Goal: Task Accomplishment & Management: Use online tool/utility

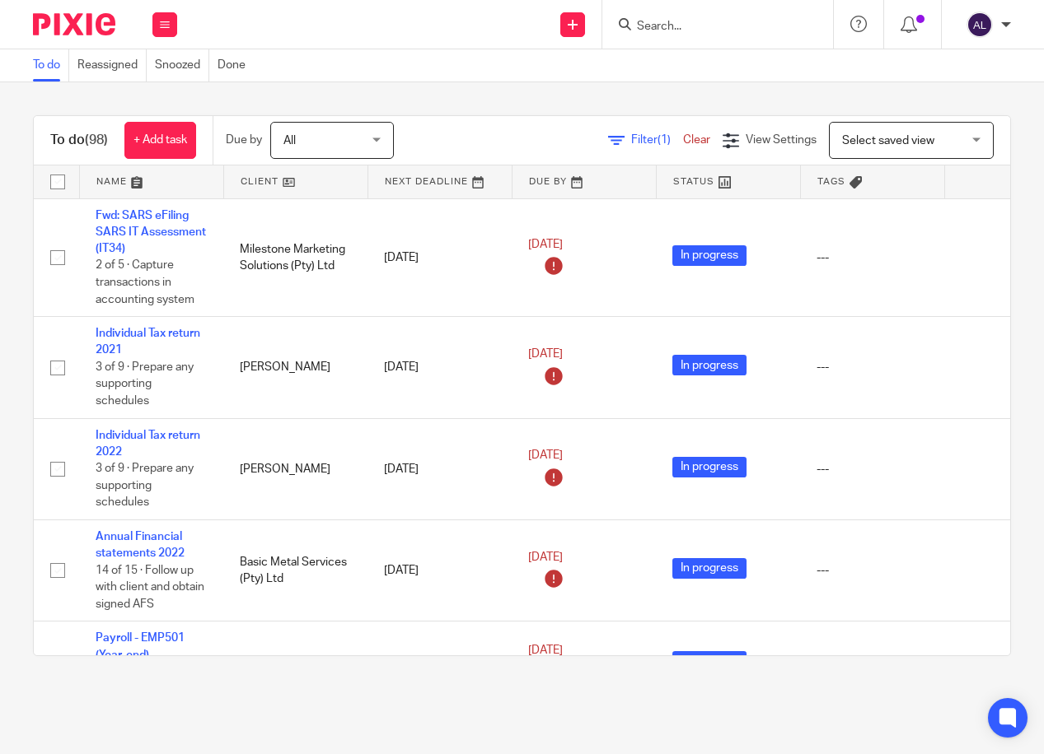
click at [259, 29] on div "Send new email Create task Add client Get Support Contact via email Check our d…" at bounding box center [619, 24] width 850 height 49
click at [712, 30] on input "Search" at bounding box center [709, 27] width 148 height 15
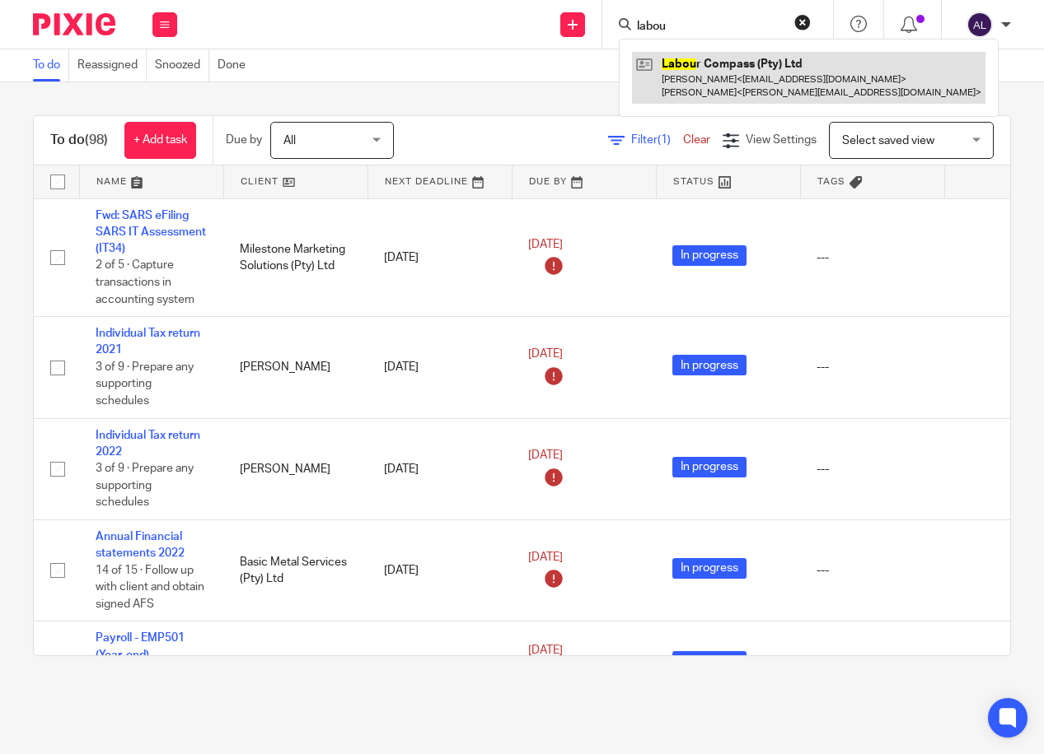
type input "labou"
click at [768, 82] on link at bounding box center [808, 77] width 353 height 51
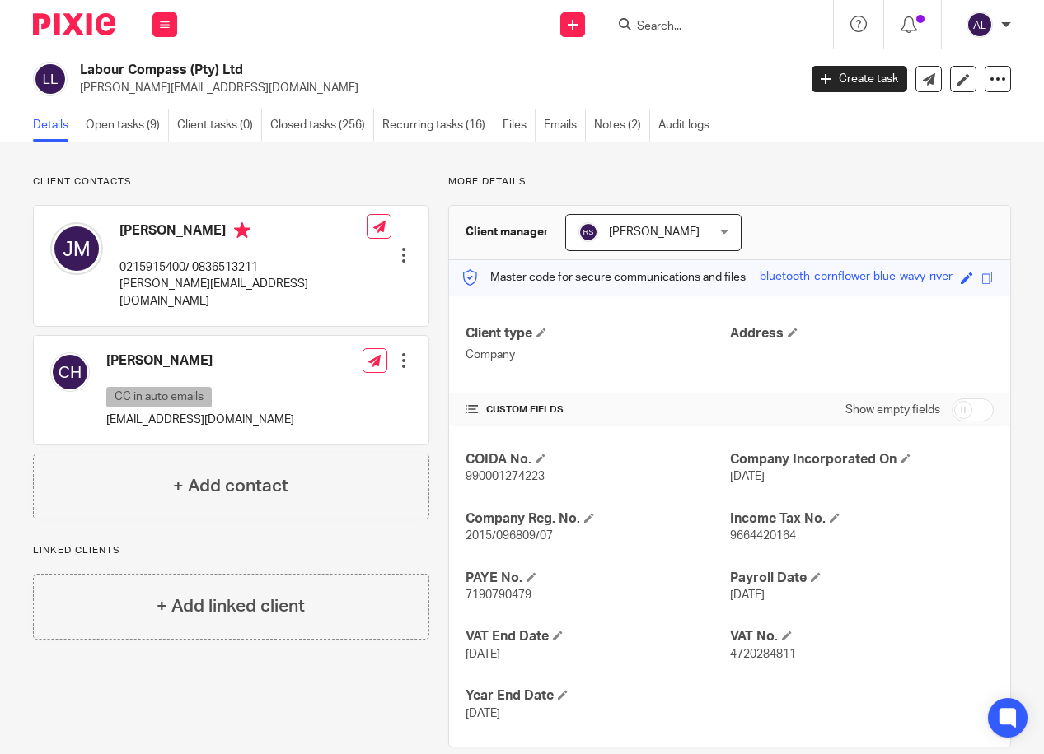
click at [171, 267] on p "0215915400/ 0836513211" at bounding box center [242, 267] width 247 height 16
copy p "0215915400"
click at [176, 283] on p "[PERSON_NAME][EMAIL_ADDRESS][DOMAIN_NAME]" at bounding box center [242, 293] width 247 height 34
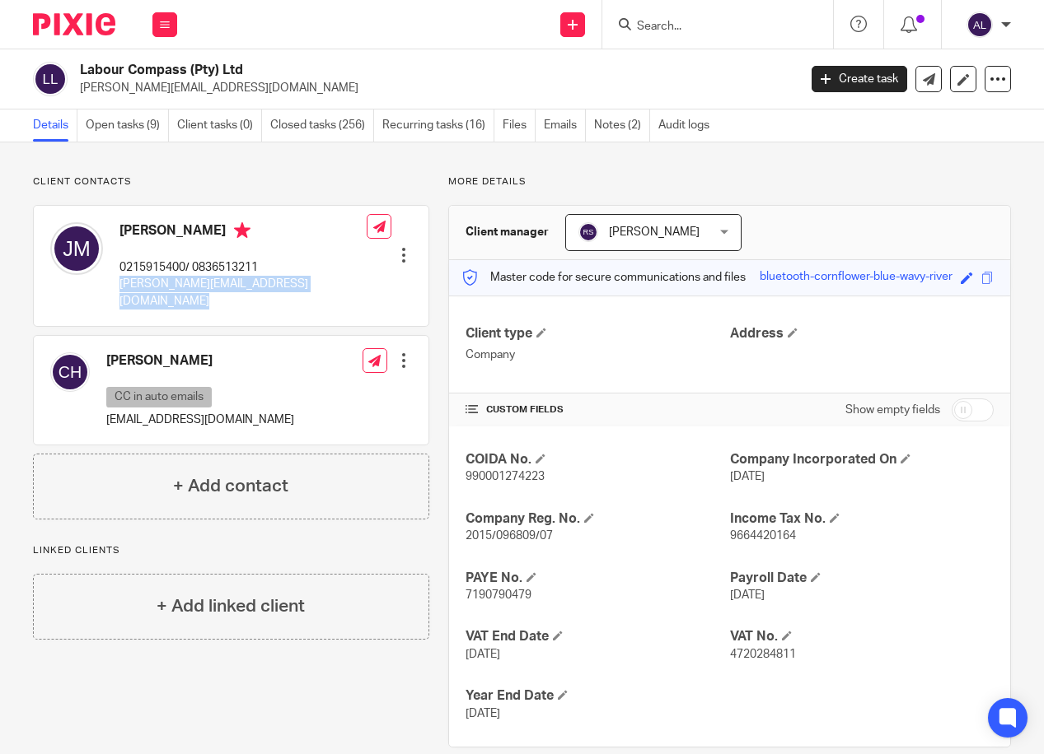
click at [176, 283] on p "jerome@arms.capetown" at bounding box center [242, 293] width 247 height 34
copy div "jerome@arms.capetown"
click at [561, 125] on link "Emails" at bounding box center [565, 126] width 42 height 32
click at [107, 128] on link "Open tasks (9)" at bounding box center [127, 126] width 83 height 32
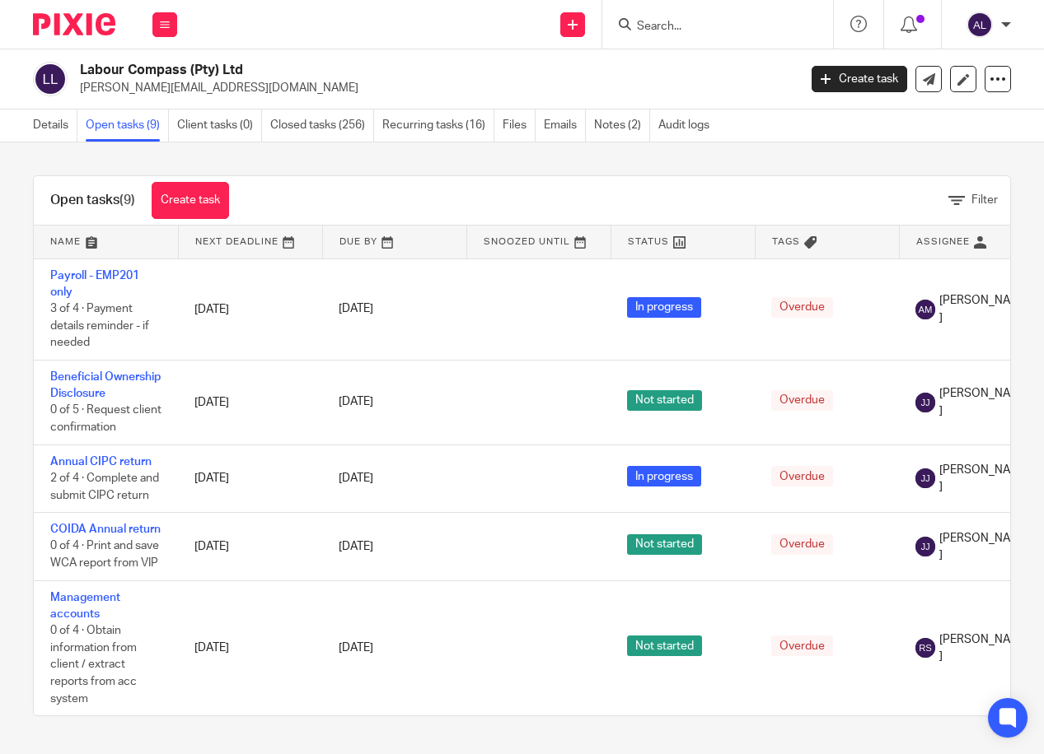
scroll to position [412, 0]
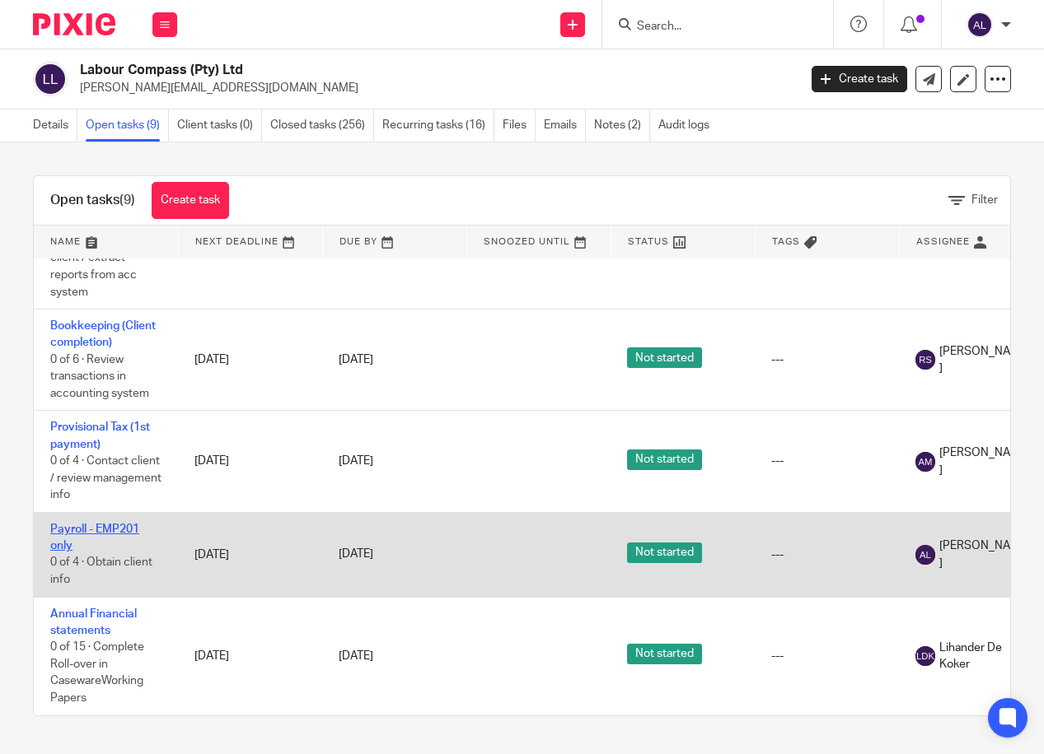
click at [113, 539] on link "Payroll - EMP201 only" at bounding box center [94, 538] width 89 height 28
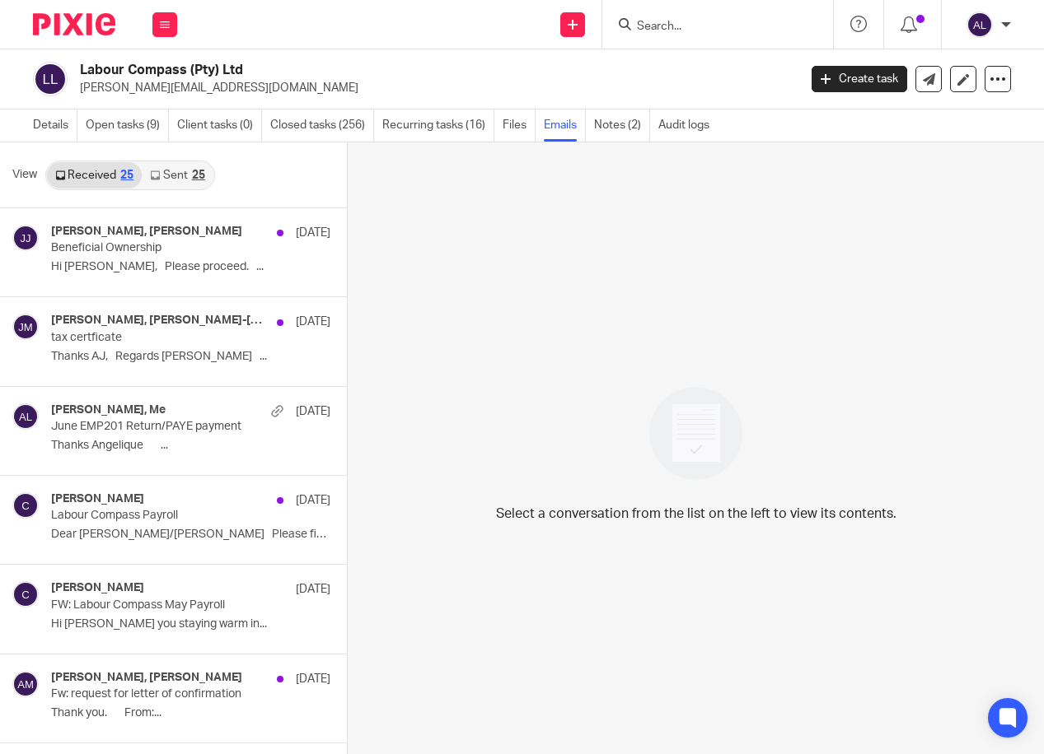
click at [200, 175] on div "25" at bounding box center [198, 176] width 13 height 12
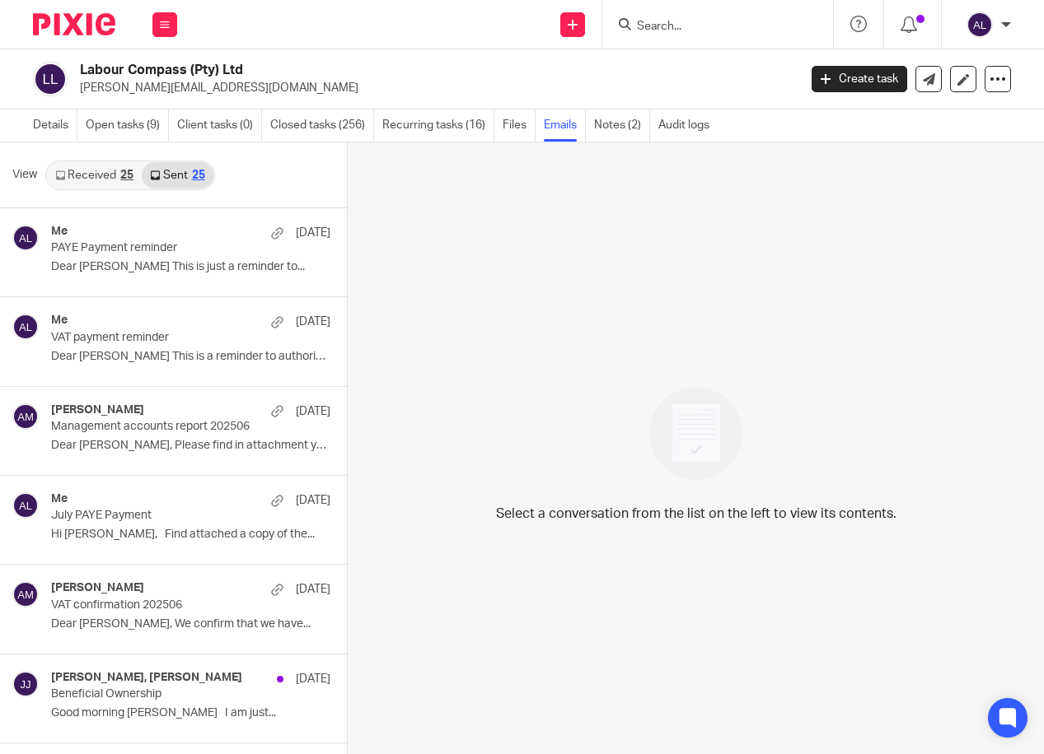
scroll to position [2, 0]
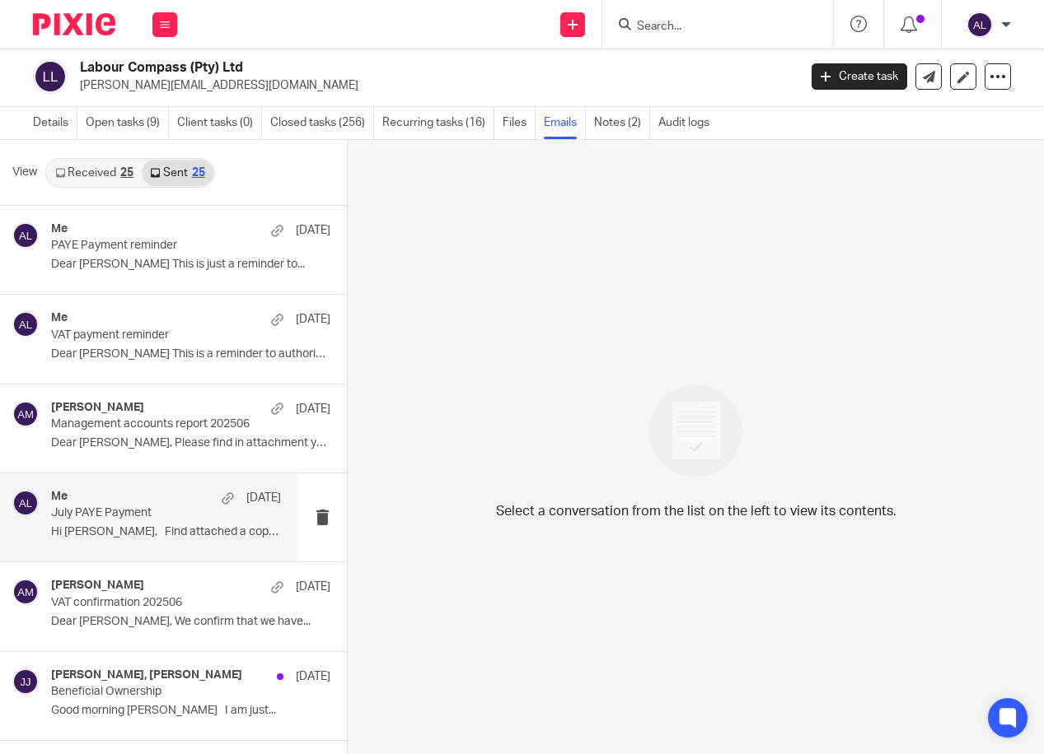
click at [146, 505] on div "Me 22 Jul" at bounding box center [166, 498] width 230 height 16
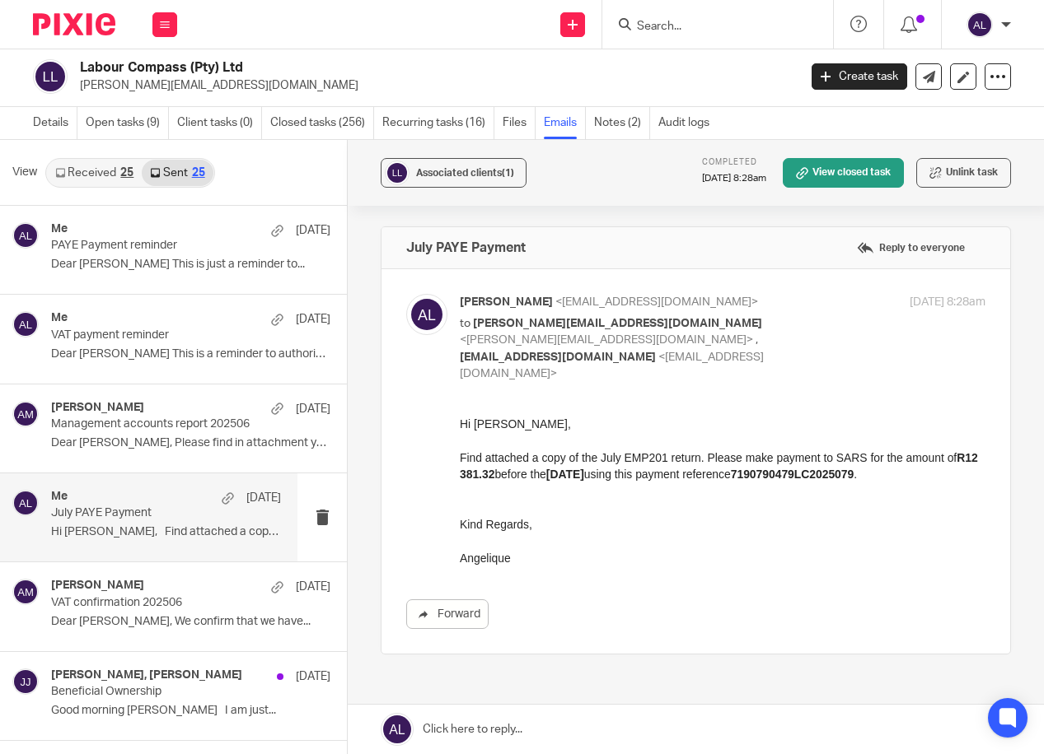
scroll to position [0, 0]
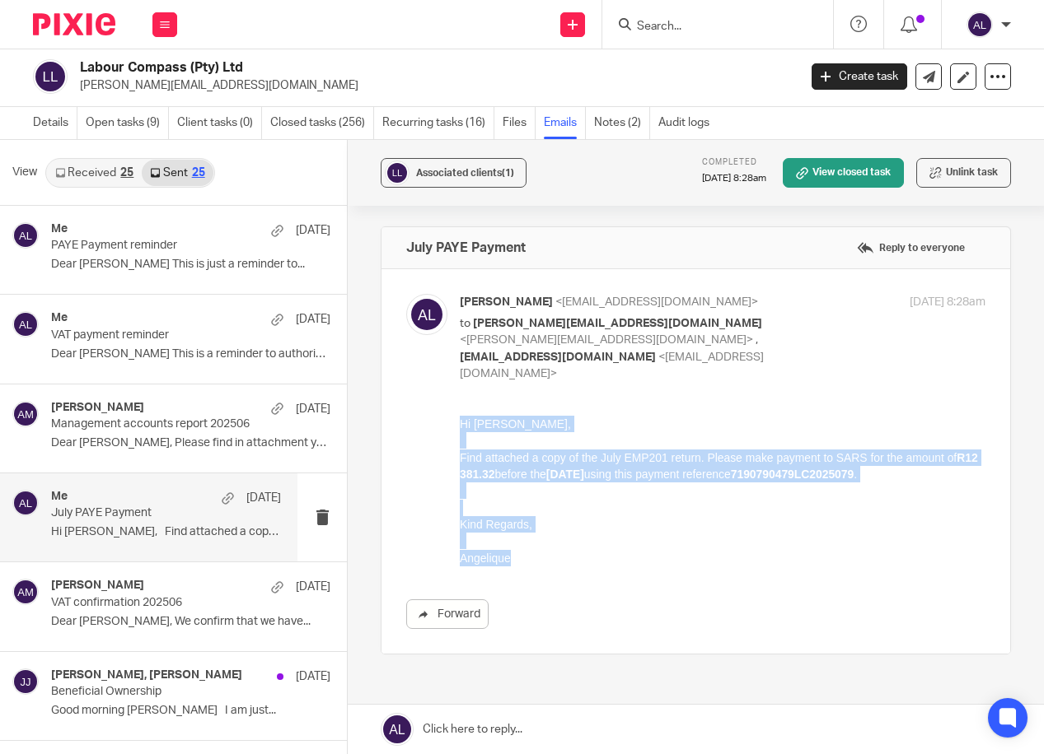
drag, startPoint x: 518, startPoint y: 561, endPoint x: 913, endPoint y: 803, distance: 462.9
click html "Hi Jerome, Find attached a copy of the July EMP201 return. Please make payment …"
copy div "Hi Jerome, Find attached a copy of the July EMP201 return. Please make payment …"
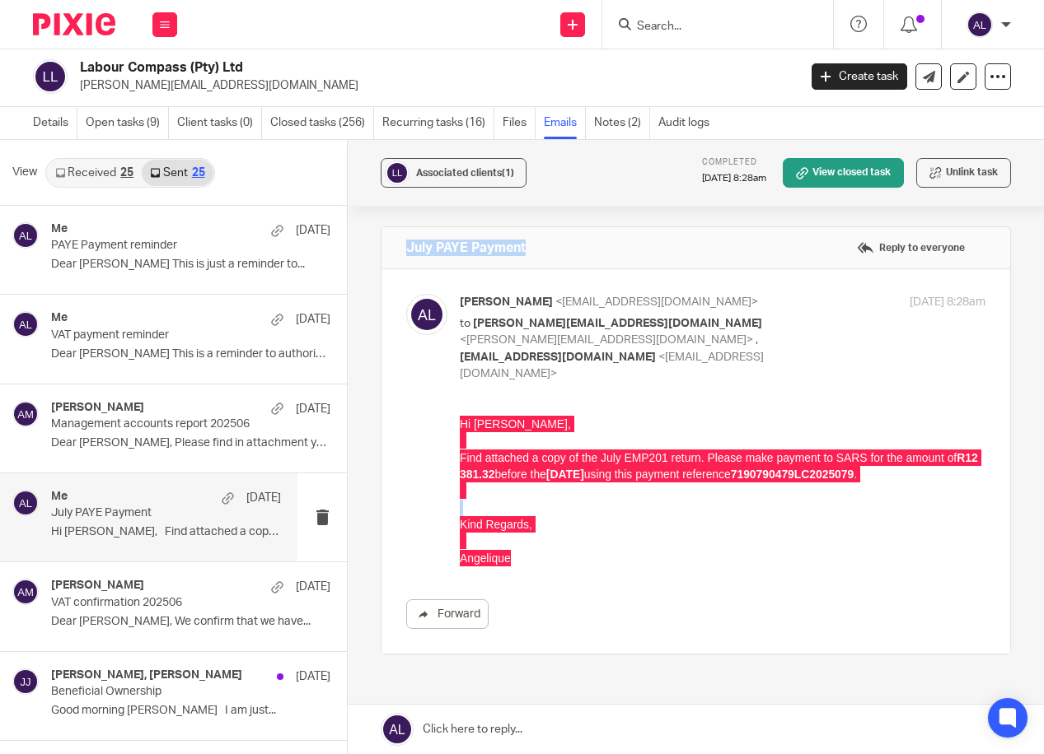
drag, startPoint x: 532, startPoint y: 246, endPoint x: 398, endPoint y: 246, distance: 134.3
click at [398, 246] on div "July PAYE Payment Reply to everyone" at bounding box center [695, 247] width 628 height 41
copy h4 "July PAYE Payment"
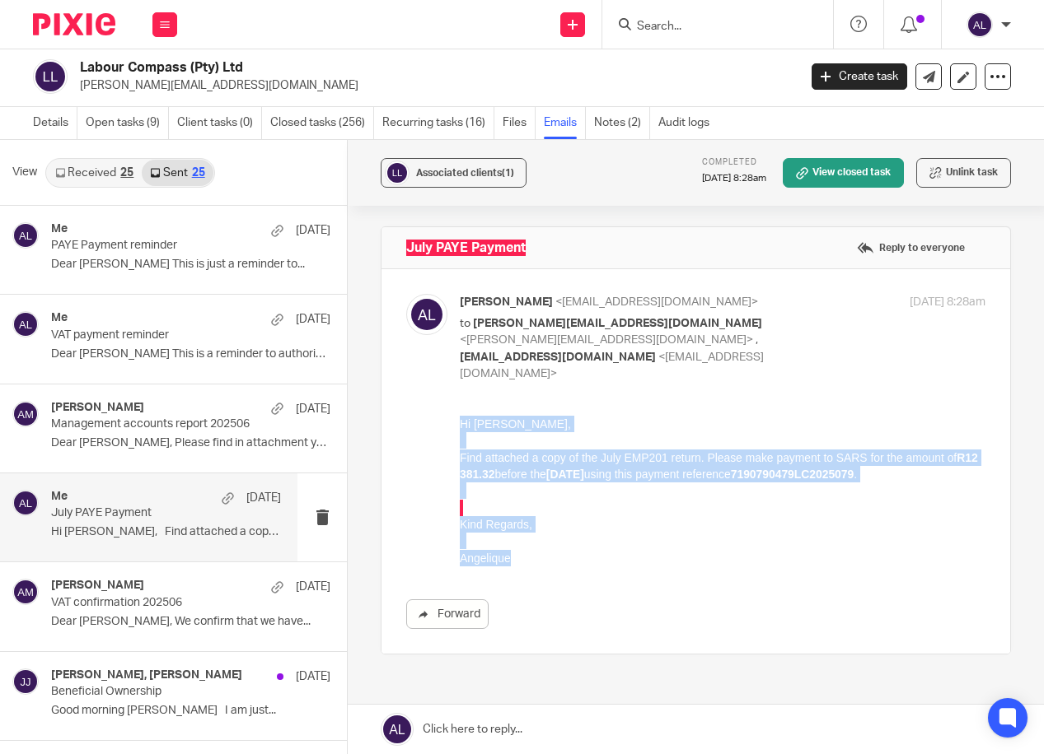
copy h4 "July PAYE Payment"
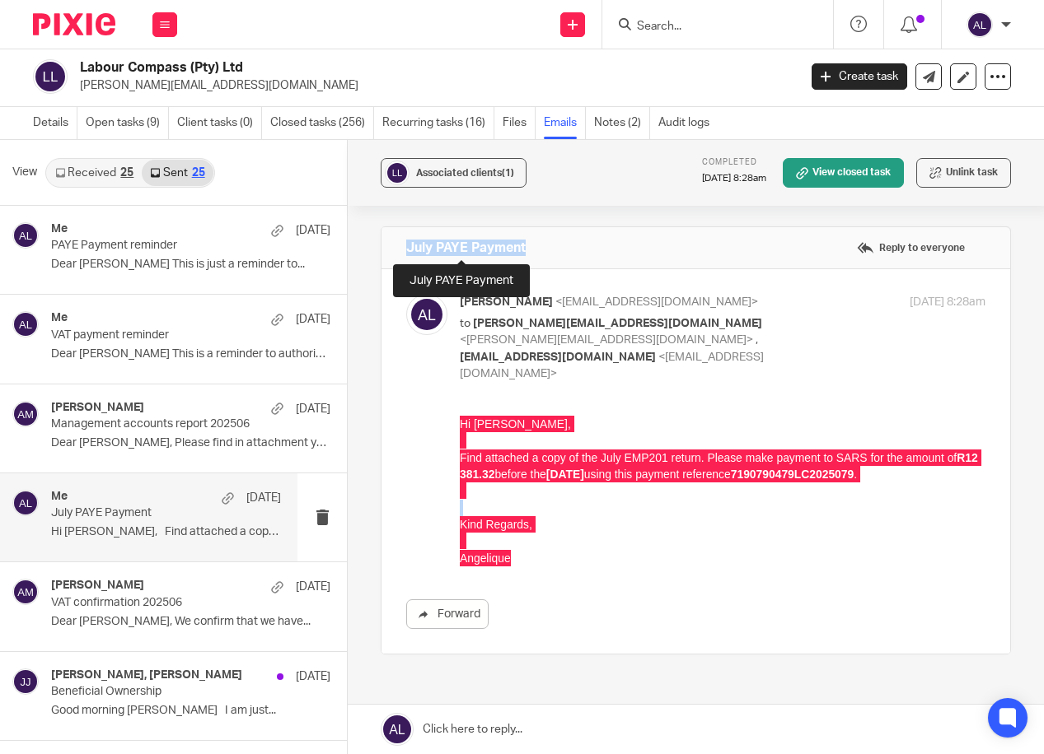
copy h4 "July PAYE Payment"
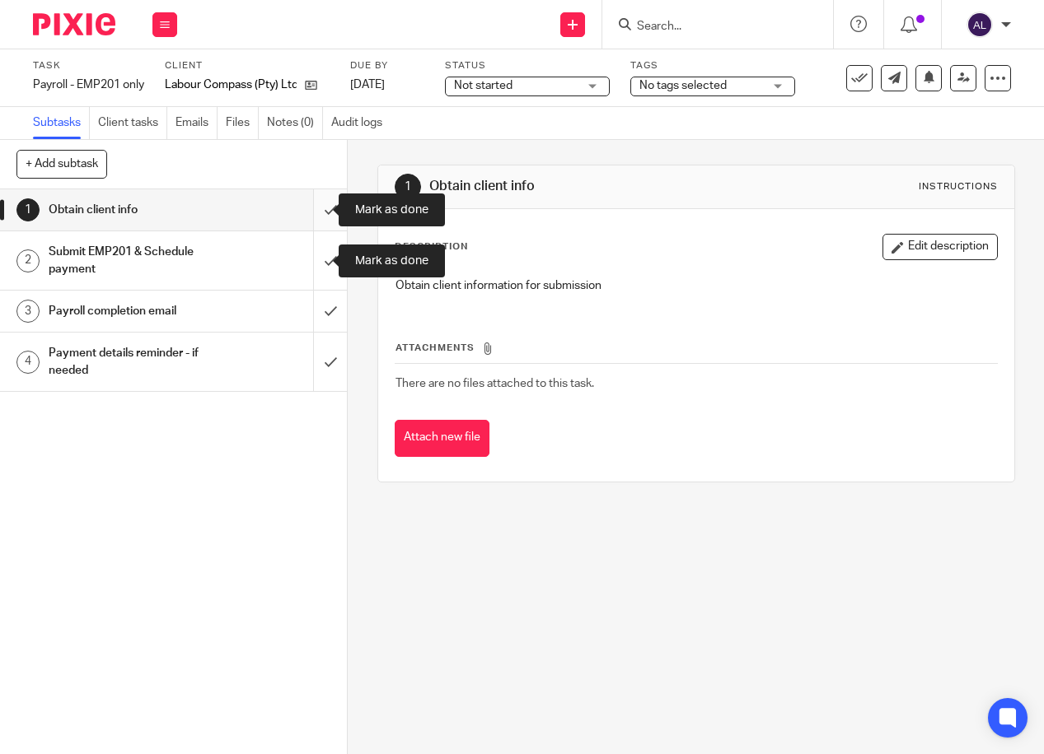
click at [316, 218] on input "submit" at bounding box center [173, 209] width 347 height 41
click at [307, 244] on input "submit" at bounding box center [173, 260] width 347 height 58
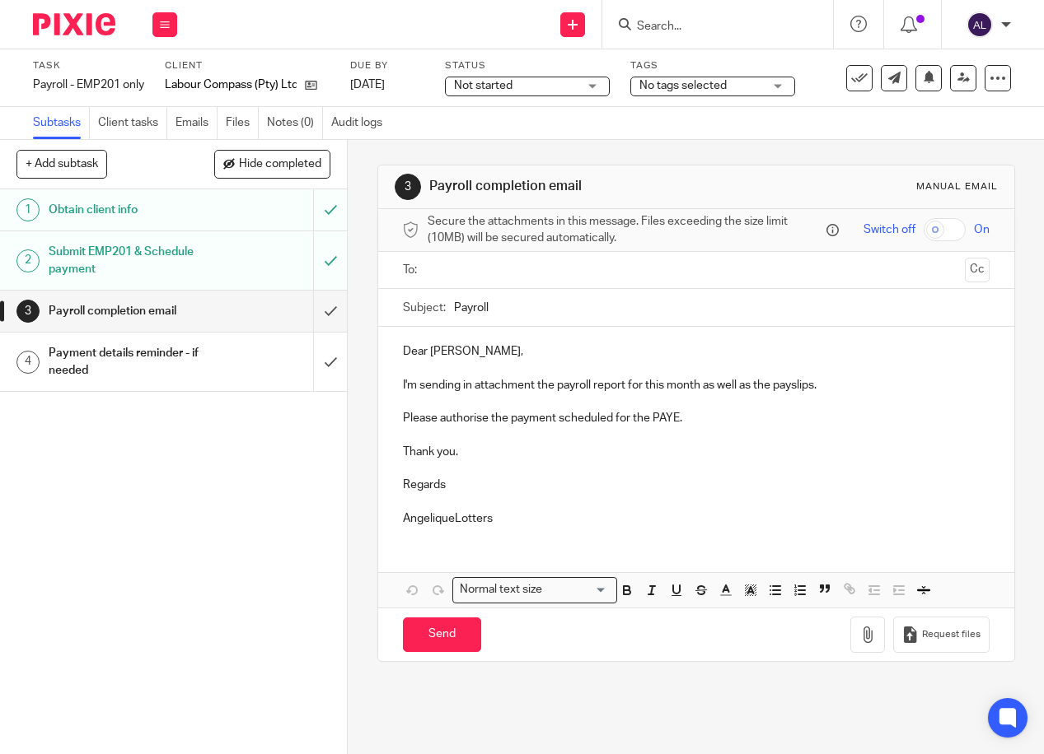
click at [475, 280] on input "text" at bounding box center [695, 270] width 525 height 19
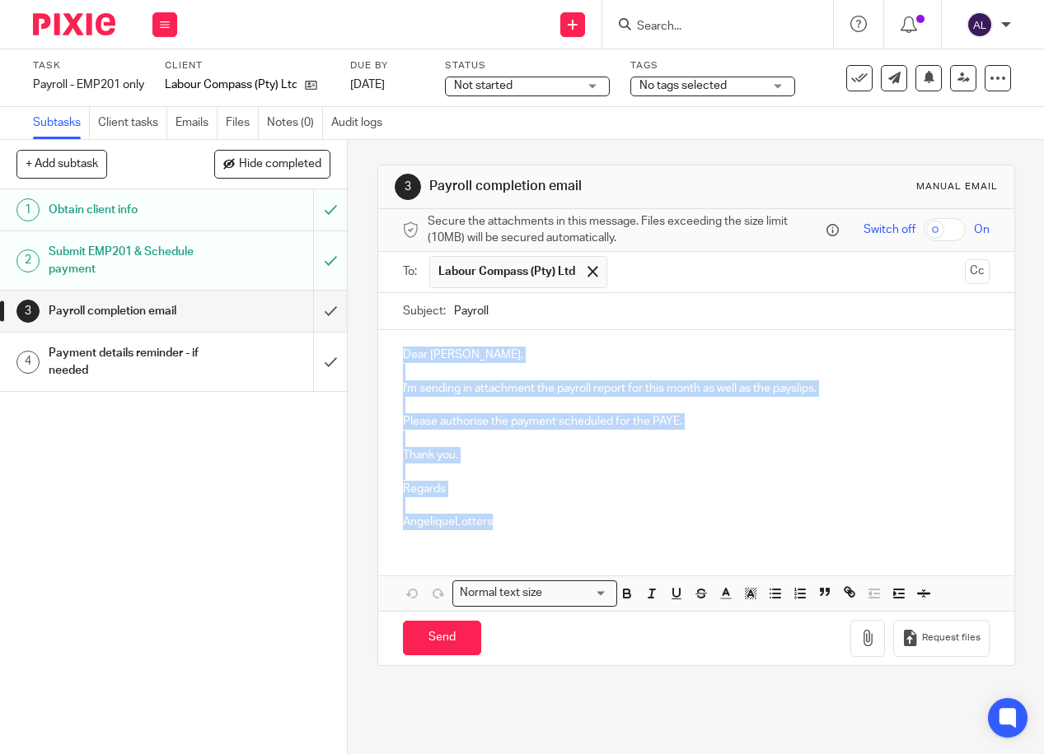
drag, startPoint x: 502, startPoint y: 535, endPoint x: 386, endPoint y: 359, distance: 209.9
click at [386, 359] on div "Dear Jerome, I'm sending in attachment the payroll report for this month as wel…" at bounding box center [696, 436] width 636 height 212
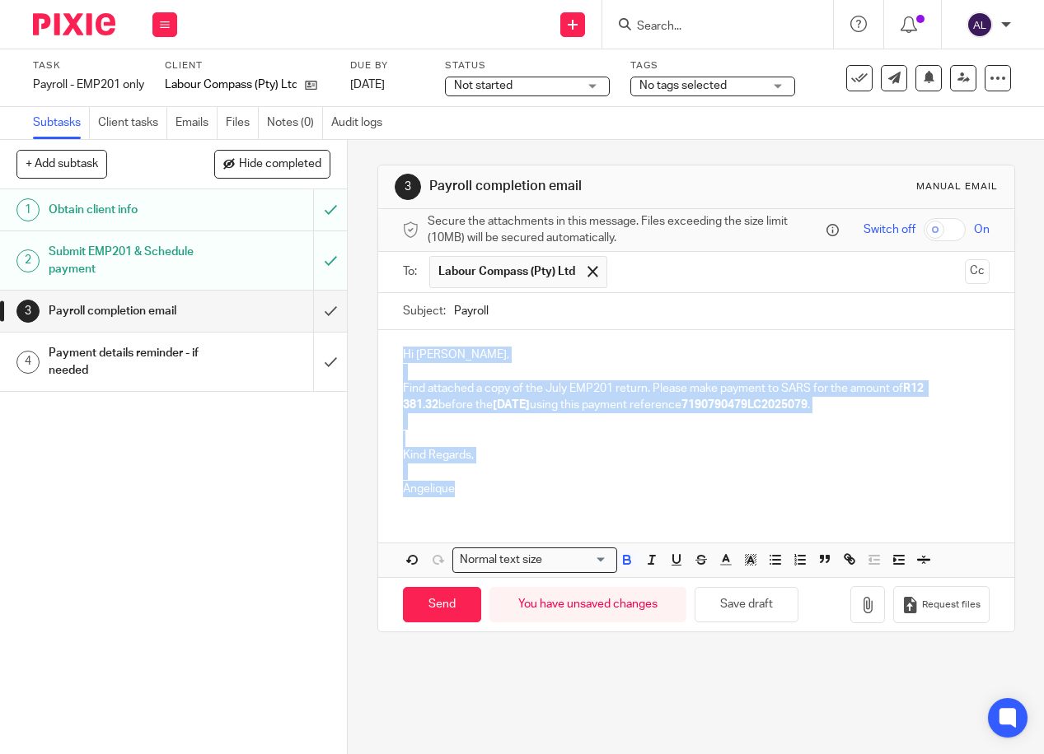
drag, startPoint x: 468, startPoint y: 492, endPoint x: 371, endPoint y: 360, distance: 163.3
click at [377, 360] on div "3 Payroll completion email Manual email Secure the attachments in this message.…" at bounding box center [695, 399] width 637 height 468
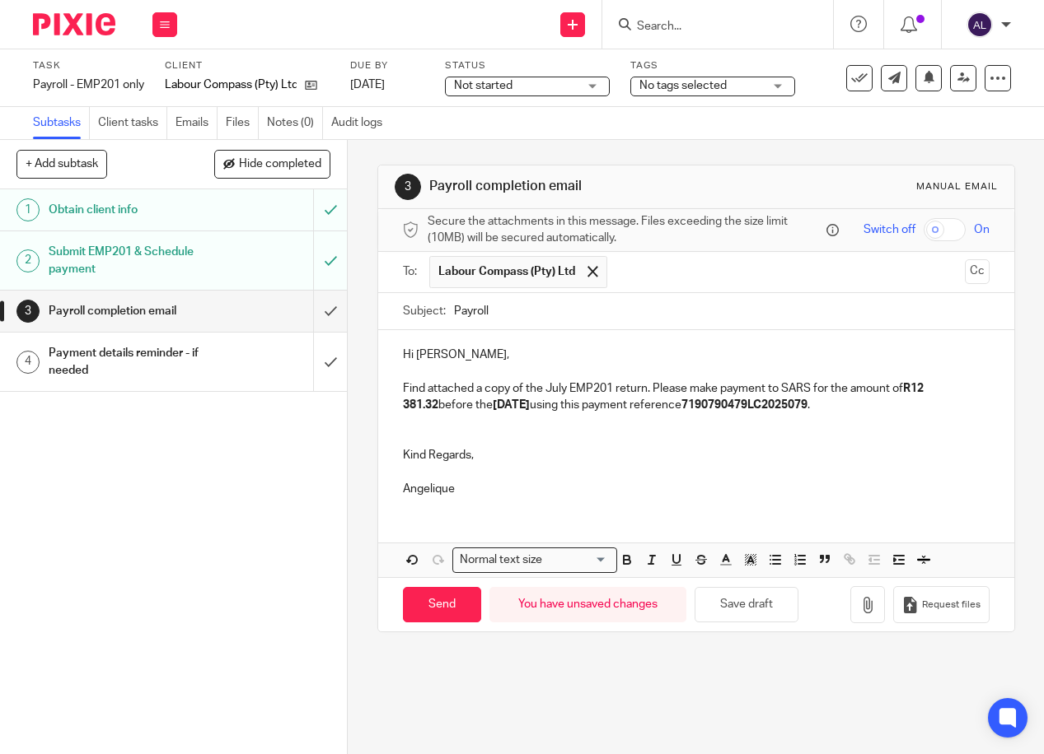
drag, startPoint x: 491, startPoint y: 317, endPoint x: 402, endPoint y: 318, distance: 89.0
click at [403, 318] on div "Subject: Payroll" at bounding box center [696, 311] width 586 height 37
paste input "July PAYE Payment"
click at [455, 320] on input "July PAYE Payment" at bounding box center [721, 311] width 535 height 37
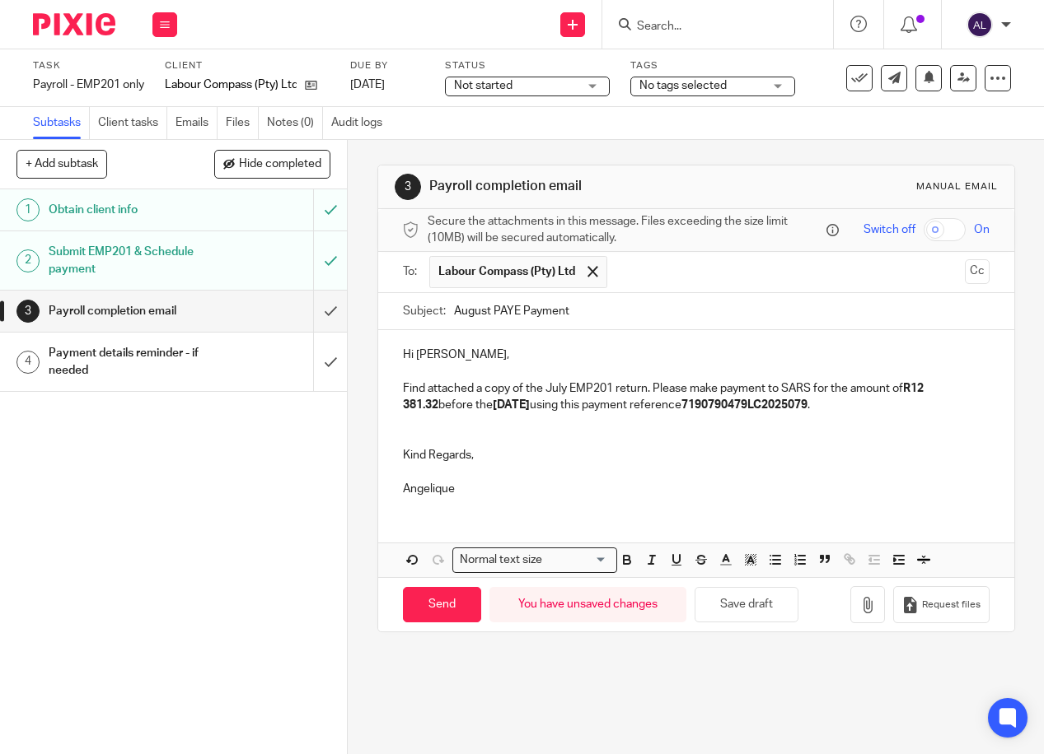
type input "August PAYE Payment"
click at [552, 394] on p "Find attached a copy of the July EMP201 return. Please make payment to SARS for…" at bounding box center [696, 398] width 586 height 34
drag, startPoint x: 924, startPoint y: 394, endPoint x: 435, endPoint y: 416, distance: 489.7
click at [435, 414] on p "Find attached a copy of the August EMP201 return. Please make payment to SARS f…" at bounding box center [696, 398] width 586 height 34
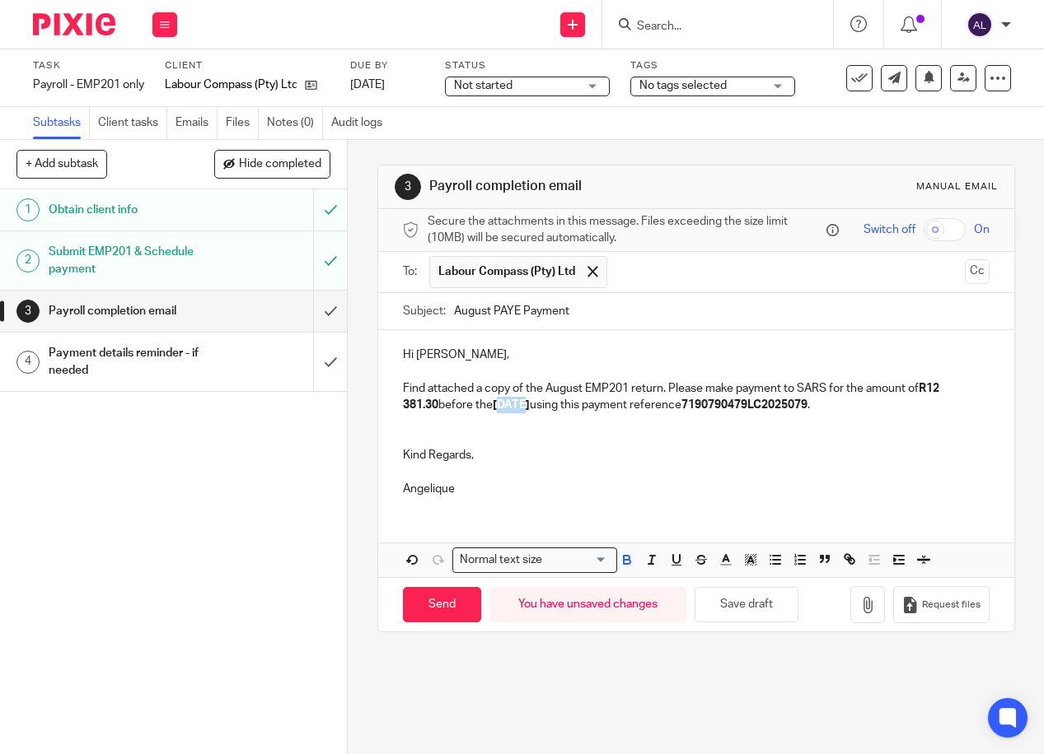
drag, startPoint x: 524, startPoint y: 415, endPoint x: 502, endPoint y: 413, distance: 22.3
click at [502, 411] on strong "07/08/2025" at bounding box center [511, 405] width 37 height 12
click at [796, 411] on strong "7190790479LC2025079" at bounding box center [744, 405] width 126 height 12
click at [796, 411] on p "Find attached a copy of the August EMP201 return. Please make payment to SARS f…" at bounding box center [696, 398] width 586 height 34
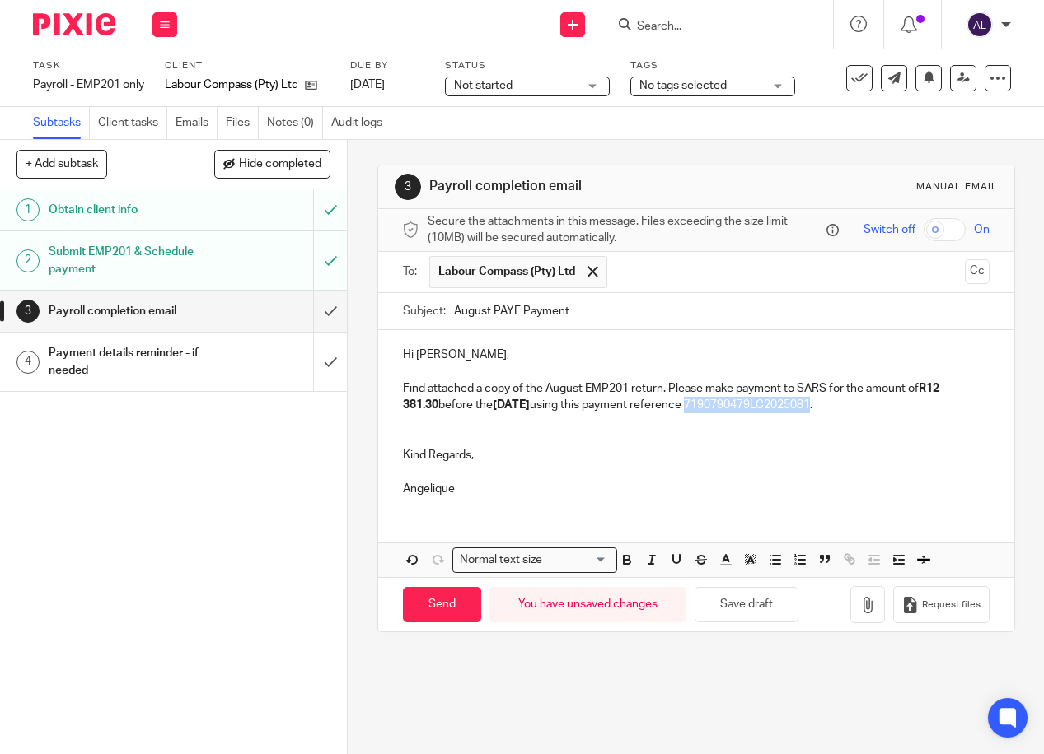
click at [796, 411] on p "Find attached a copy of the August EMP201 return. Please make payment to SARS f…" at bounding box center [696, 398] width 586 height 34
click at [801, 488] on p "Angelique" at bounding box center [696, 489] width 586 height 16
click at [804, 488] on p "Angelique" at bounding box center [696, 489] width 586 height 16
click at [450, 606] on input "Send" at bounding box center [442, 604] width 78 height 35
type input "Sent"
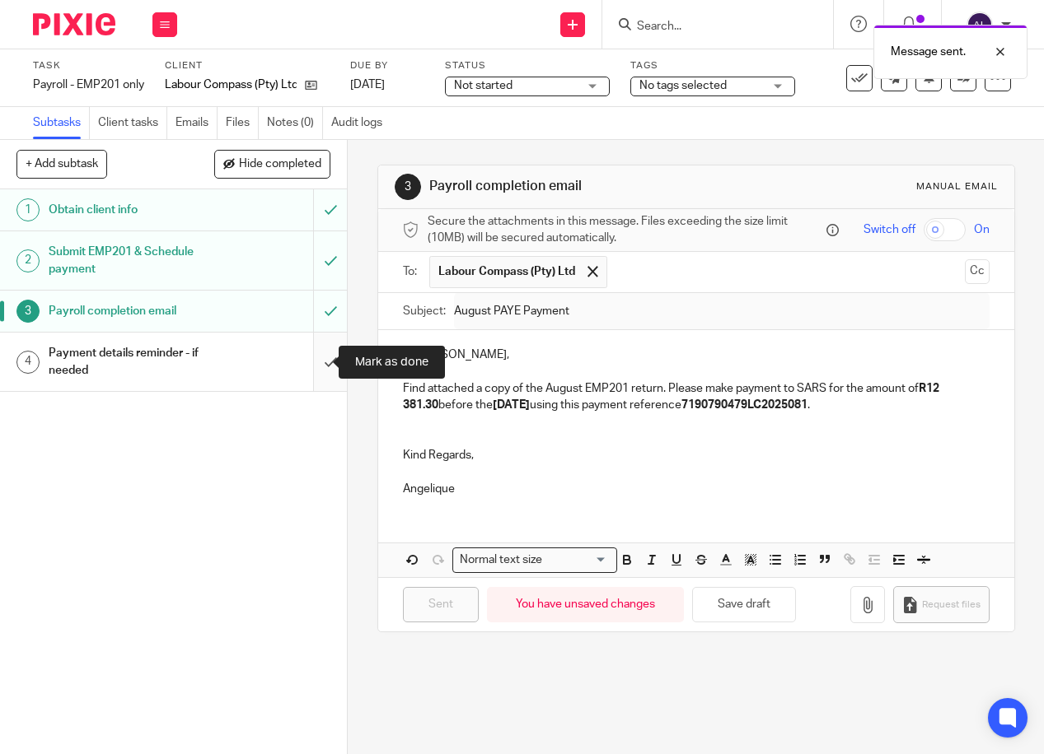
click at [303, 349] on input "submit" at bounding box center [173, 362] width 347 height 58
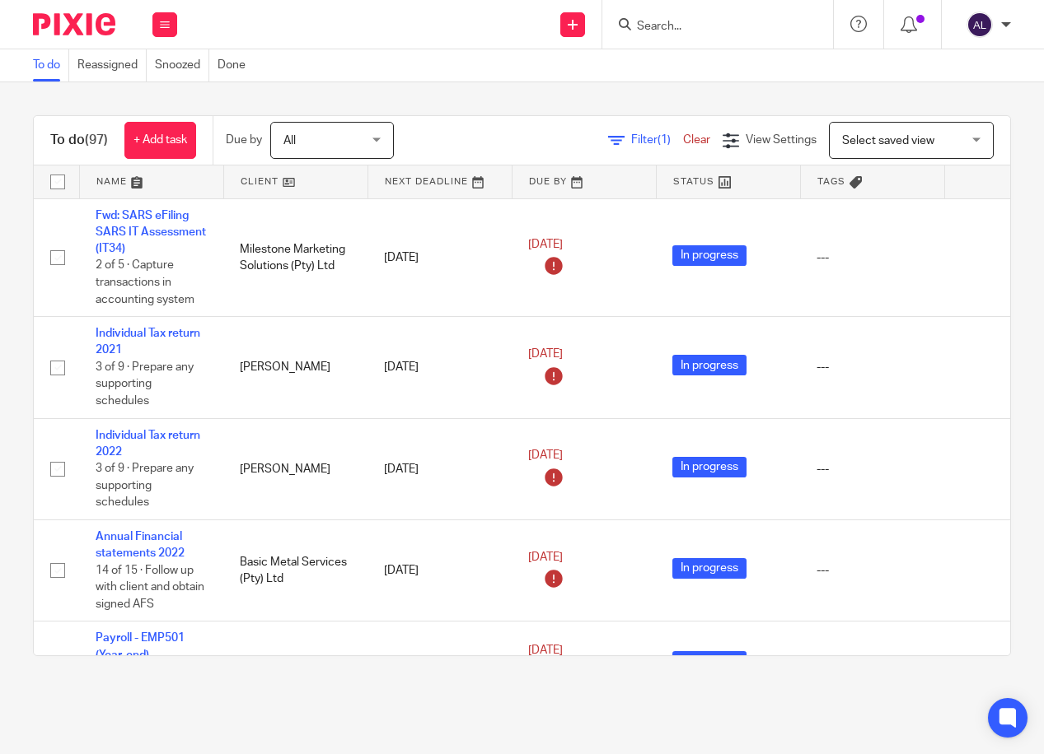
click at [356, 37] on div "Send new email Create task Add client Get Support Contact via email Check our d…" at bounding box center [619, 24] width 850 height 49
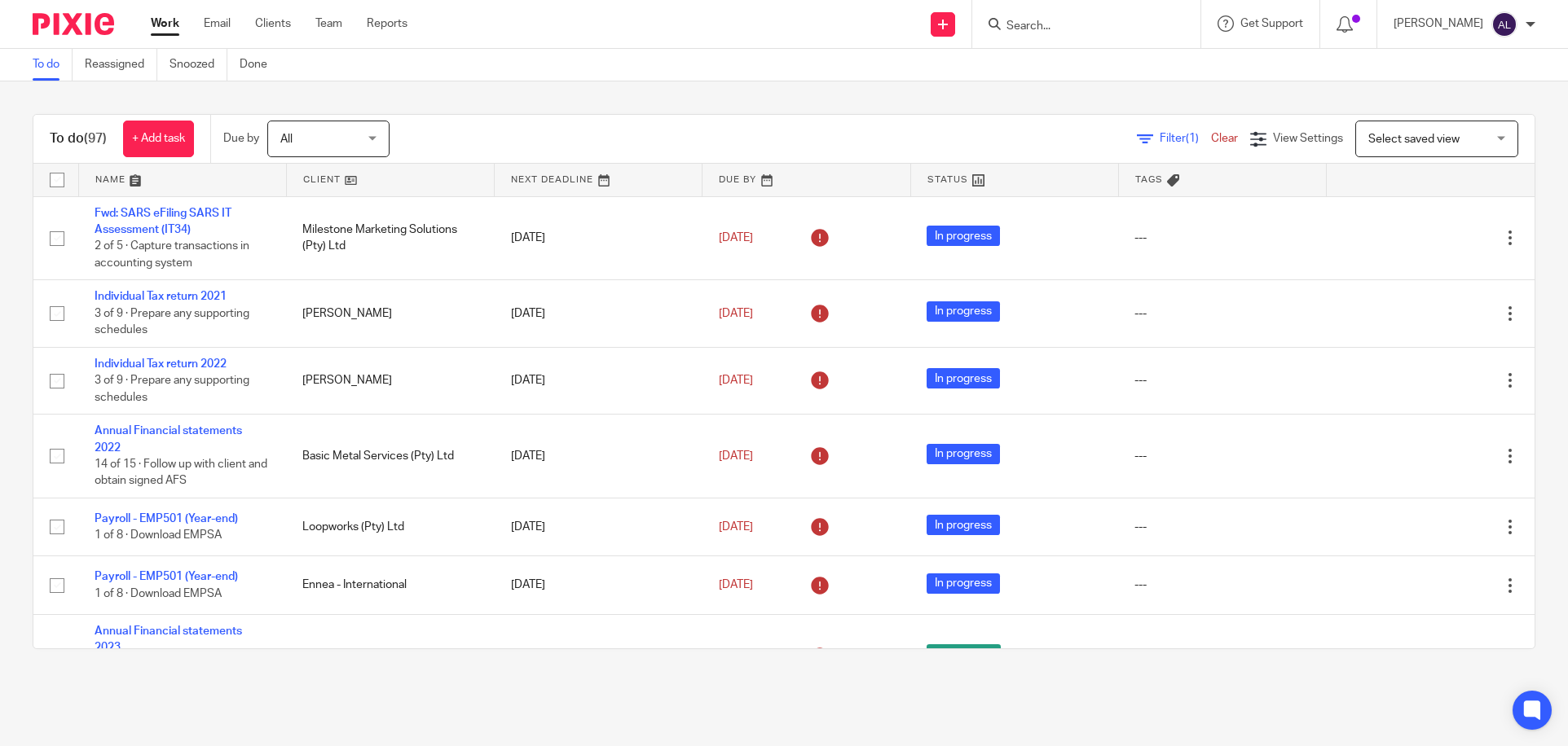
click at [1093, 35] on form at bounding box center [1091, 24] width 173 height 21
click at [1094, 30] on input "Search" at bounding box center [1078, 27] width 146 height 15
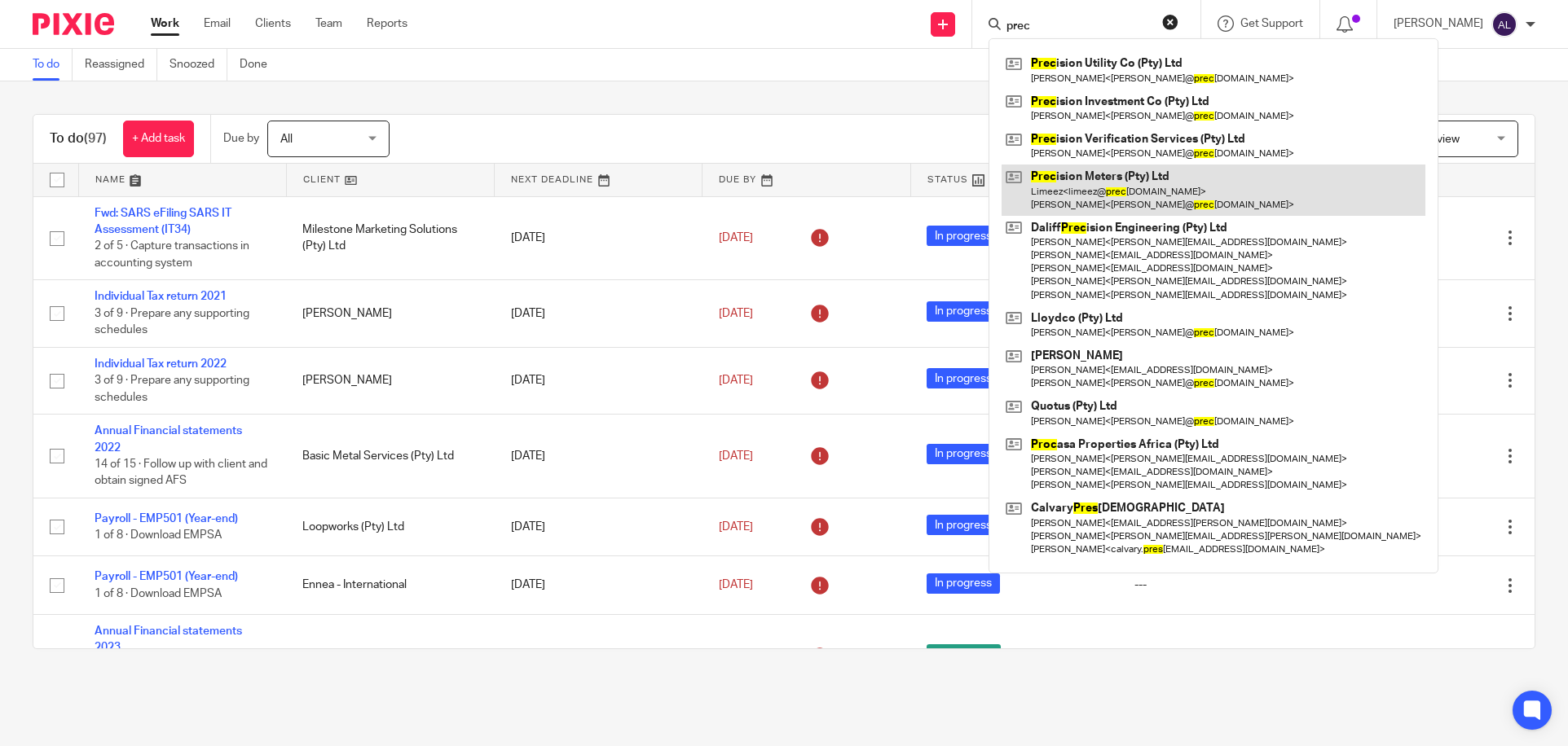
type input "prec"
click at [1099, 190] on link at bounding box center [1213, 189] width 423 height 50
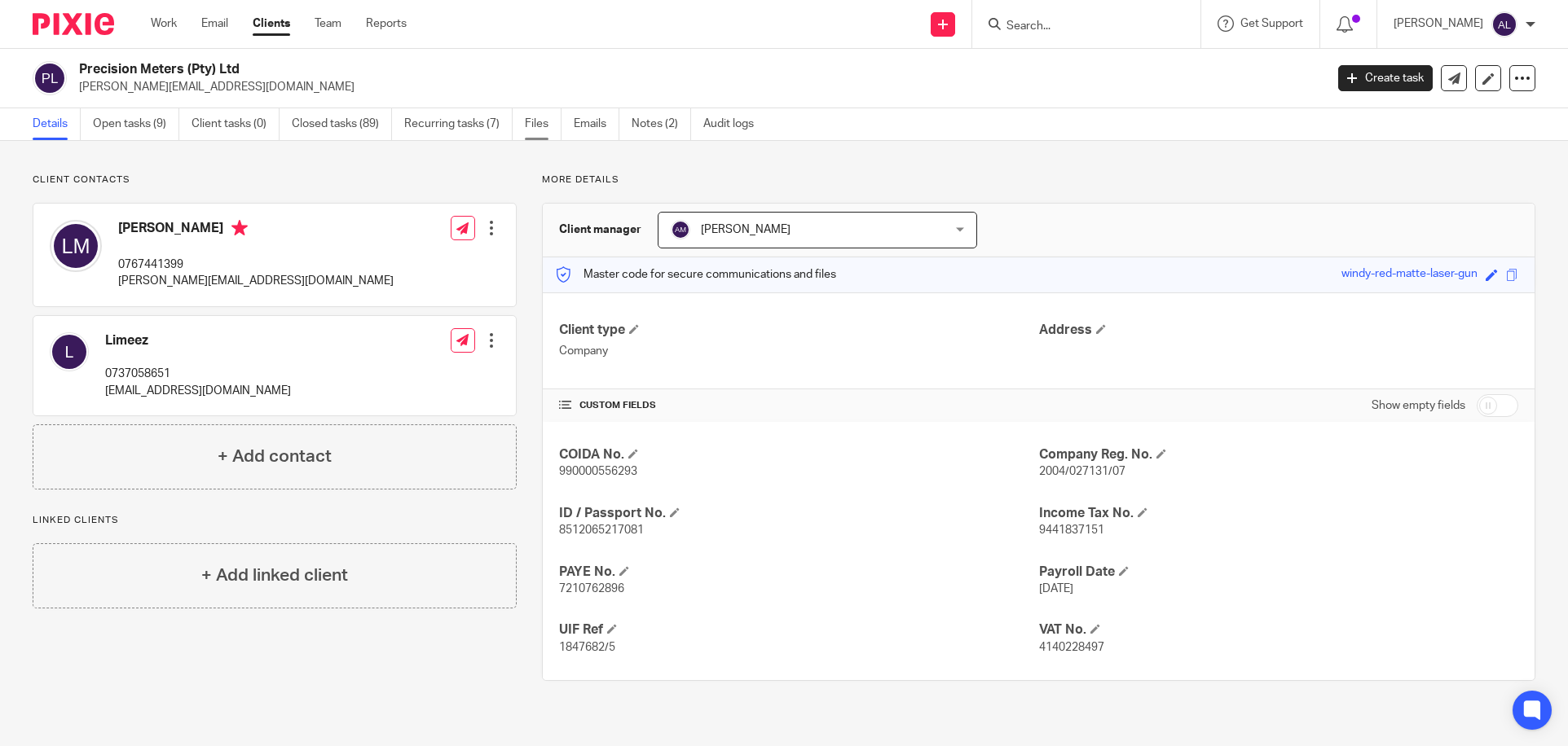
click at [541, 124] on link "Files" at bounding box center [542, 125] width 37 height 32
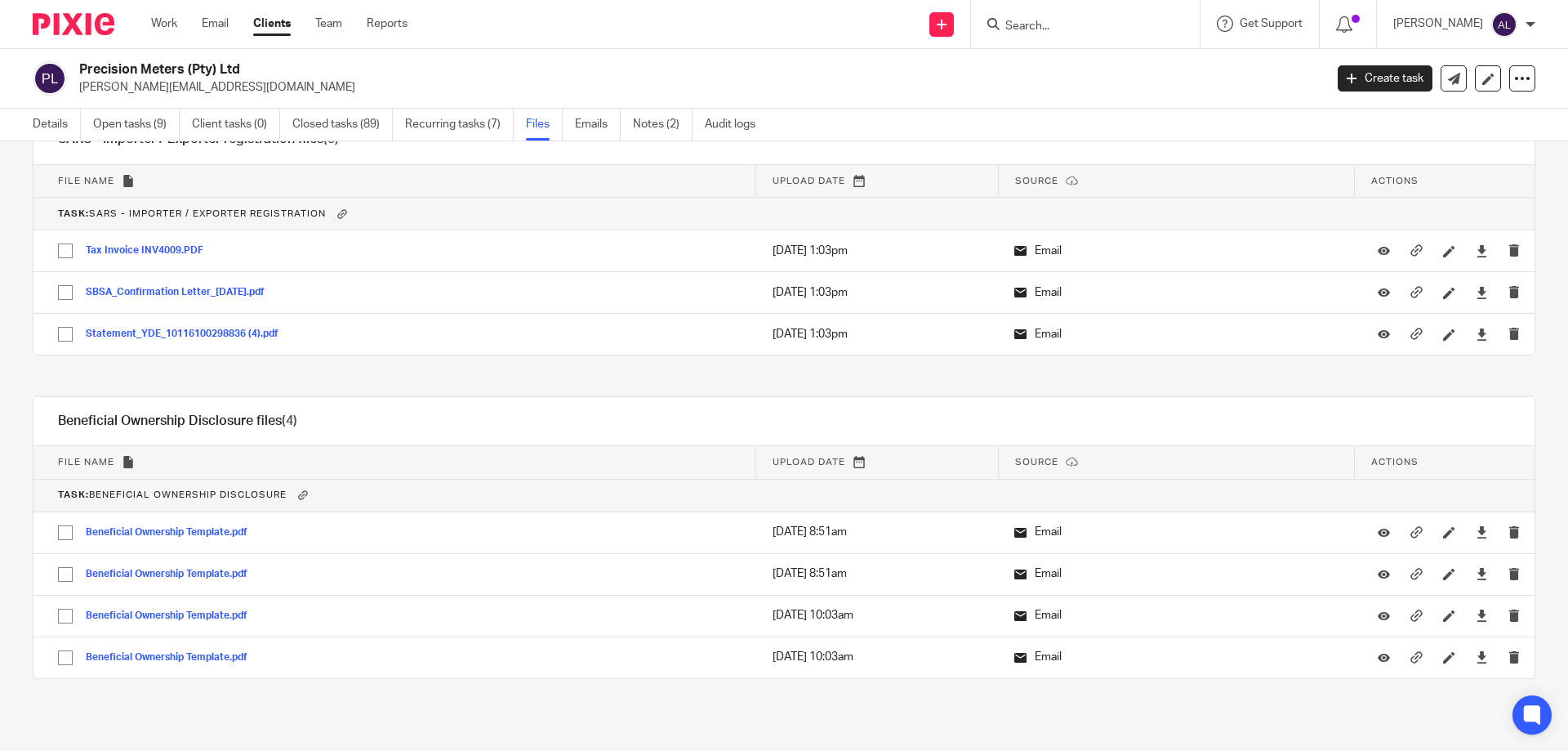
scroll to position [43634, 0]
click at [454, 79] on p "lloyd@precisionmeters.co.za" at bounding box center [698, 87] width 1238 height 16
click at [549, 34] on div "Send new email Create task Add client Get Support Contact via email Check our d…" at bounding box center [1002, 24] width 1140 height 49
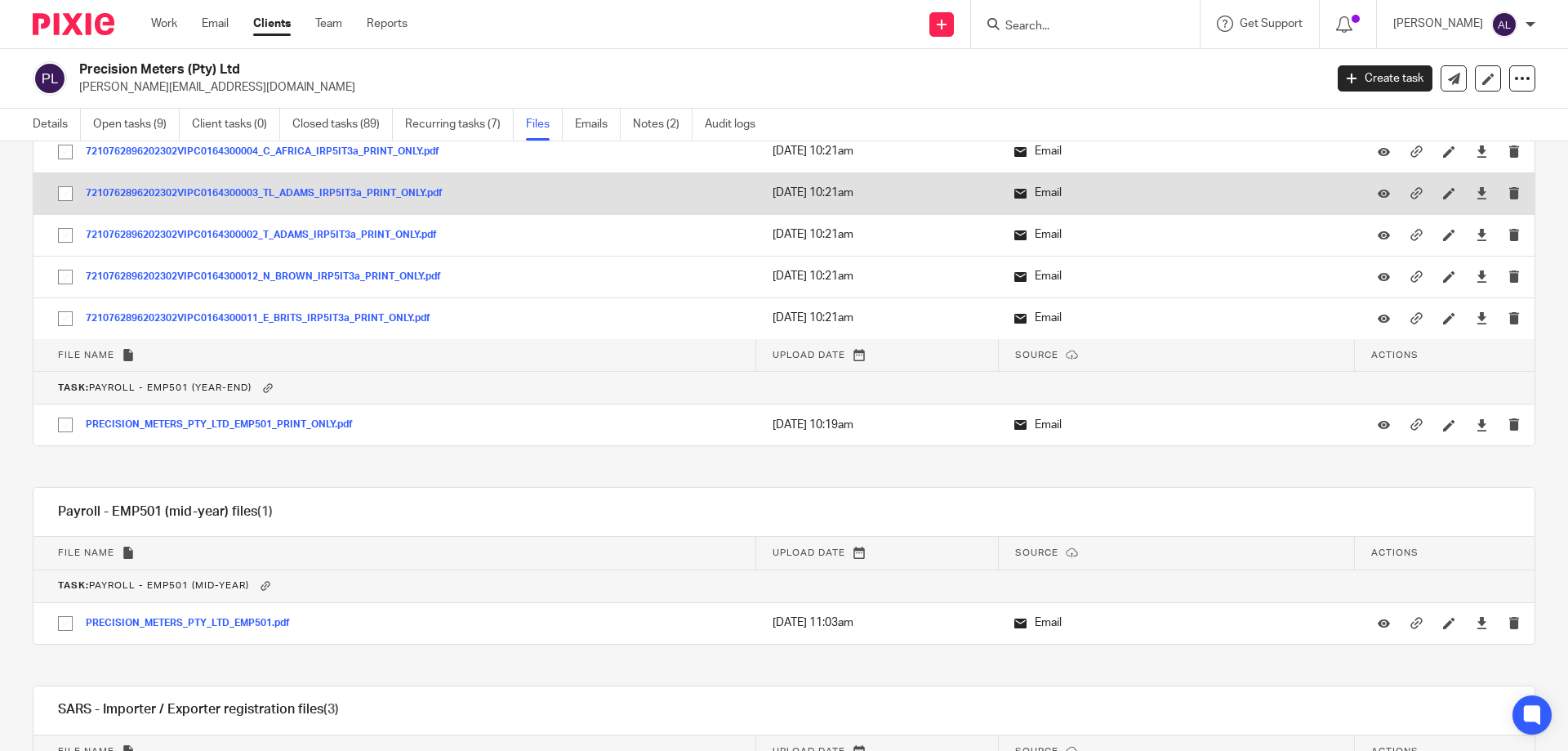
scroll to position [42491, 0]
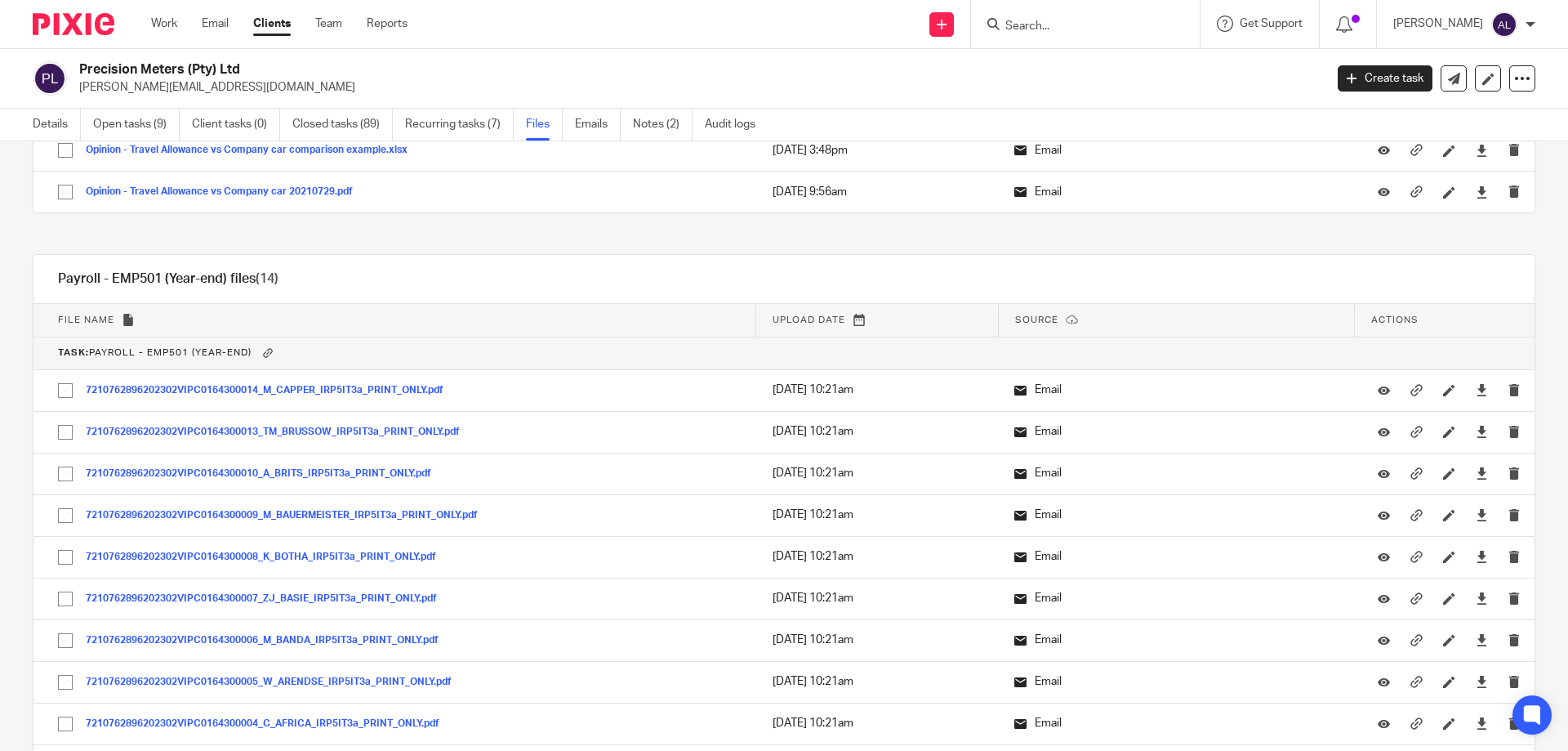
click at [1069, 24] on input "Search" at bounding box center [1077, 27] width 147 height 15
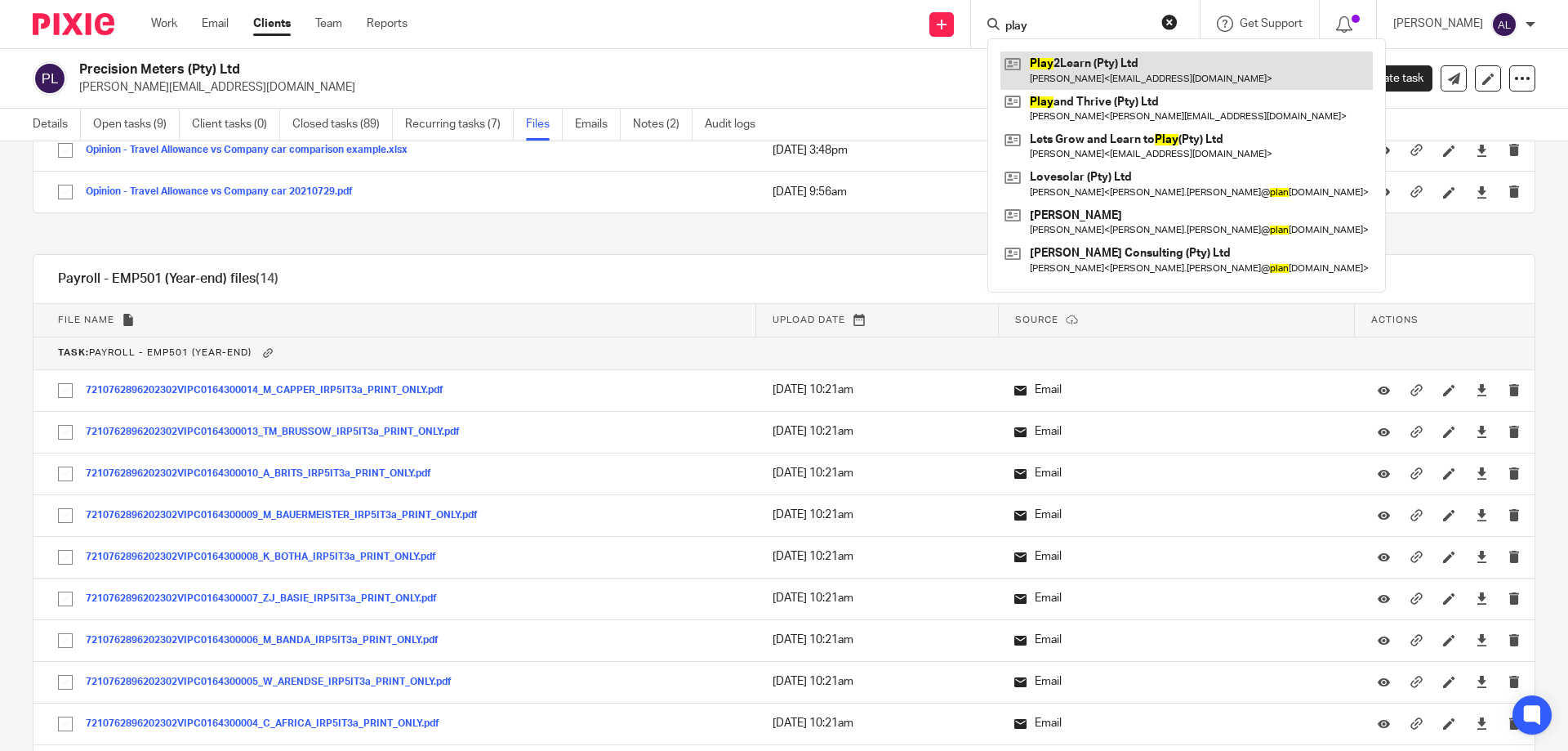
type input "play"
click at [1069, 65] on link at bounding box center [1187, 70] width 373 height 38
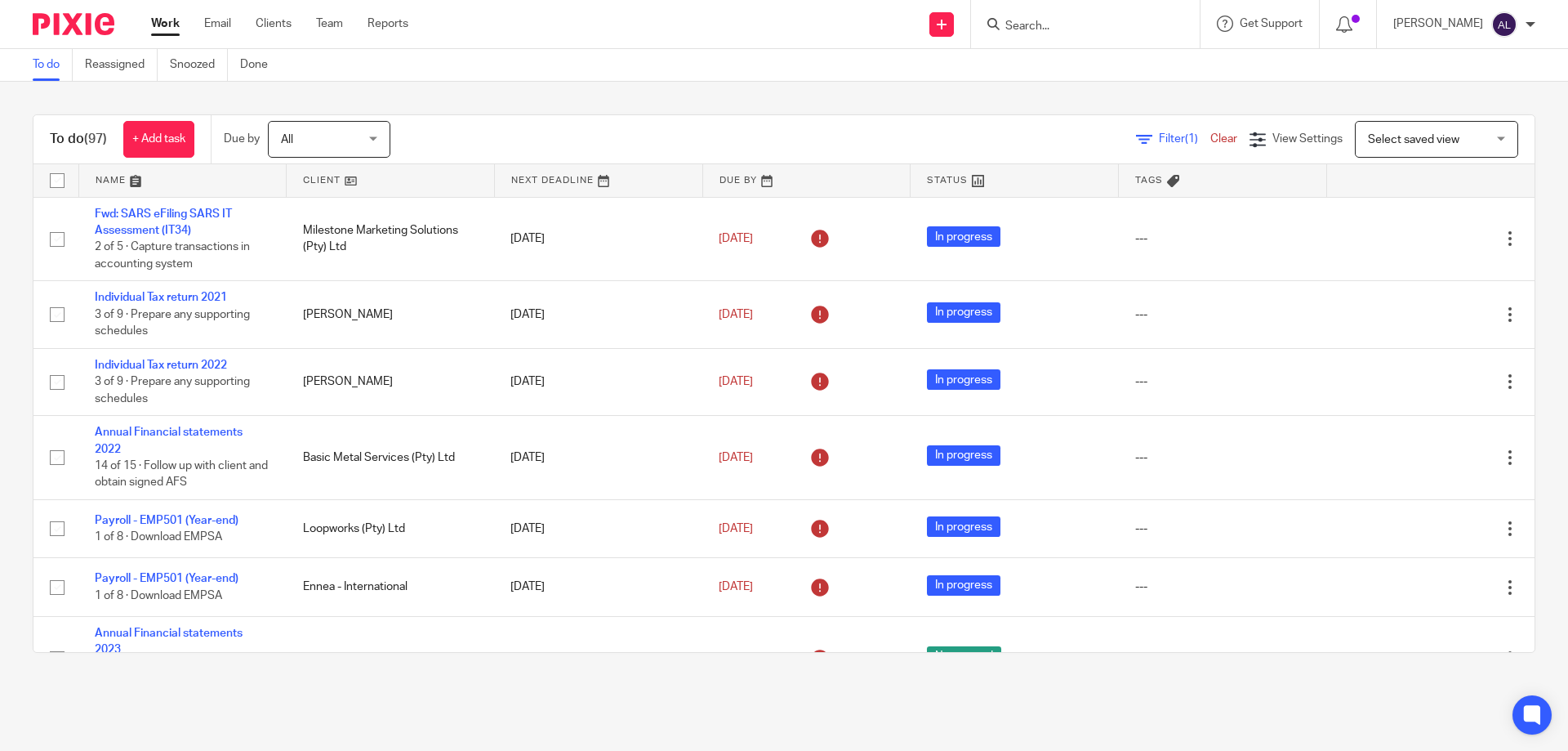
click at [1074, 27] on input "Search" at bounding box center [1077, 27] width 147 height 15
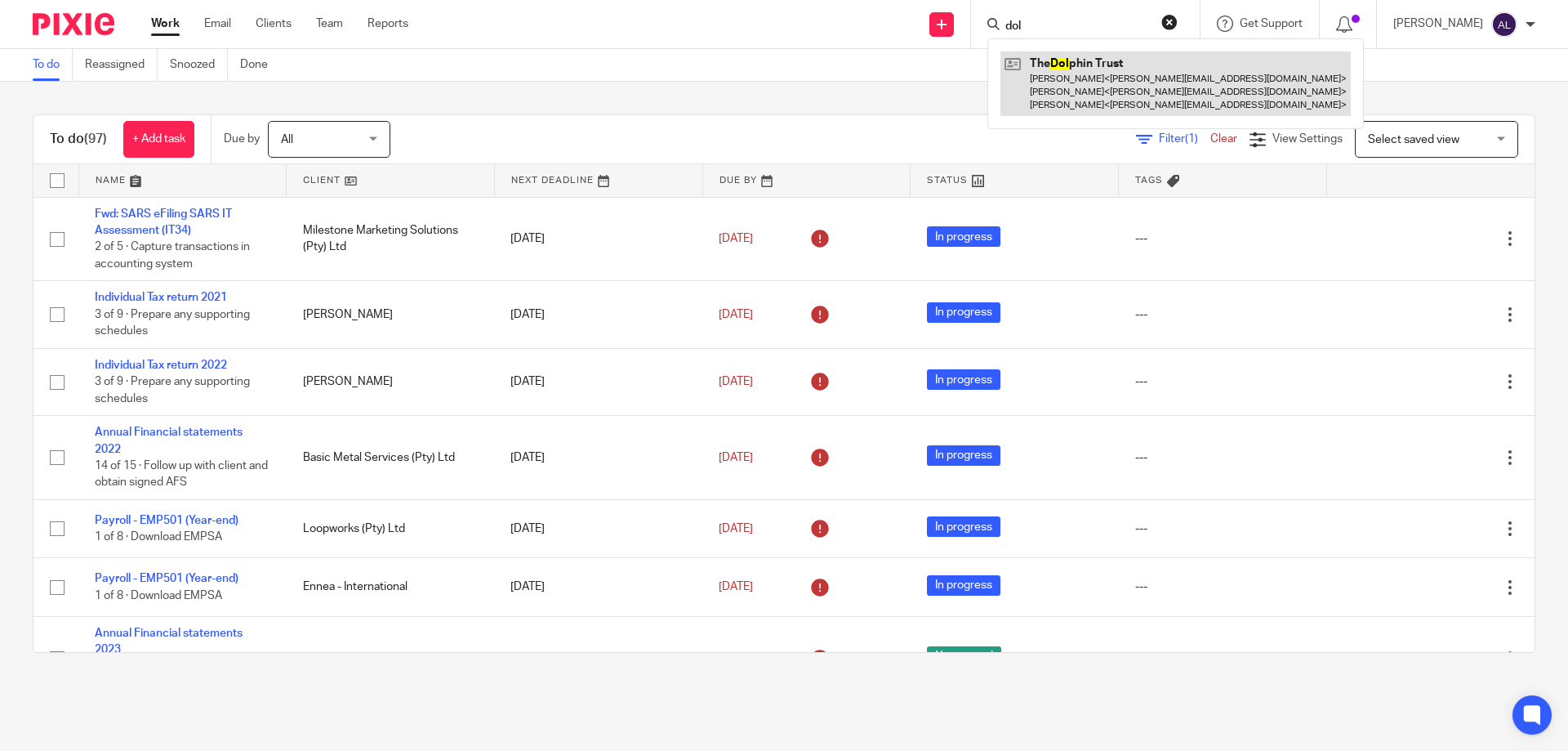
type input "dol"
click at [1127, 72] on link at bounding box center [1175, 83] width 350 height 64
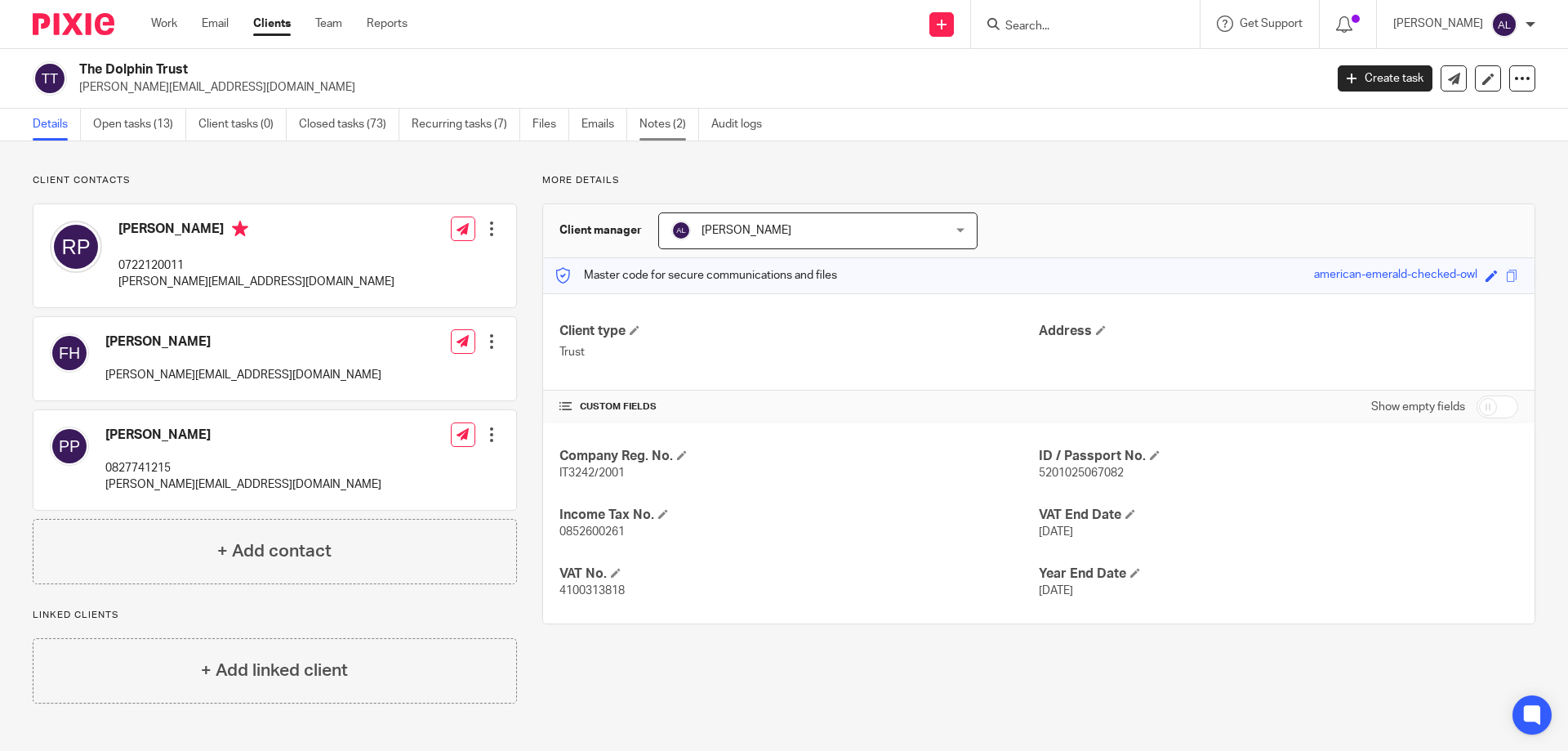
click at [669, 132] on link "Notes (2)" at bounding box center [669, 125] width 60 height 32
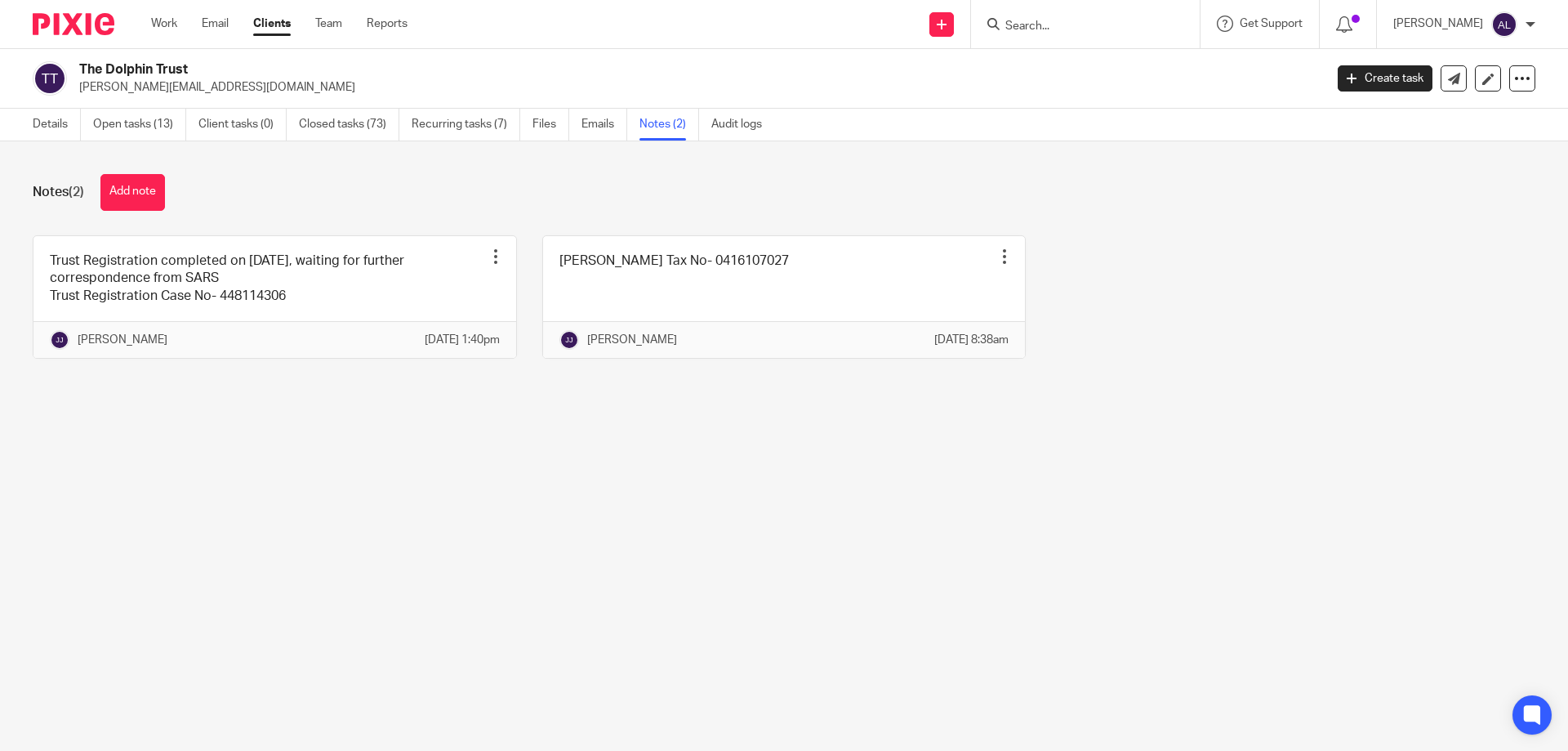
click at [1088, 23] on input "Search" at bounding box center [1077, 27] width 147 height 15
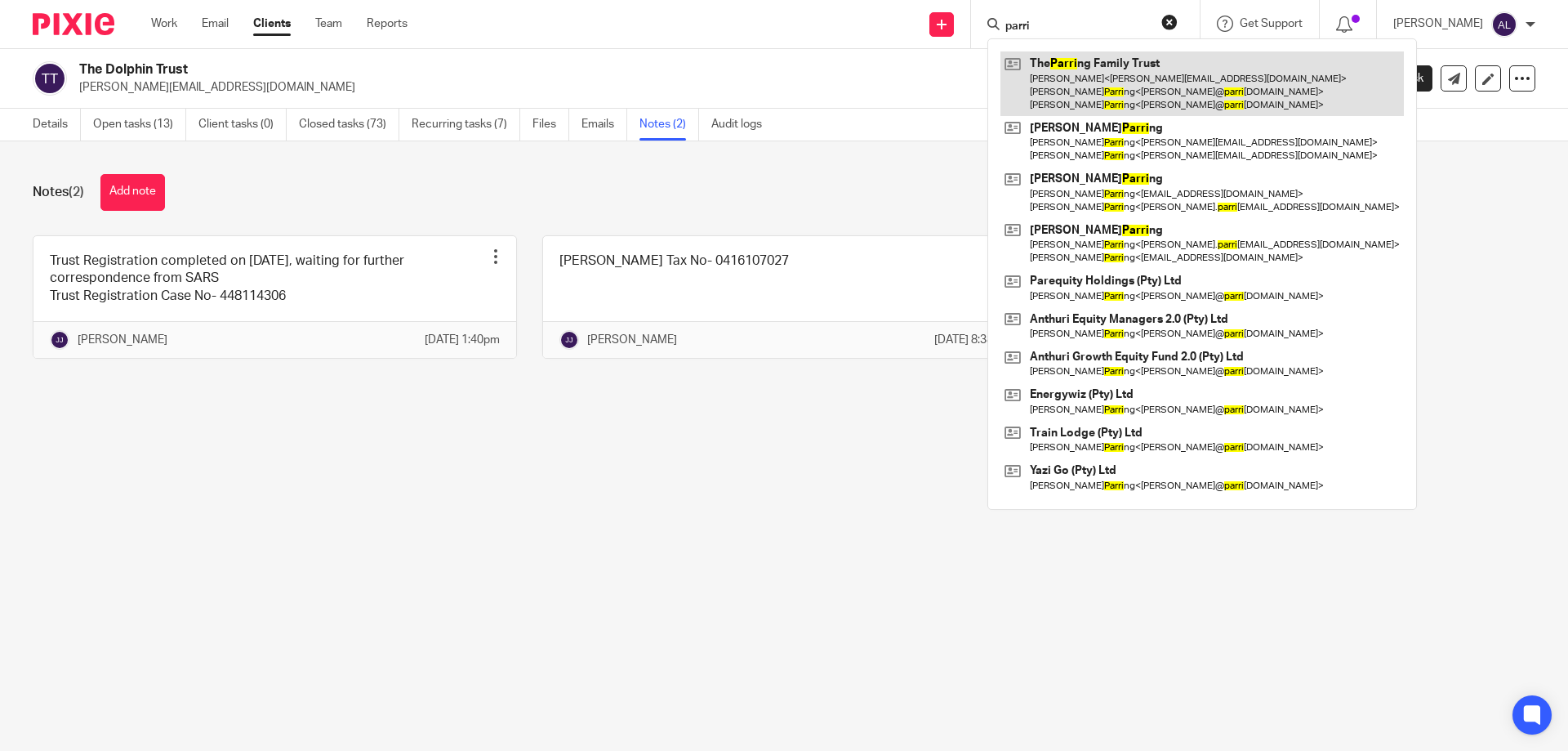
type input "parri"
click at [1127, 70] on link at bounding box center [1202, 83] width 404 height 64
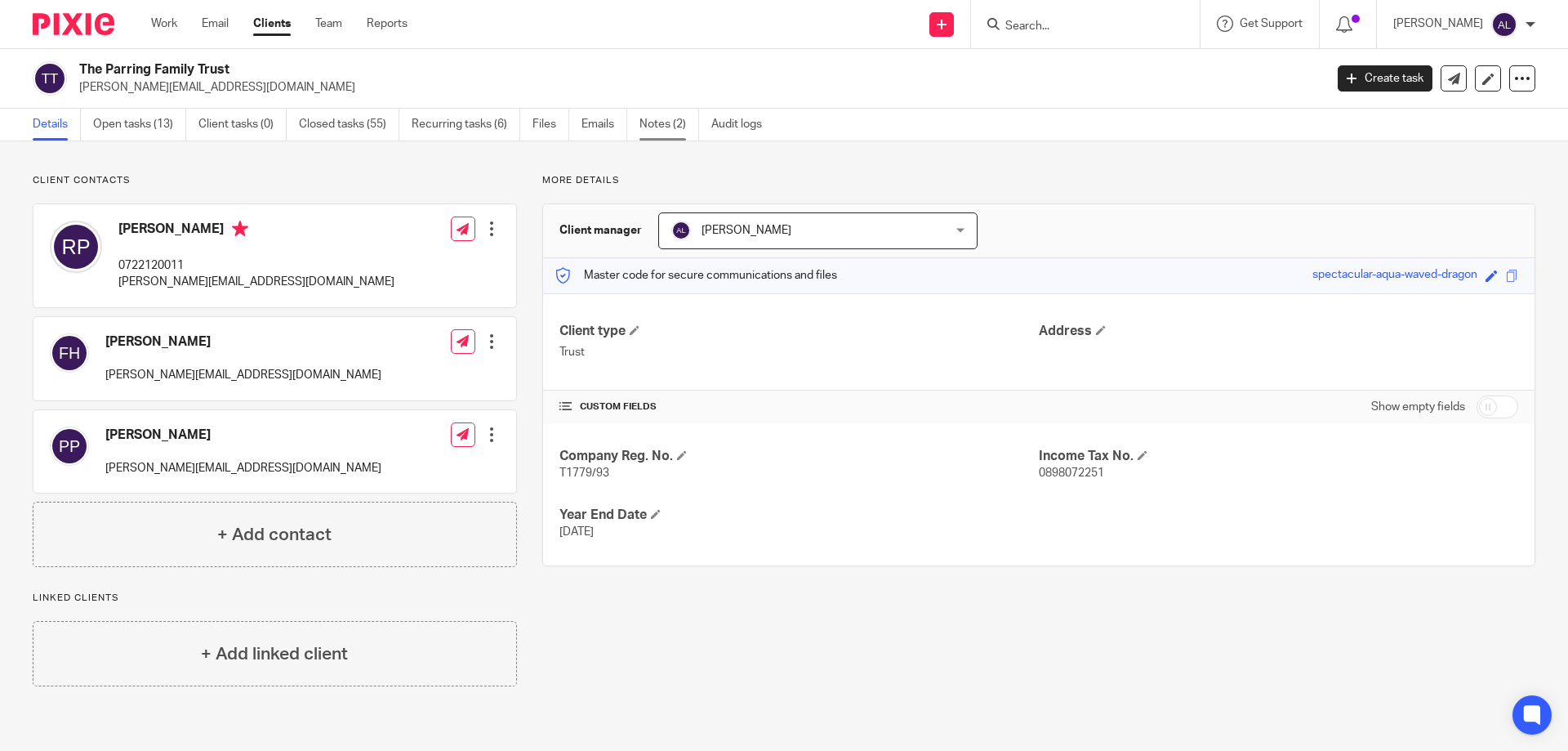
click at [676, 127] on link "Notes (2)" at bounding box center [669, 125] width 60 height 32
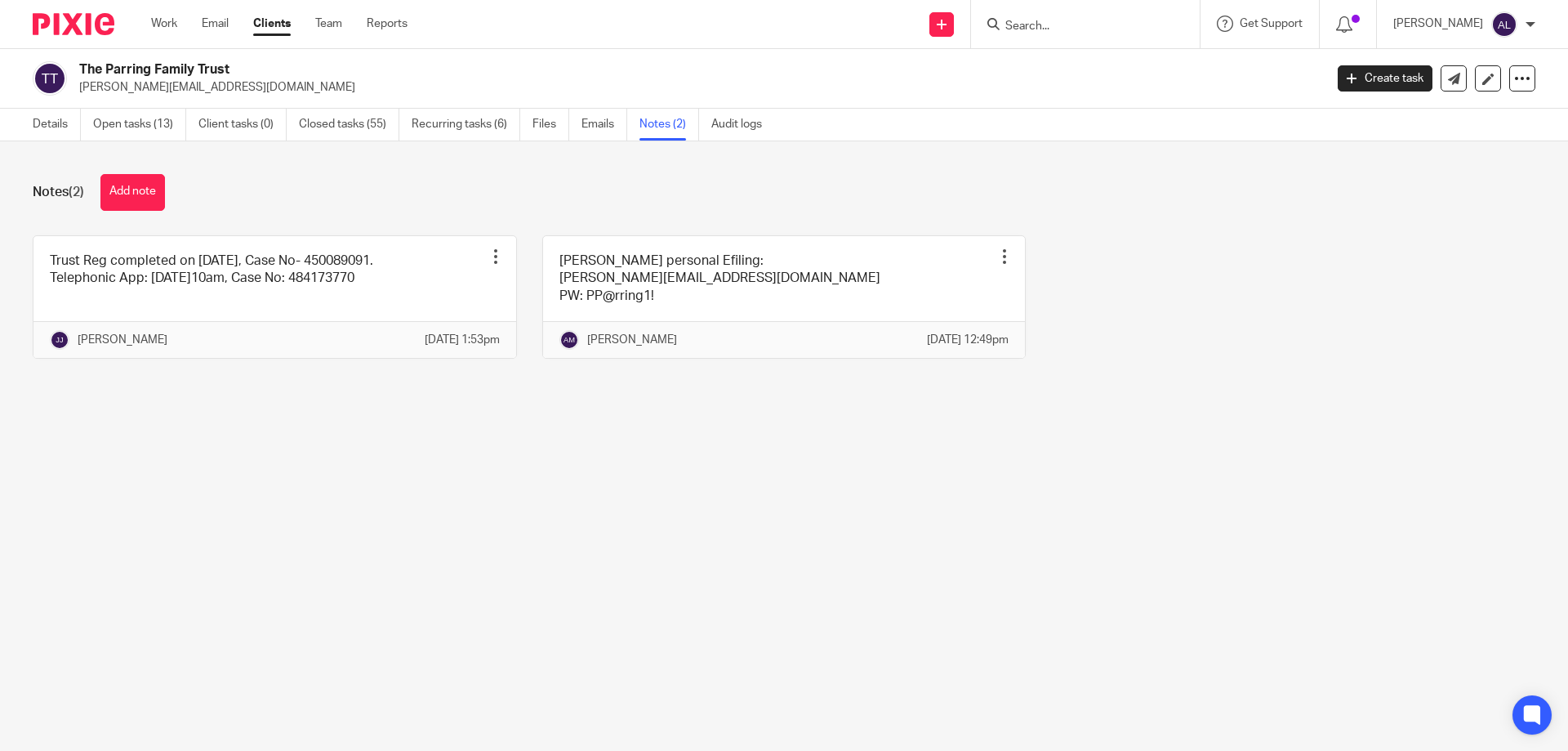
click at [1042, 29] on input "Search" at bounding box center [1077, 27] width 147 height 15
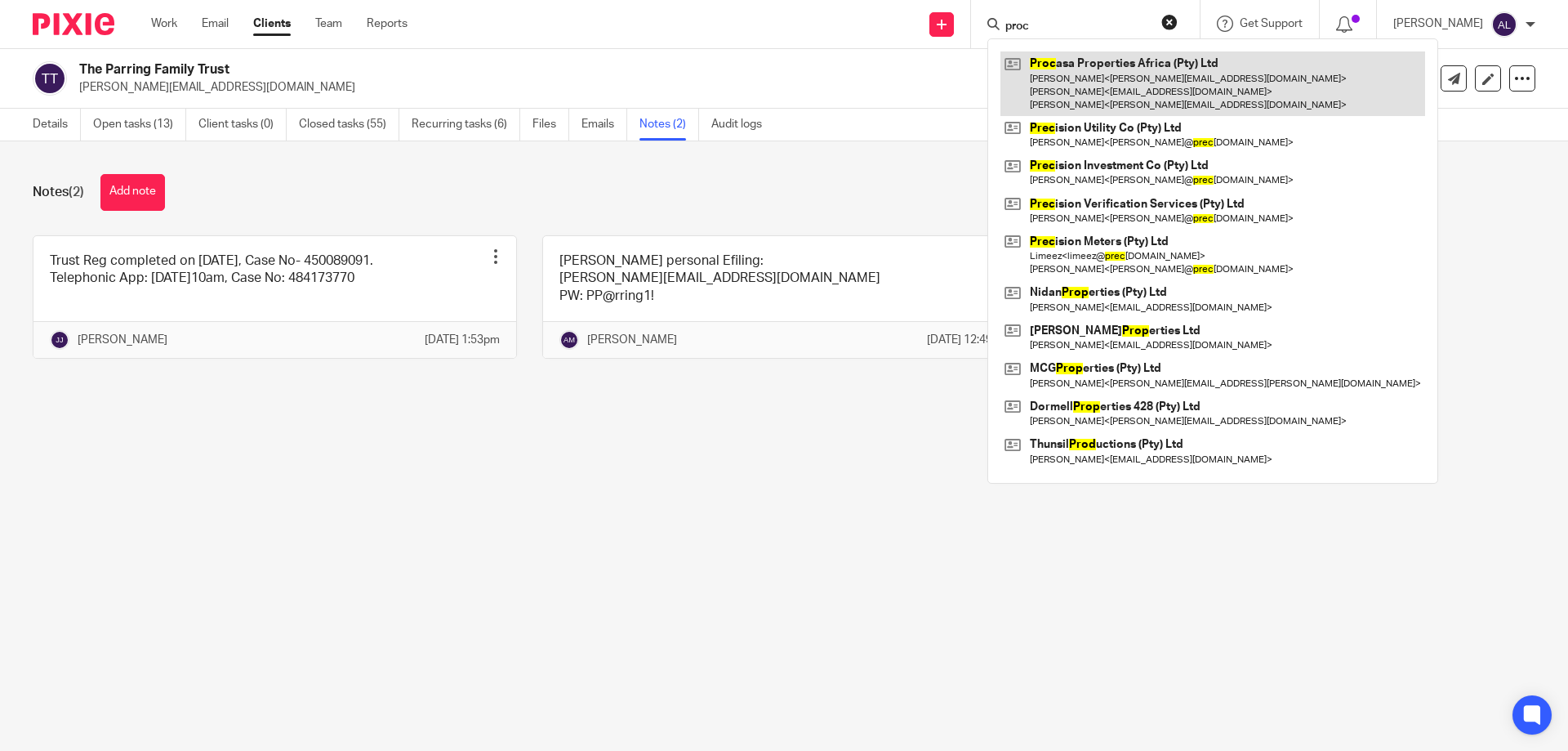
type input "proc"
click at [1045, 64] on link at bounding box center [1213, 83] width 424 height 64
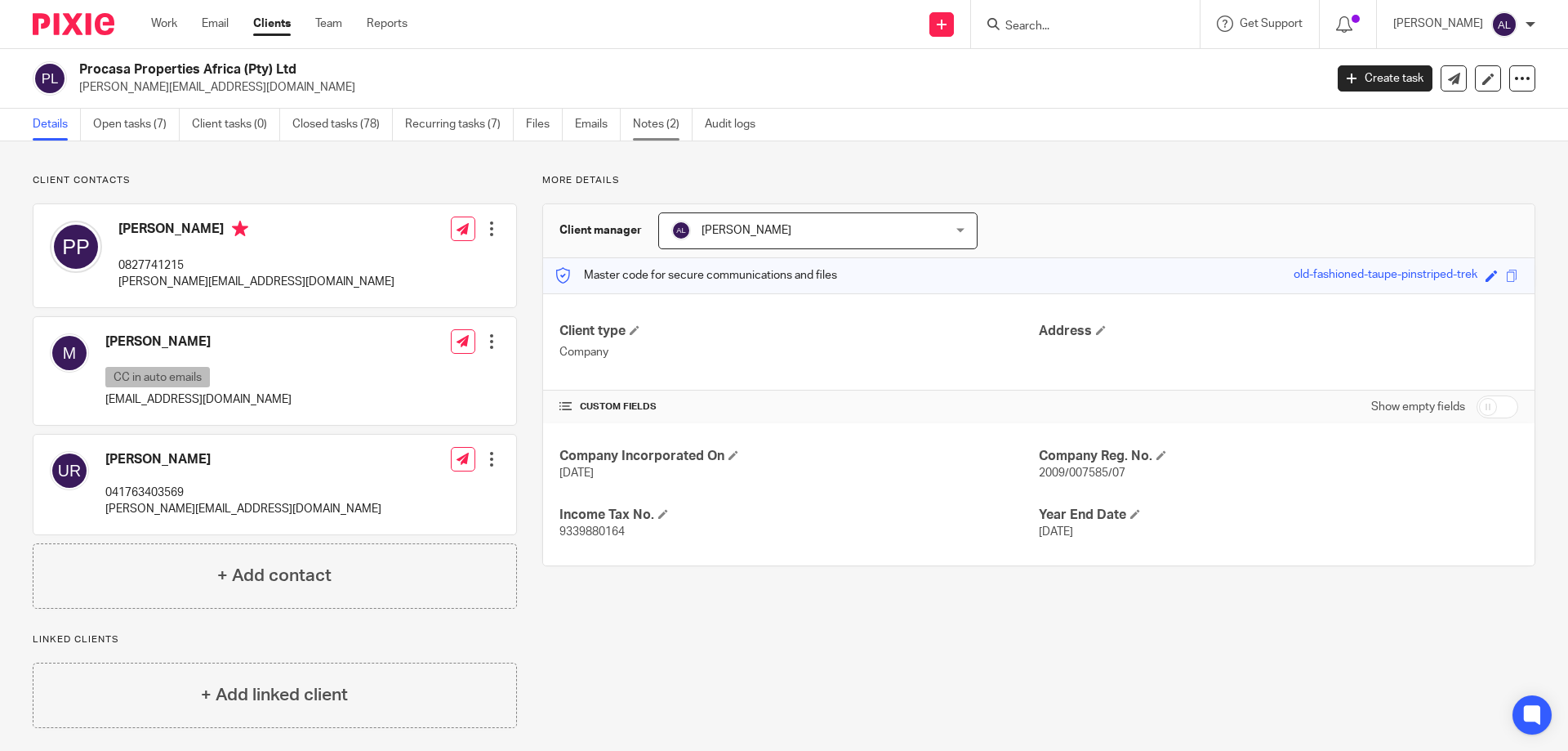
click at [673, 118] on link "Notes (2)" at bounding box center [663, 125] width 60 height 32
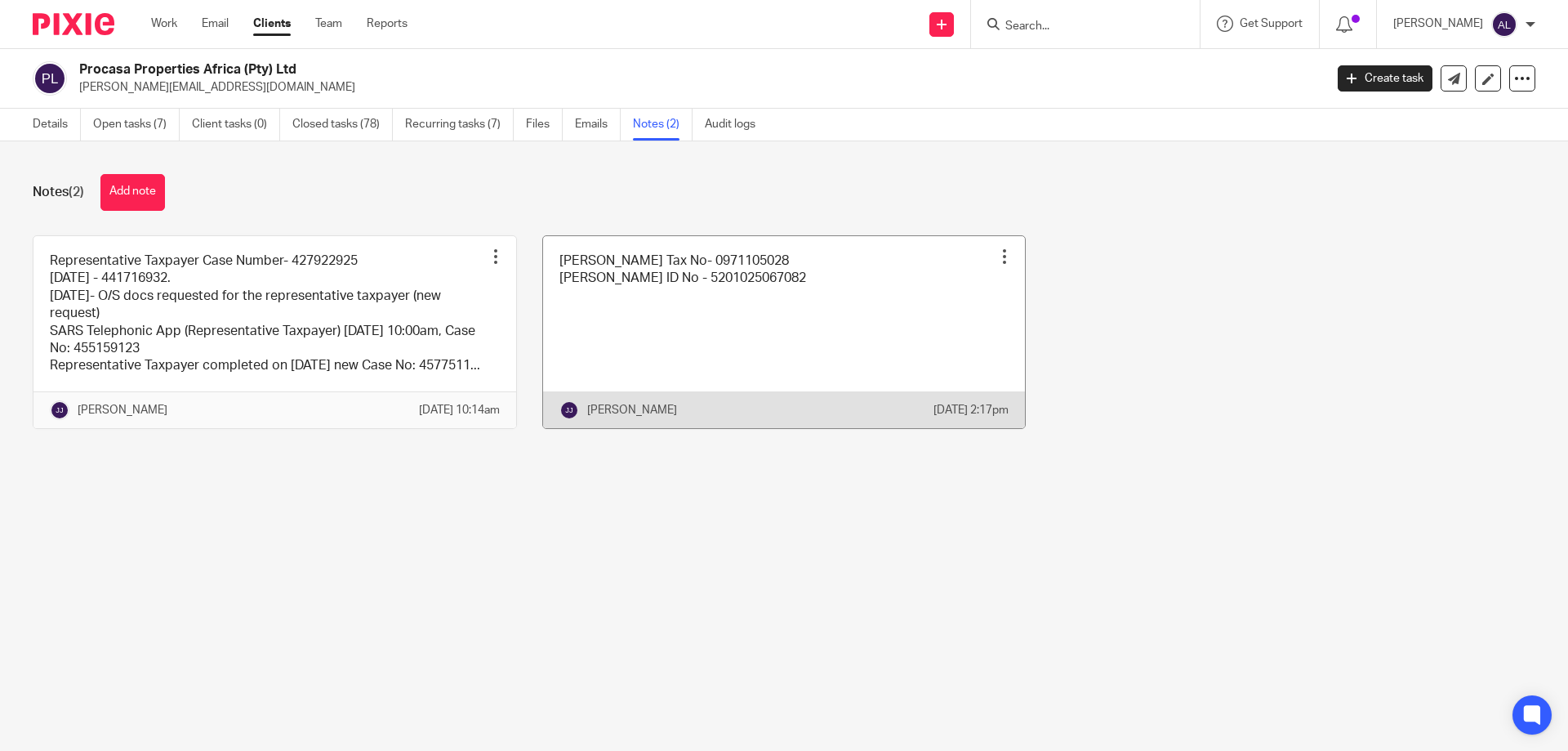
click at [813, 345] on link at bounding box center [784, 332] width 483 height 192
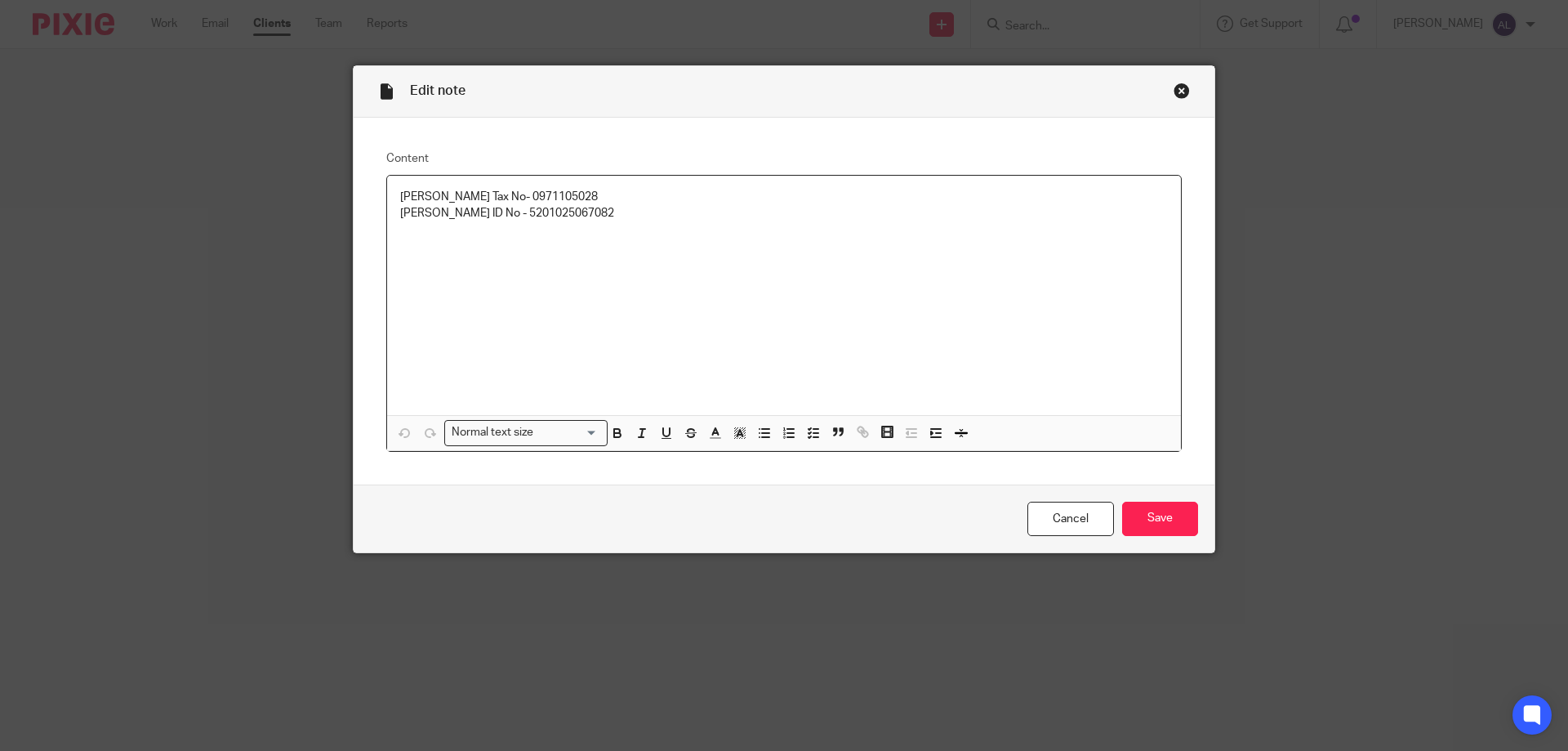
click at [525, 218] on p "Patrick ID No - 5201025067082" at bounding box center [784, 213] width 768 height 16
copy p "5201025067082"
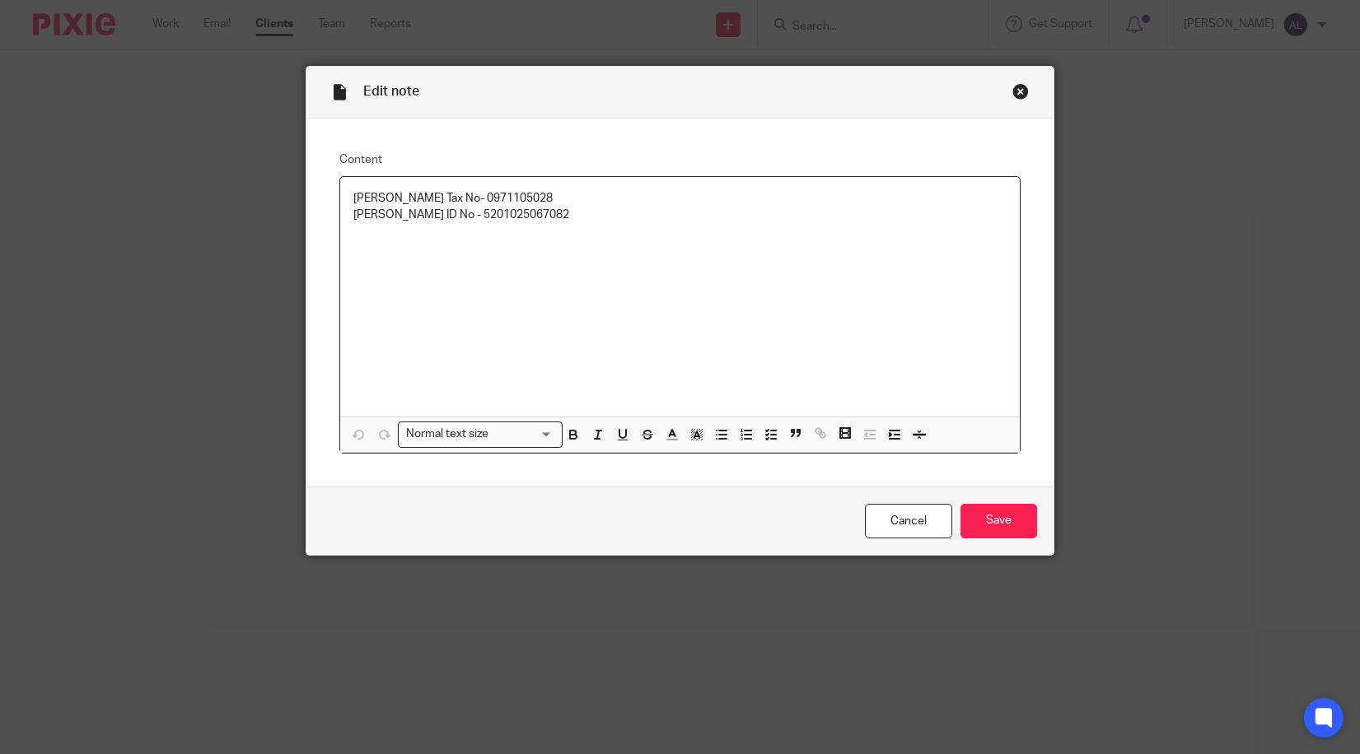
click at [479, 221] on p "Patrick ID No - 5201025067082" at bounding box center [679, 215] width 652 height 16
copy p "5201025067082"
click at [258, 117] on div "Edit note Content Patrick Parring Tax No- 0971105028 Patrick ID No - 5201025067…" at bounding box center [680, 377] width 1360 height 754
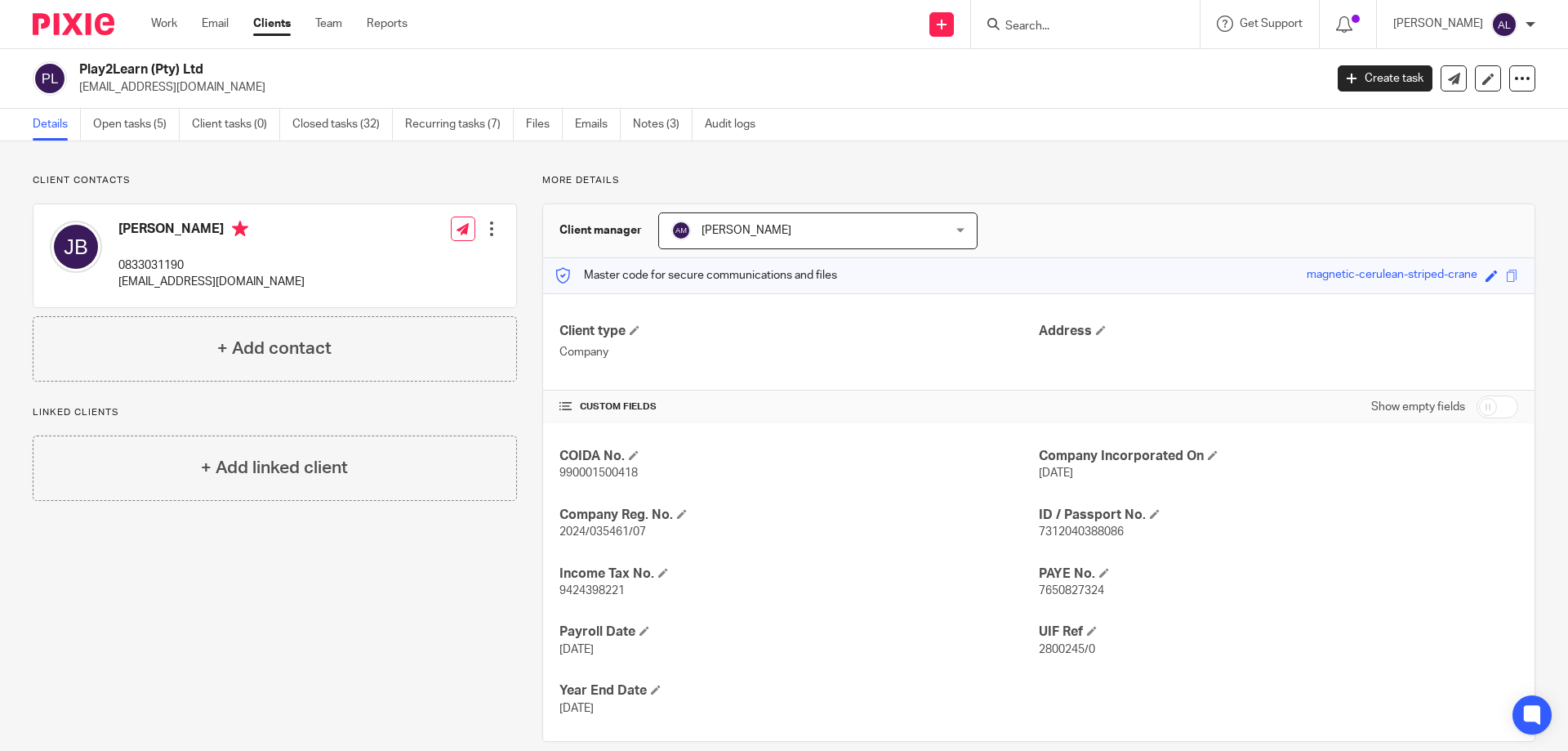
click at [165, 261] on p "0833031190" at bounding box center [211, 265] width 186 height 16
copy p "0833031190"
click at [215, 285] on p "[EMAIL_ADDRESS][DOMAIN_NAME]" at bounding box center [211, 282] width 186 height 16
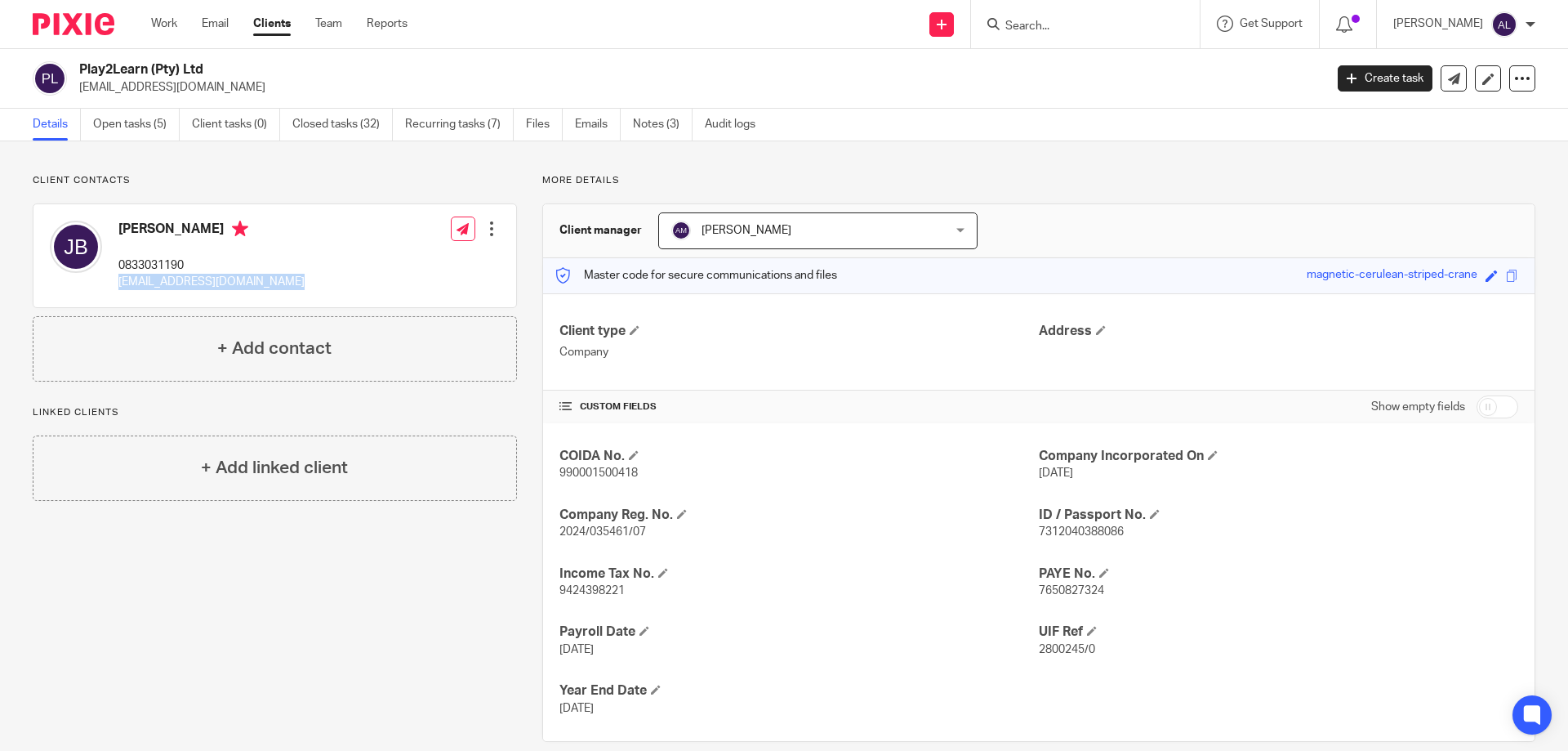
click at [215, 285] on p "[EMAIL_ADDRESS][DOMAIN_NAME]" at bounding box center [211, 282] width 186 height 16
copy div "[EMAIL_ADDRESS][DOMAIN_NAME]"
click at [608, 130] on link "Emails" at bounding box center [598, 125] width 46 height 32
click at [122, 122] on link "Open tasks (5)" at bounding box center [136, 125] width 86 height 32
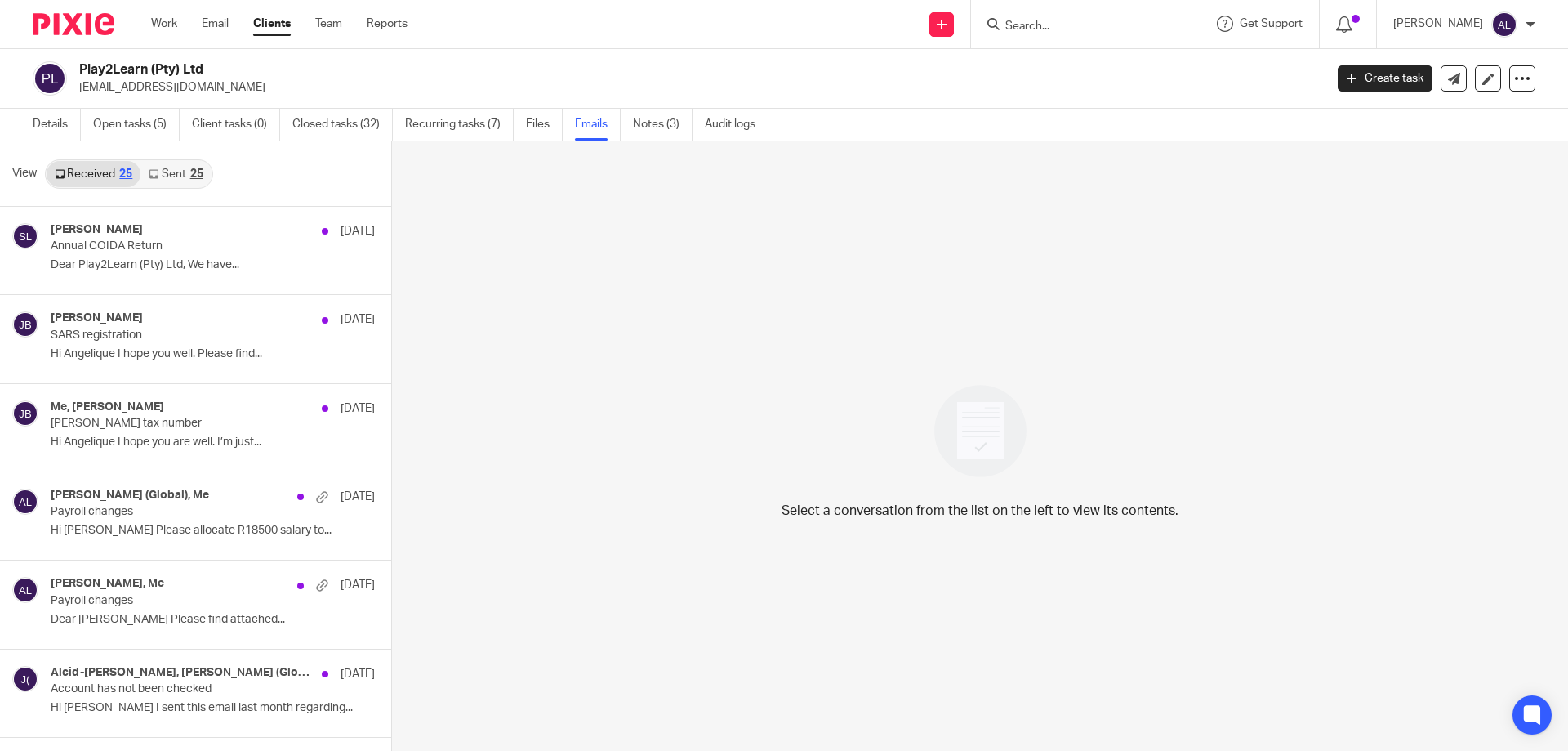
click at [197, 180] on link "Sent 25" at bounding box center [176, 174] width 70 height 26
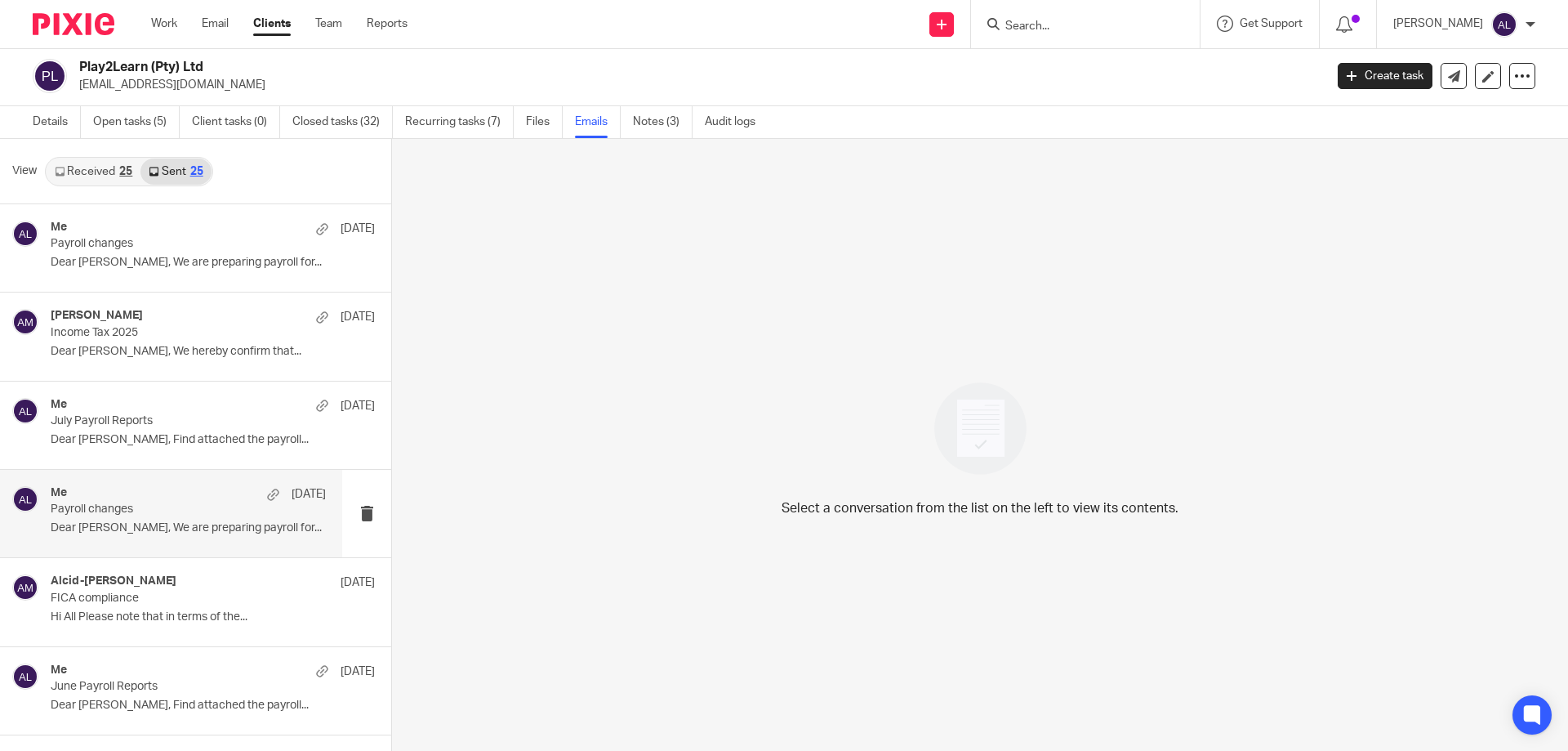
click at [187, 484] on div "Me 15 Jul Payroll changes Dear Joanne, We are preparing payroll for..." at bounding box center [171, 514] width 342 height 87
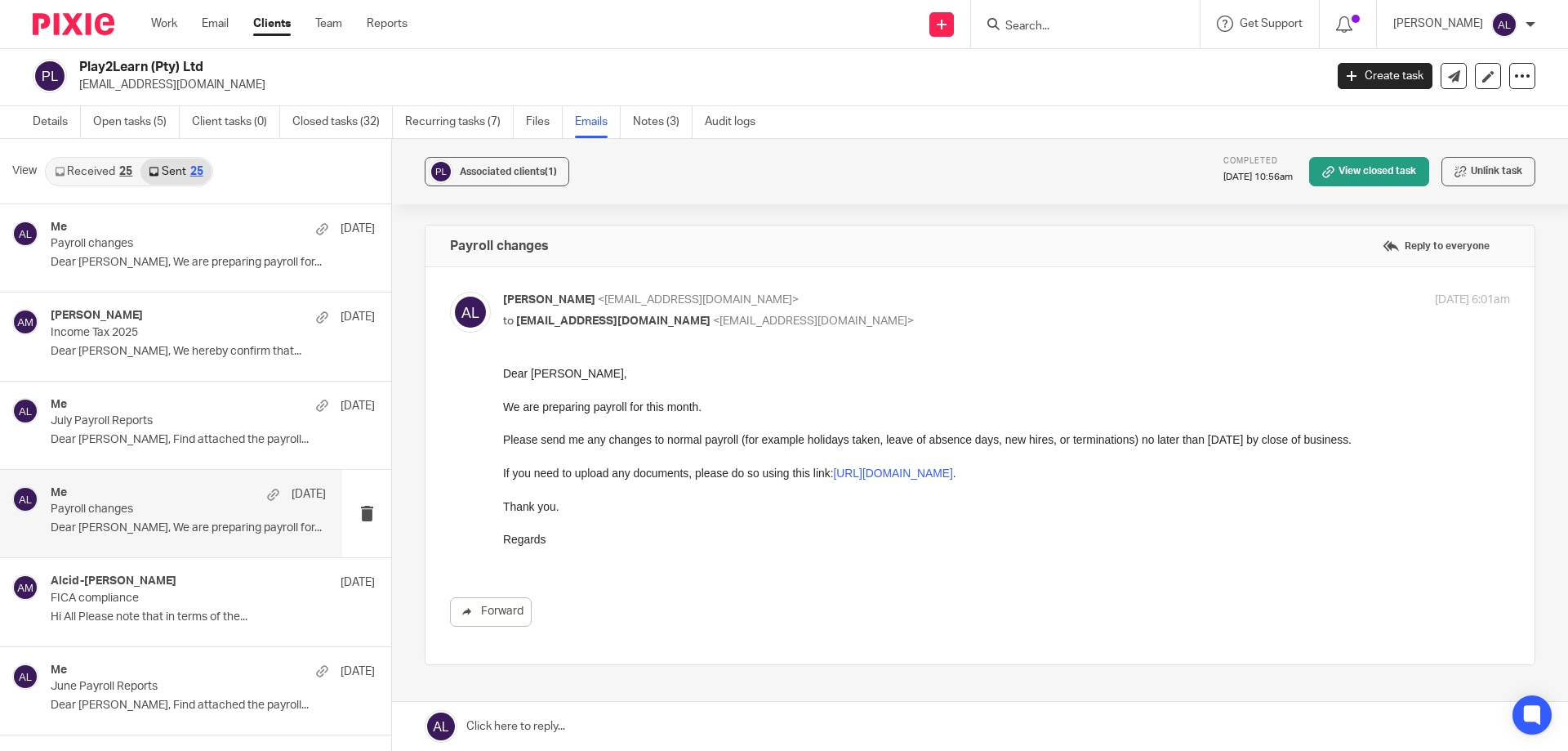
click at [1377, 715] on link at bounding box center [980, 725] width 1176 height 49
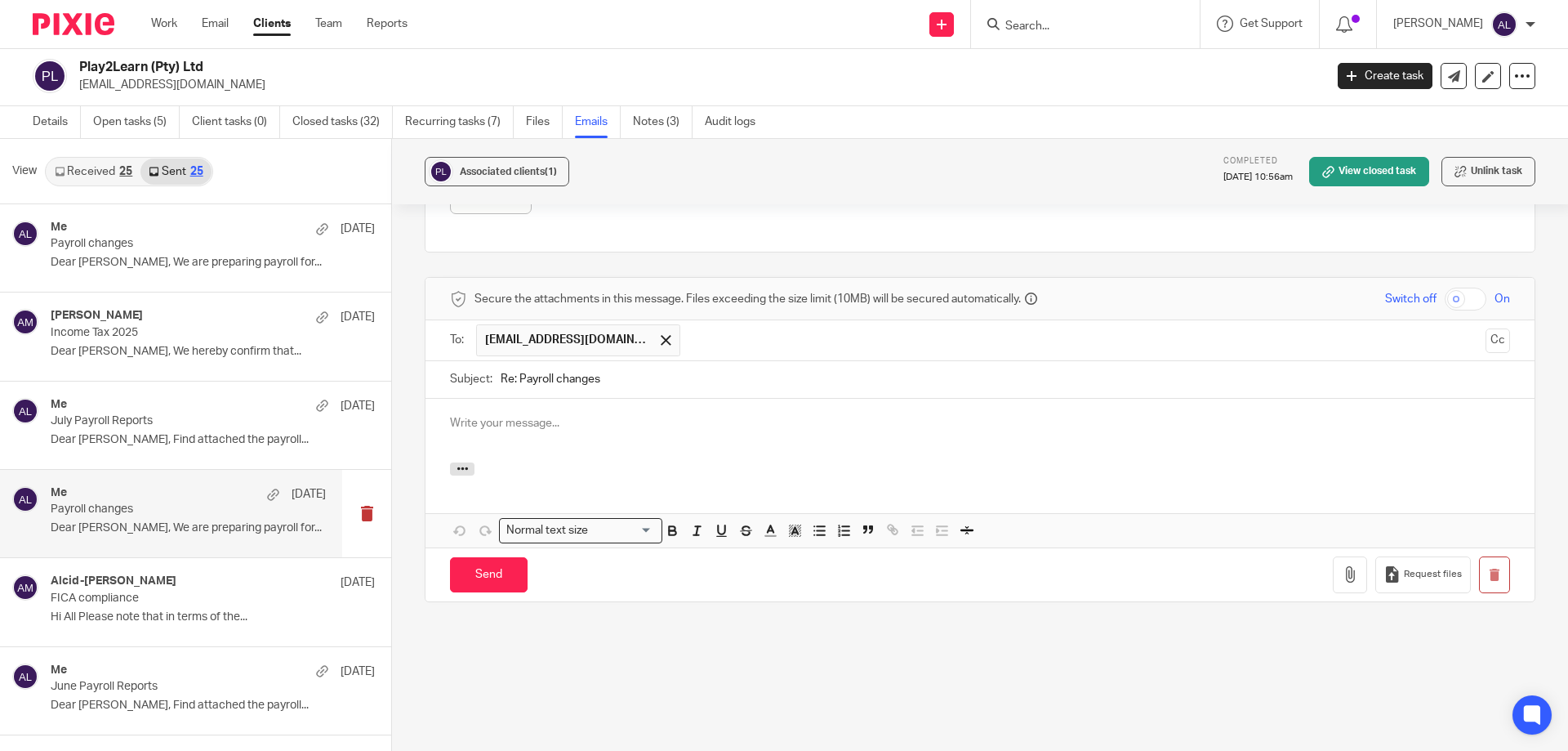
scroll to position [0, 0]
click at [1077, 229] on label at bounding box center [980, 53] width 1109 height 397
checkbox input "false"
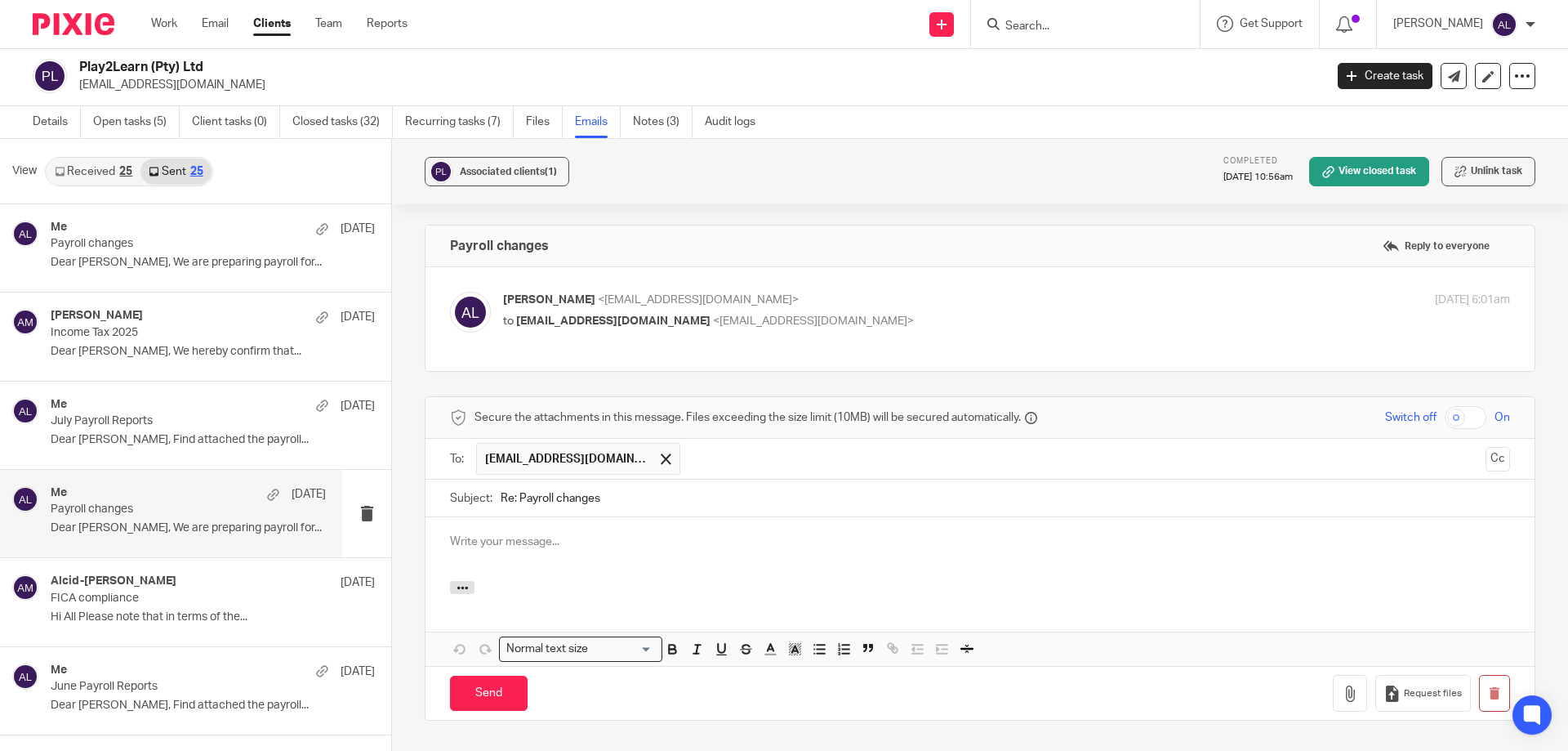
click at [997, 168] on div "Associated clients (1) Completed 21 Jul 2025 10:56am View closed task Unlink ta…" at bounding box center [980, 172] width 1176 height 65
click at [577, 533] on div at bounding box center [980, 549] width 1109 height 63
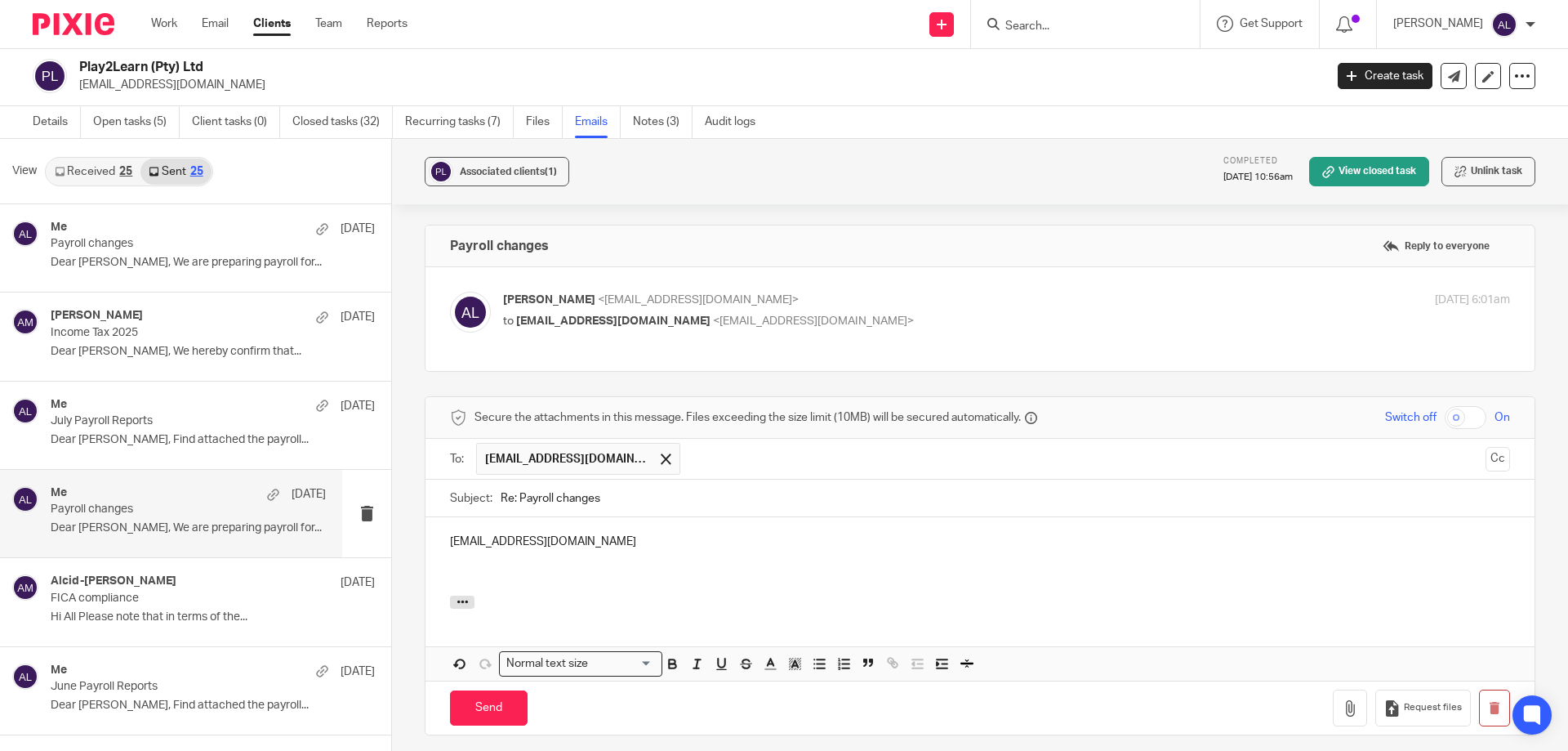
click at [612, 542] on p "joannebradley@global.co.za" at bounding box center [980, 542] width 1060 height 16
click at [177, 516] on p "Payroll changes" at bounding box center [161, 510] width 220 height 14
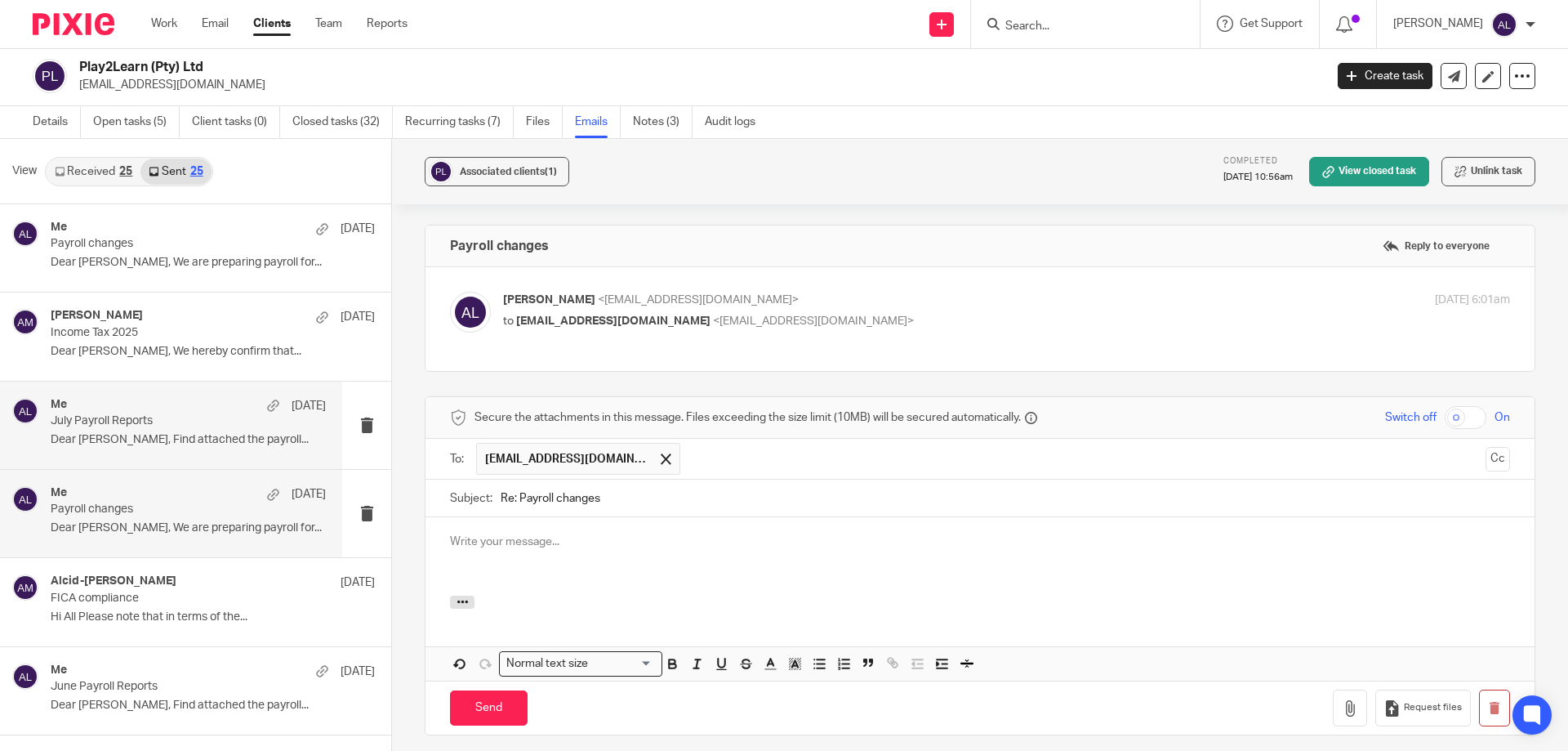
click at [158, 422] on p "July Payroll Reports" at bounding box center [161, 422] width 220 height 14
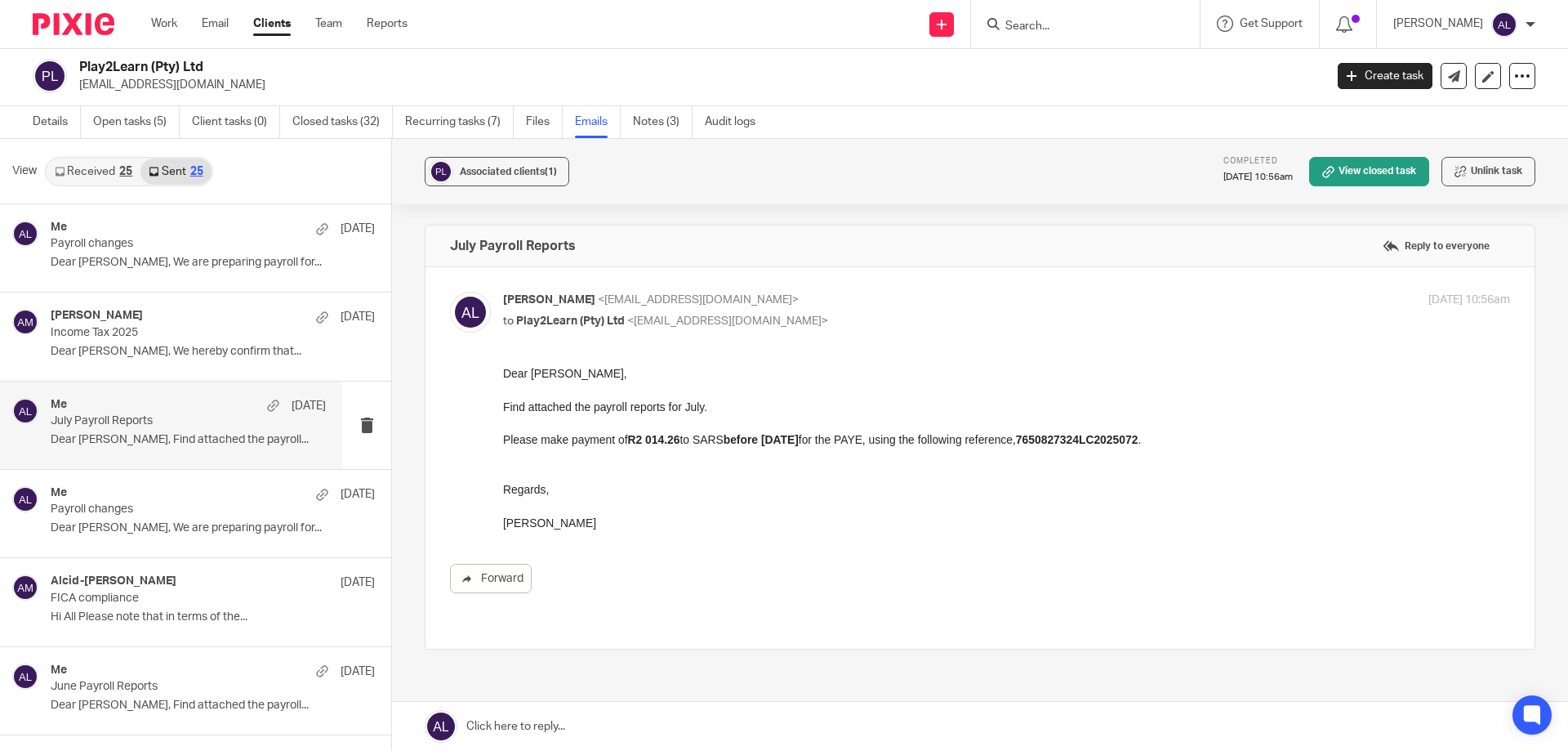
drag, startPoint x: 606, startPoint y: 526, endPoint x: 506, endPoint y: 373, distance: 182.8
click at [506, 373] on div "Dear Joanne, Find attached the payroll reports for July. Please make payment of…" at bounding box center [1007, 447] width 1008 height 166
copy div "Dear Joanne, Find attached the payroll reports for July. Please make payment of…"
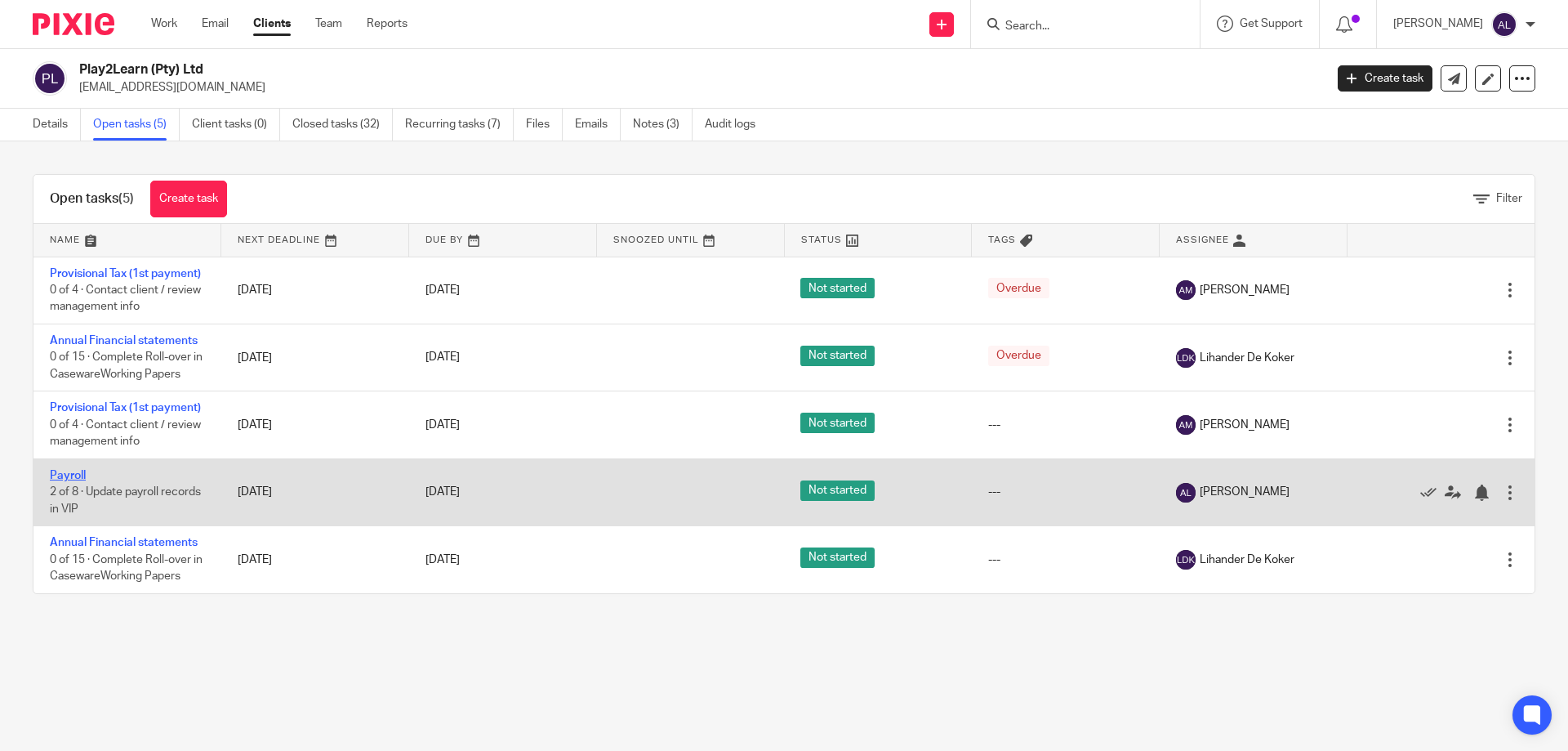
click at [59, 481] on link "Payroll" at bounding box center [67, 476] width 36 height 12
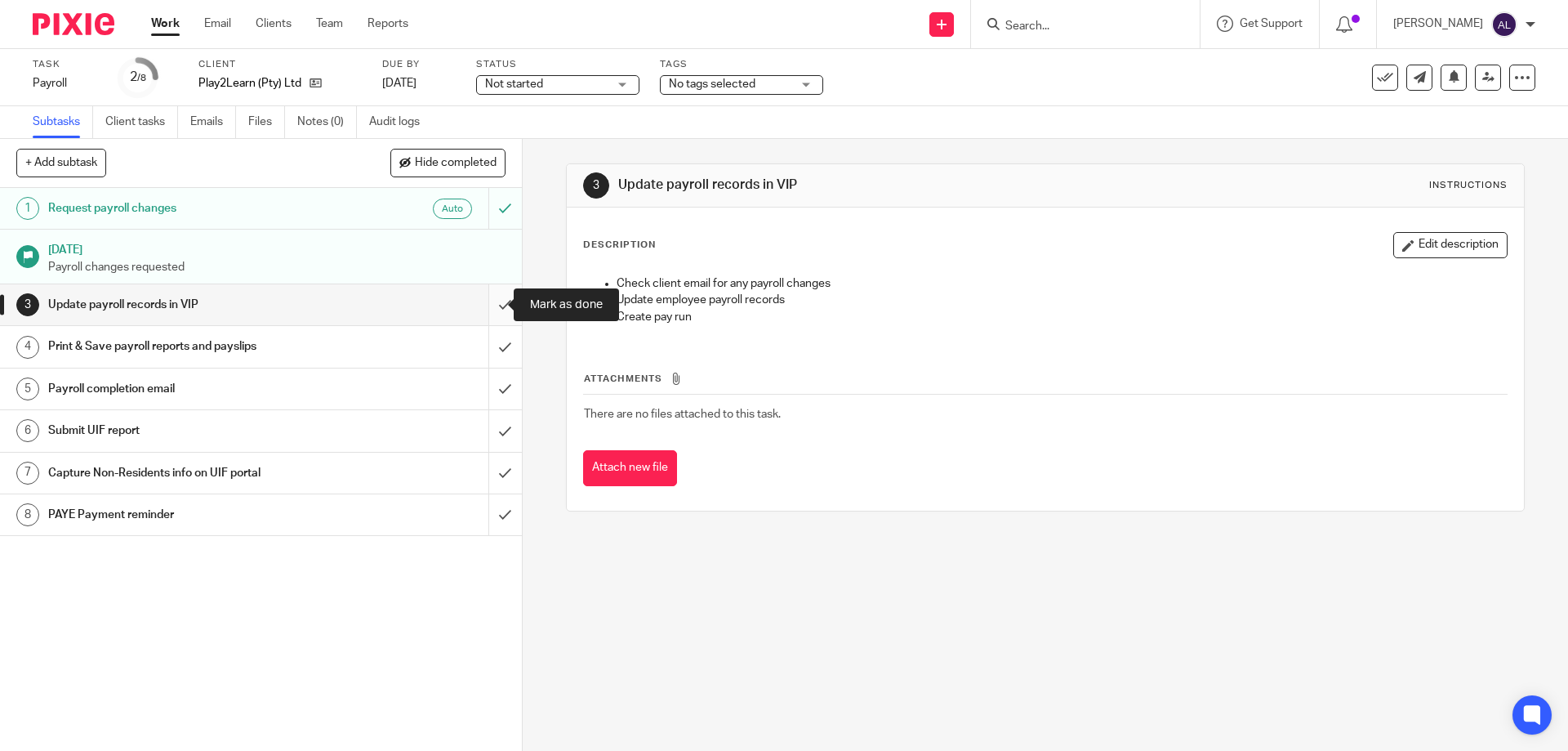
click at [493, 313] on input "submit" at bounding box center [261, 305] width 522 height 41
click at [489, 340] on input "submit" at bounding box center [261, 346] width 522 height 41
click at [489, 308] on input "submit" at bounding box center [261, 305] width 522 height 41
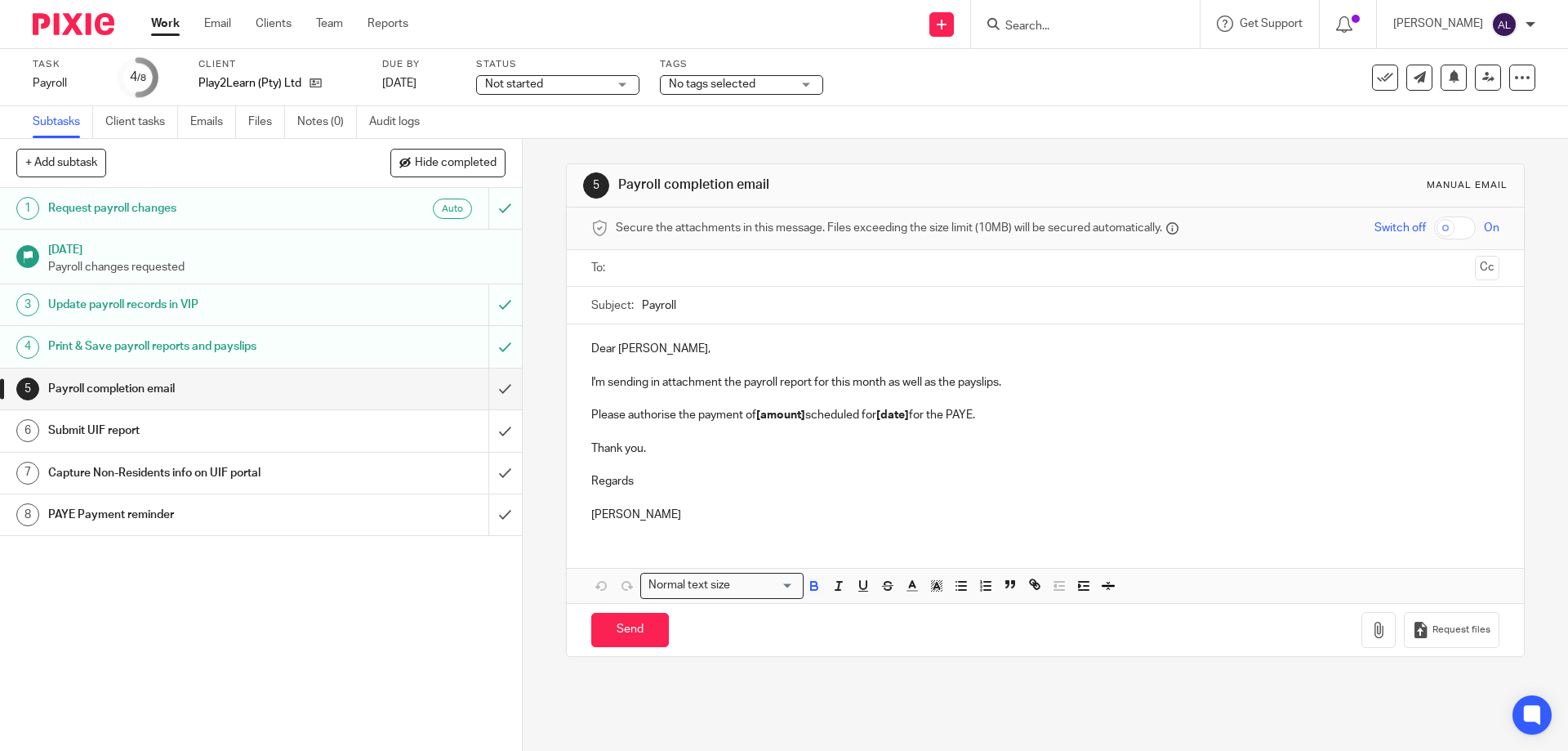
drag, startPoint x: 698, startPoint y: 518, endPoint x: 586, endPoint y: 341, distance: 209.5
click at [586, 341] on div "Dear Joanne, I'm sending in attachment the payroll report for this month as wel…" at bounding box center [1045, 430] width 956 height 210
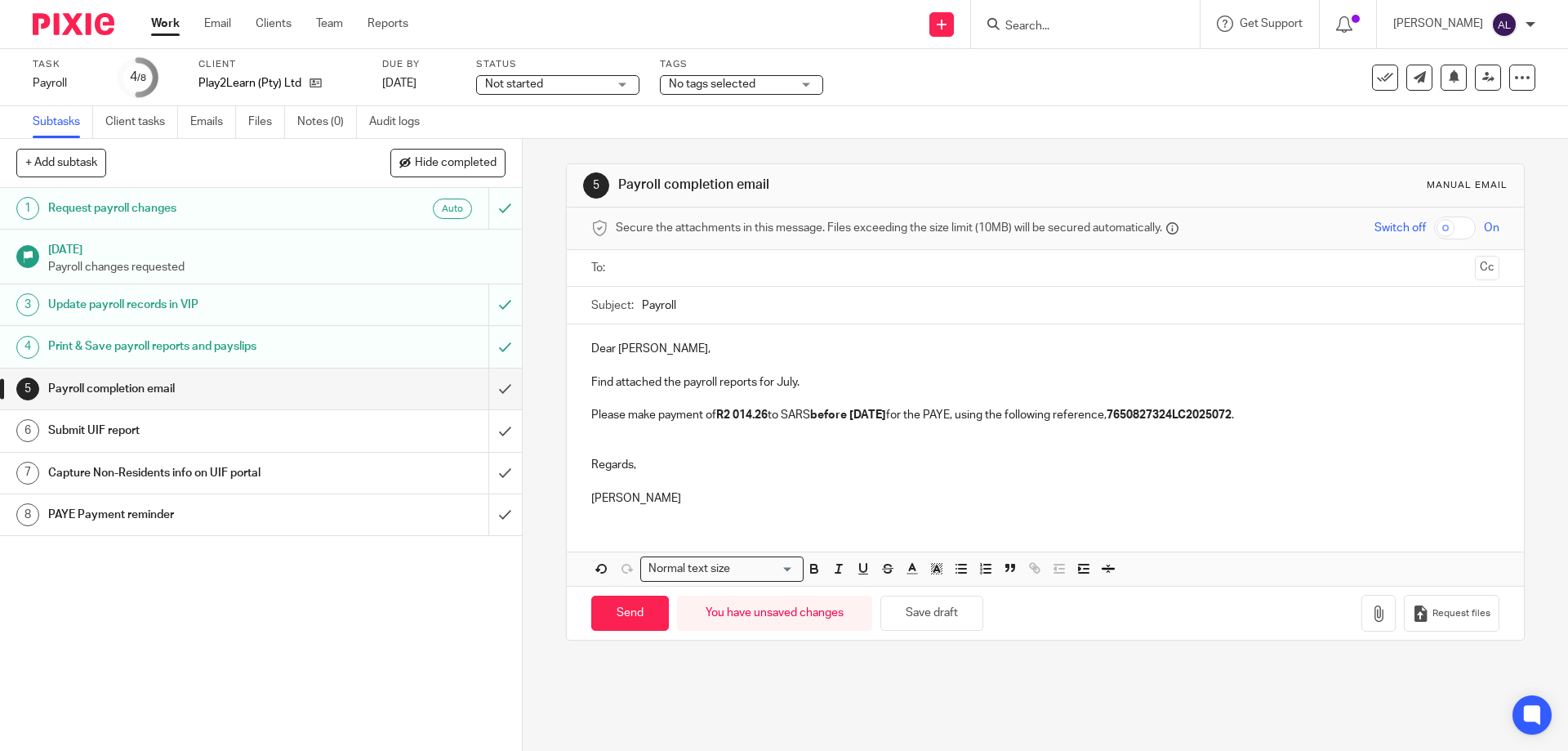
click at [651, 271] on input "text" at bounding box center [1044, 268] width 846 height 19
click at [642, 309] on input "Payroll" at bounding box center [1070, 309] width 857 height 37
click at [794, 310] on input "August Payroll" at bounding box center [1070, 309] width 857 height 37
type input "August Payroll Reoprts"
click at [789, 385] on p "Find attached the payroll reports for July." at bounding box center [1044, 386] width 907 height 16
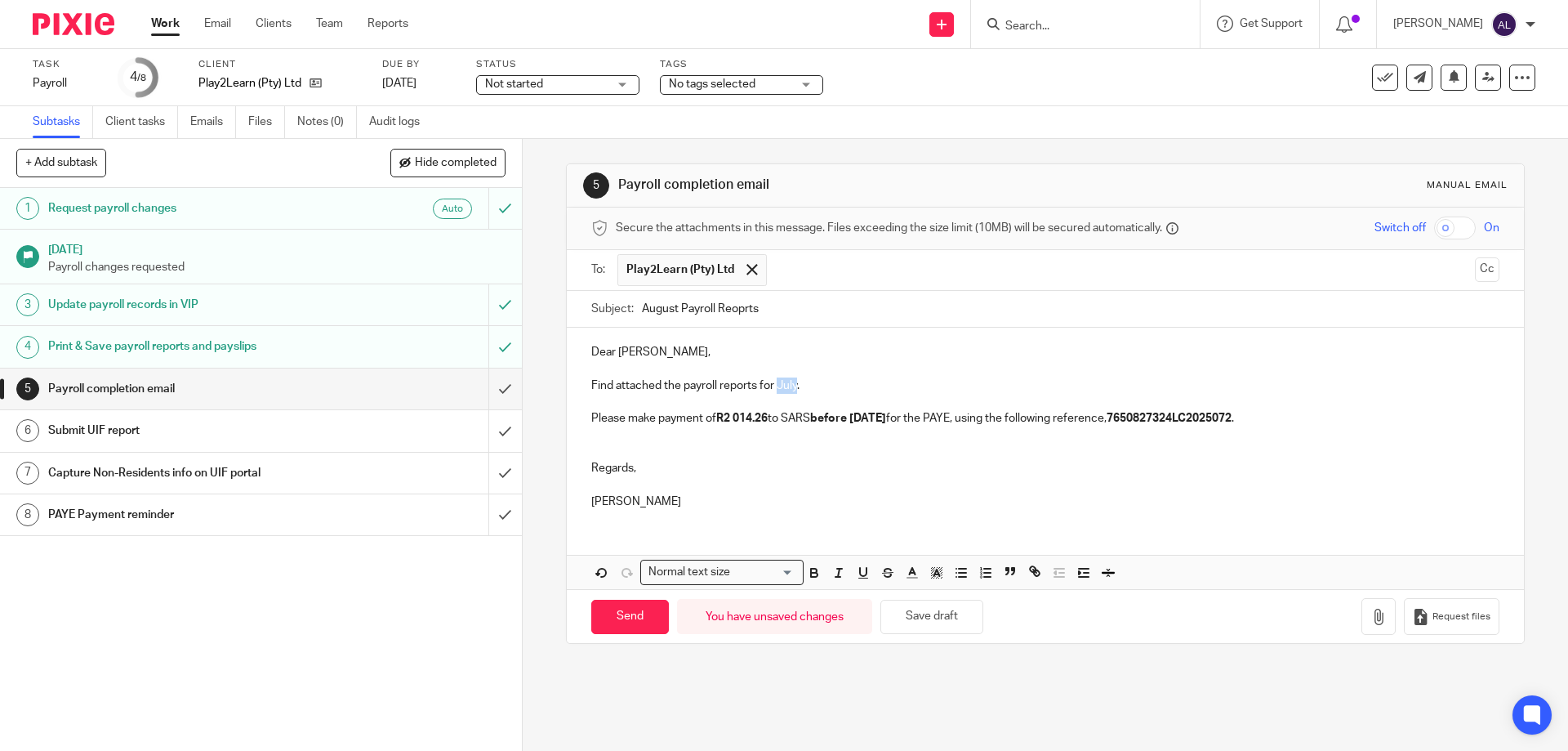
click at [789, 385] on p "Find attached the payroll reports for July." at bounding box center [1044, 386] width 907 height 16
drag, startPoint x: 885, startPoint y: 422, endPoint x: 863, endPoint y: 420, distance: 22.1
click at [863, 420] on strong "before 07/08/2025" at bounding box center [848, 419] width 76 height 12
drag, startPoint x: 768, startPoint y: 417, endPoint x: 725, endPoint y: 416, distance: 43.0
click at [725, 416] on strong "R2 014.26" at bounding box center [742, 419] width 52 height 12
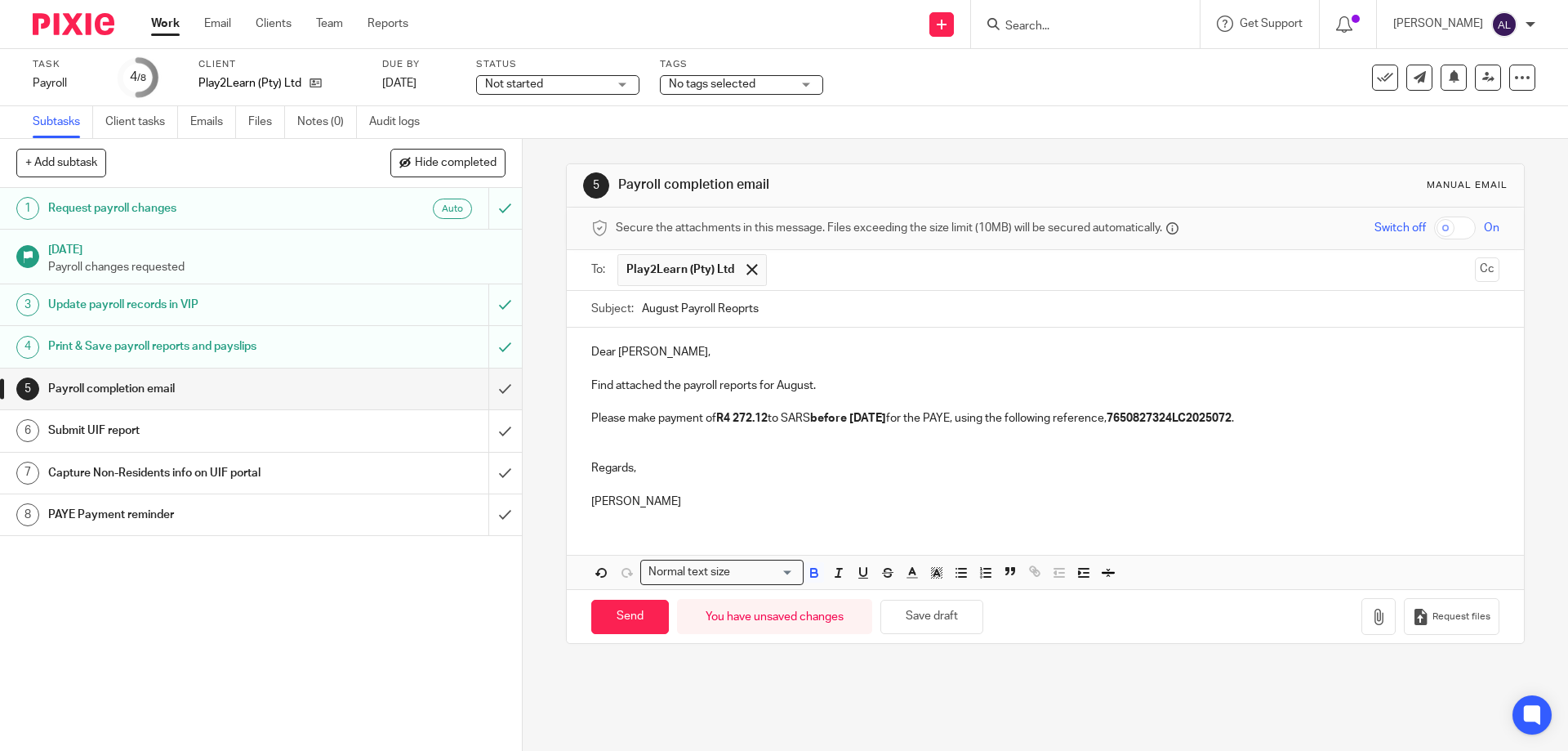
click at [1216, 415] on strong "7650827324LC2025072" at bounding box center [1169, 419] width 125 height 12
click at [1216, 415] on p "Please make payment of R4 272.12 to SARS before 05/09/2025 for the PAYE, using …" at bounding box center [1044, 418] width 907 height 16
click at [794, 471] on p "Regards," at bounding box center [1044, 468] width 907 height 16
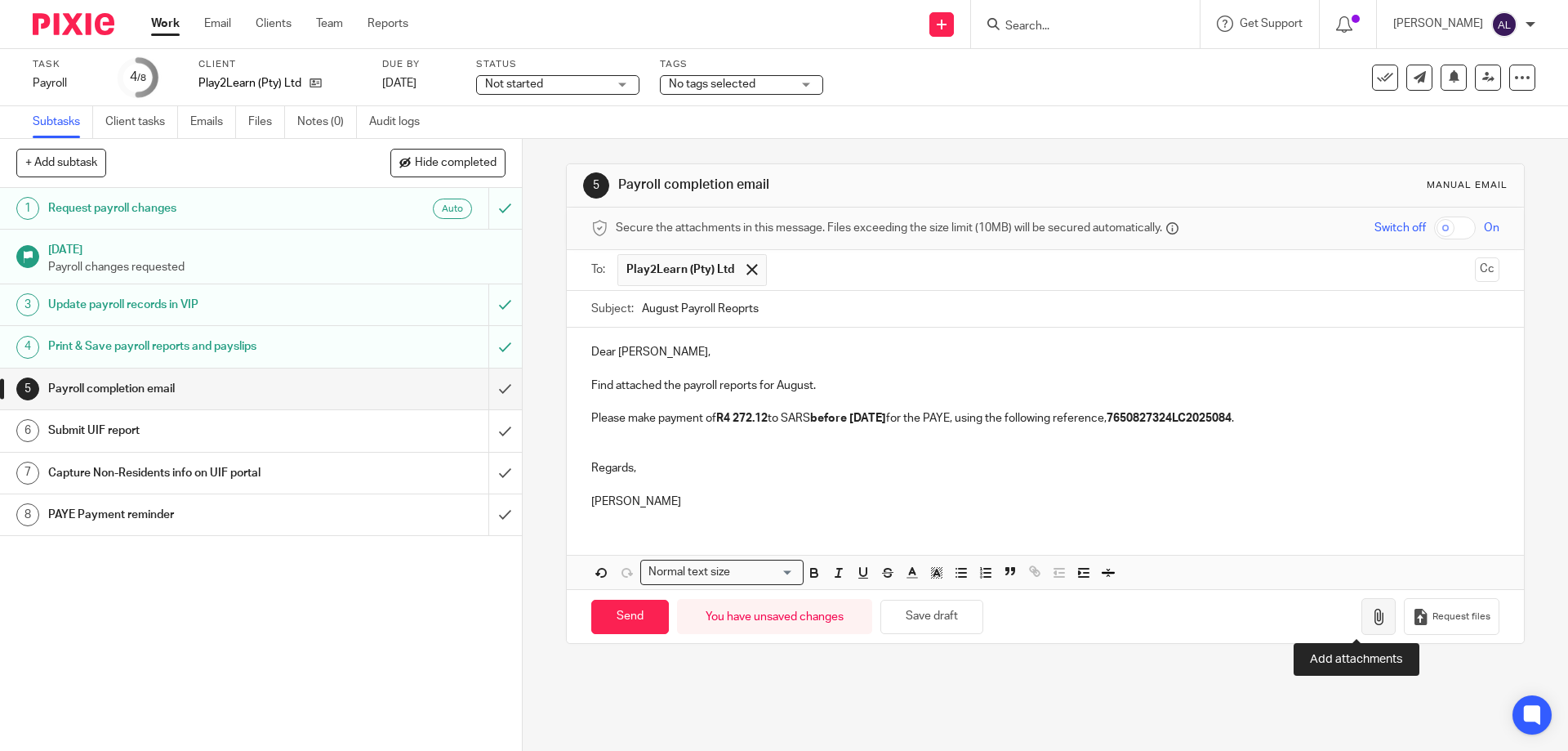
click at [1371, 621] on icon "button" at bounding box center [1379, 617] width 16 height 16
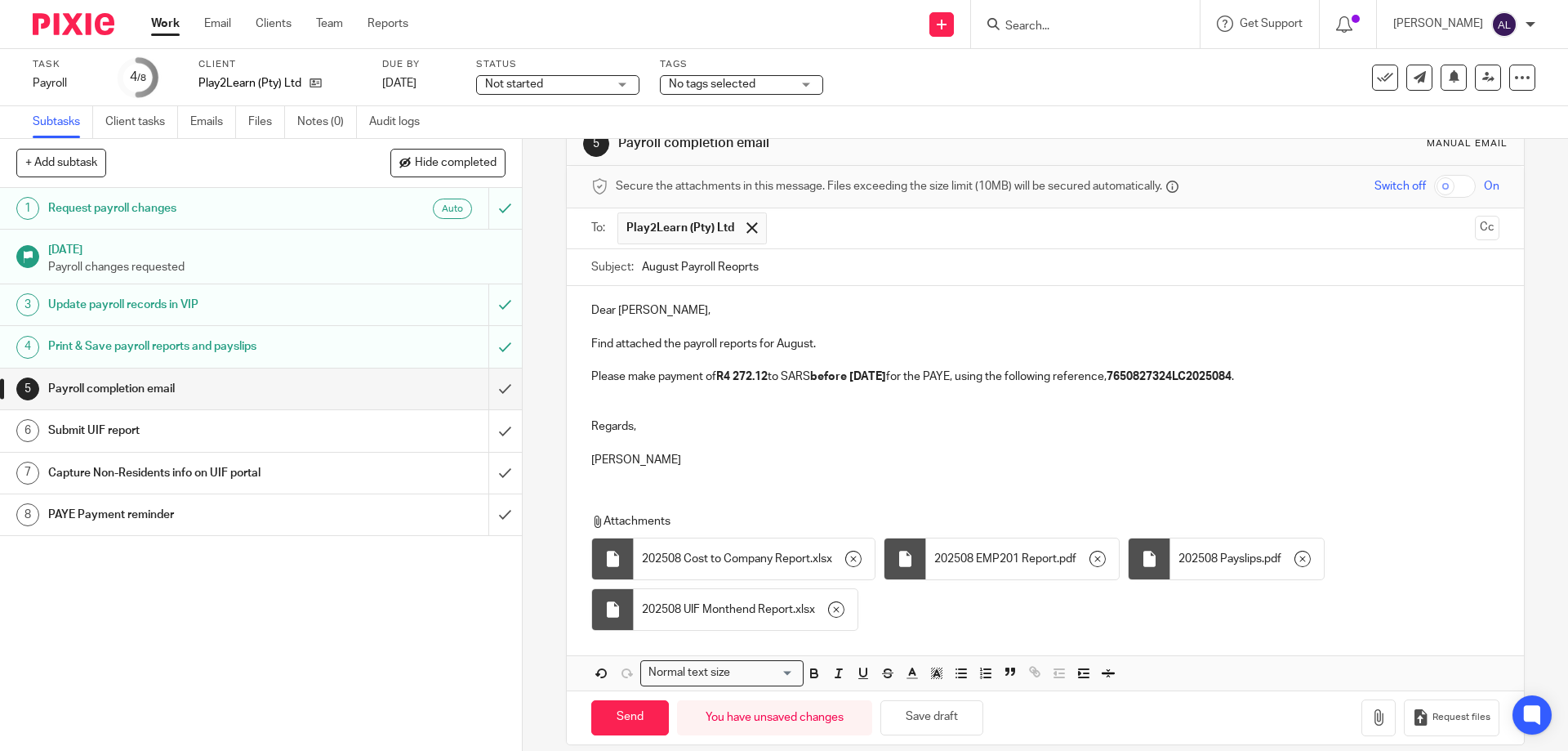
scroll to position [61, 0]
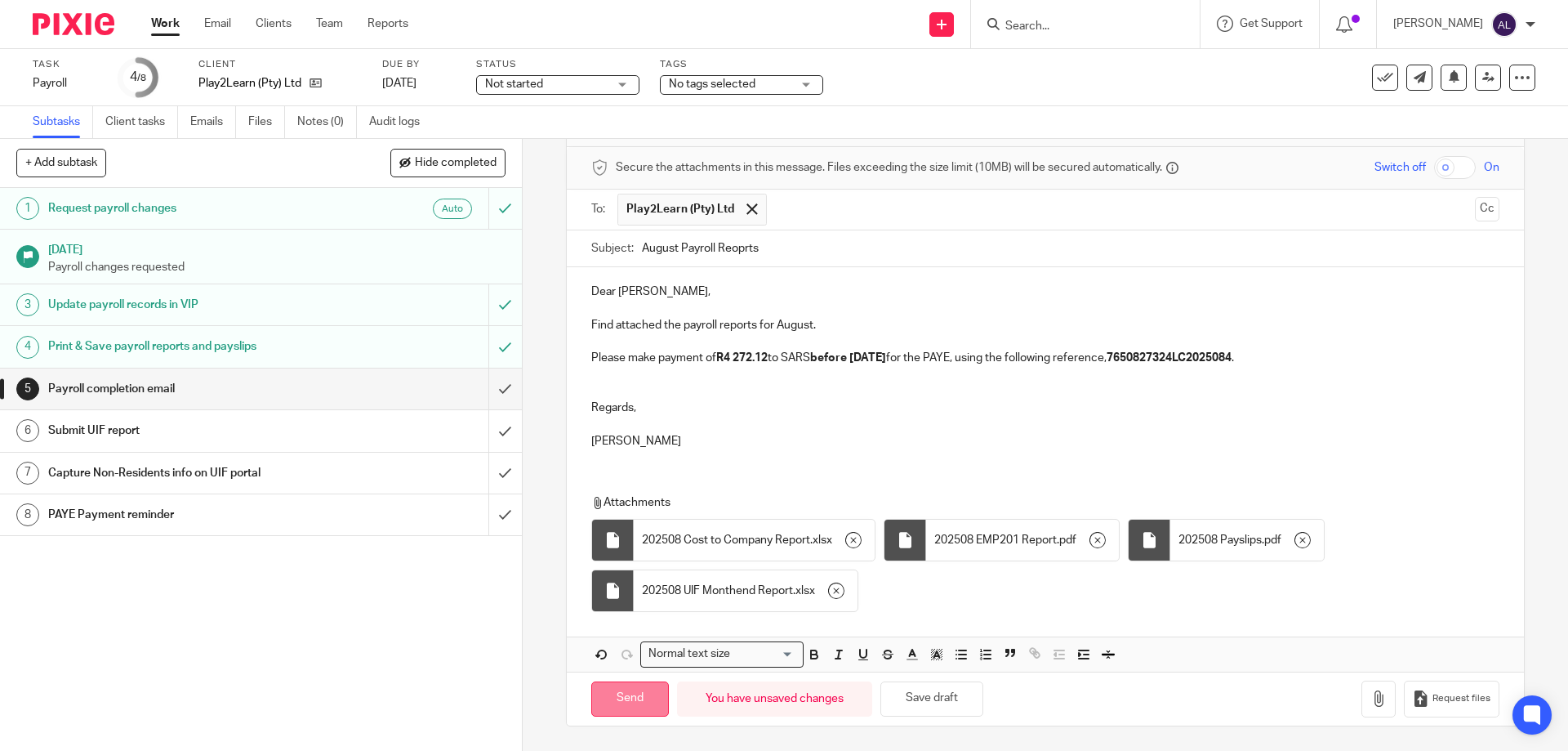
click at [630, 701] on input "Send" at bounding box center [630, 698] width 77 height 35
type input "Sent"
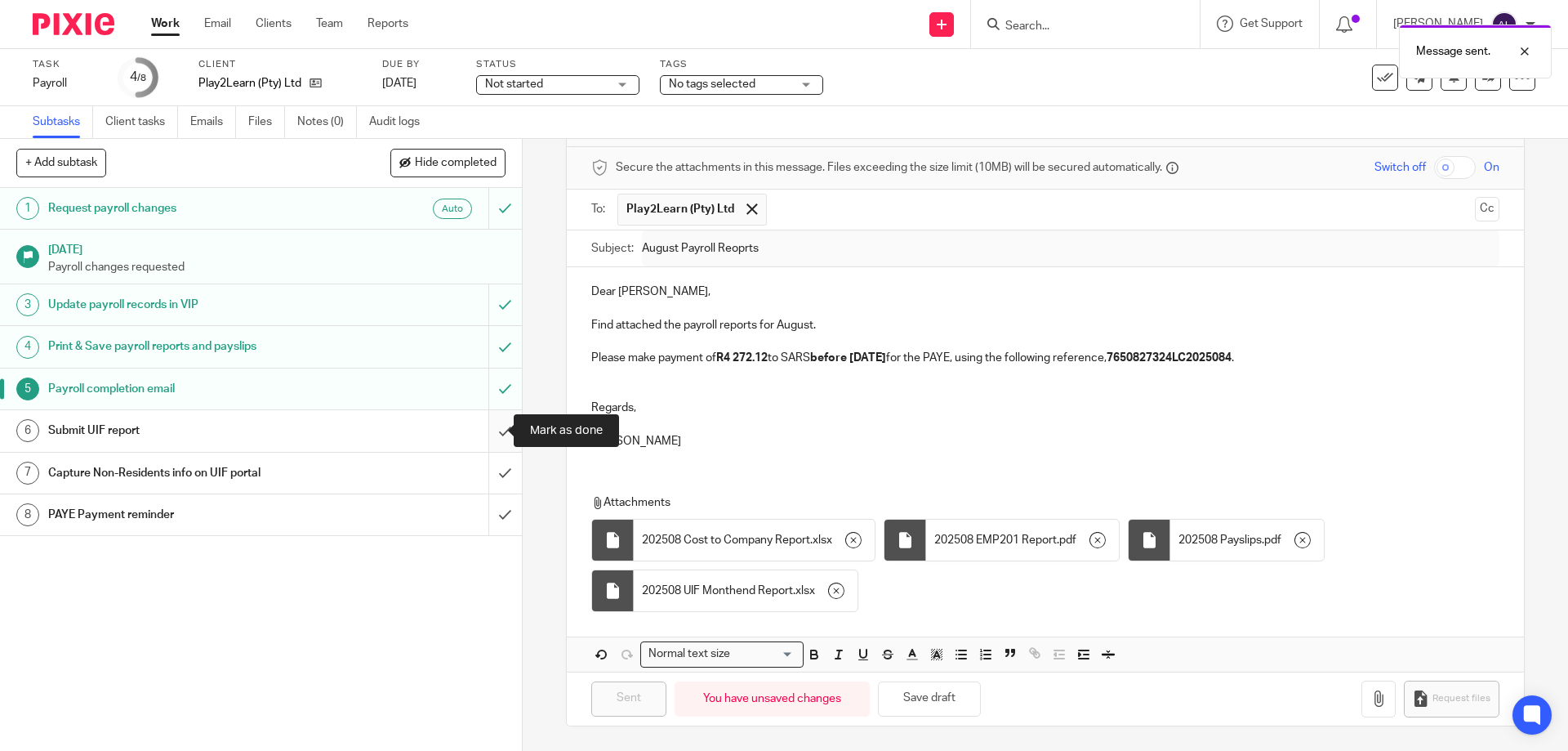
click at [487, 441] on input "submit" at bounding box center [261, 430] width 522 height 41
click at [488, 473] on input "submit" at bounding box center [261, 472] width 522 height 41
click at [489, 522] on input "submit" at bounding box center [261, 514] width 522 height 41
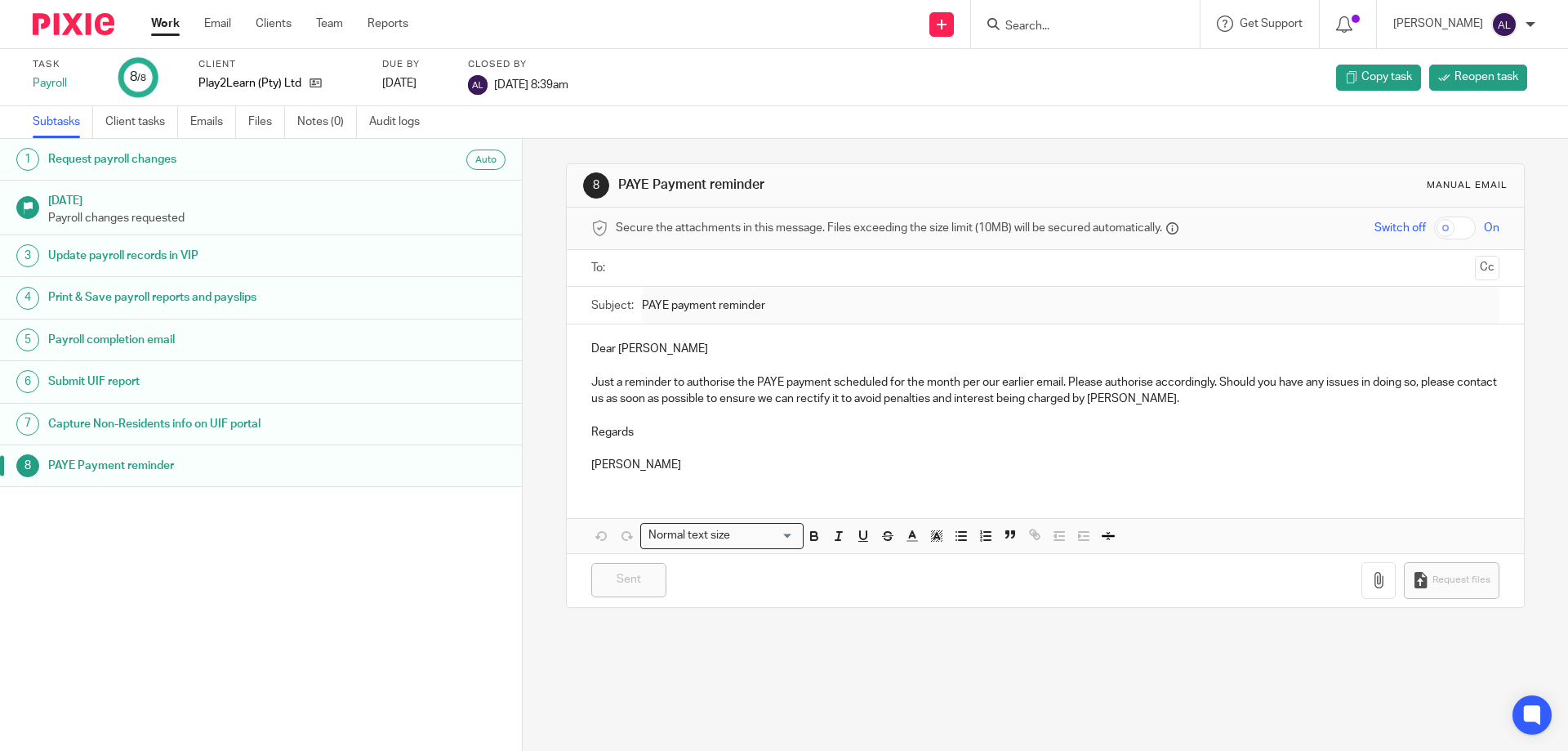
click at [210, 578] on div "1 Request payroll changes Auto [DATE] Payroll changes requested 3 Update payrol…" at bounding box center [261, 420] width 522 height 563
click at [1033, 26] on input "Search" at bounding box center [1077, 27] width 147 height 15
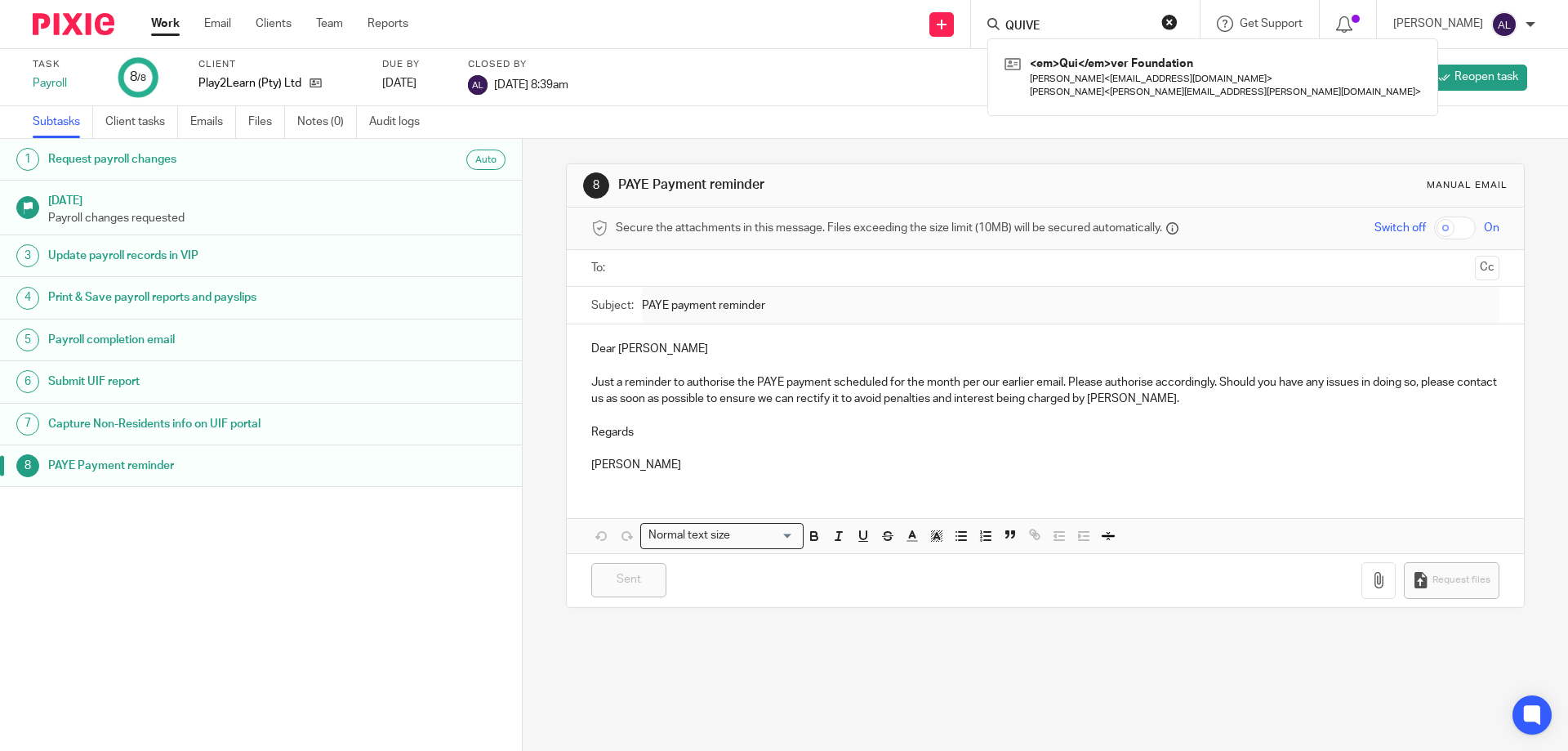
type input "QUIVE"
click button "submit" at bounding box center [0, 0] width 0 height 0
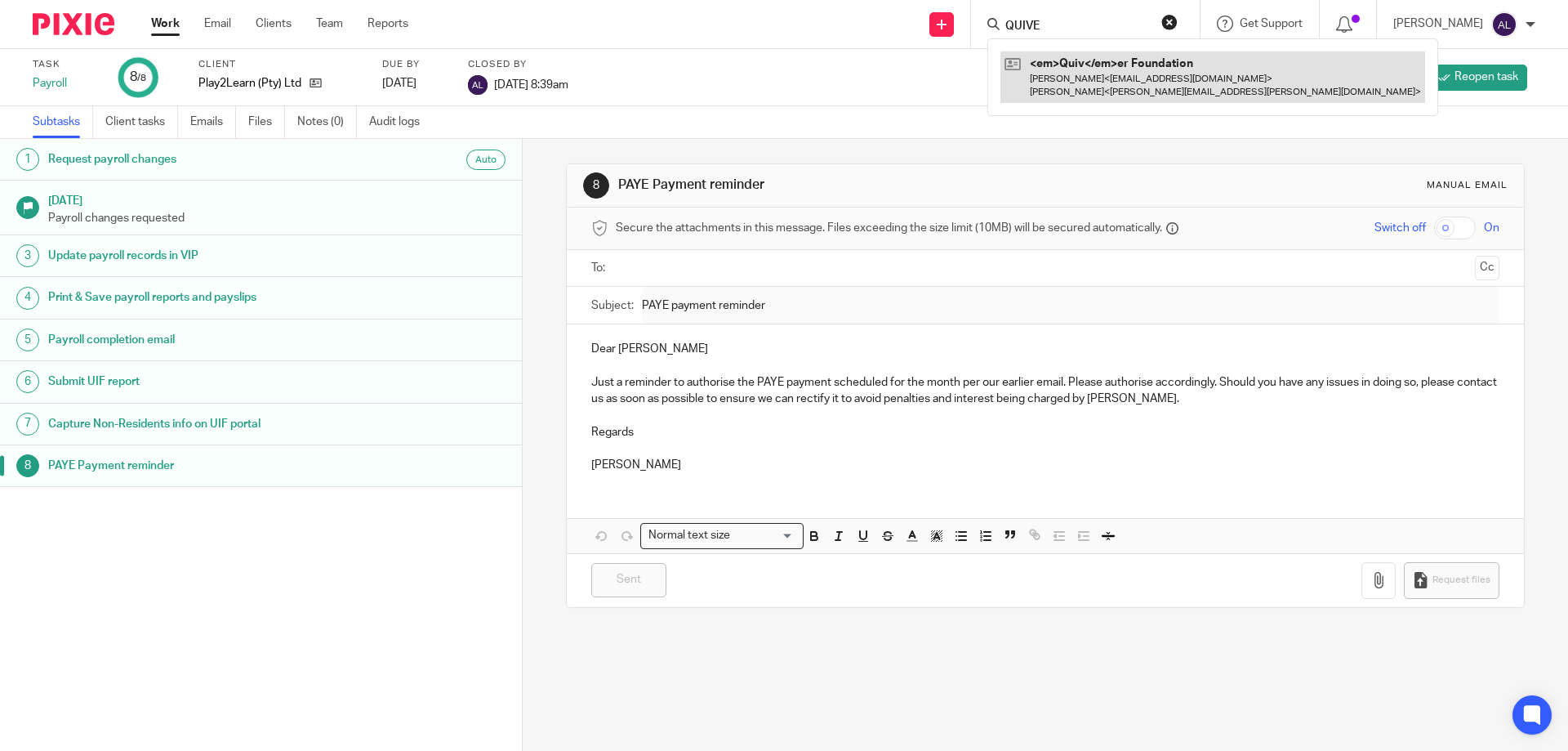
click at [1146, 79] on link at bounding box center [1213, 76] width 424 height 51
click at [1146, 85] on link at bounding box center [1213, 76] width 424 height 51
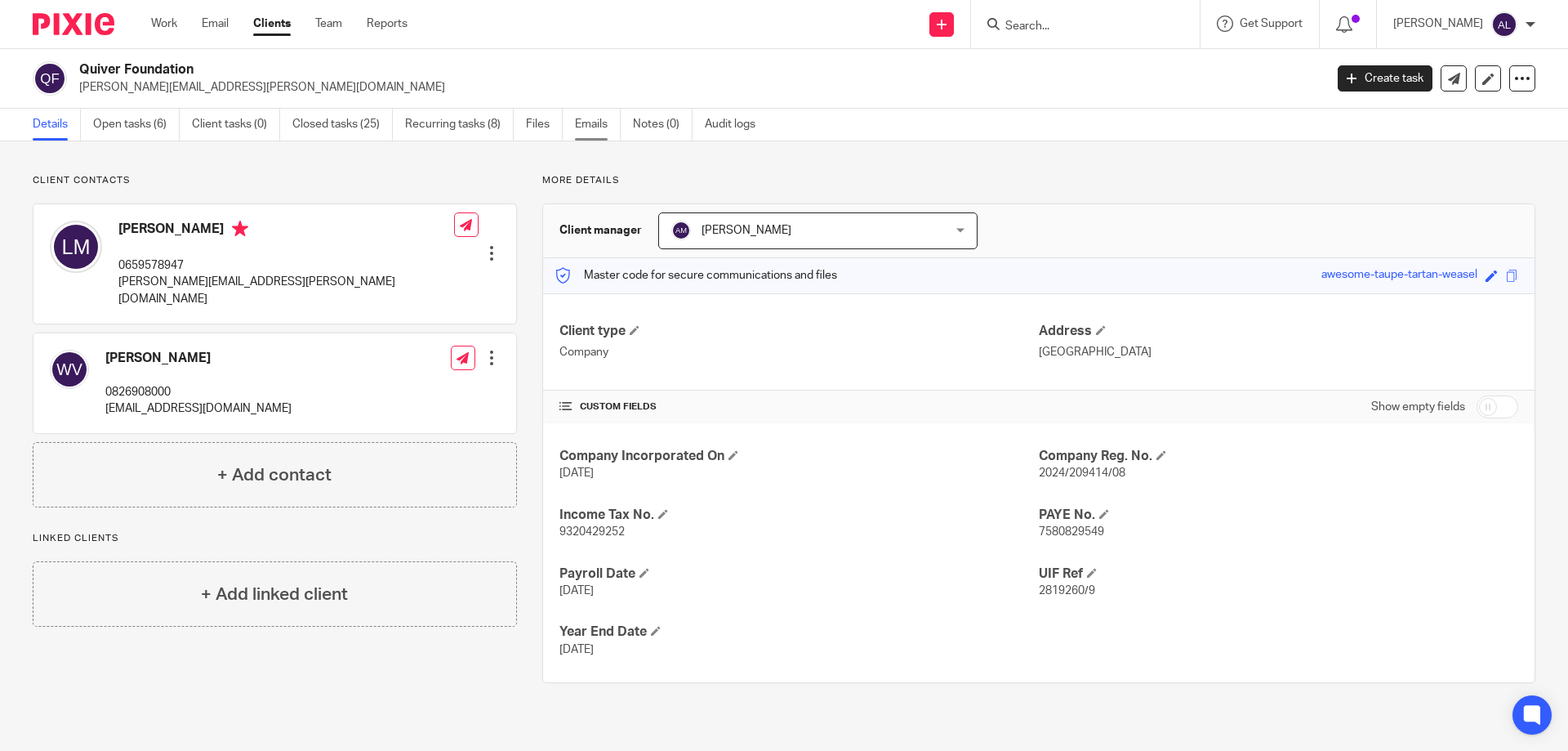
click at [592, 126] on link "Emails" at bounding box center [598, 125] width 46 height 32
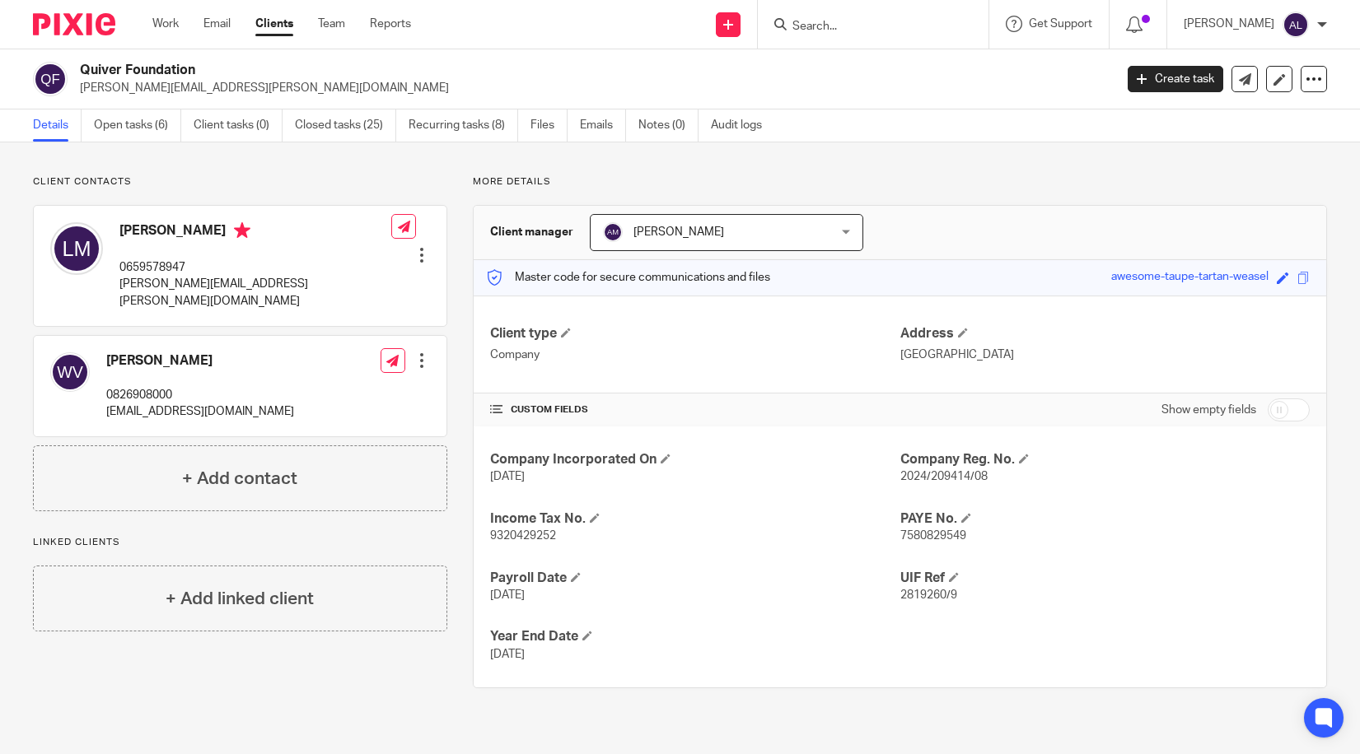
click at [145, 257] on div "[PERSON_NAME] 0659578947 [PERSON_NAME][EMAIL_ADDRESS][PERSON_NAME][DOMAIN_NAME]" at bounding box center [255, 265] width 272 height 87
click at [152, 268] on p "0659578947" at bounding box center [255, 267] width 272 height 16
copy div "0659578947"
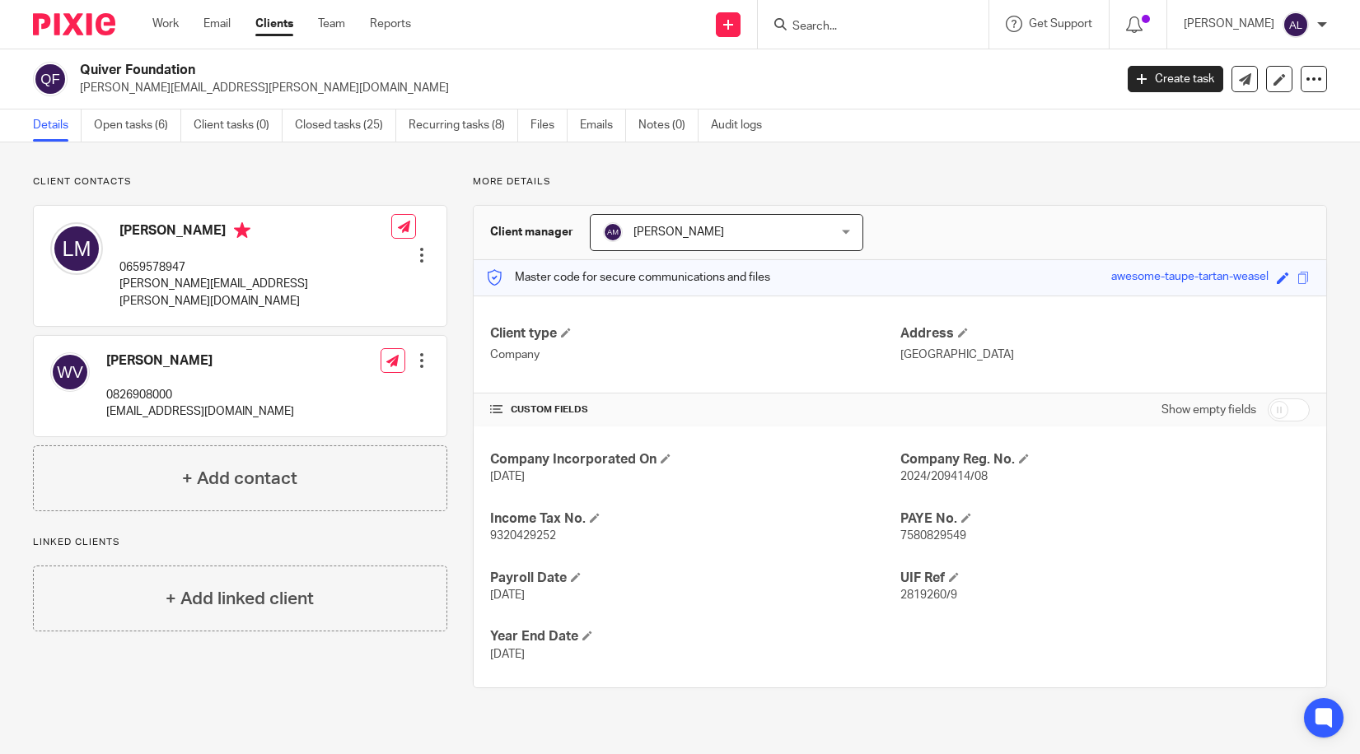
click at [192, 282] on p "[PERSON_NAME][EMAIL_ADDRESS][PERSON_NAME][DOMAIN_NAME]" at bounding box center [255, 293] width 272 height 34
copy div "[PERSON_NAME][EMAIL_ADDRESS][PERSON_NAME][DOMAIN_NAME]"
click at [142, 125] on link "Open tasks (6)" at bounding box center [137, 126] width 87 height 32
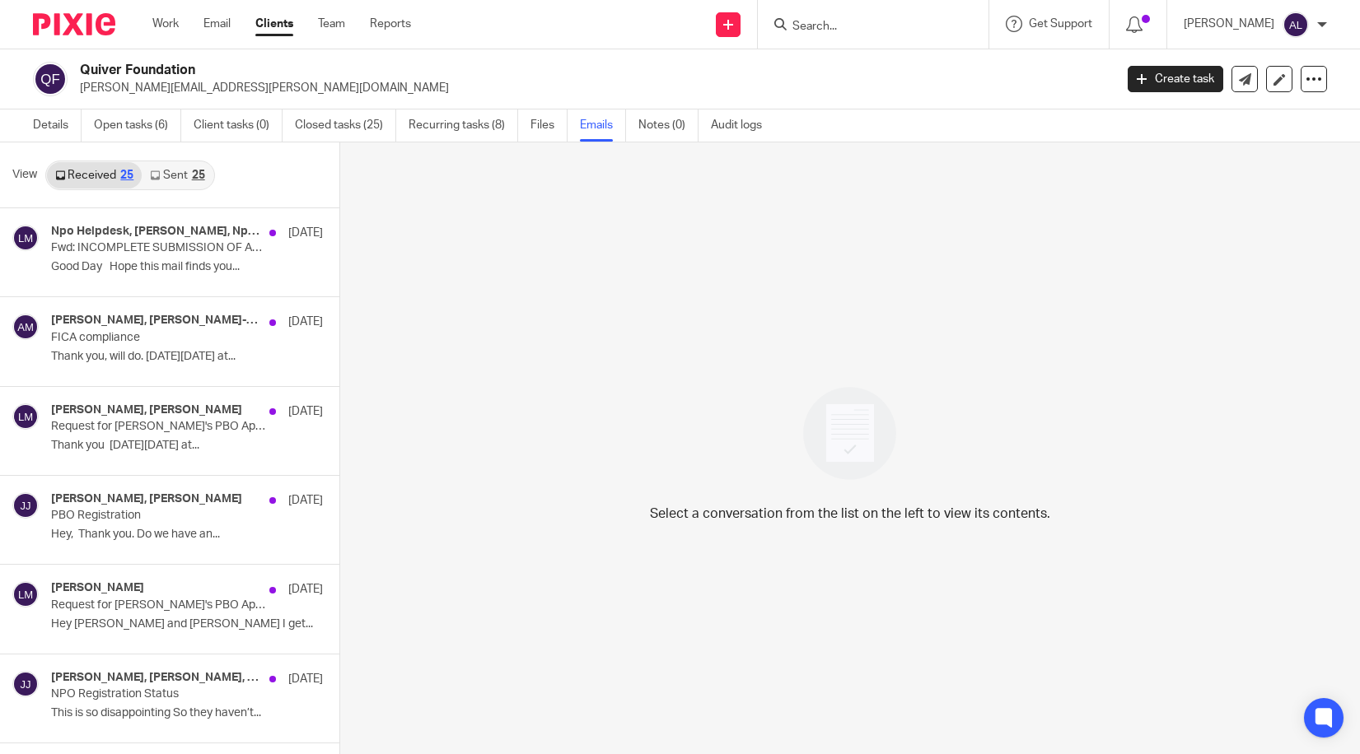
click at [170, 176] on link "Sent 25" at bounding box center [177, 175] width 71 height 26
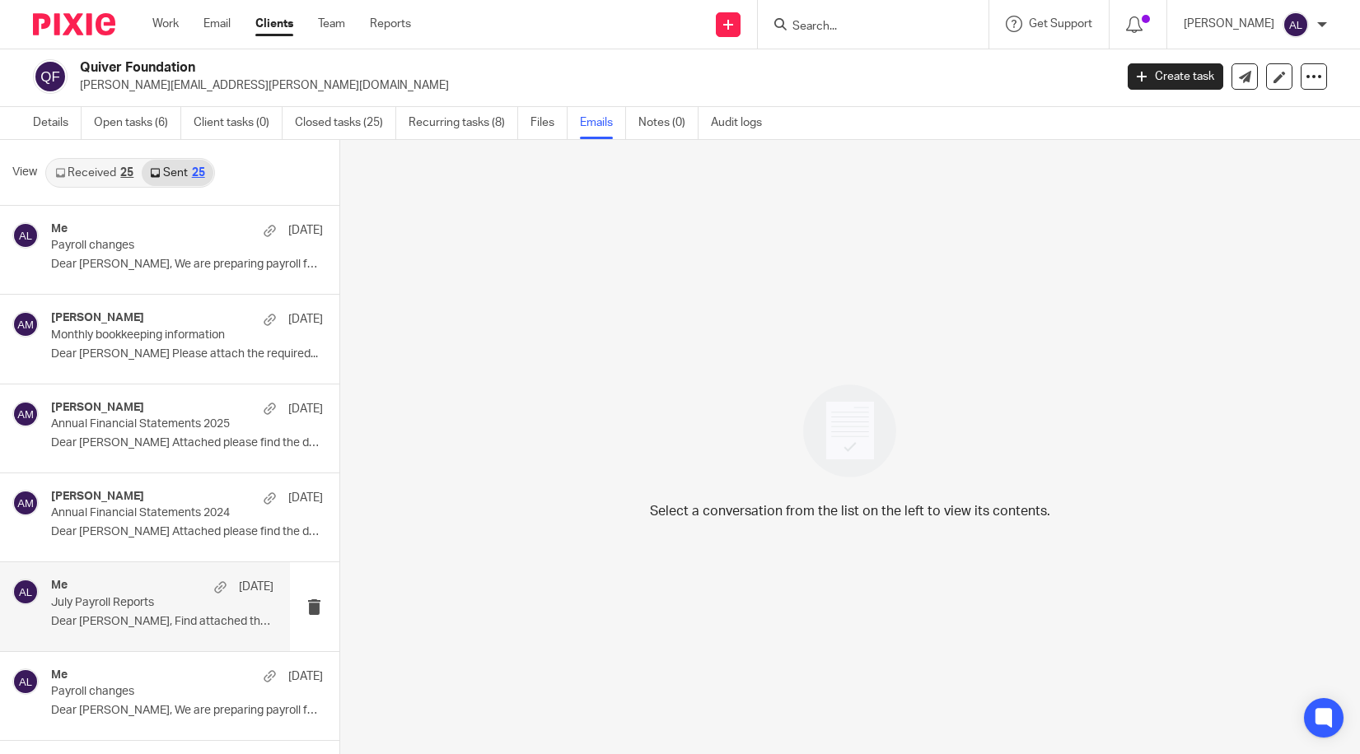
click at [164, 589] on div "Me 23 Jul" at bounding box center [162, 587] width 222 height 16
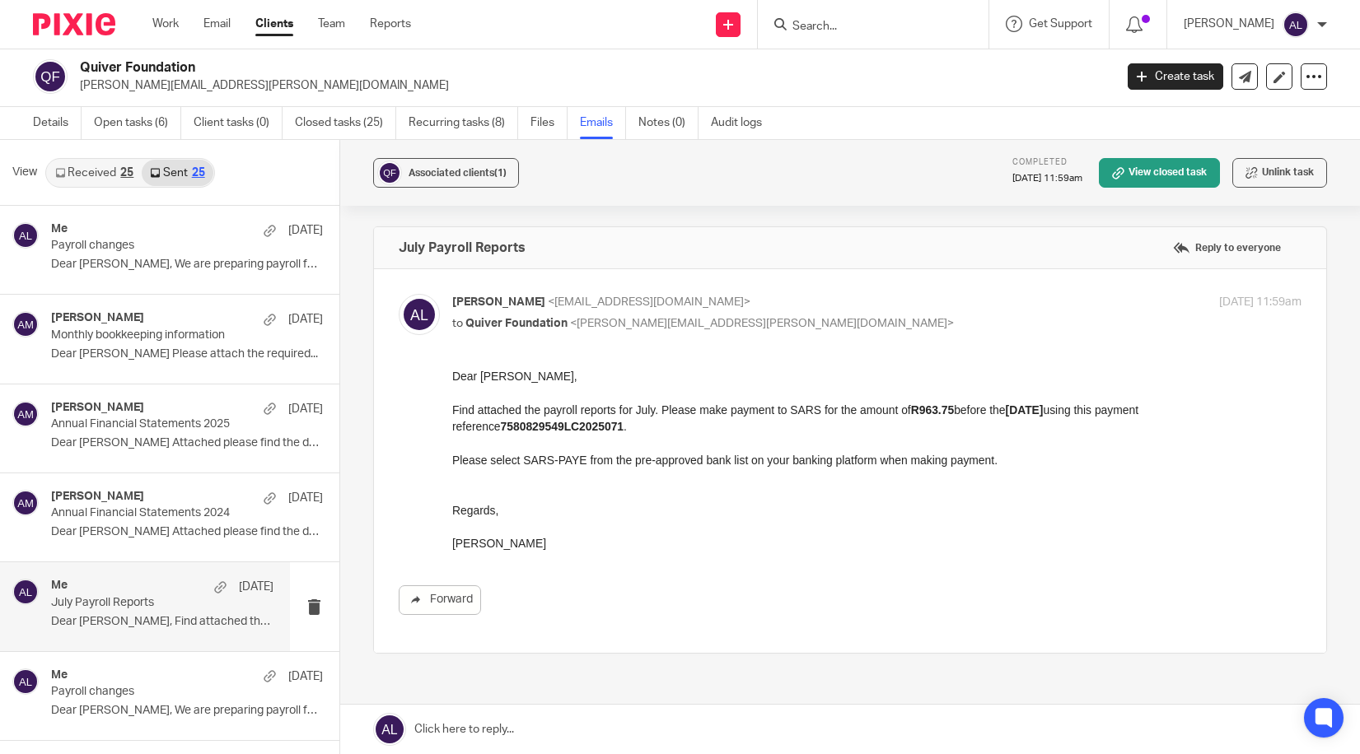
scroll to position [0, 0]
drag, startPoint x: 1013, startPoint y: 922, endPoint x: 487, endPoint y: 537, distance: 652.4
drag, startPoint x: 544, startPoint y: 544, endPoint x: 895, endPoint y: 744, distance: 403.9
click html "Dear Luke, Find attached the payroll reports for July. Please make payment to S…"
copy div "Dear Luke, Find attached the payroll reports for July. Please make payment to S…"
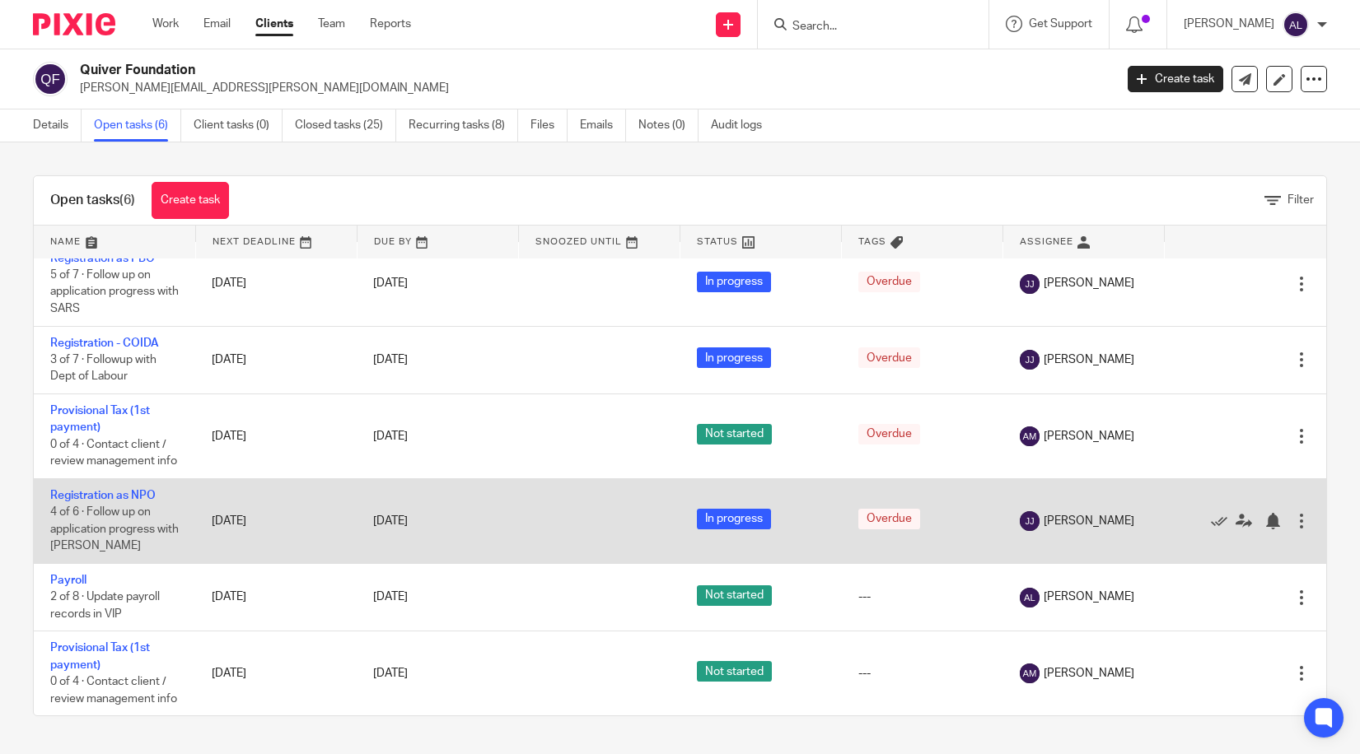
scroll to position [51, 0]
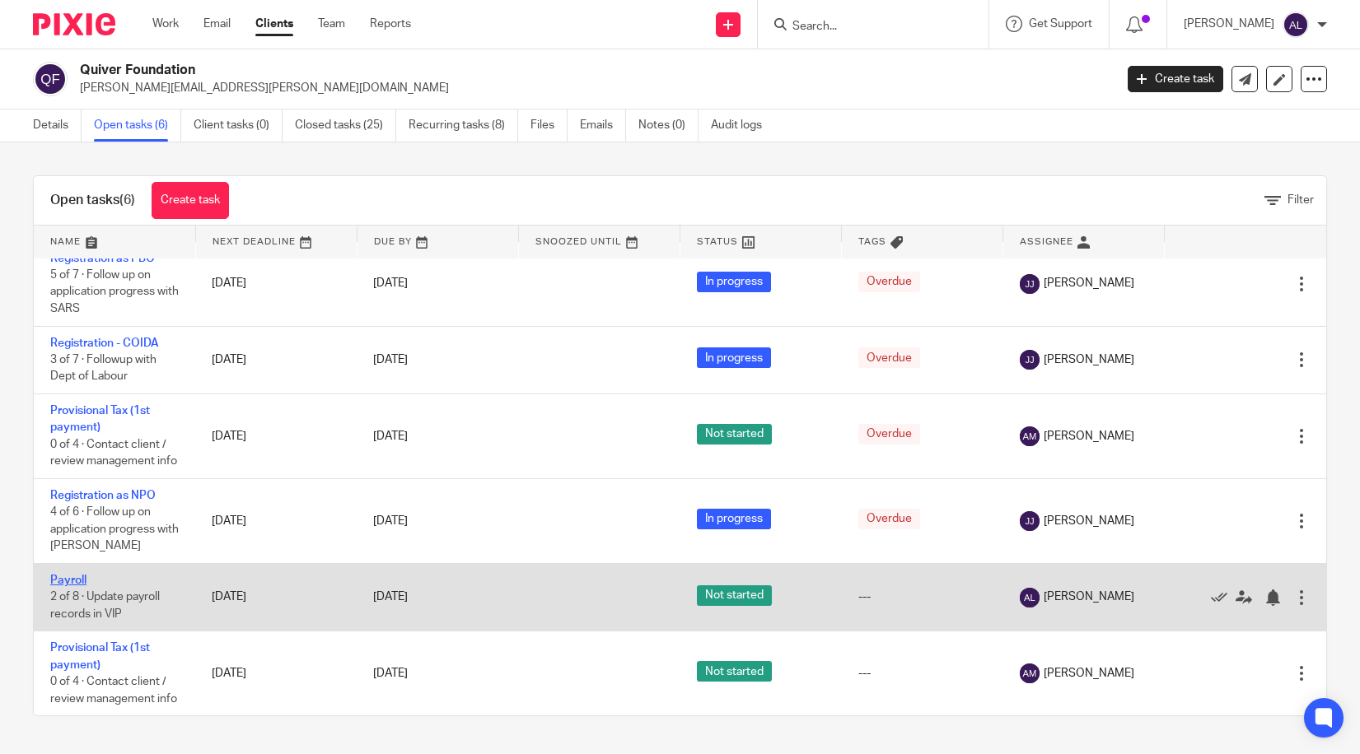
click at [66, 575] on link "Payroll" at bounding box center [68, 581] width 36 height 12
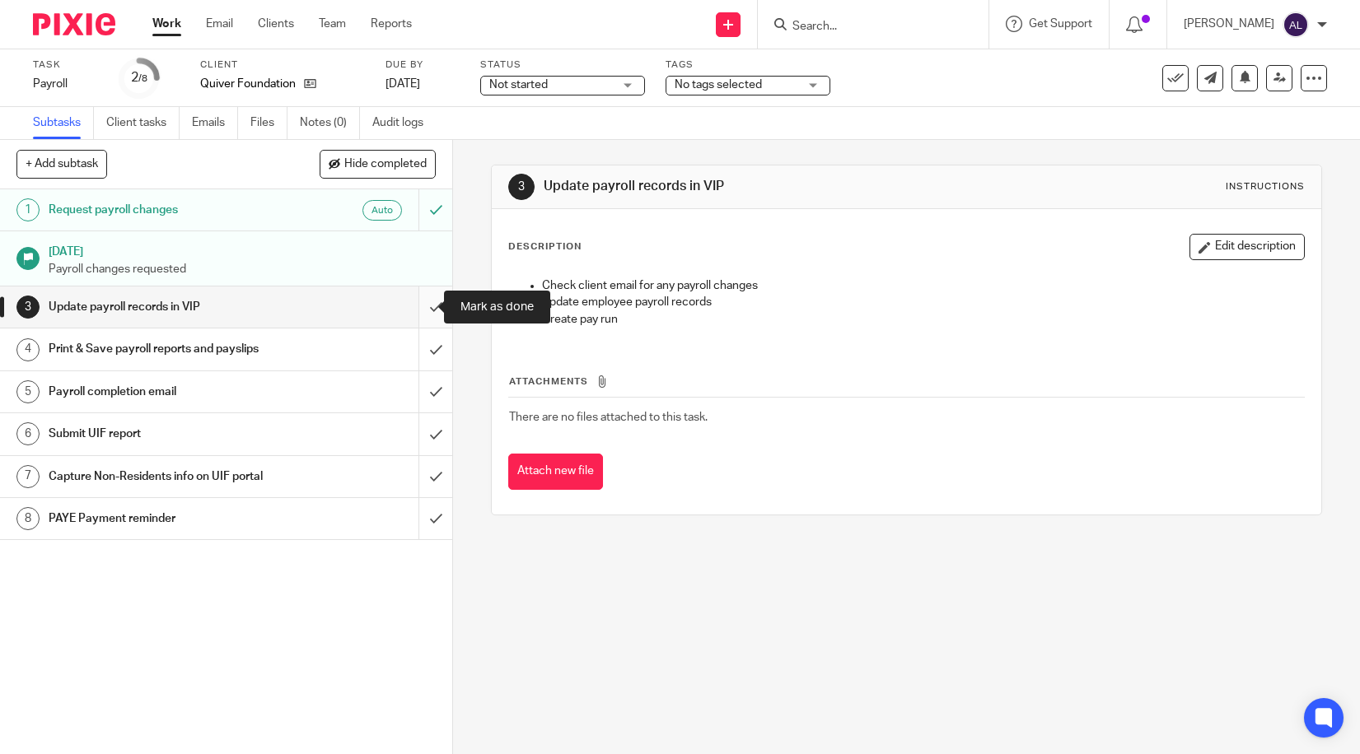
click at [420, 312] on input "submit" at bounding box center [226, 307] width 452 height 41
click at [412, 348] on input "submit" at bounding box center [226, 349] width 452 height 41
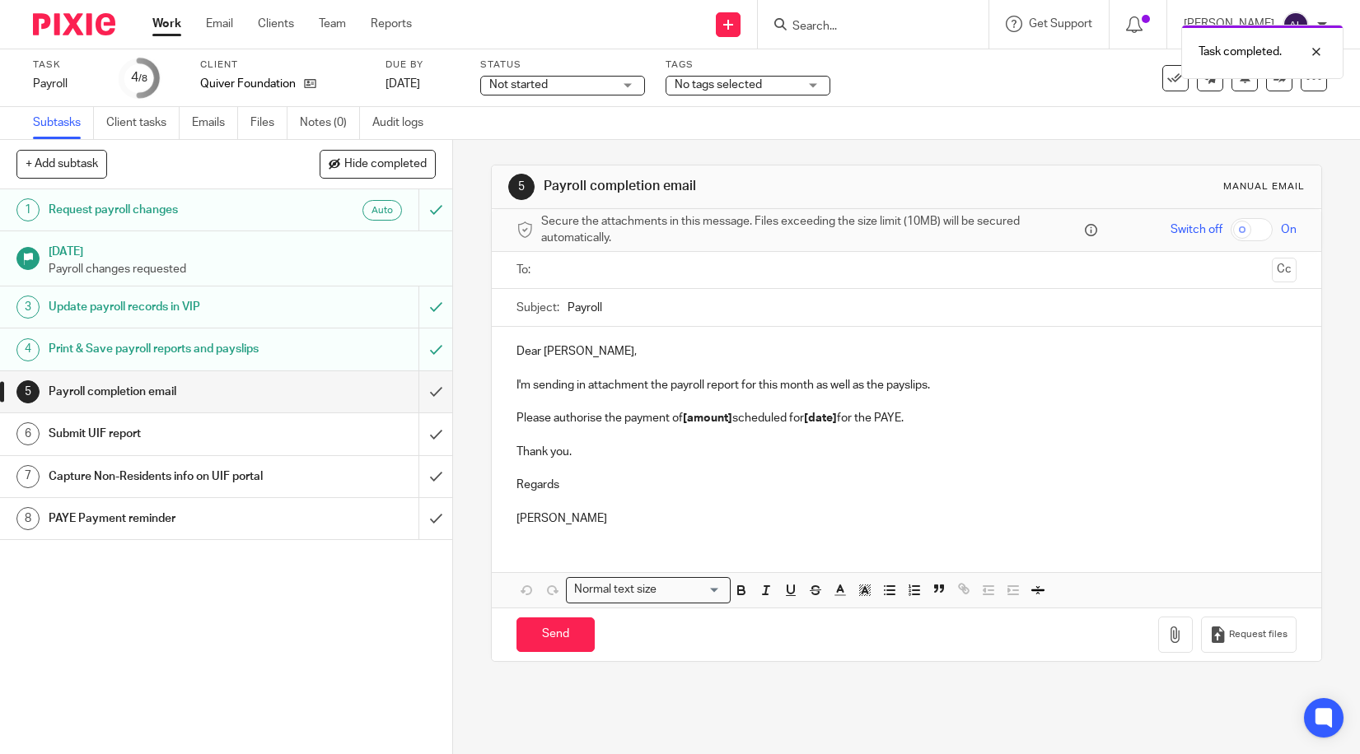
click at [341, 623] on div "1 Request payroll changes Auto [DATE] Payroll changes requested 3 Update payrol…" at bounding box center [226, 471] width 452 height 565
drag, startPoint x: 611, startPoint y: 517, endPoint x: 516, endPoint y: 349, distance: 193.3
click at [516, 349] on div "Dear [PERSON_NAME], I'm sending in attachment the payroll report for this month…" at bounding box center [906, 433] width 829 height 212
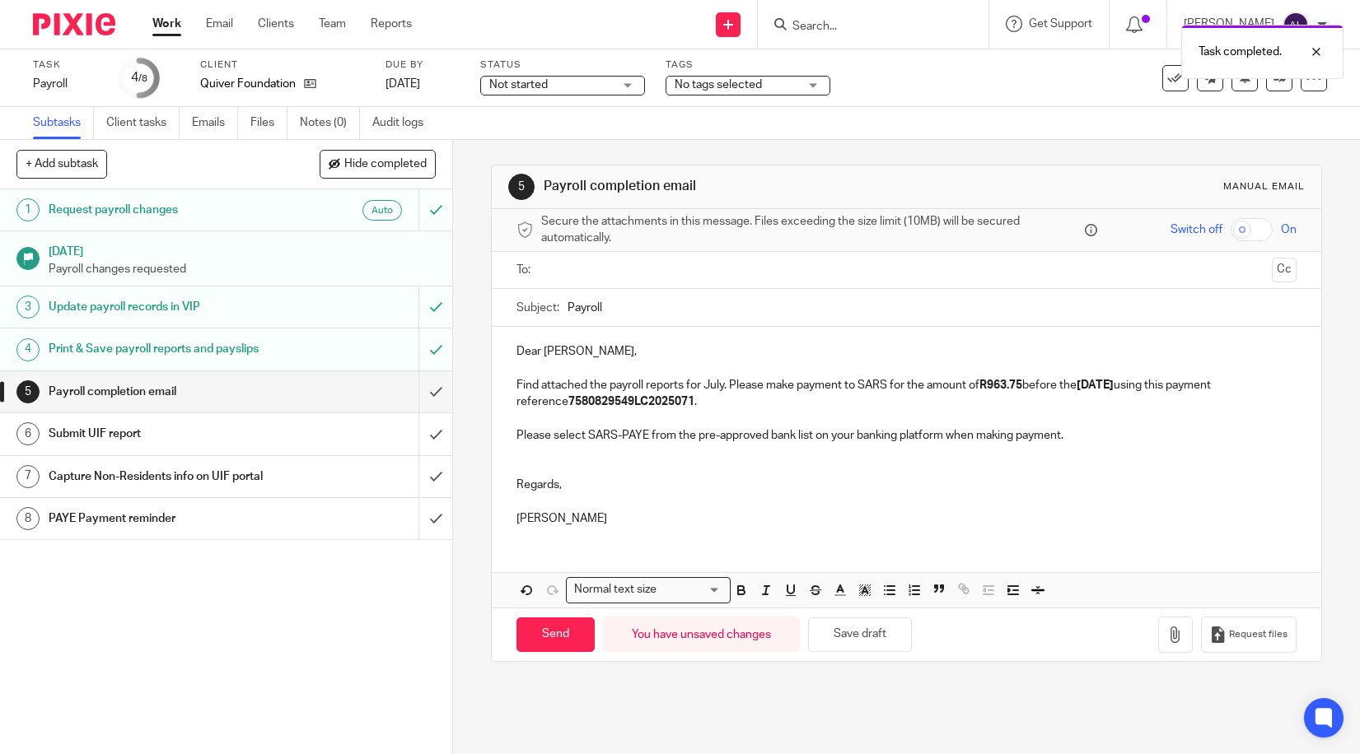
click at [559, 271] on input "text" at bounding box center [906, 270] width 718 height 19
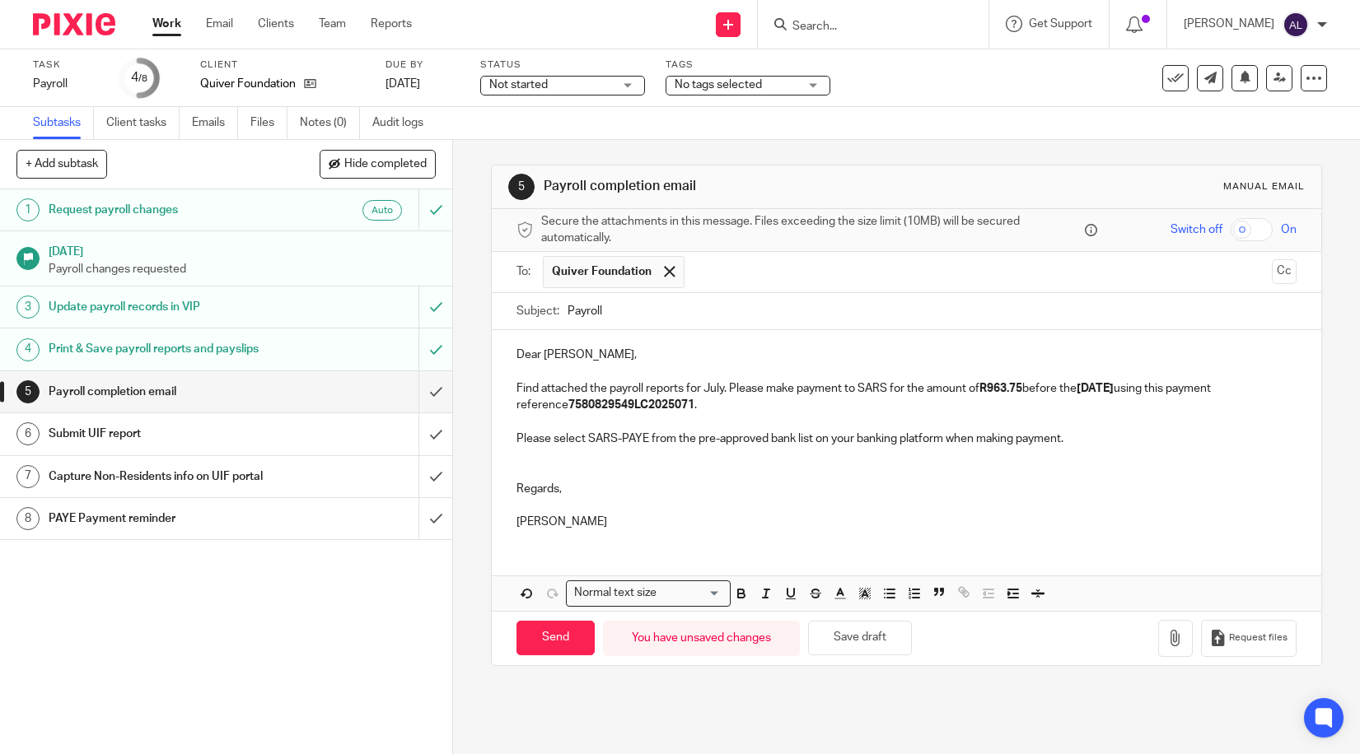
click at [567, 306] on input "Payroll" at bounding box center [931, 311] width 729 height 37
click at [703, 313] on input "August Payroll" at bounding box center [931, 311] width 729 height 37
type input "August Payroll Reports"
click at [711, 386] on p "Find attached the payroll reports for July. Please make payment to SARS for the…" at bounding box center [906, 398] width 780 height 34
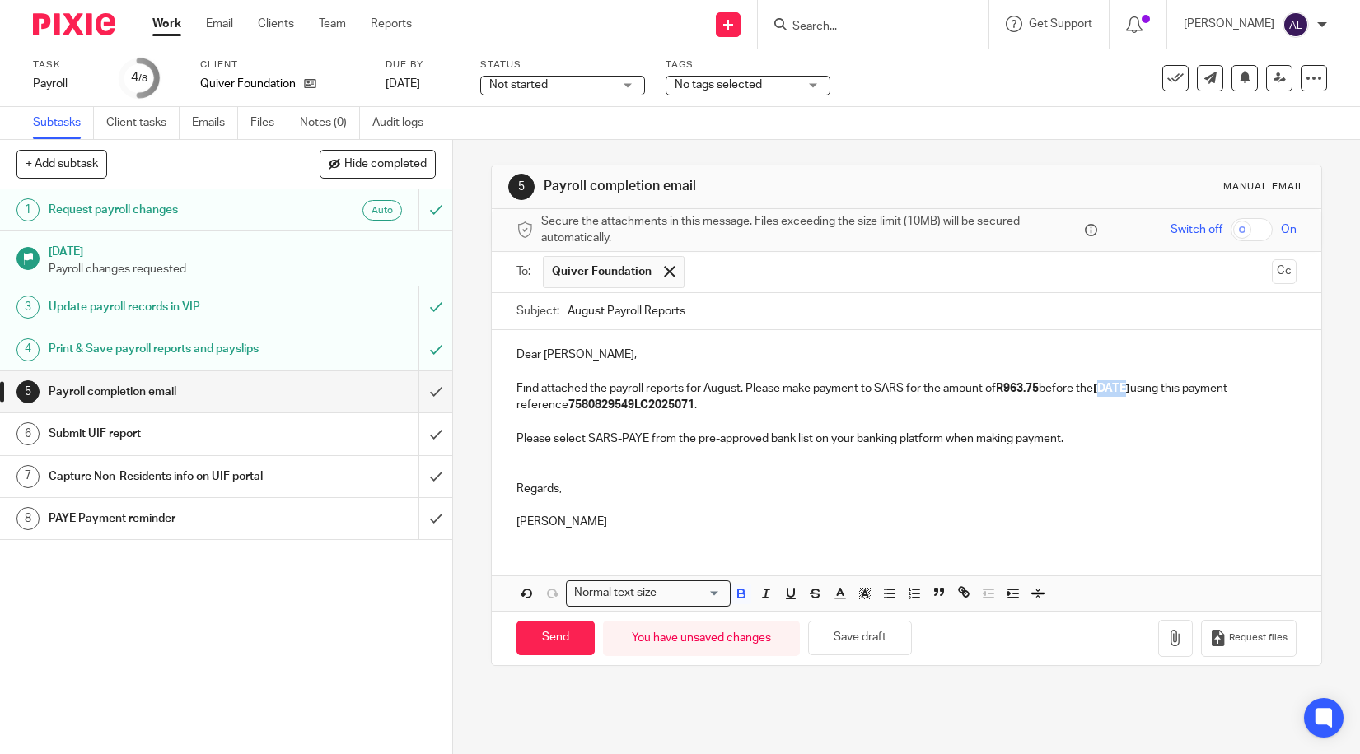
drag, startPoint x: 1128, startPoint y: 388, endPoint x: 1104, endPoint y: 389, distance: 23.1
click at [1104, 389] on strong "[DATE]" at bounding box center [1111, 389] width 37 height 12
click at [656, 404] on strong "7580829549LC2025071" at bounding box center [631, 405] width 126 height 12
click at [656, 404] on p "Find attached the payroll reports for August. Please make payment to SARS for t…" at bounding box center [906, 398] width 780 height 34
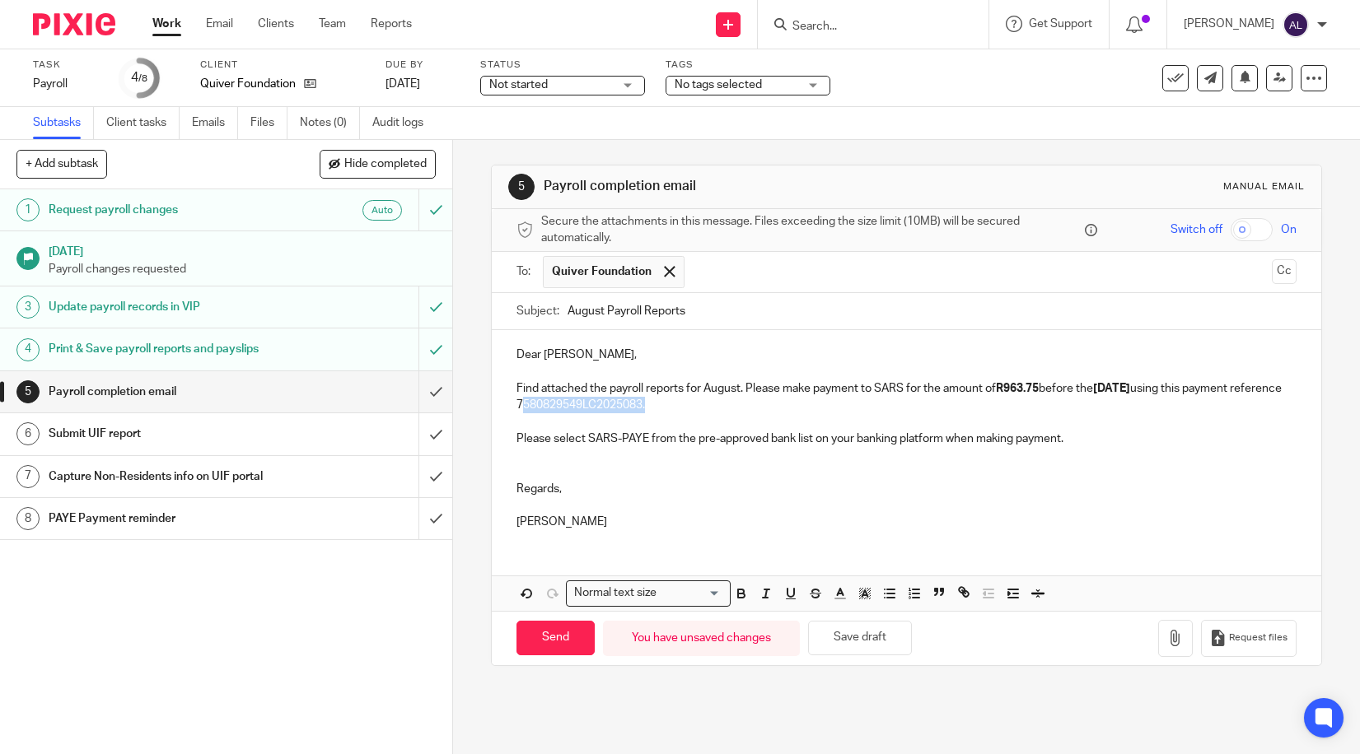
click at [656, 404] on p "Find attached the payroll reports for August. Please make payment to SARS for t…" at bounding box center [906, 398] width 780 height 34
click at [1160, 309] on input "August Payroll Reports" at bounding box center [931, 311] width 729 height 37
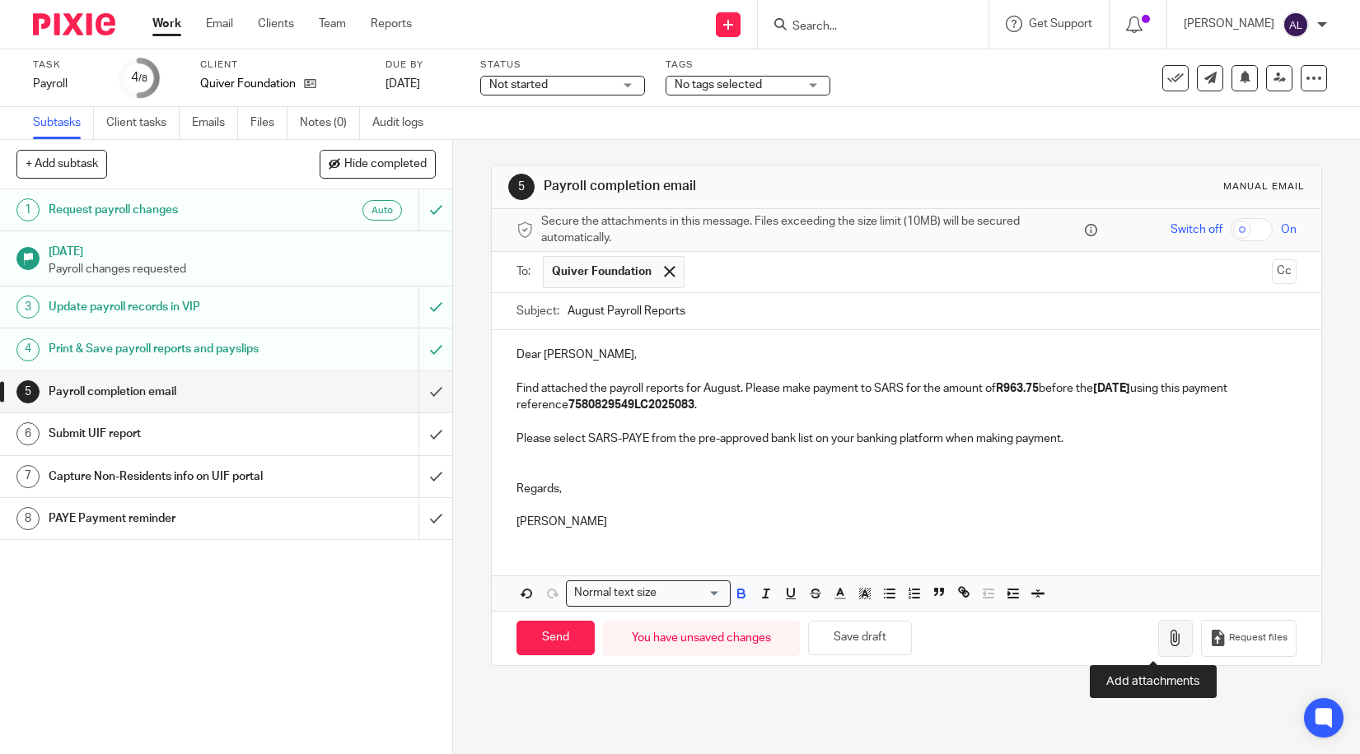
click at [1163, 628] on button "button" at bounding box center [1175, 638] width 35 height 37
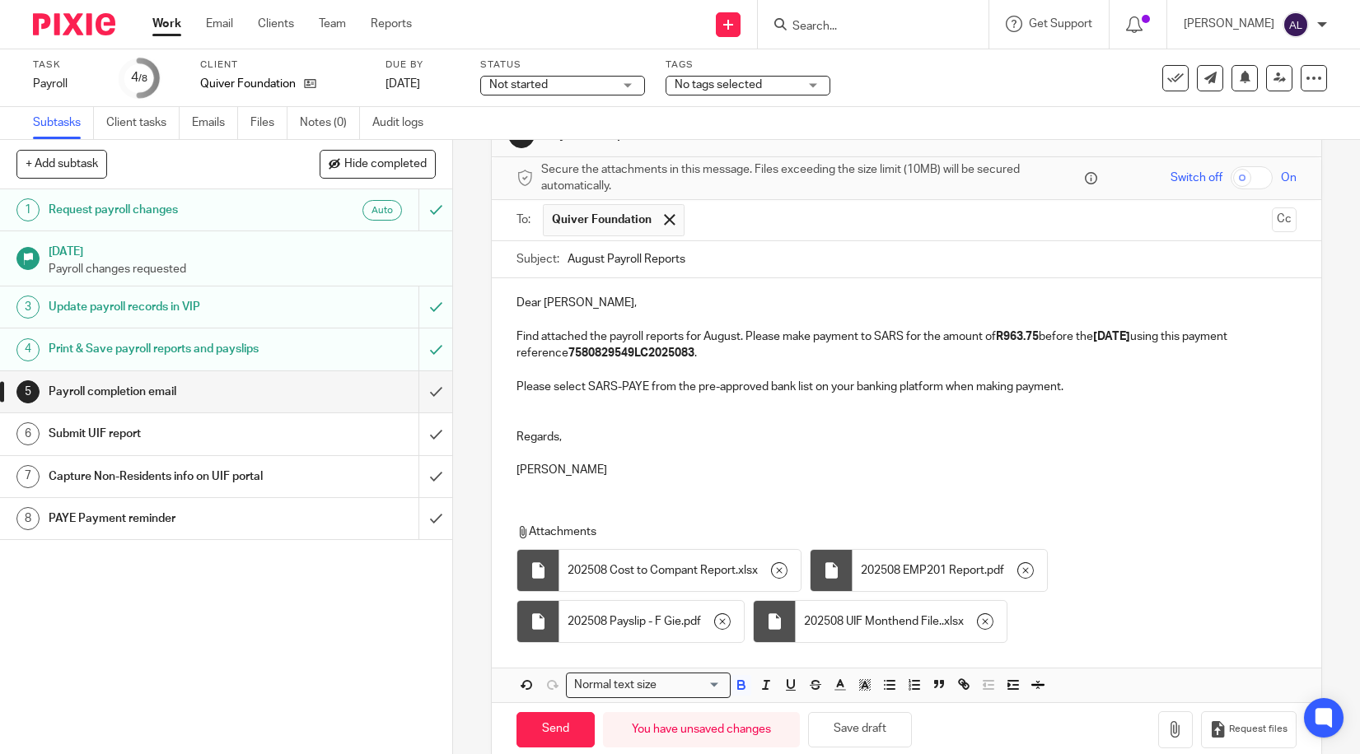
scroll to position [80, 0]
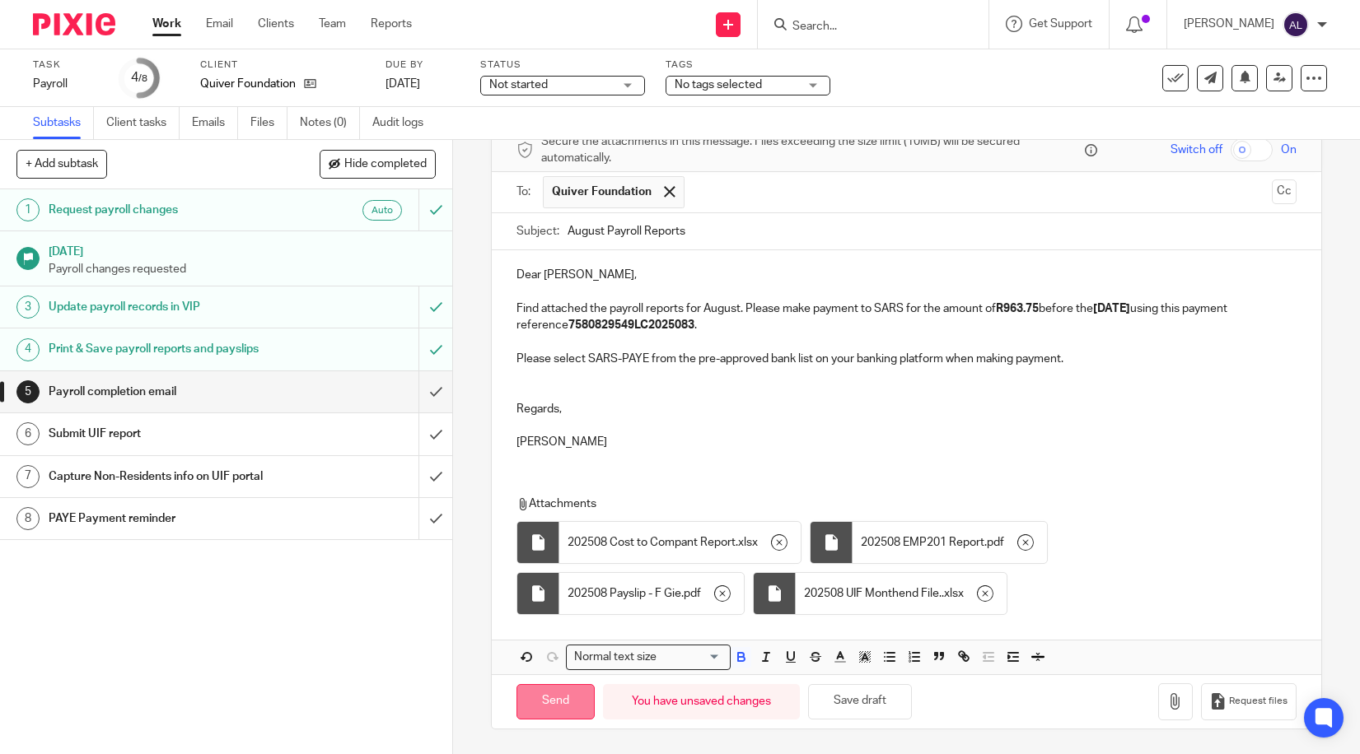
click at [547, 712] on input "Send" at bounding box center [555, 701] width 78 height 35
type input "Sent"
click at [137, 605] on div "1 Request payroll changes Auto [DATE] Payroll changes requested 3 Update payrol…" at bounding box center [226, 471] width 452 height 565
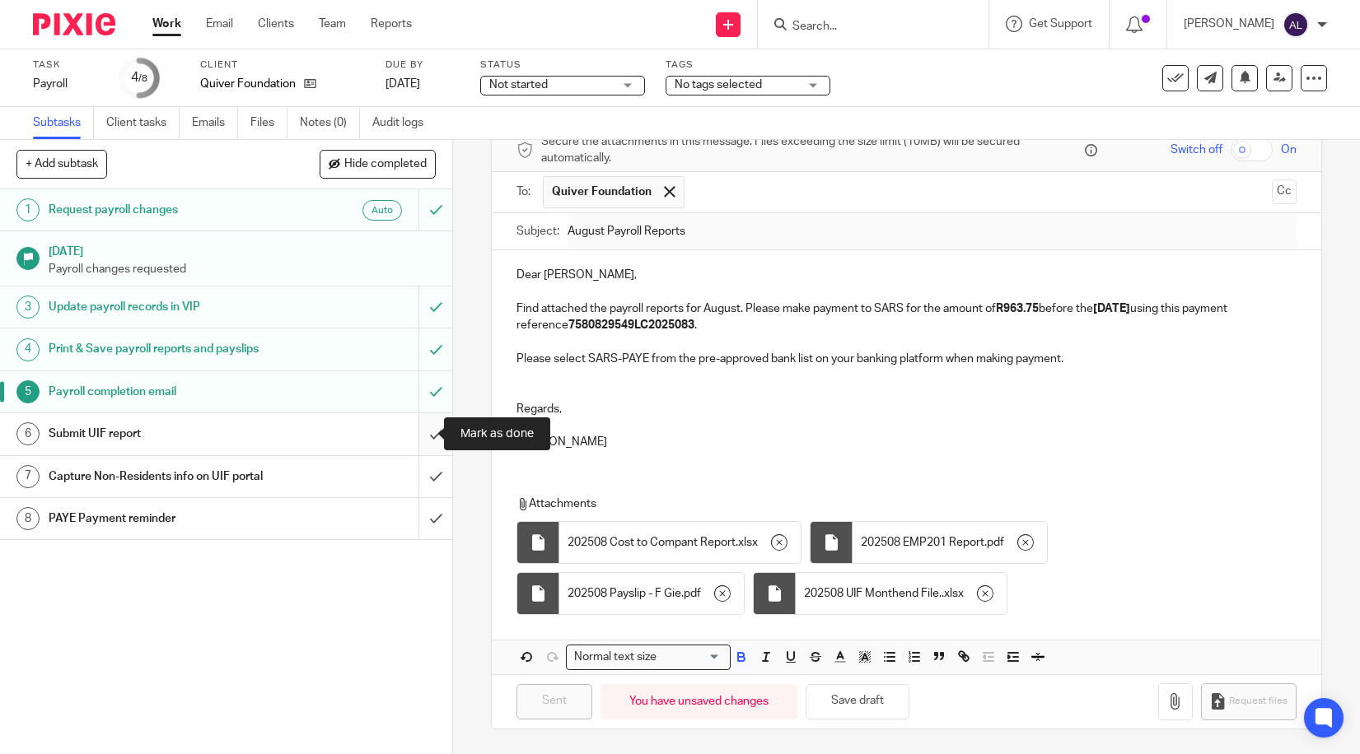
click at [418, 443] on input "submit" at bounding box center [226, 433] width 452 height 41
click at [427, 488] on input "submit" at bounding box center [226, 476] width 452 height 41
click at [427, 532] on input "submit" at bounding box center [226, 518] width 452 height 41
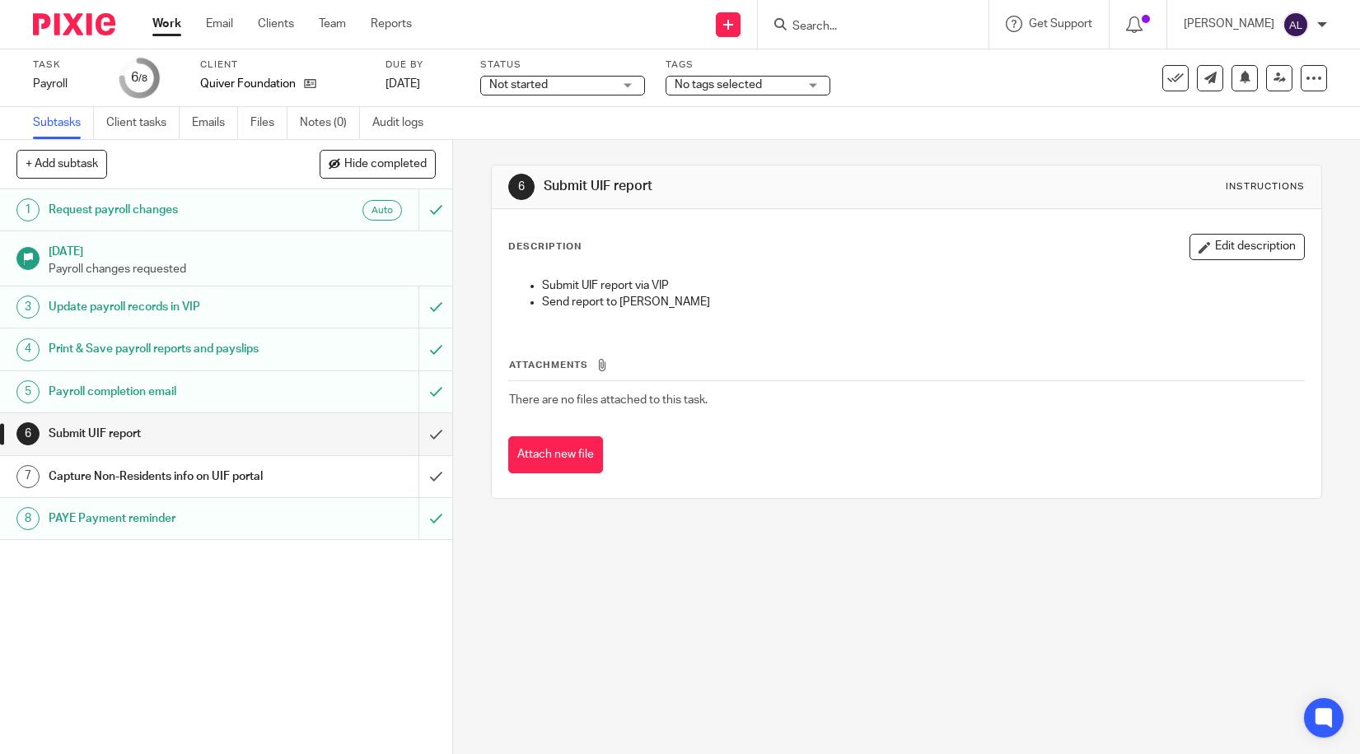
click at [787, 344] on div "Description Edit description Submit UIF report via VIP Send report to Tamia Att…" at bounding box center [906, 353] width 829 height 289
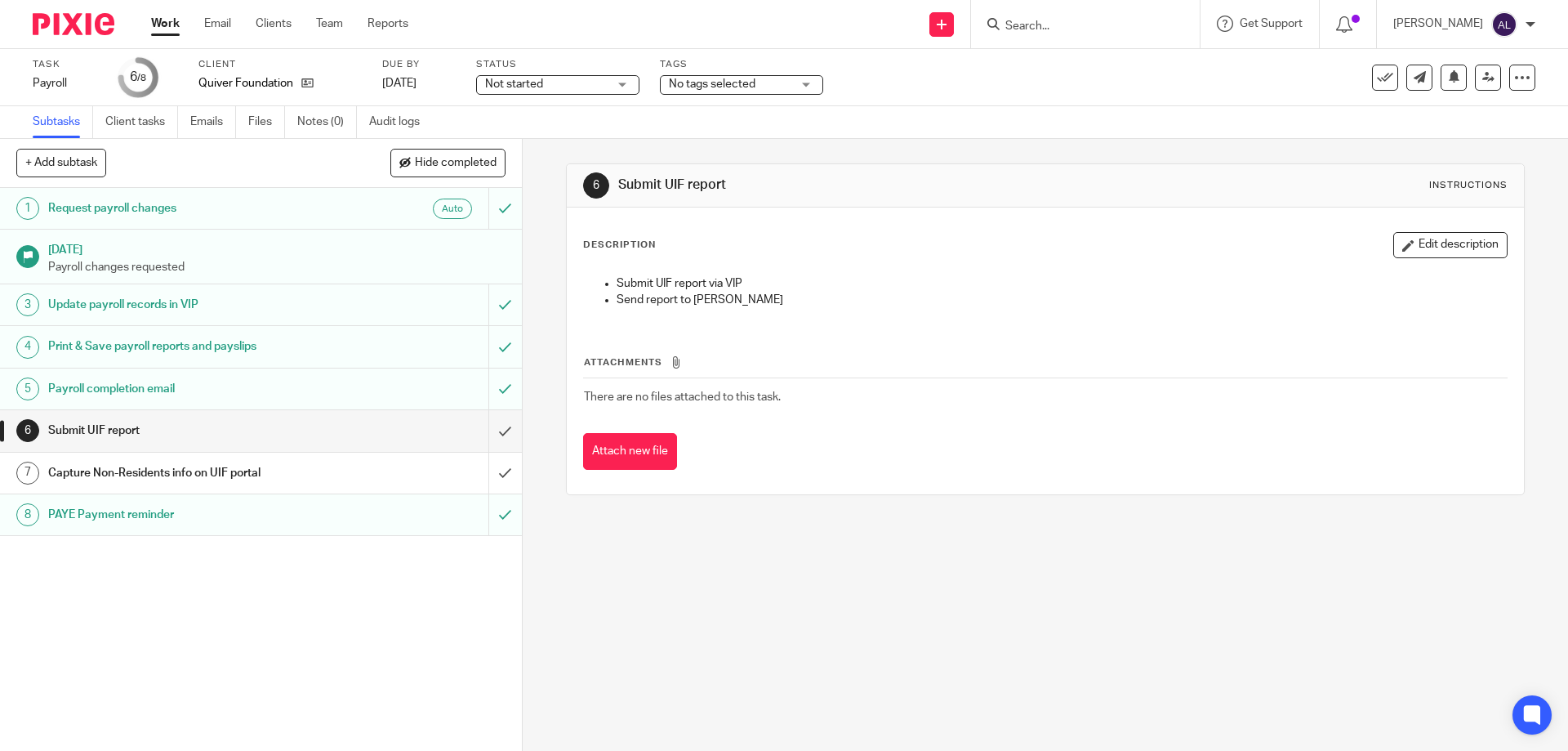
click at [1025, 32] on input "Search" at bounding box center [1077, 27] width 147 height 15
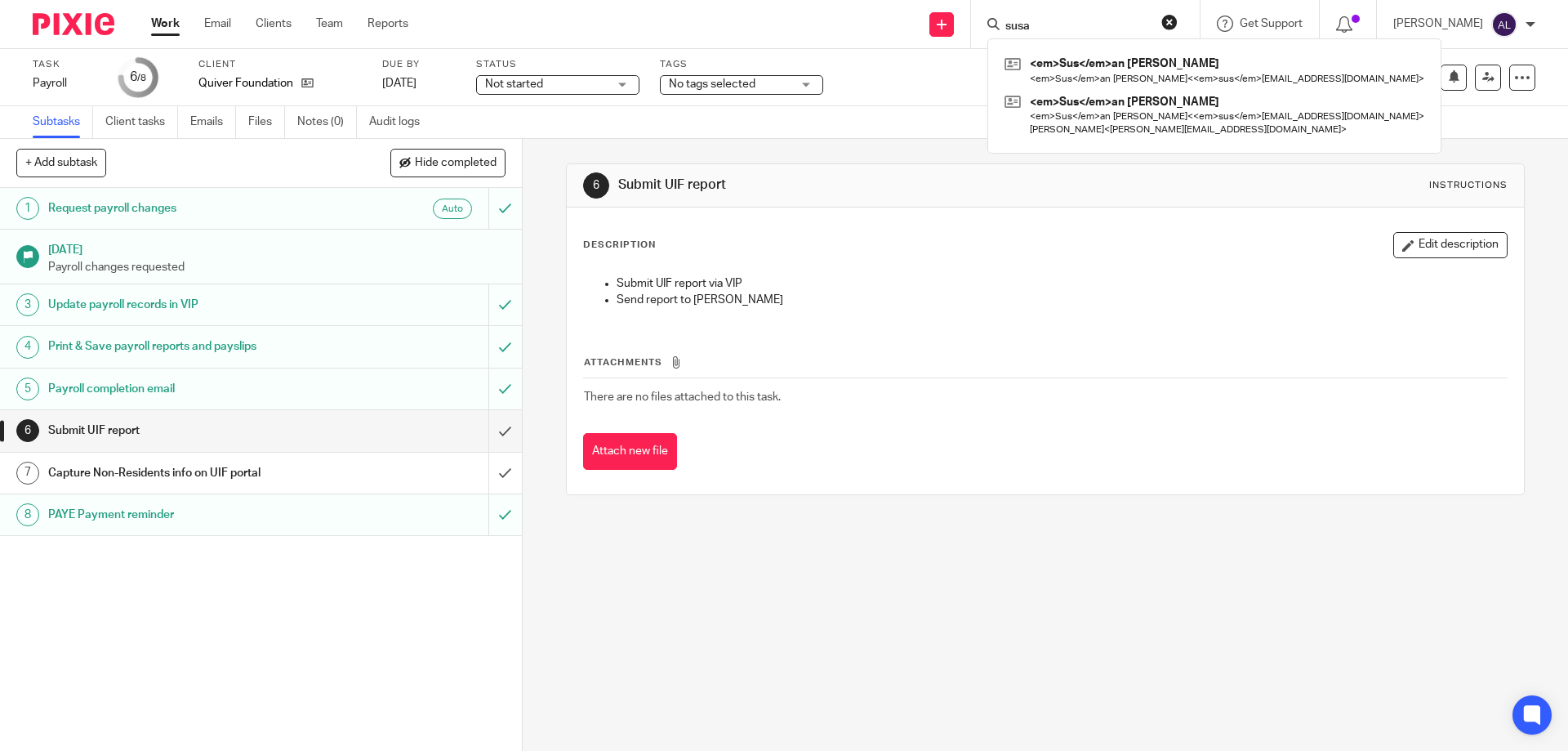
type input "susa"
click at [301, 594] on div "1 Request payroll changes Auto [DATE] Payroll changes requested 3 Update payrol…" at bounding box center [261, 468] width 522 height 563
click at [488, 435] on input "submit" at bounding box center [261, 430] width 522 height 41
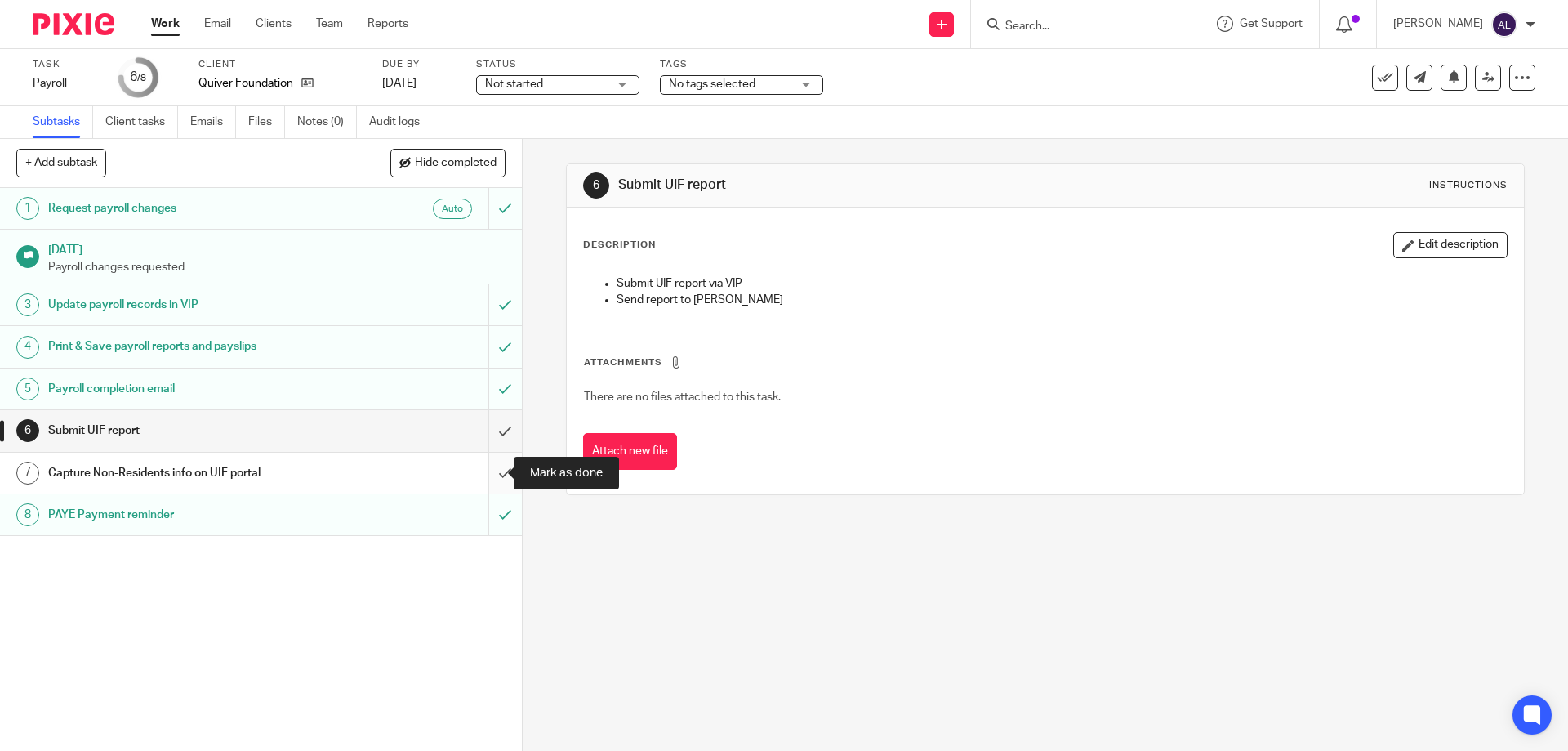
click at [496, 482] on input "submit" at bounding box center [261, 472] width 522 height 41
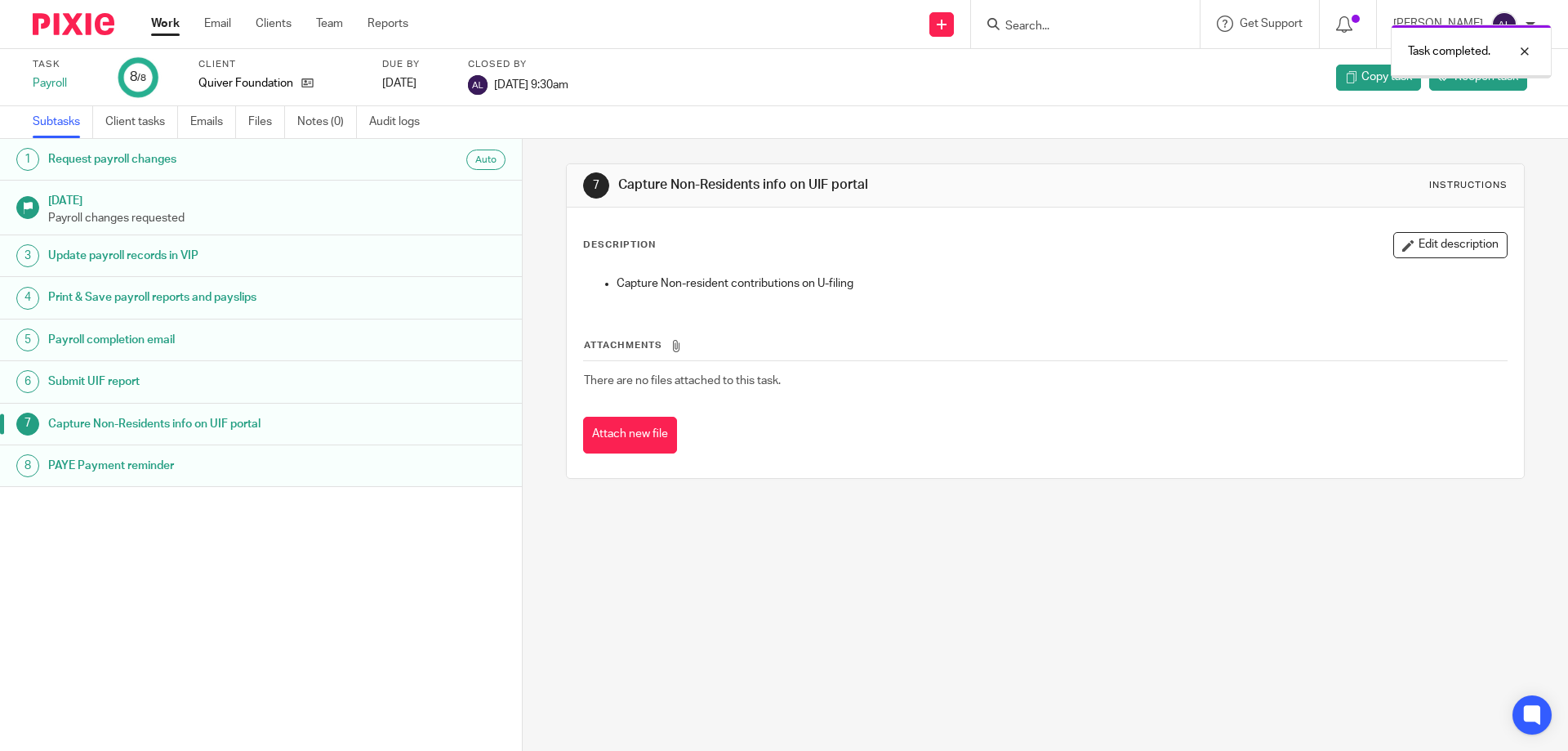
click at [1086, 32] on div "Task completed." at bounding box center [1168, 47] width 768 height 63
click at [1041, 25] on div "Task completed." at bounding box center [1168, 47] width 768 height 63
click at [1037, 27] on div "Task completed." at bounding box center [1168, 47] width 768 height 63
click at [1044, 40] on div "Task completed." at bounding box center [1168, 47] width 768 height 63
click at [1044, 30] on div "Task completed." at bounding box center [1168, 47] width 768 height 63
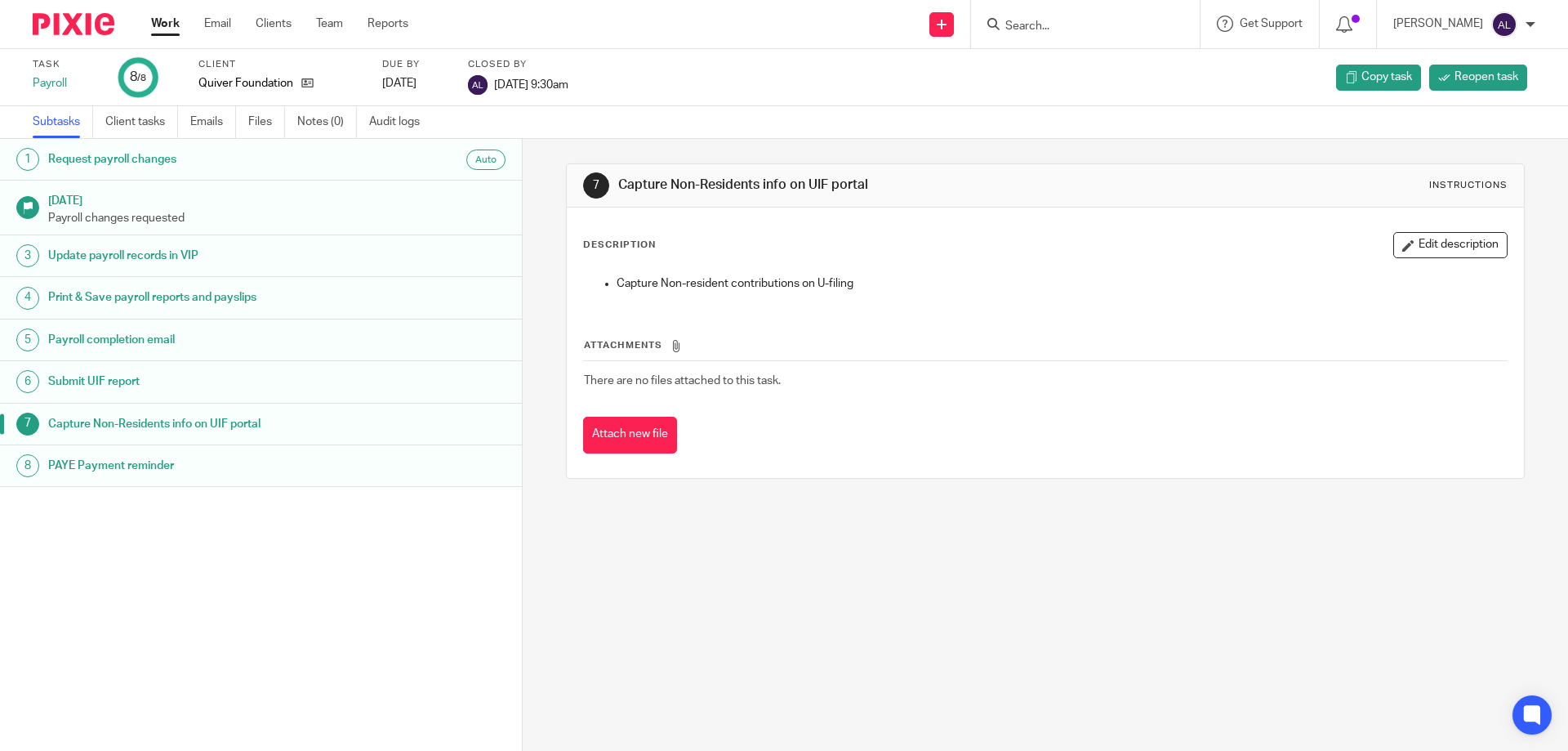
click at [1061, 32] on input "Search" at bounding box center [1077, 27] width 147 height 15
type input "u"
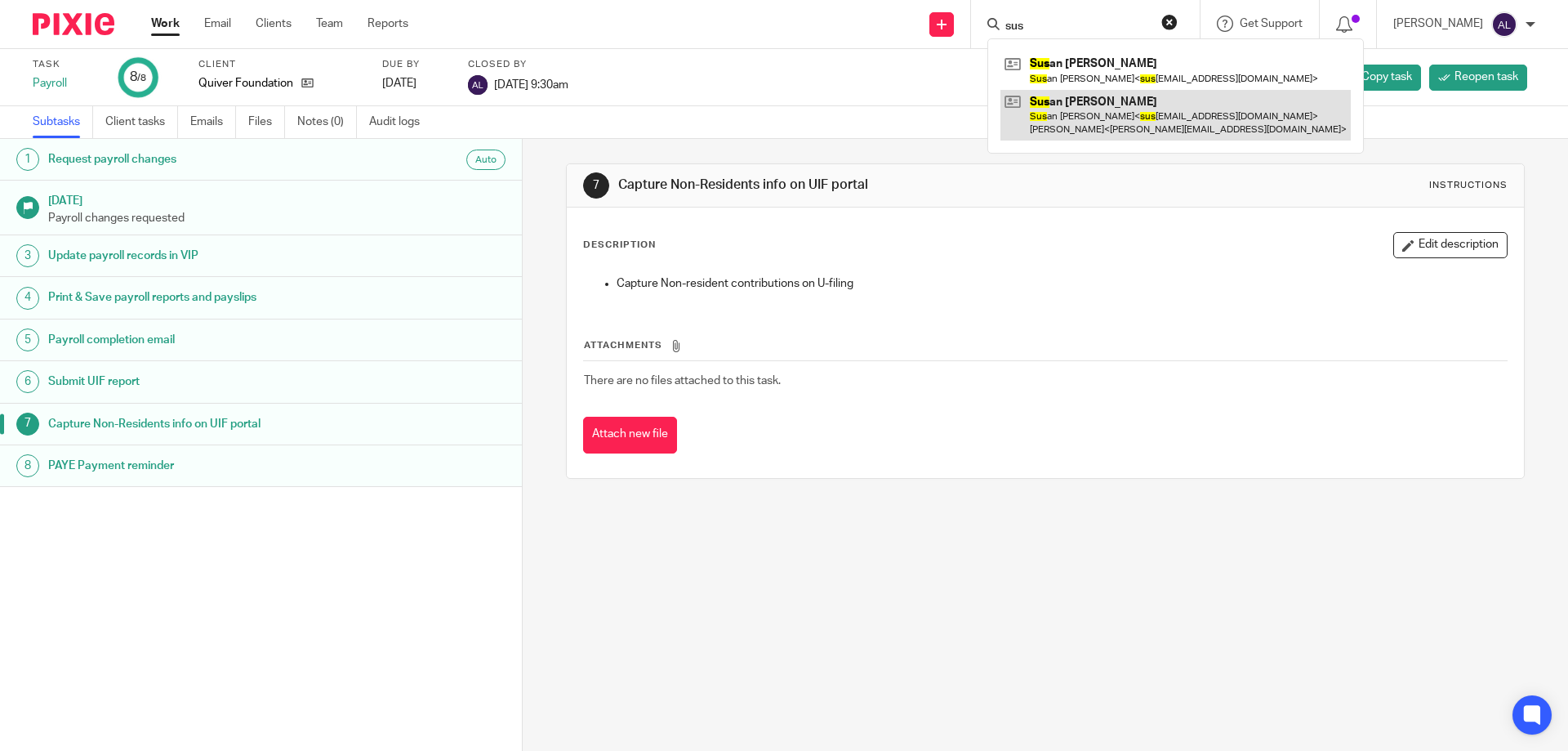
type input "sus"
click at [1080, 106] on link at bounding box center [1175, 115] width 350 height 51
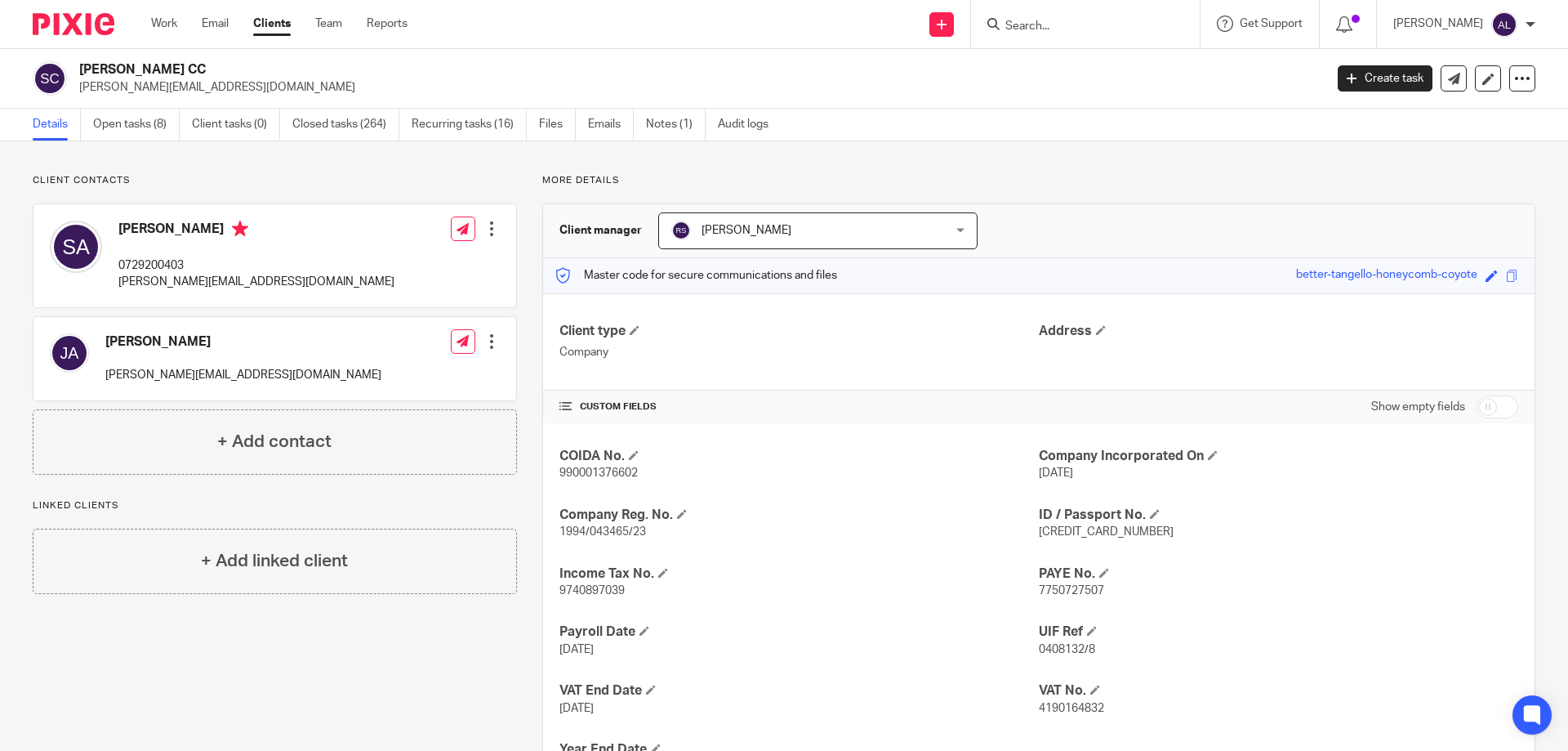
click at [168, 267] on p "0729200403" at bounding box center [256, 265] width 276 height 16
copy p "0729200403"
drag, startPoint x: 272, startPoint y: 285, endPoint x: 123, endPoint y: 294, distance: 149.3
click at [123, 294] on div "[PERSON_NAME] 0729200403 [PERSON_NAME][EMAIL_ADDRESS][DOMAIN_NAME] Edit contact…" at bounding box center [275, 256] width 483 height 103
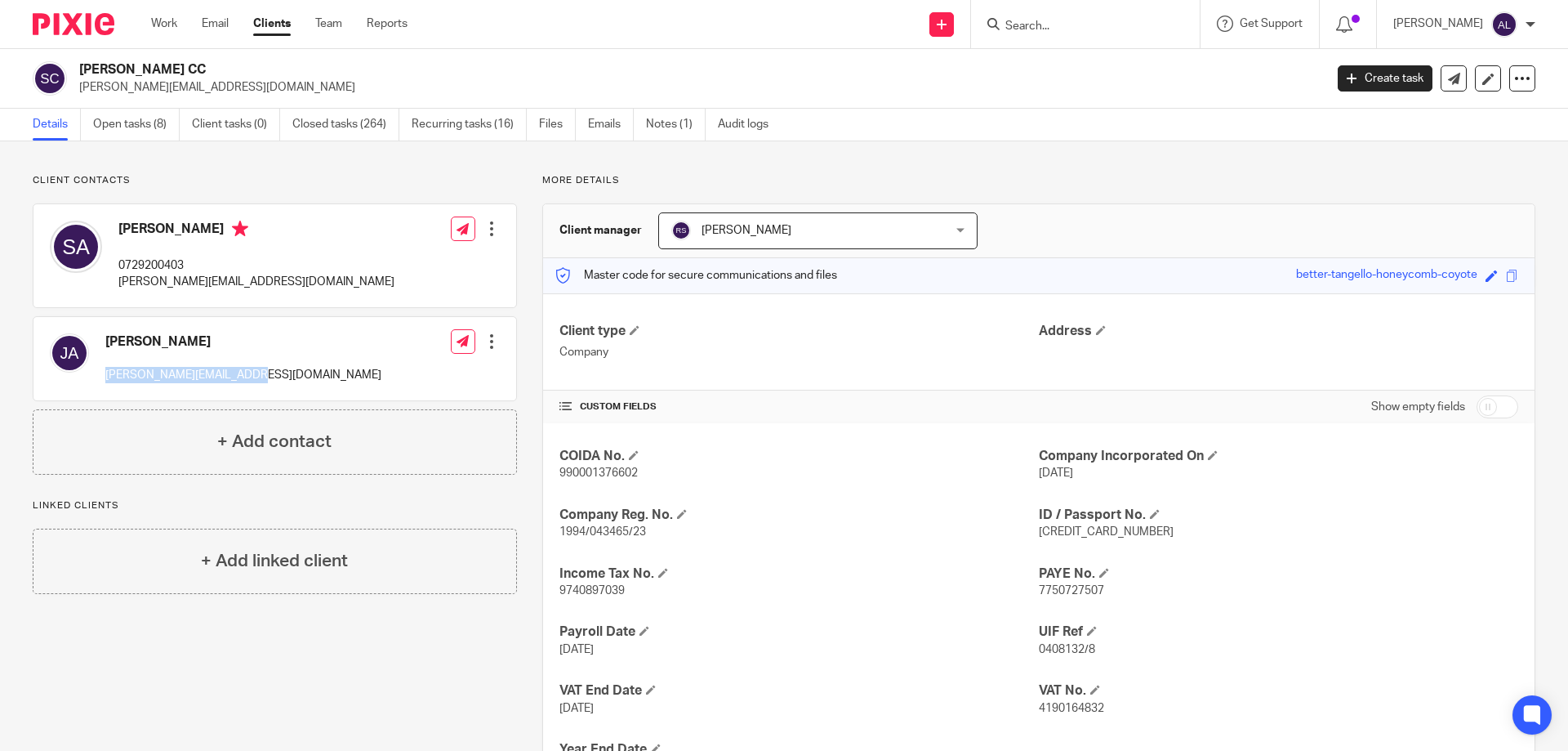
drag, startPoint x: 201, startPoint y: 374, endPoint x: 103, endPoint y: 380, distance: 98.2
click at [103, 380] on div "[PERSON_NAME] [PERSON_NAME][EMAIL_ADDRESS][DOMAIN_NAME] Edit contact Create cli…" at bounding box center [275, 359] width 483 height 83
copy p "[PERSON_NAME][EMAIL_ADDRESS][DOMAIN_NAME]"
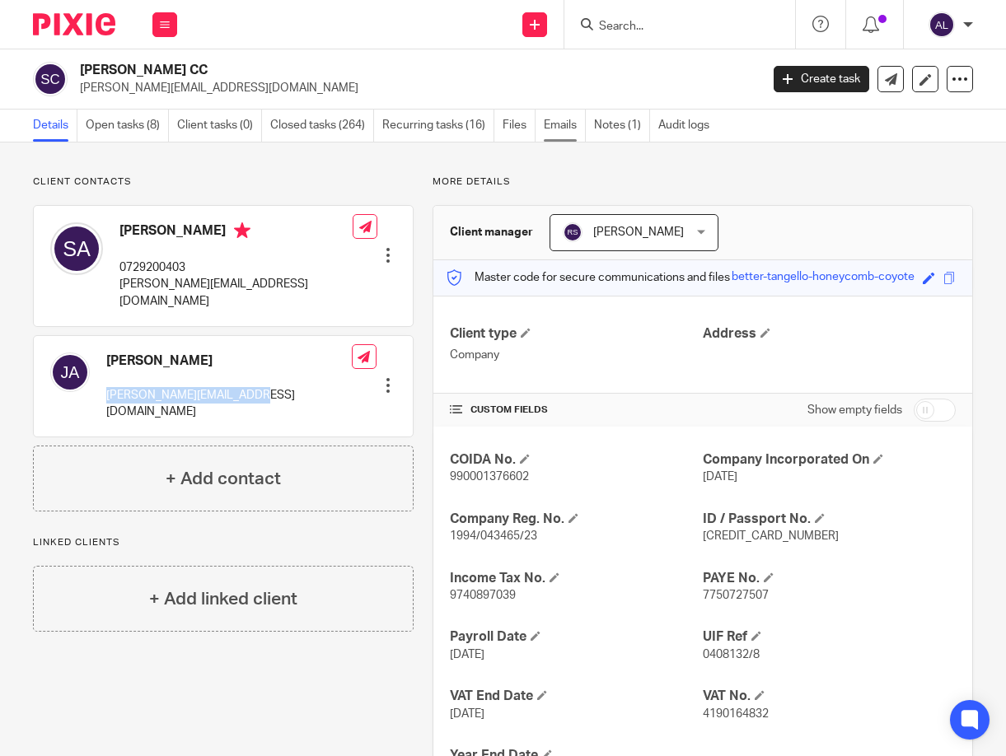
click at [549, 124] on link "Emails" at bounding box center [565, 126] width 42 height 32
click at [128, 126] on link "Open tasks (8)" at bounding box center [127, 126] width 83 height 32
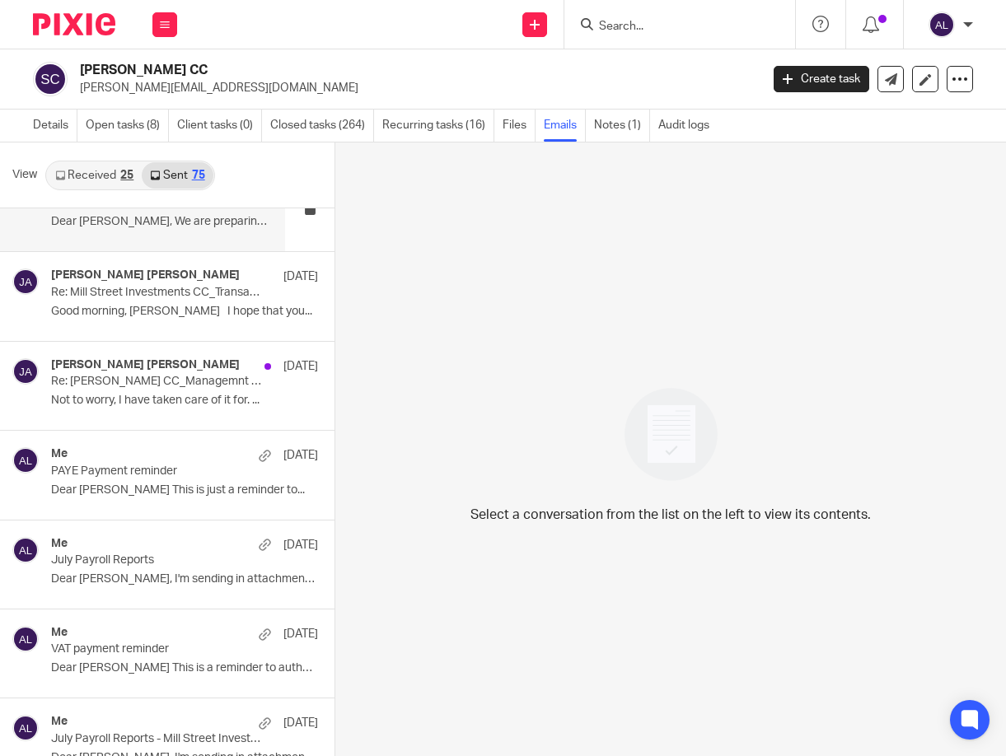
scroll to position [329, 0]
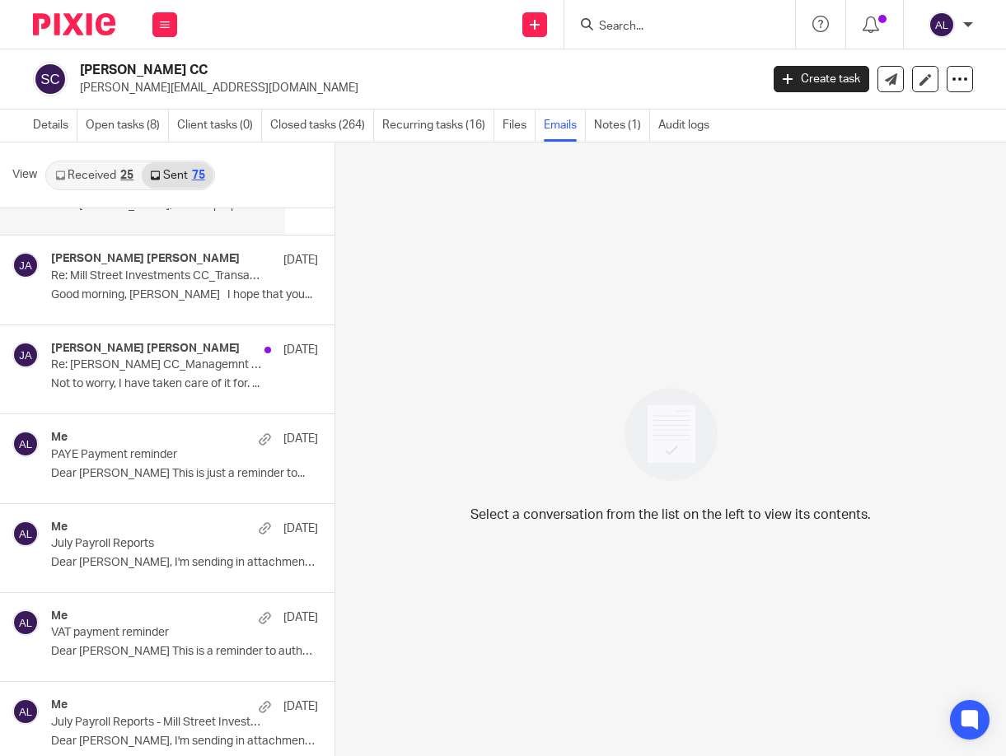
click at [180, 563] on p "Dear [PERSON_NAME], I'm sending in attachment the..." at bounding box center [184, 563] width 267 height 14
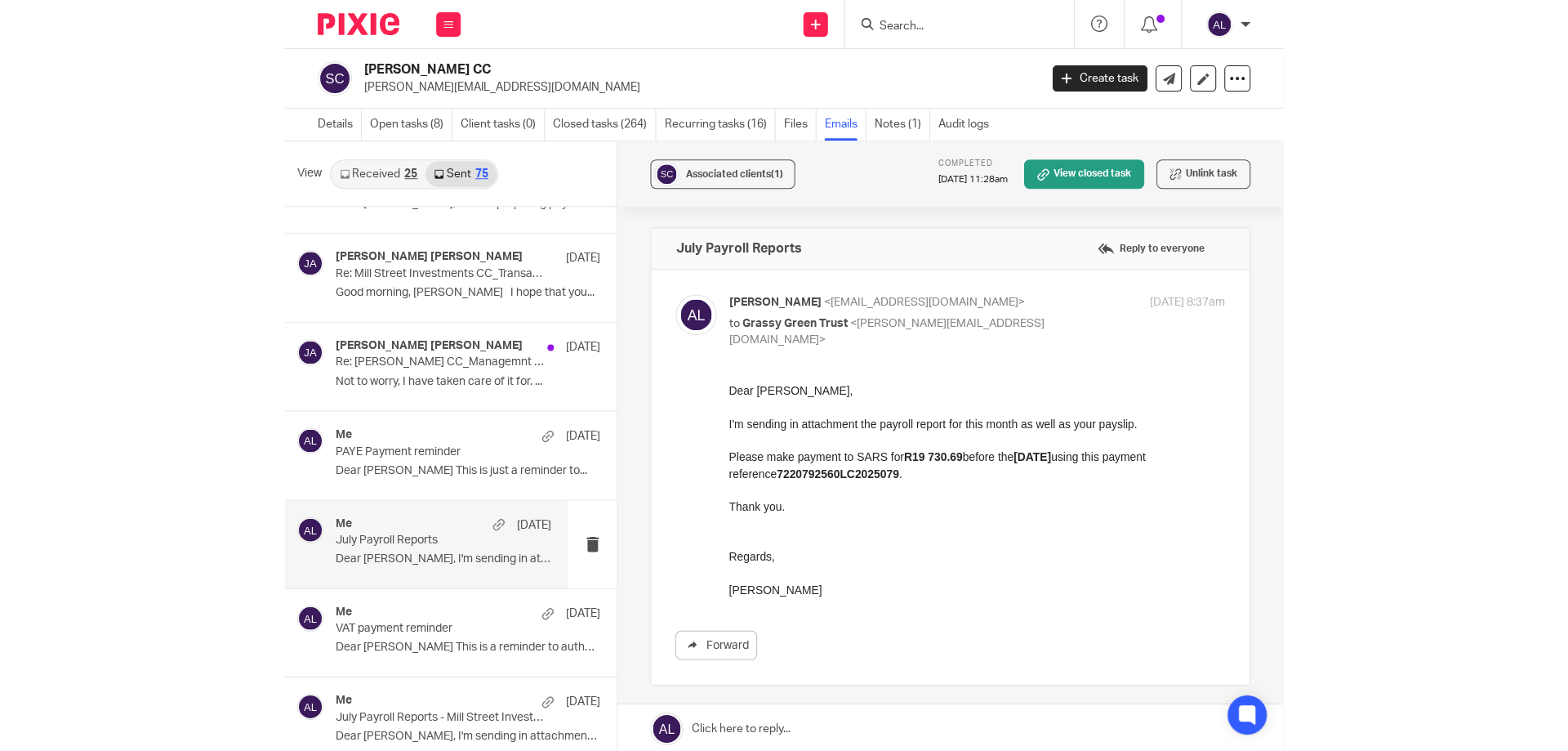
scroll to position [0, 0]
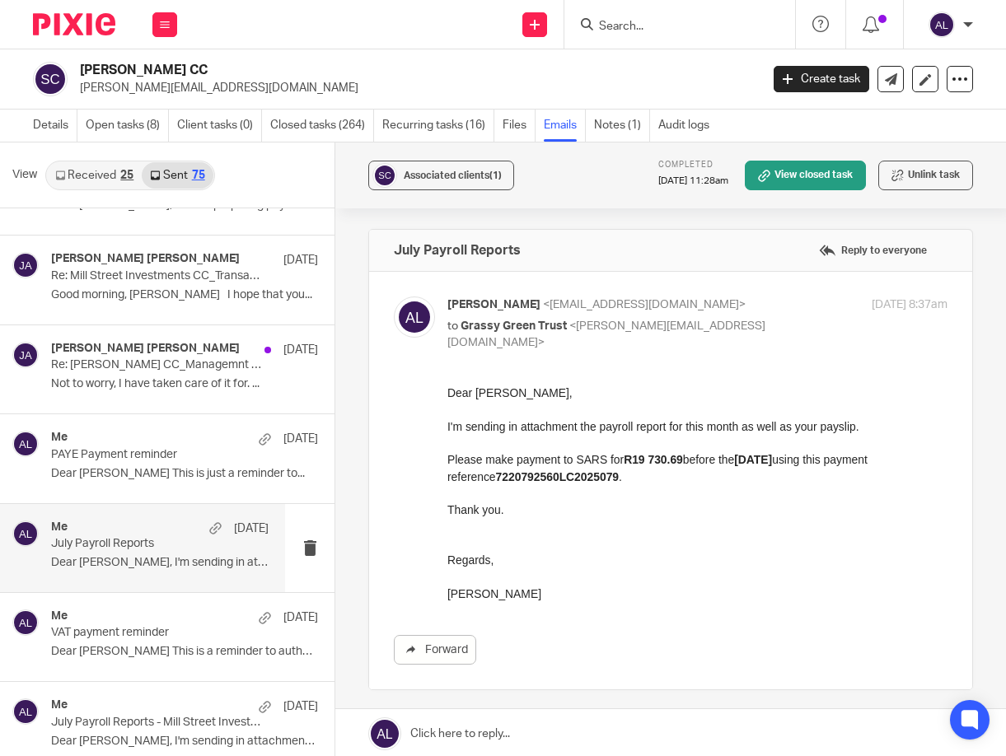
drag, startPoint x: 547, startPoint y: 589, endPoint x: 444, endPoint y: 392, distance: 222.1
click html "Dear [PERSON_NAME], I'm sending in attachment the payroll report for this month…"
copy div "Dear [PERSON_NAME], I'm sending in attachment the payroll report for this month…"
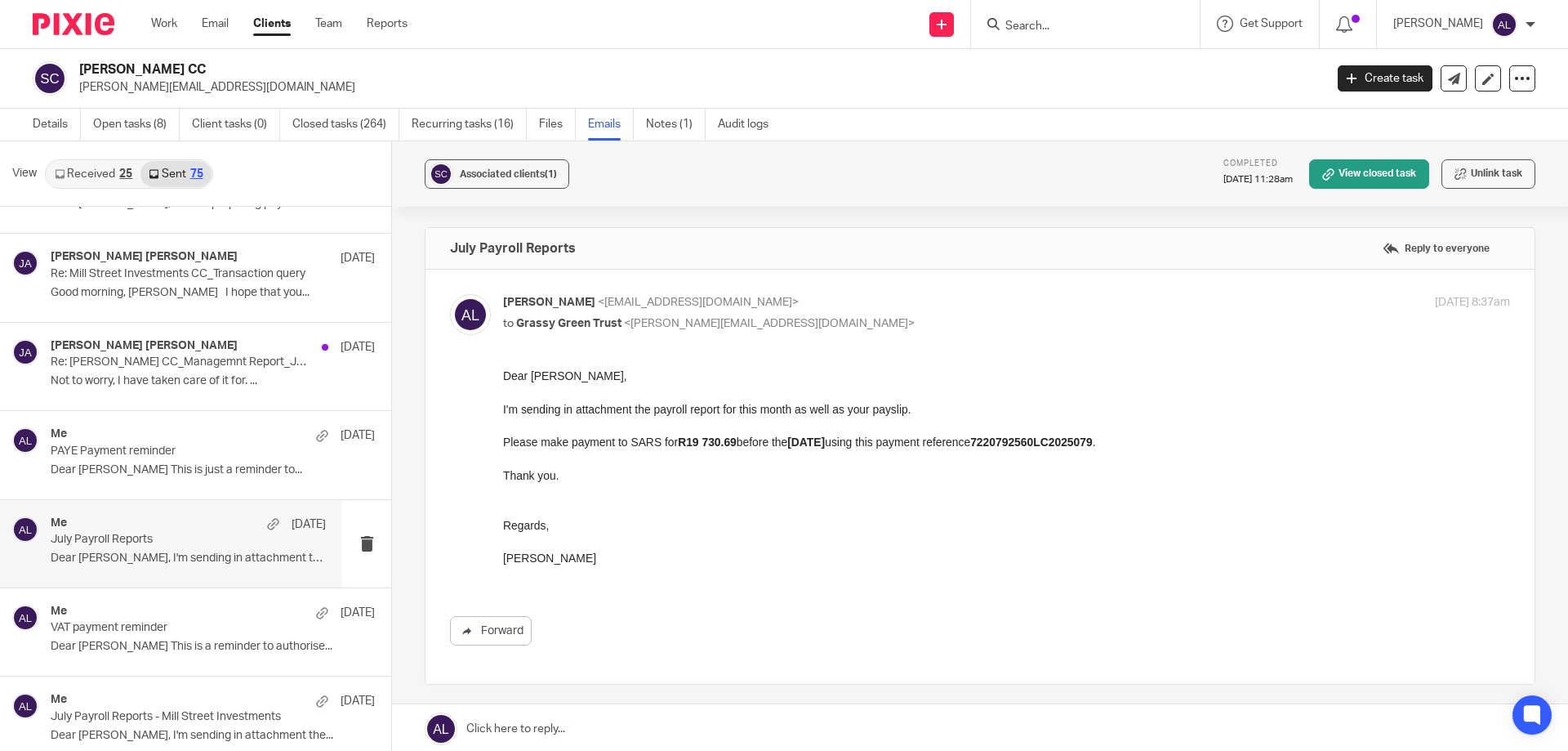
click at [997, 23] on input "Search" at bounding box center [1077, 27] width 147 height 15
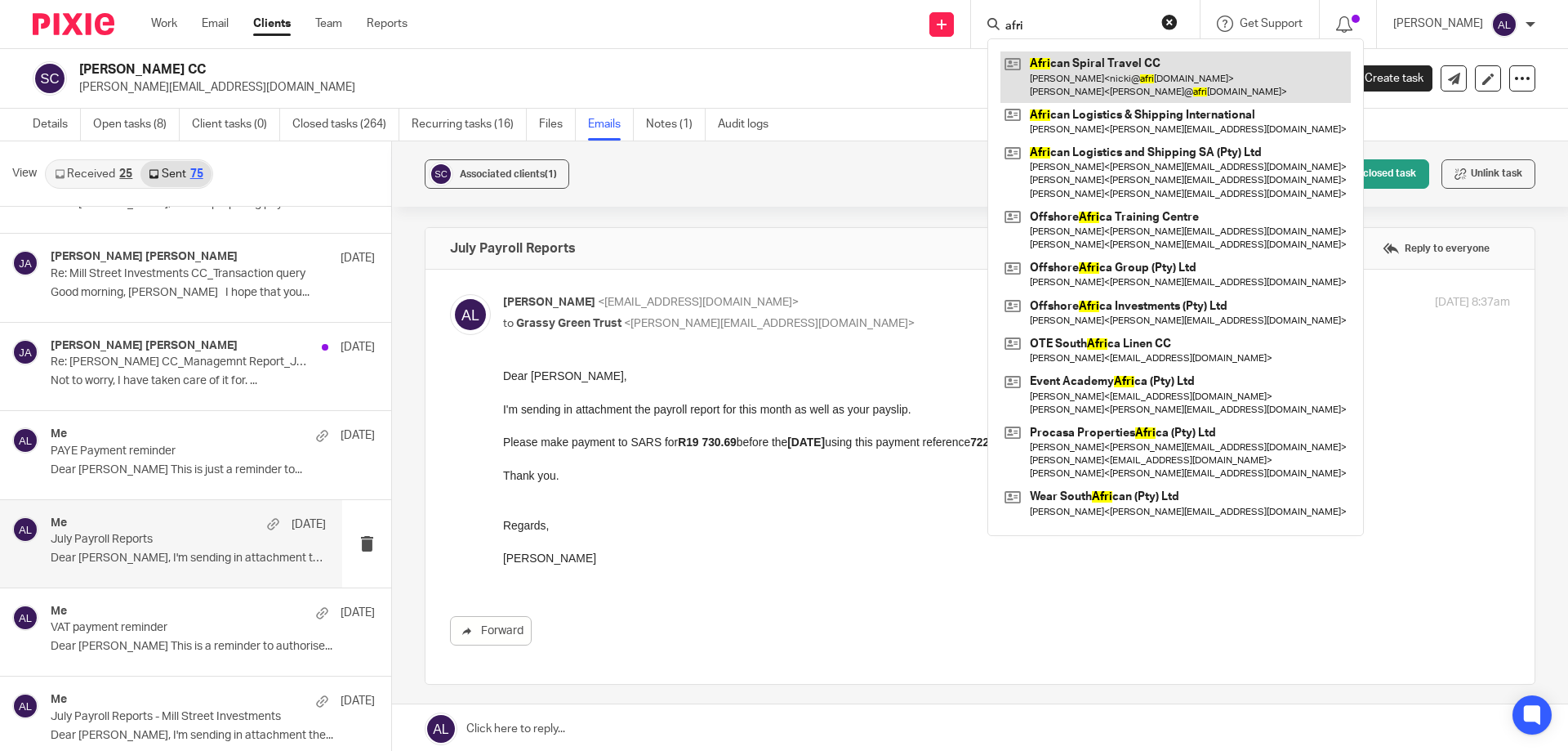
type input "afri"
click at [997, 63] on link at bounding box center [1175, 76] width 350 height 51
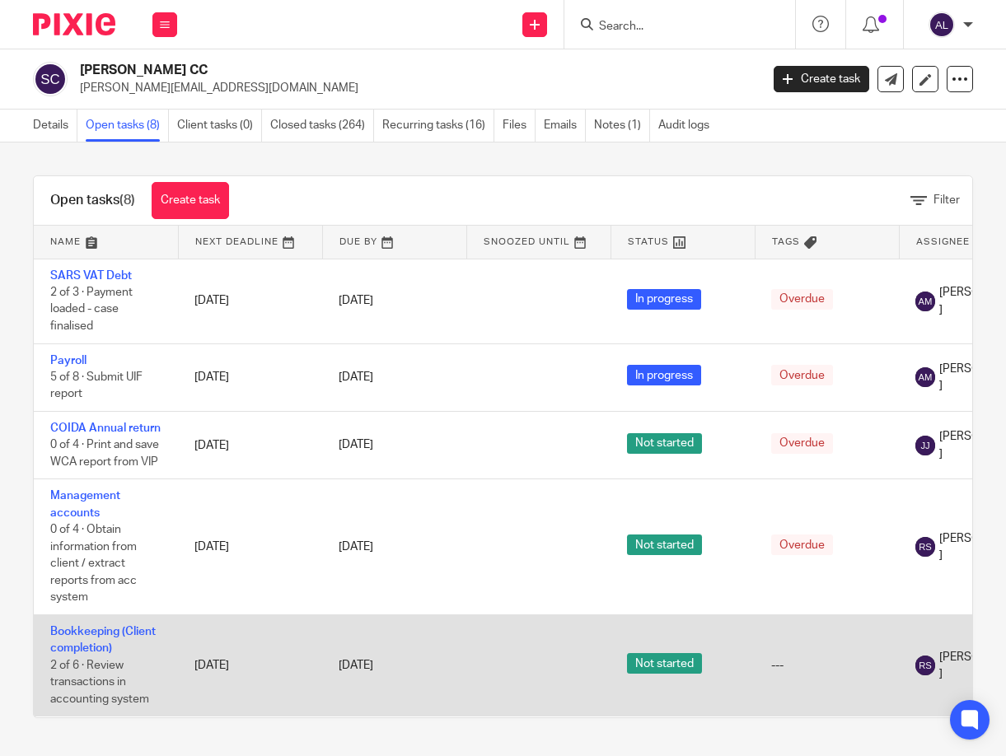
scroll to position [299, 0]
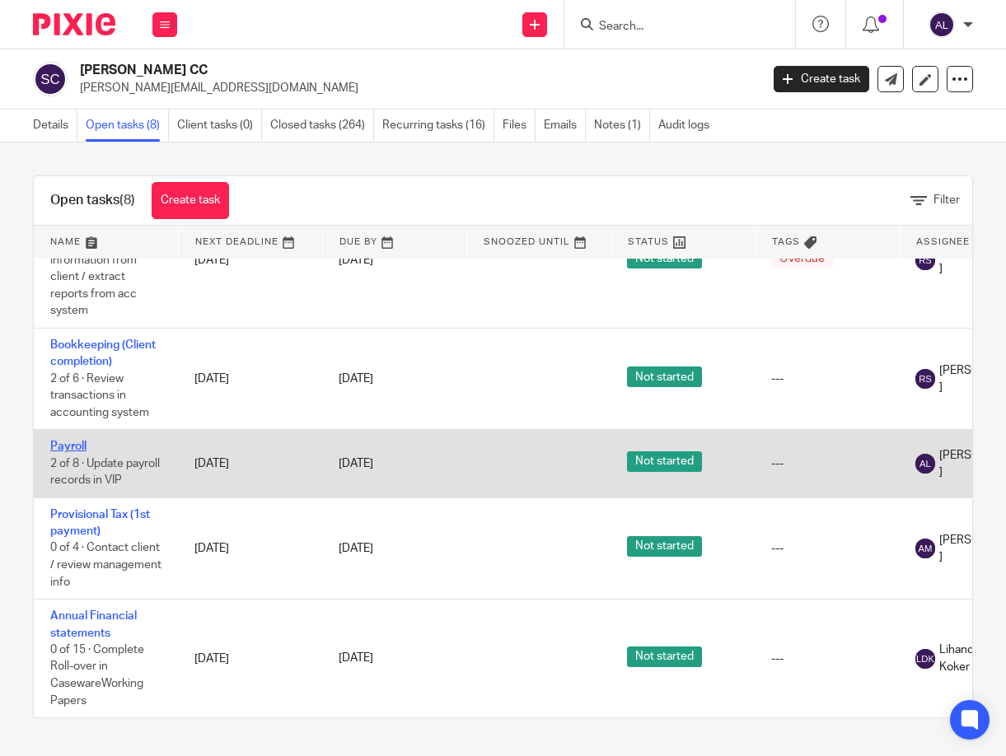
click at [72, 441] on link "Payroll" at bounding box center [68, 447] width 36 height 12
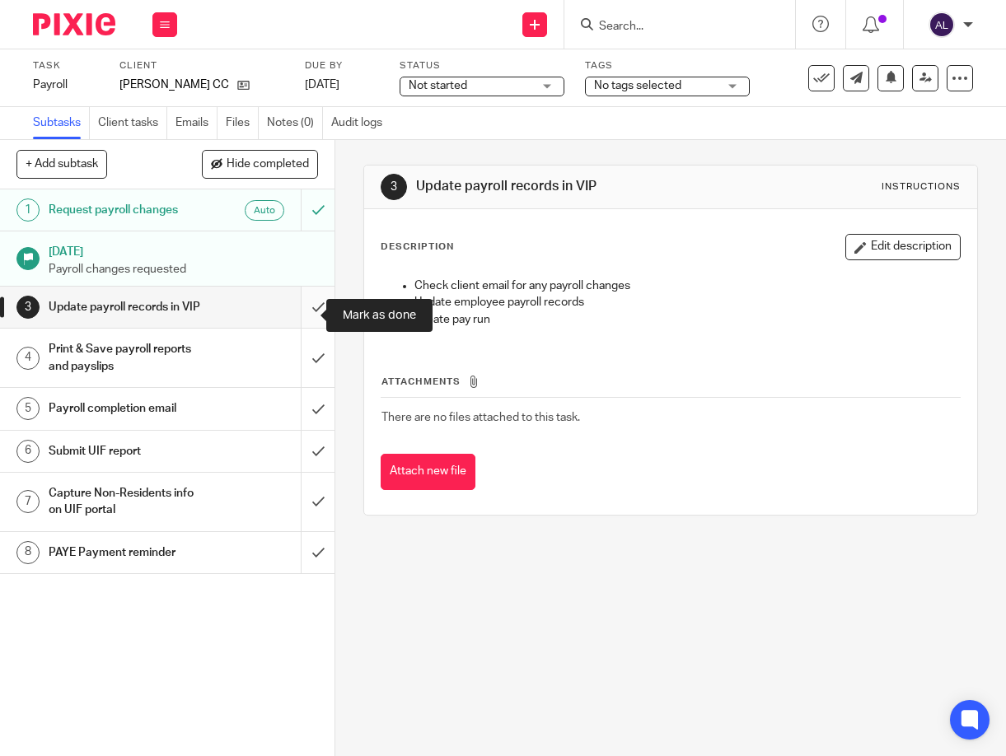
click at [306, 322] on input "submit" at bounding box center [167, 307] width 334 height 41
click at [304, 364] on input "submit" at bounding box center [167, 358] width 334 height 58
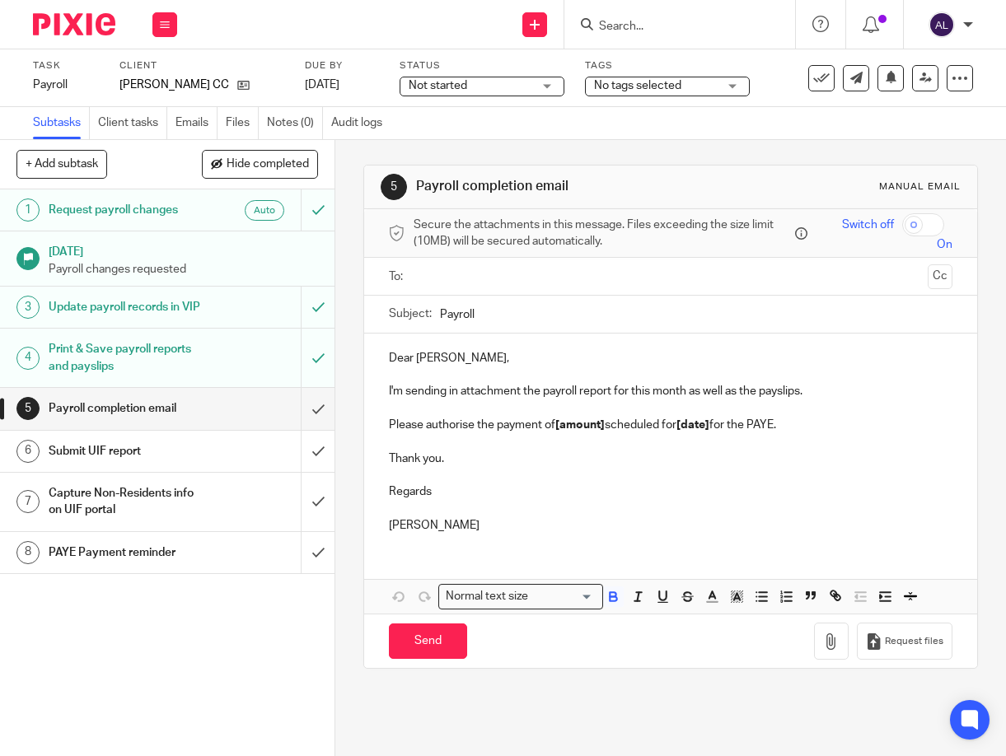
drag, startPoint x: 498, startPoint y: 524, endPoint x: 353, endPoint y: 366, distance: 215.1
click at [353, 366] on div "5 Payroll completion email Manual email Secure the attachments in this message.…" at bounding box center [670, 448] width 670 height 616
copy div "Dear [PERSON_NAME], I'm sending in attachment the payroll report for this month…"
drag, startPoint x: 516, startPoint y: 519, endPoint x: 373, endPoint y: 327, distance: 239.0
click at [373, 327] on form "Secure the attachments in this message. Files exceeding the size limit (10MB) w…" at bounding box center [670, 438] width 613 height 459
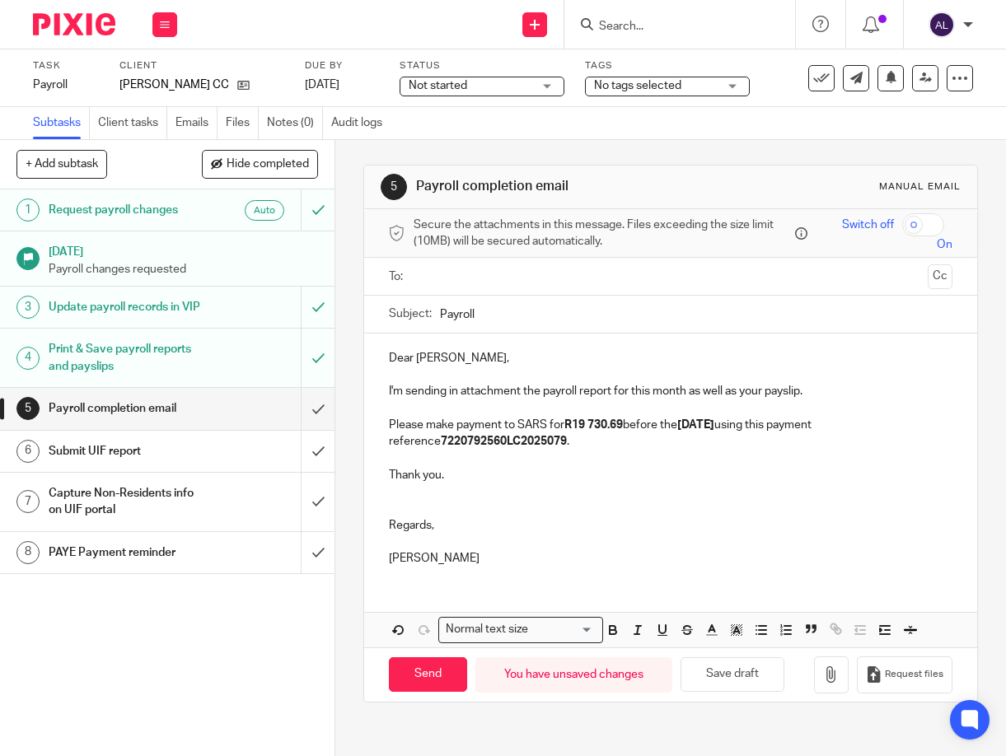
click at [419, 276] on input "text" at bounding box center [670, 276] width 502 height 19
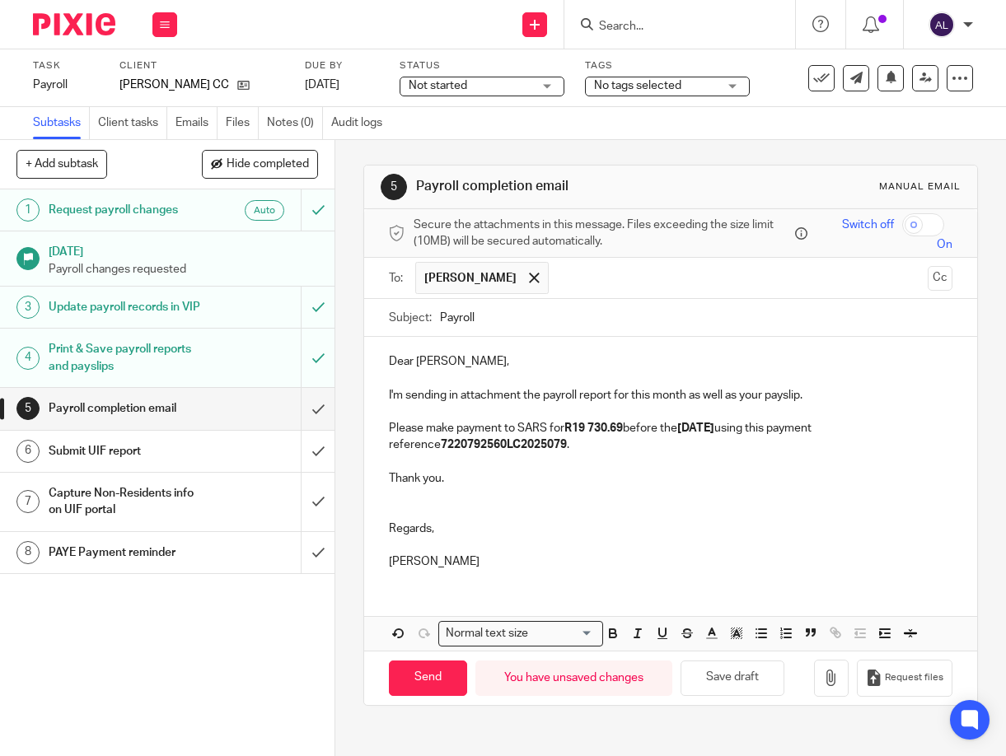
click at [440, 312] on input "Payroll" at bounding box center [696, 317] width 512 height 37
click at [563, 325] on input "August Payroll" at bounding box center [696, 317] width 512 height 37
type input "August Payroll Reports ([PERSON_NAME])"
drag, startPoint x: 623, startPoint y: 427, endPoint x: 588, endPoint y: 431, distance: 34.7
click at [588, 431] on p "Please make payment to SARS for R19 730.69 before the [DATE] using this payment…" at bounding box center [670, 437] width 563 height 34
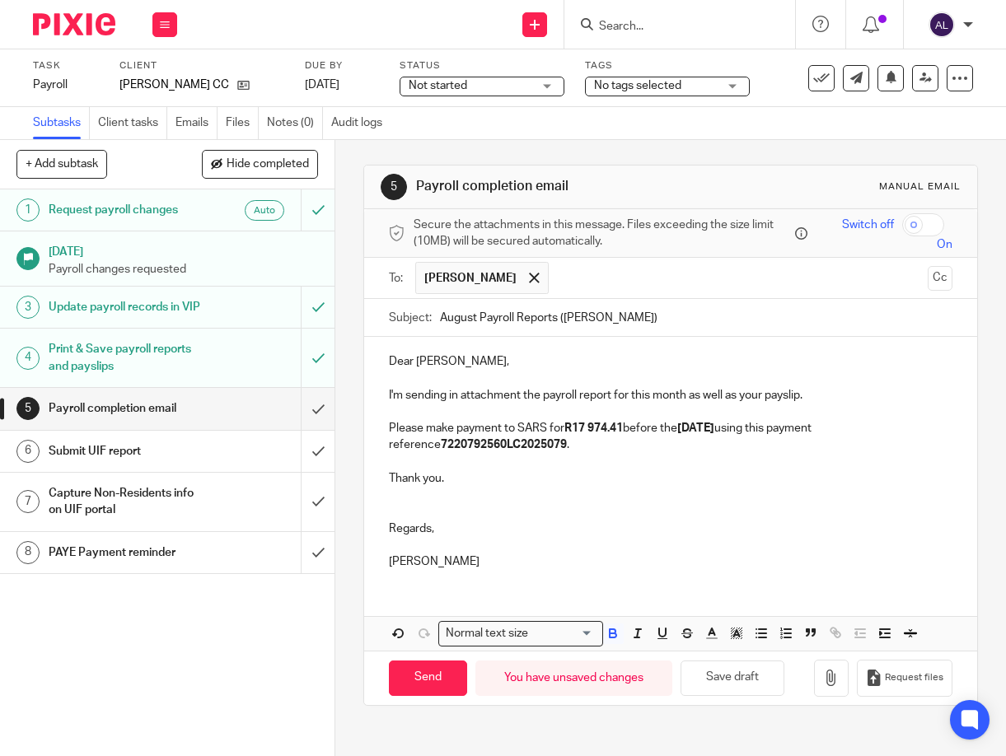
click at [936, 388] on div "Dear [PERSON_NAME], I'm sending in attachment the payroll report for this month…" at bounding box center [670, 459] width 613 height 245
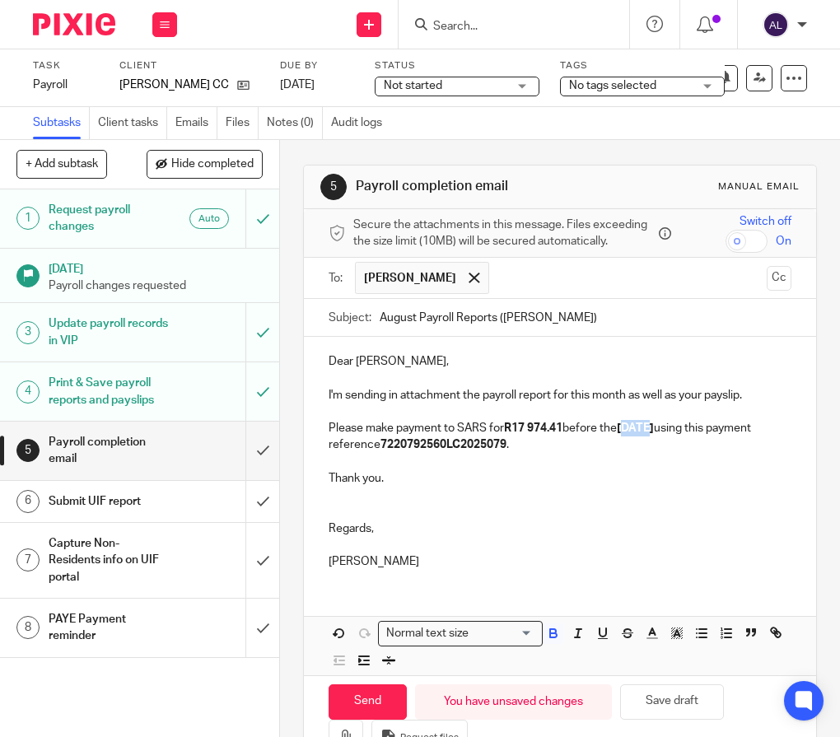
drag, startPoint x: 651, startPoint y: 441, endPoint x: 629, endPoint y: 441, distance: 22.2
click at [629, 434] on strong "[DATE]" at bounding box center [635, 429] width 37 height 12
click at [507, 451] on strong "7220792560LC2025079" at bounding box center [444, 445] width 126 height 12
click at [512, 454] on p "Please make payment to SARS for R17 974.41 before the [DATE] using this payment…" at bounding box center [560, 437] width 462 height 34
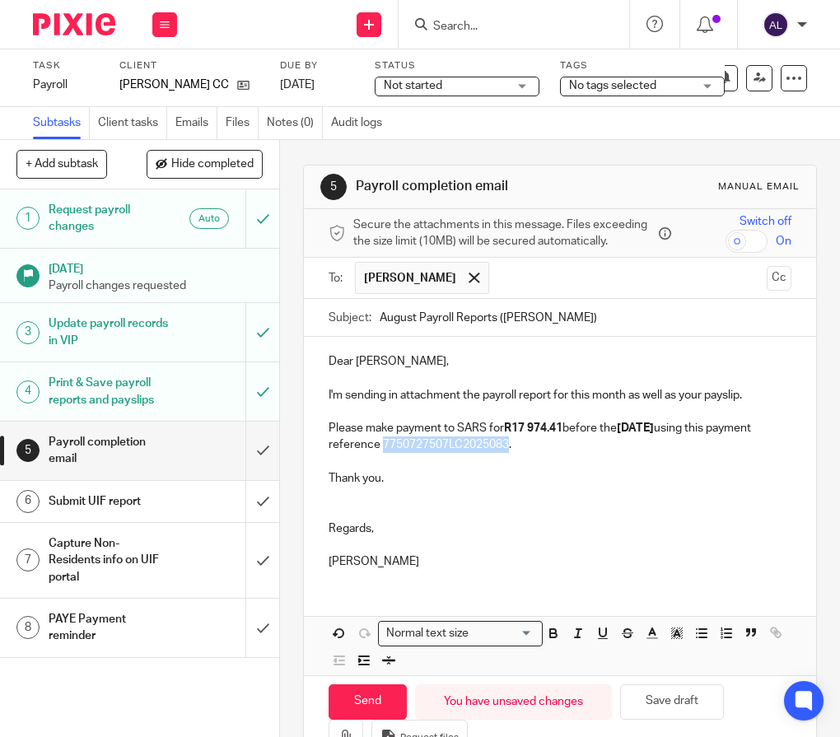
click at [512, 454] on p "Please make payment to SARS for R17 974.41 before the [DATE] using this payment…" at bounding box center [560, 437] width 462 height 34
click at [496, 481] on p "Thank you." at bounding box center [560, 478] width 462 height 16
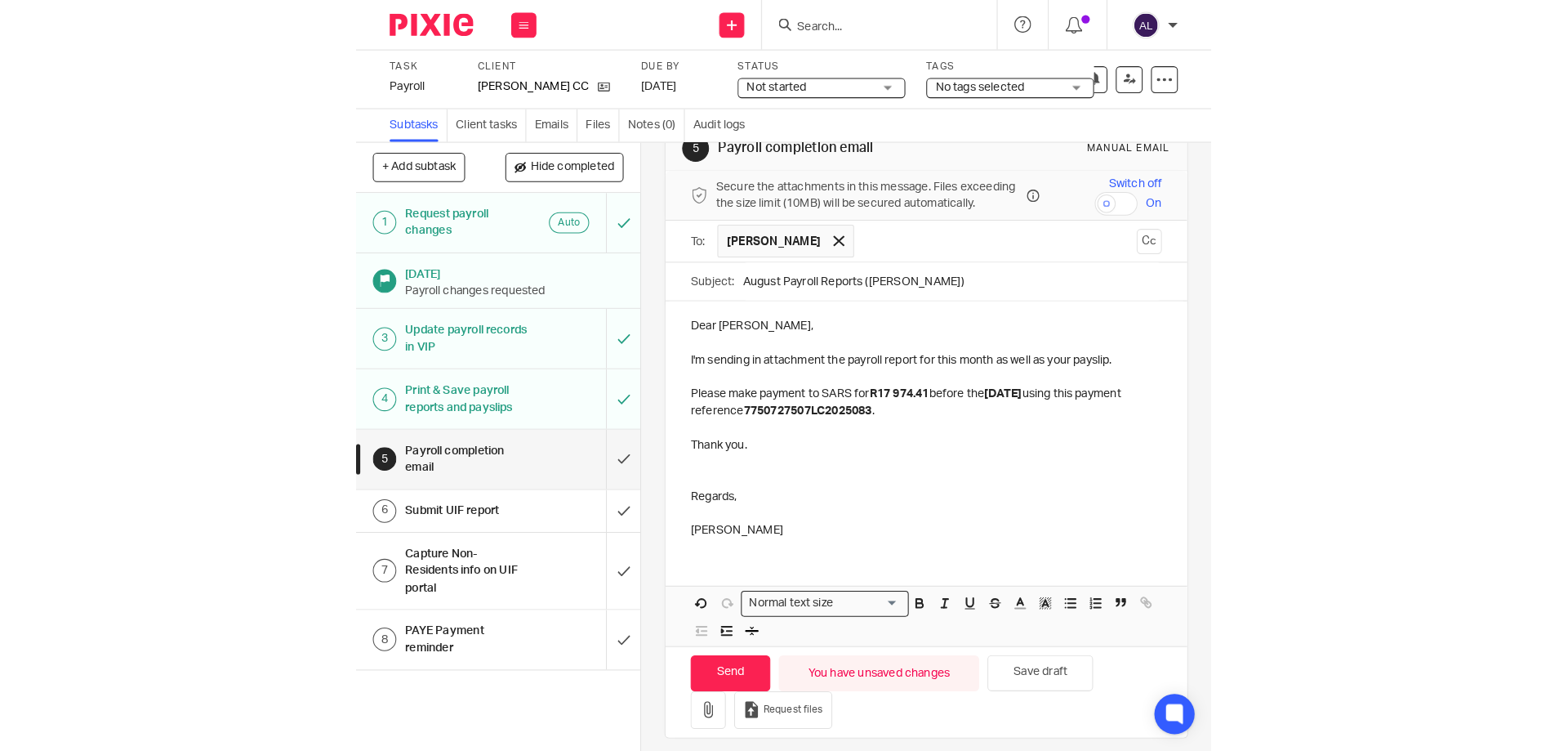
scroll to position [63, 0]
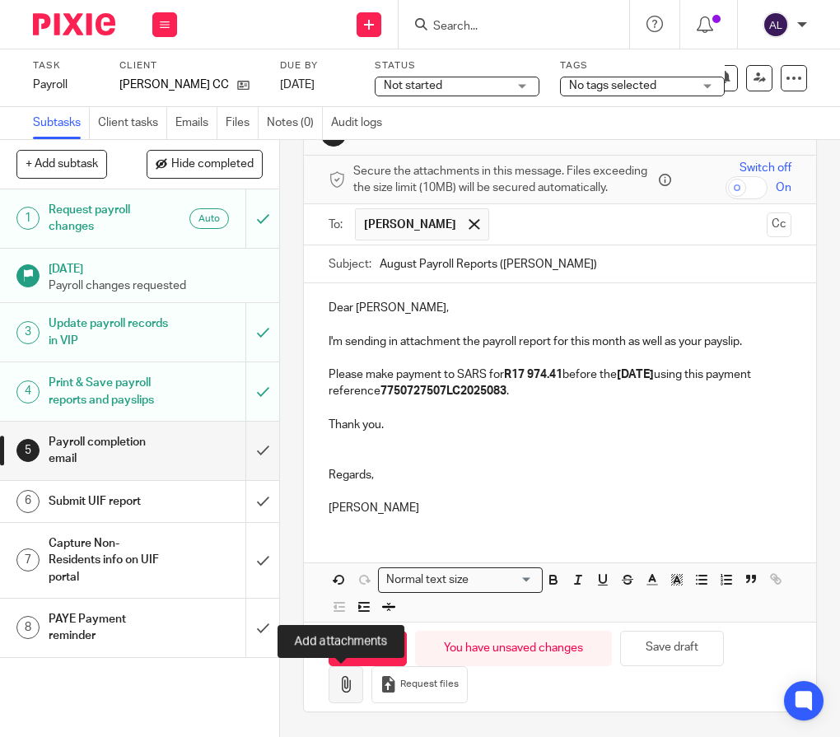
click at [342, 686] on icon "button" at bounding box center [346, 684] width 16 height 16
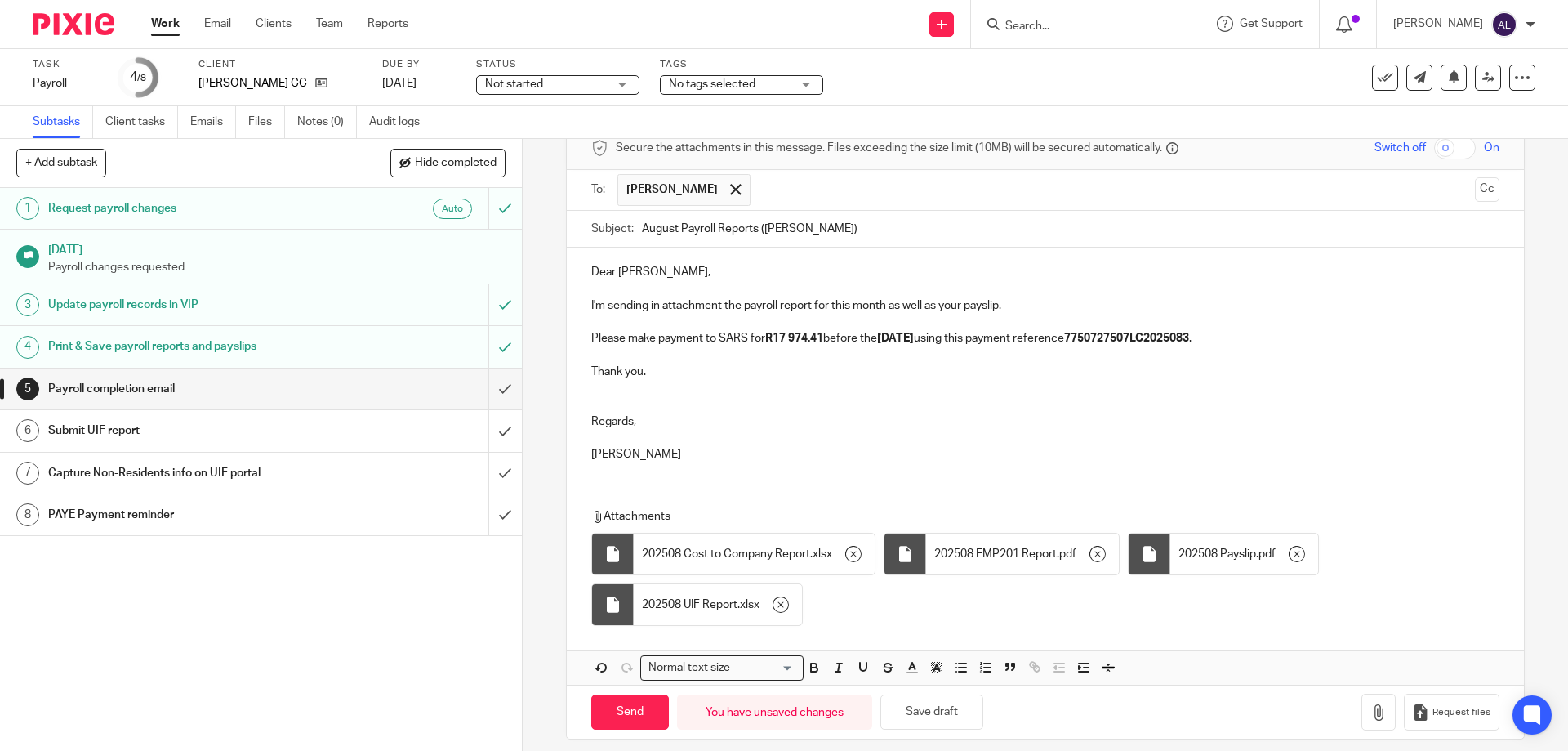
scroll to position [93, 0]
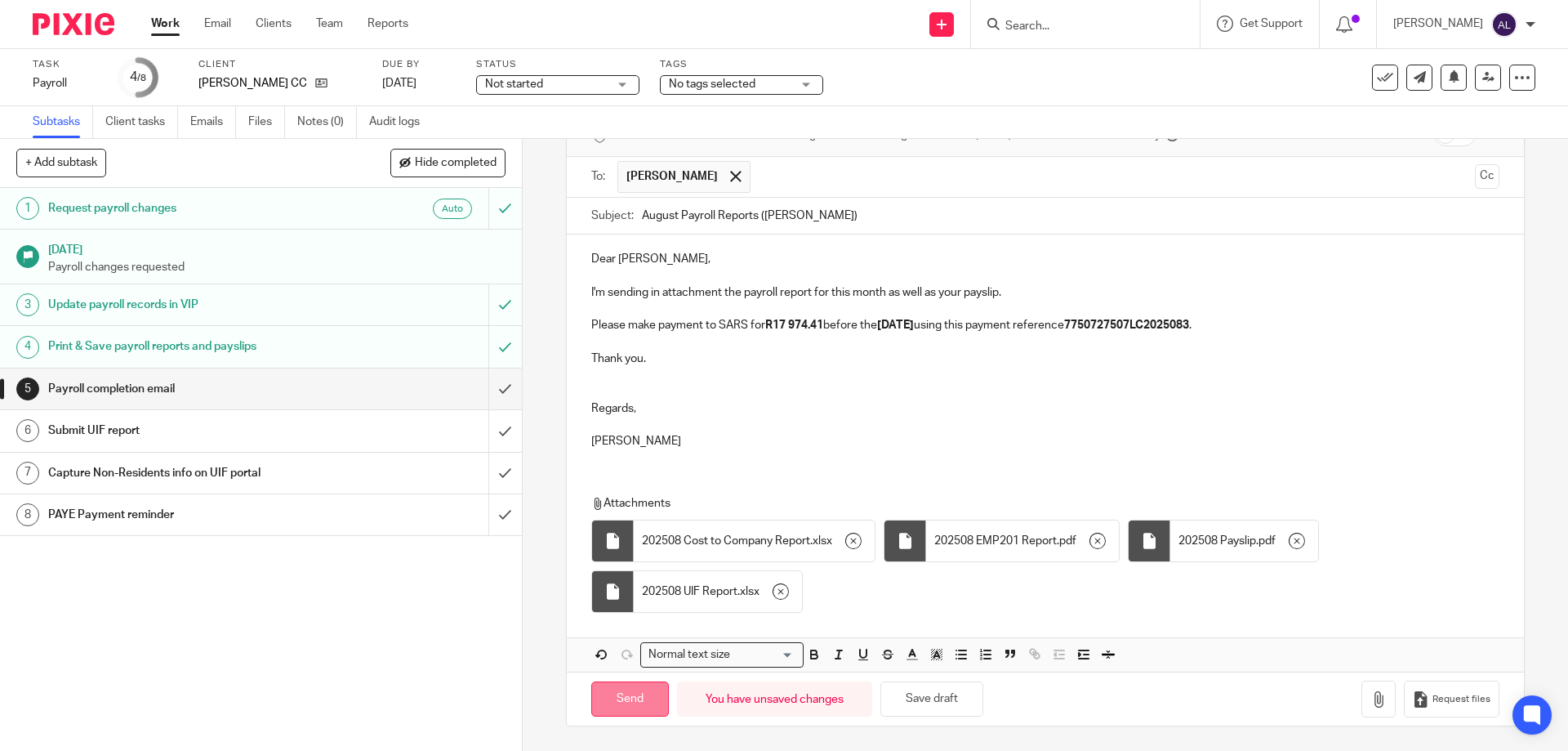
click at [641, 704] on input "Send" at bounding box center [630, 698] width 77 height 35
type input "Sent"
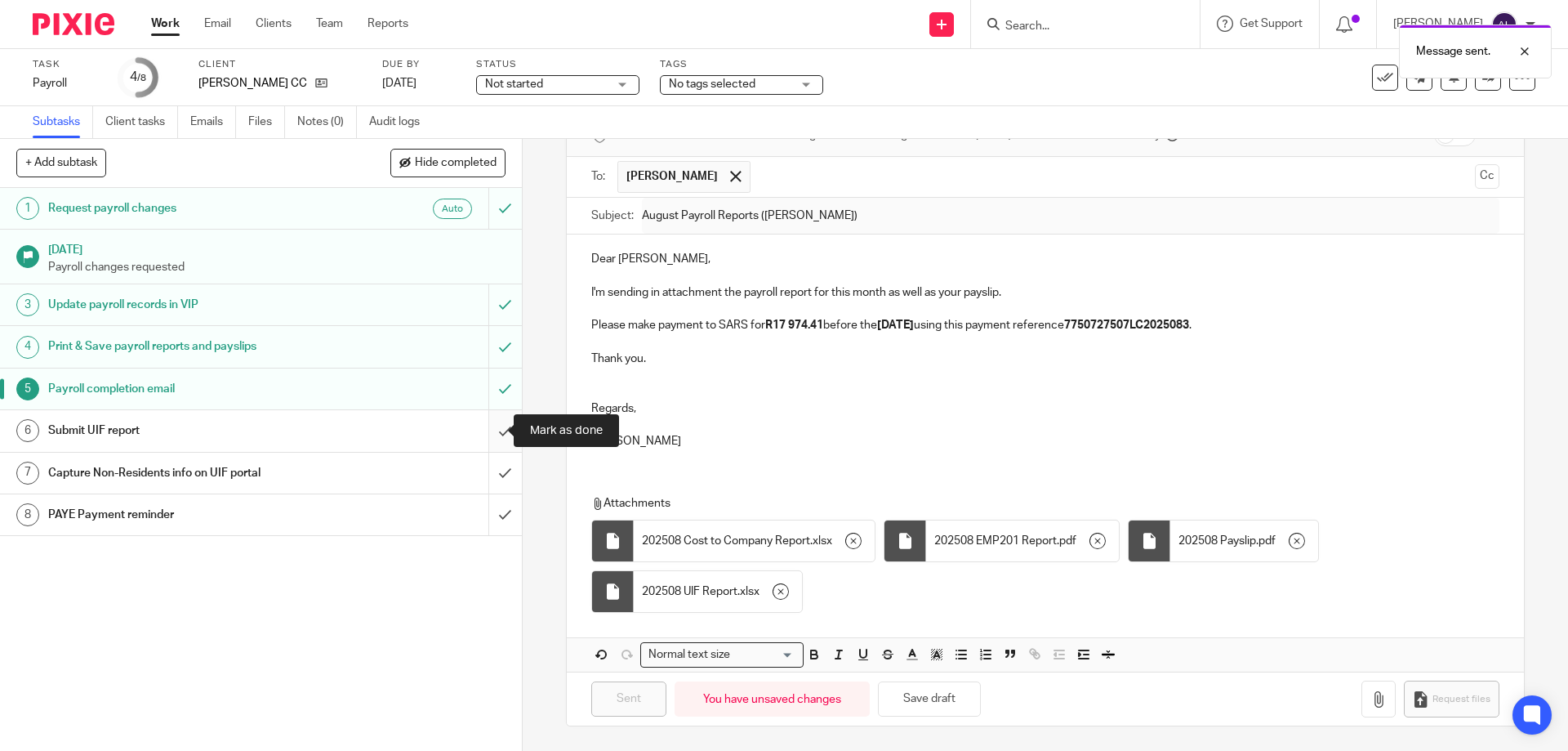
click at [492, 439] on input "submit" at bounding box center [261, 430] width 522 height 41
click at [492, 471] on input "submit" at bounding box center [261, 472] width 522 height 41
click at [488, 510] on input "submit" at bounding box center [261, 514] width 522 height 41
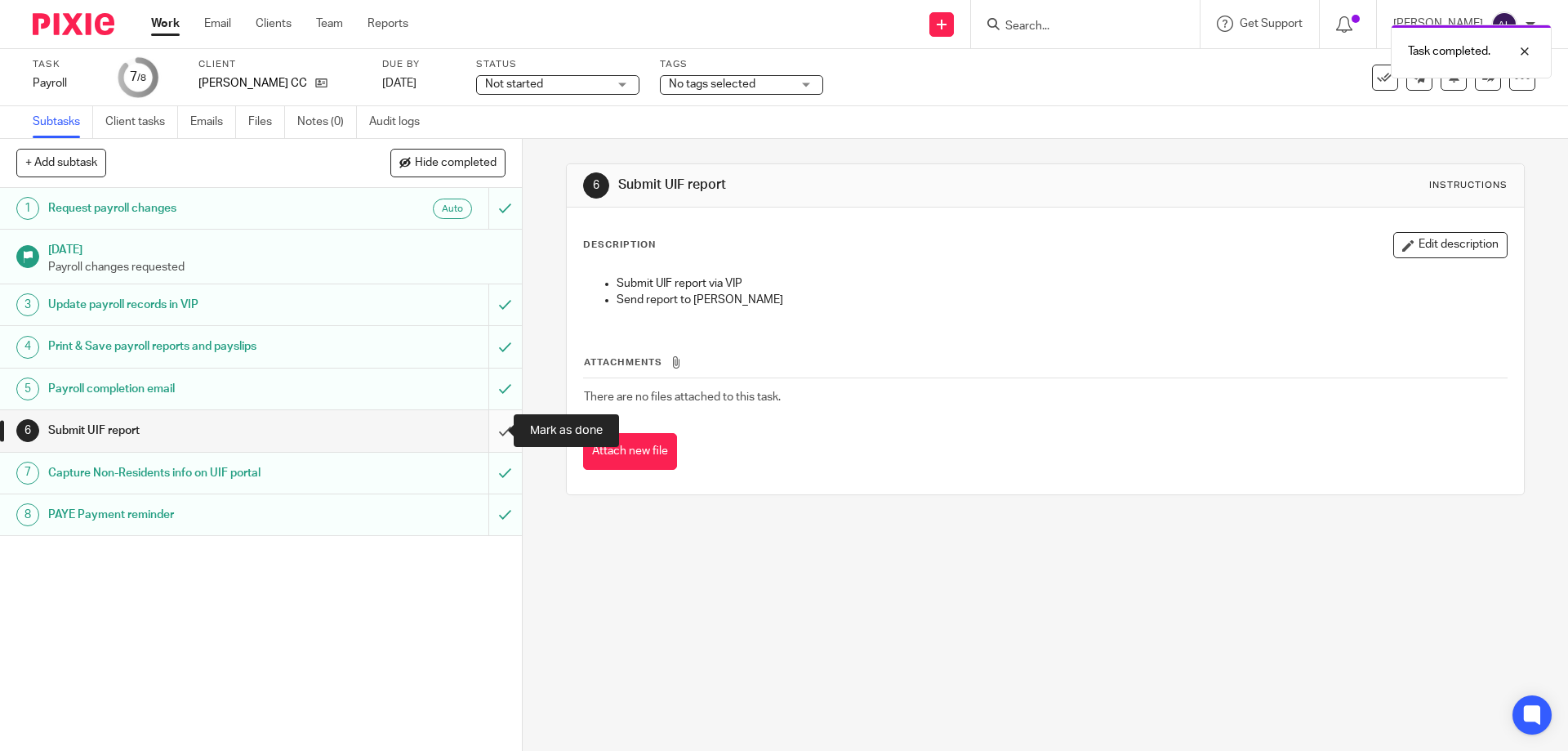
click at [491, 437] on input "submit" at bounding box center [261, 430] width 522 height 41
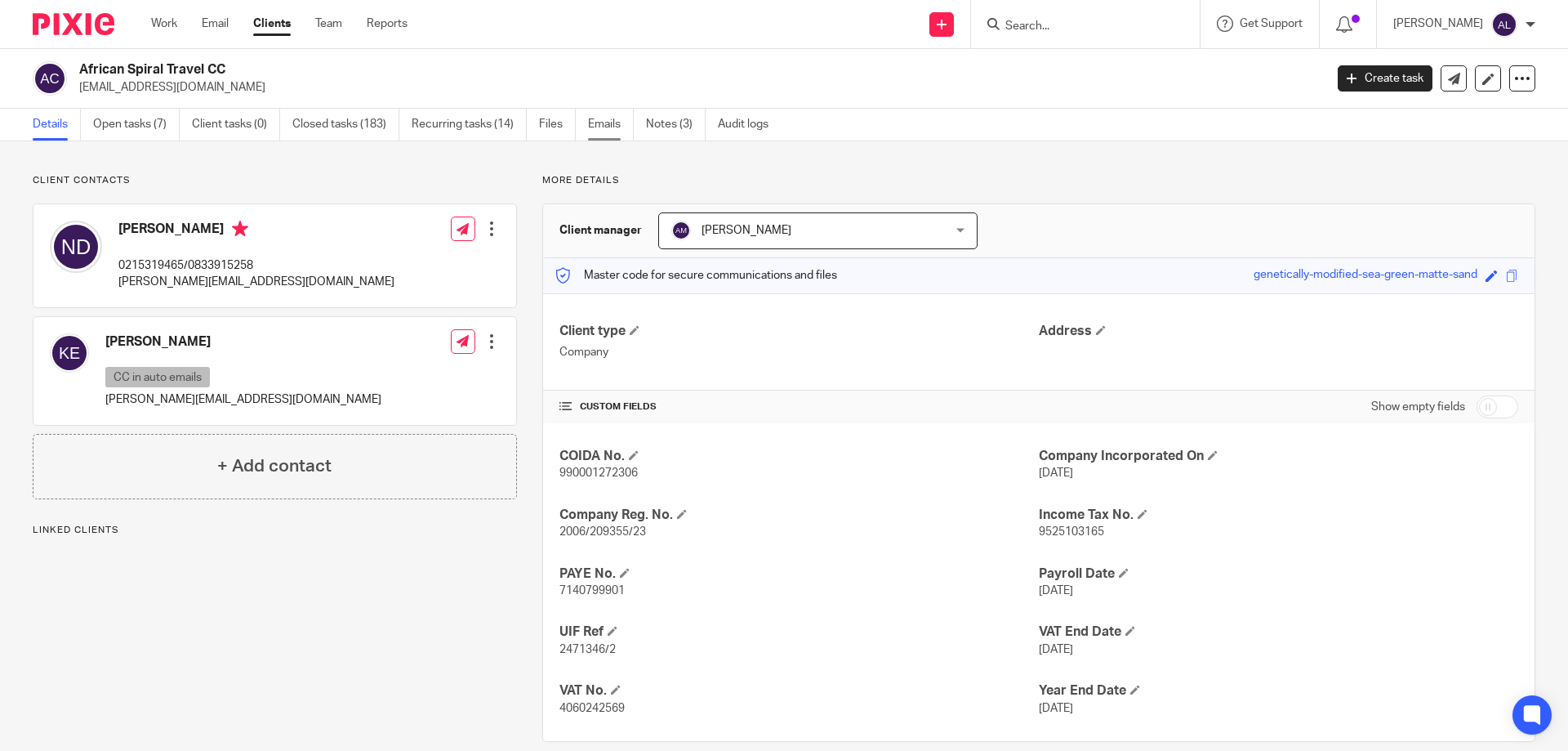
click at [603, 123] on link "Emails" at bounding box center [611, 125] width 46 height 32
click at [151, 263] on p "0215319465/0833915258" at bounding box center [256, 265] width 276 height 16
copy p "0215319465"
click at [199, 280] on p "[PERSON_NAME][EMAIL_ADDRESS][DOMAIN_NAME]" at bounding box center [256, 282] width 276 height 16
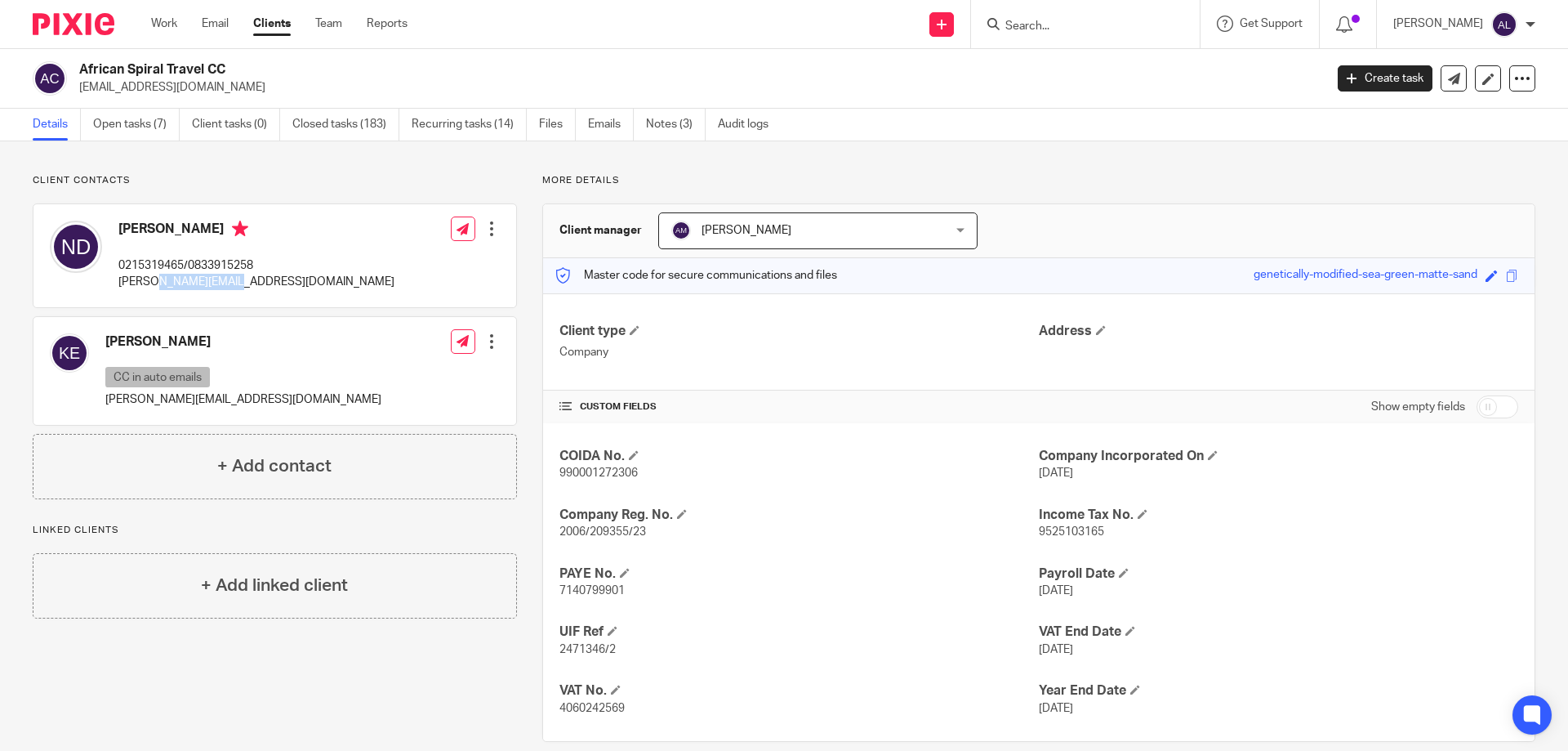
click at [199, 280] on p "[PERSON_NAME][EMAIL_ADDRESS][DOMAIN_NAME]" at bounding box center [256, 282] width 276 height 16
copy div "[PERSON_NAME][EMAIL_ADDRESS][DOMAIN_NAME]"
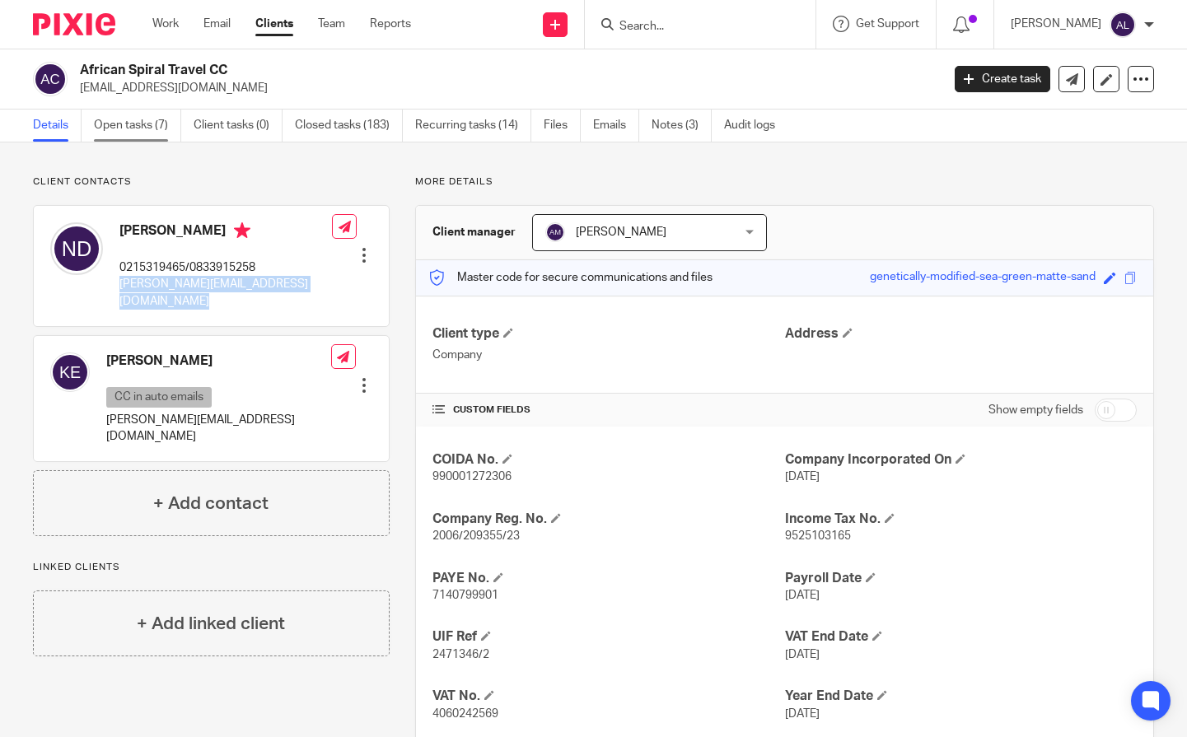
click at [141, 120] on link "Open tasks (7)" at bounding box center [137, 126] width 87 height 32
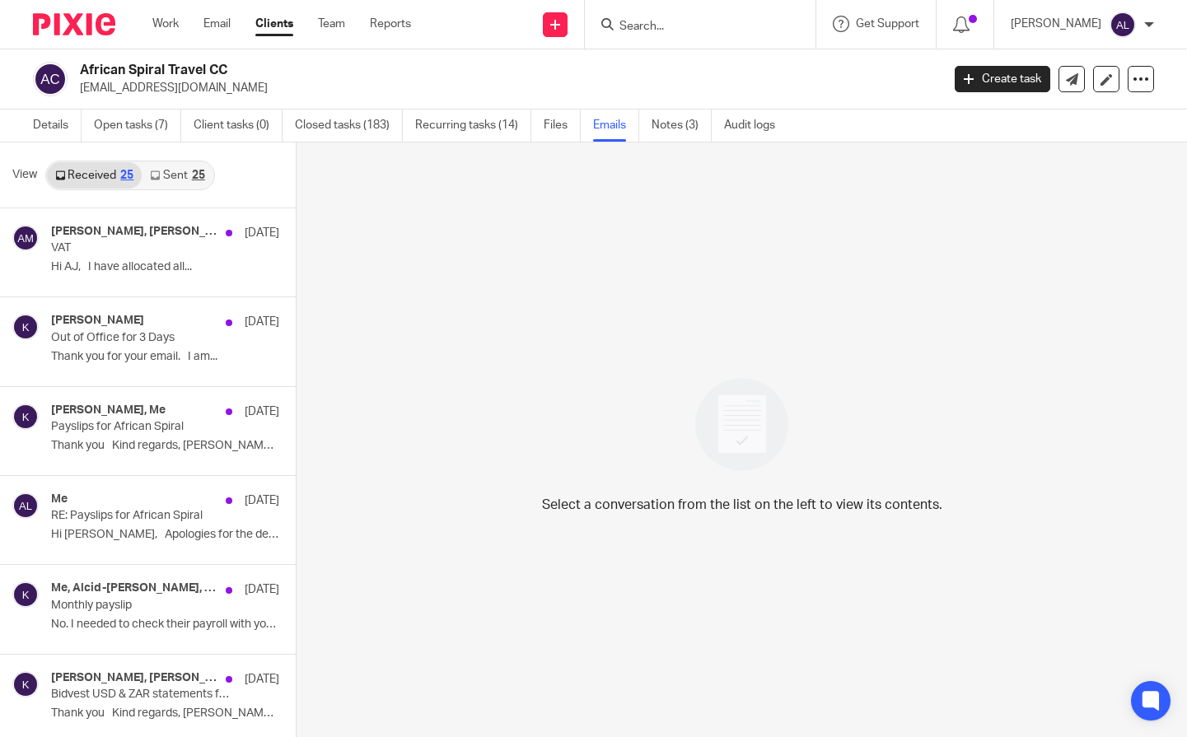
click at [175, 178] on link "Sent 25" at bounding box center [177, 175] width 71 height 26
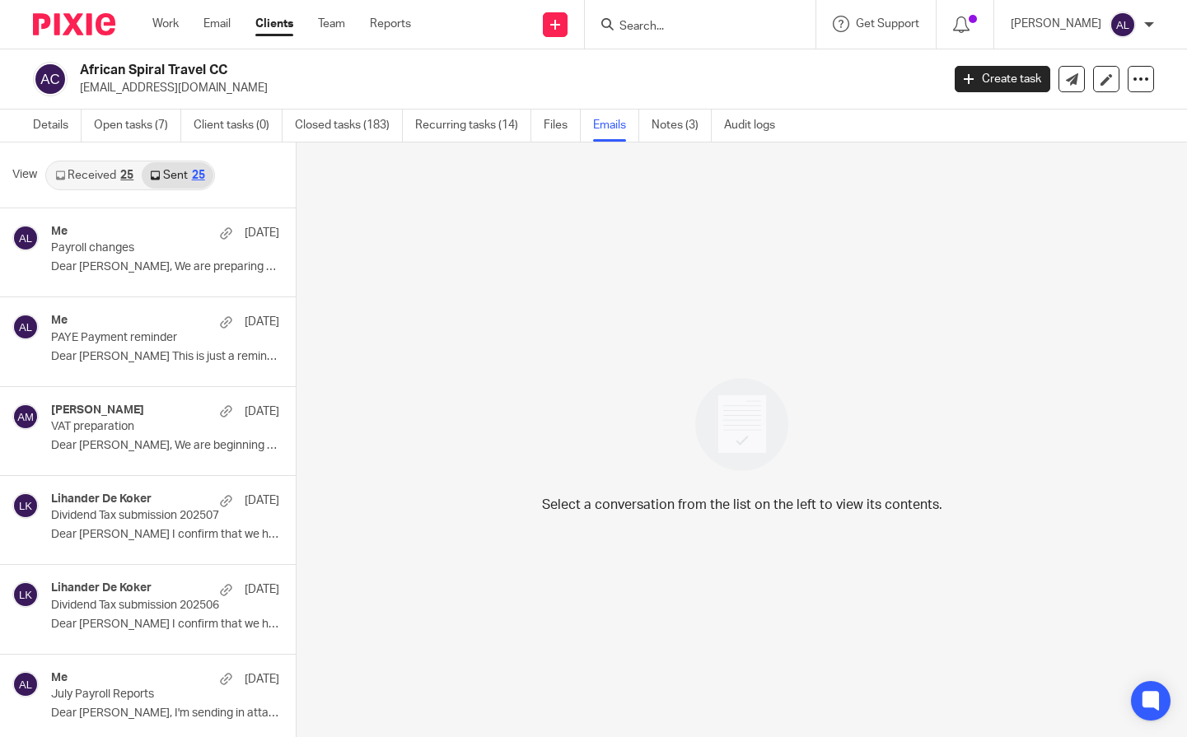
scroll to position [2, 0]
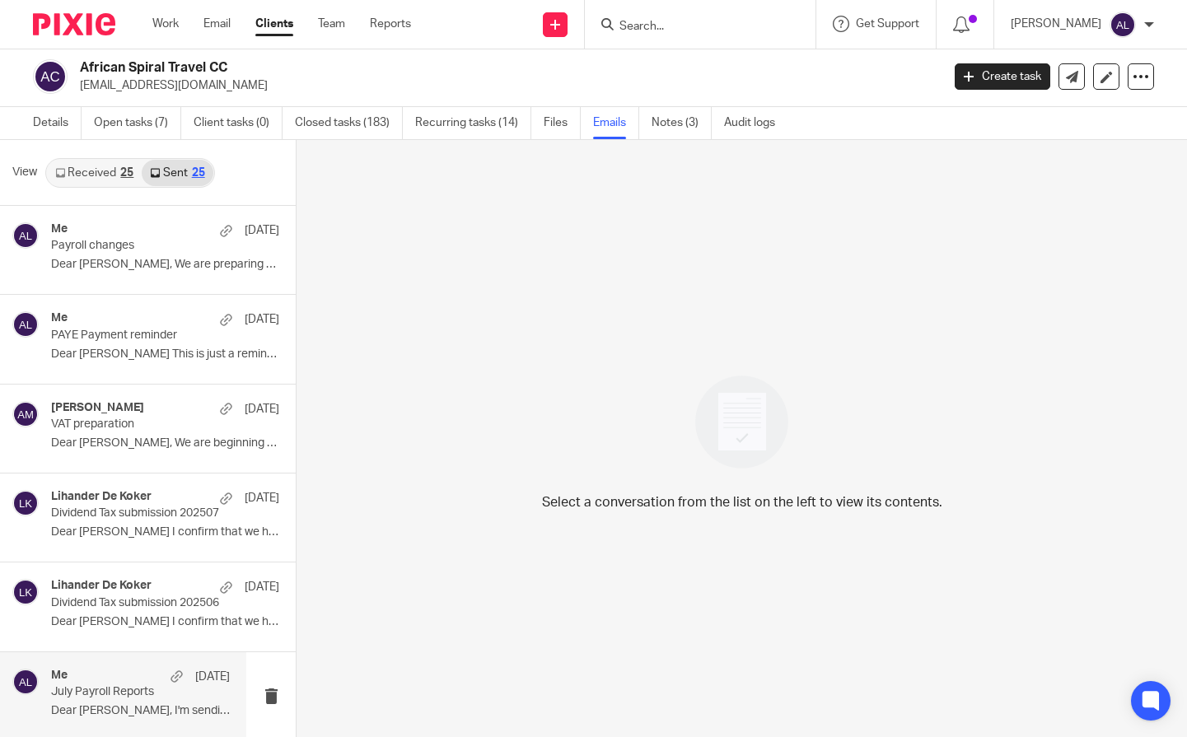
click at [125, 685] on p "July Payroll Reports" at bounding box center [122, 692] width 143 height 14
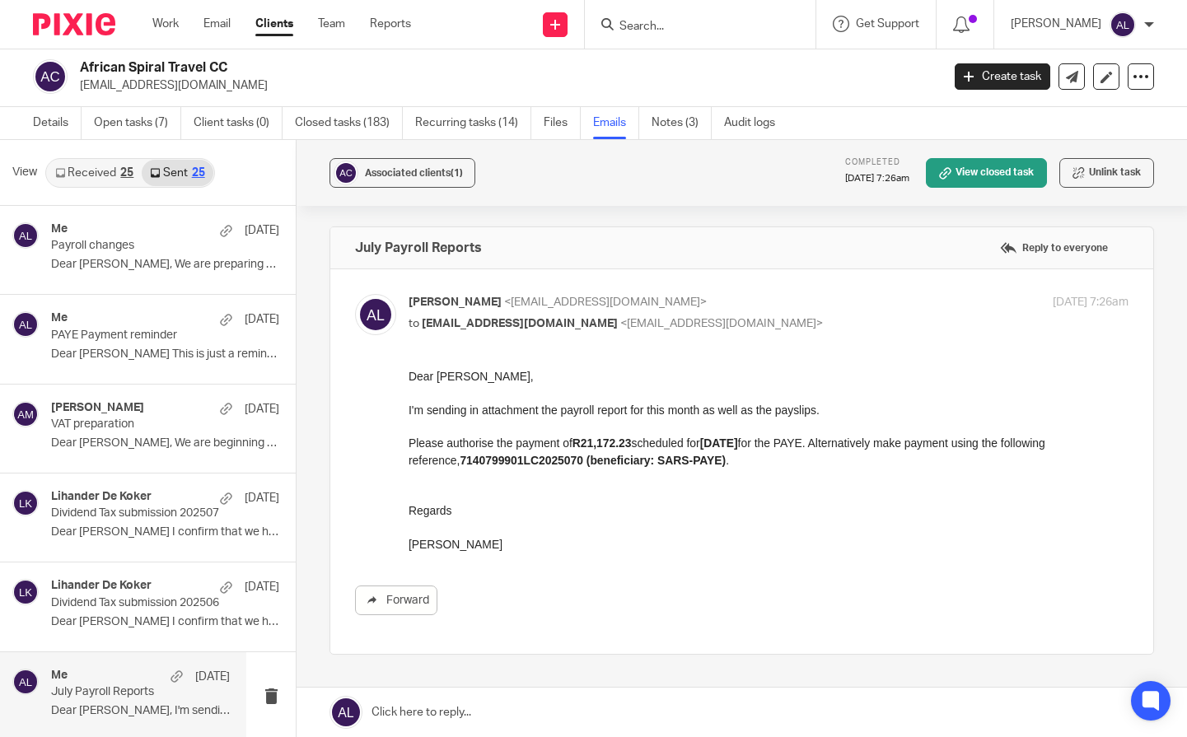
scroll to position [0, 0]
drag, startPoint x: 506, startPoint y: 550, endPoint x: 801, endPoint y: 750, distance: 356.4
click html "Dear Nicki, I'm sending in attachment the payroll report for this month as well…"
copy div "Dear [PERSON_NAME], I'm sending in attachment the payroll report for this month…"
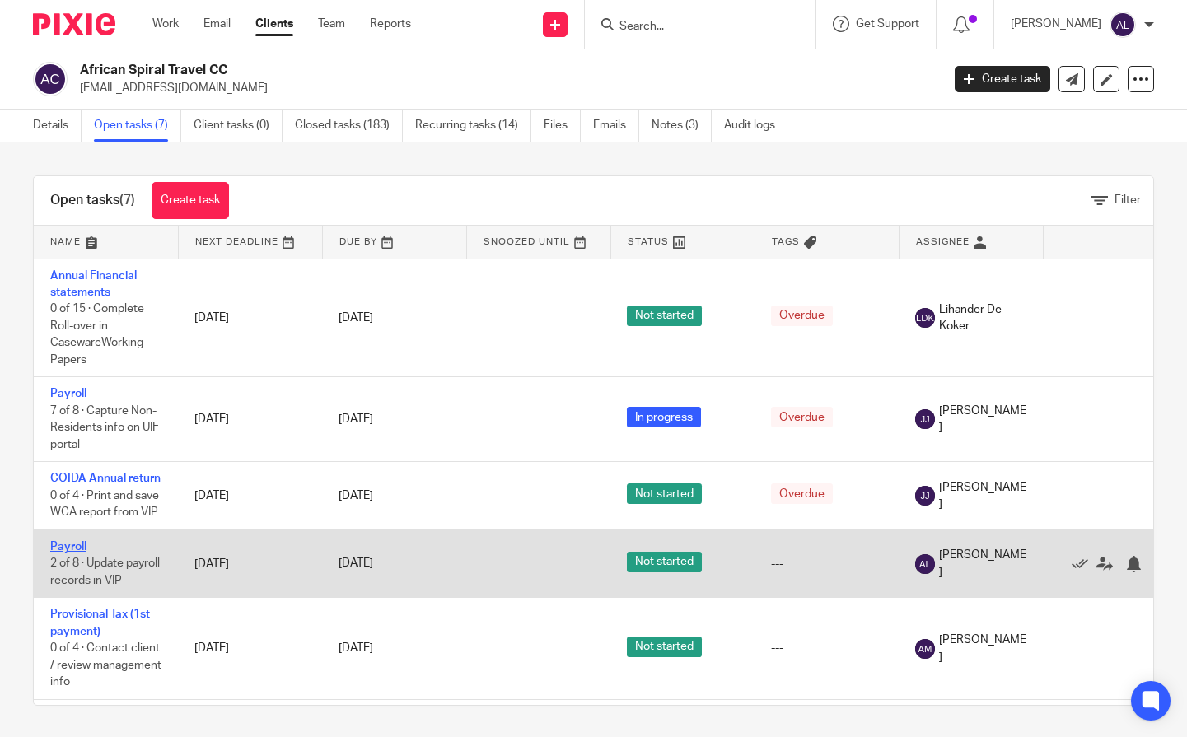
click at [83, 544] on link "Payroll" at bounding box center [68, 547] width 36 height 12
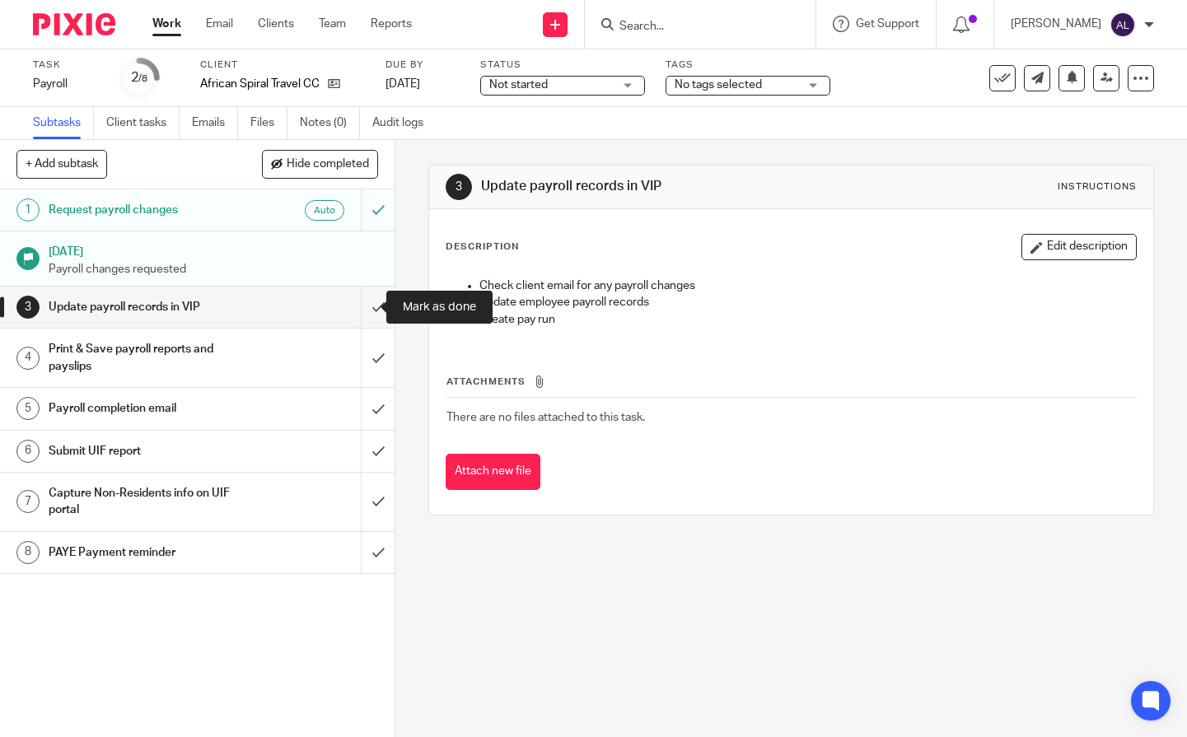
click at [359, 318] on input "submit" at bounding box center [197, 307] width 395 height 41
click at [360, 368] on input "submit" at bounding box center [197, 358] width 395 height 58
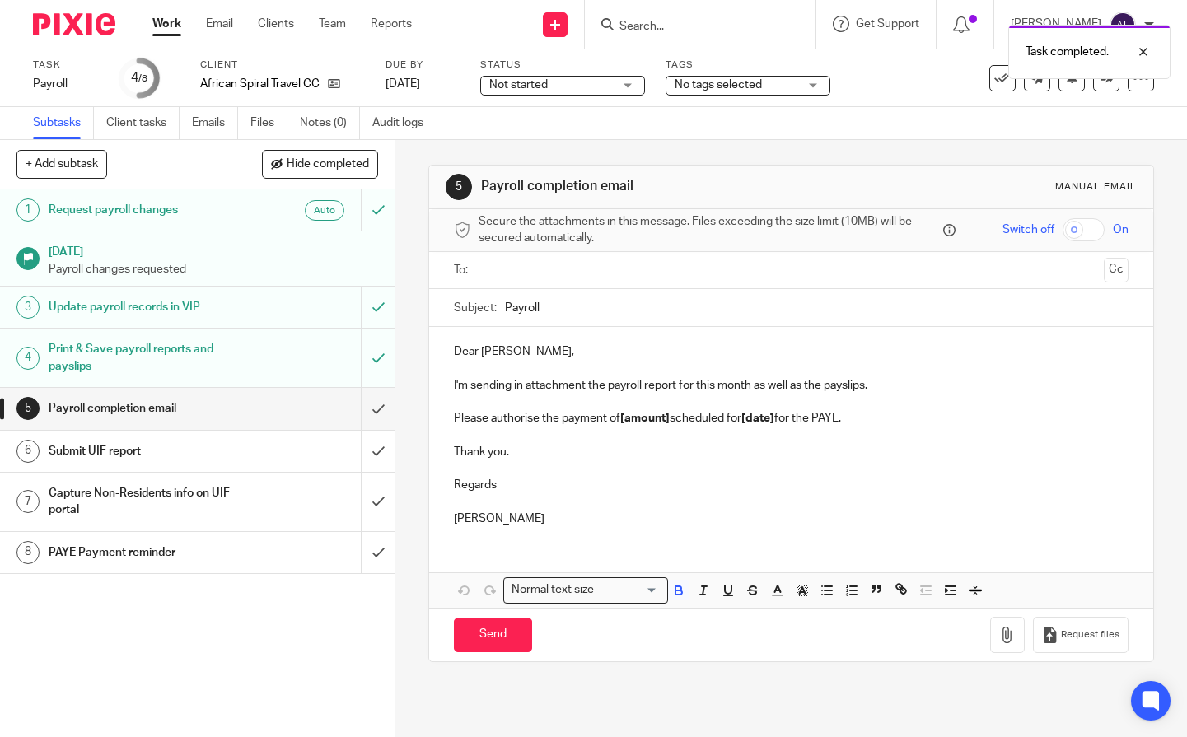
drag, startPoint x: 554, startPoint y: 522, endPoint x: 421, endPoint y: 316, distance: 245.4
click at [421, 316] on div "5 Payroll completion email Manual email Secure the attachments in this message.…" at bounding box center [791, 438] width 792 height 597
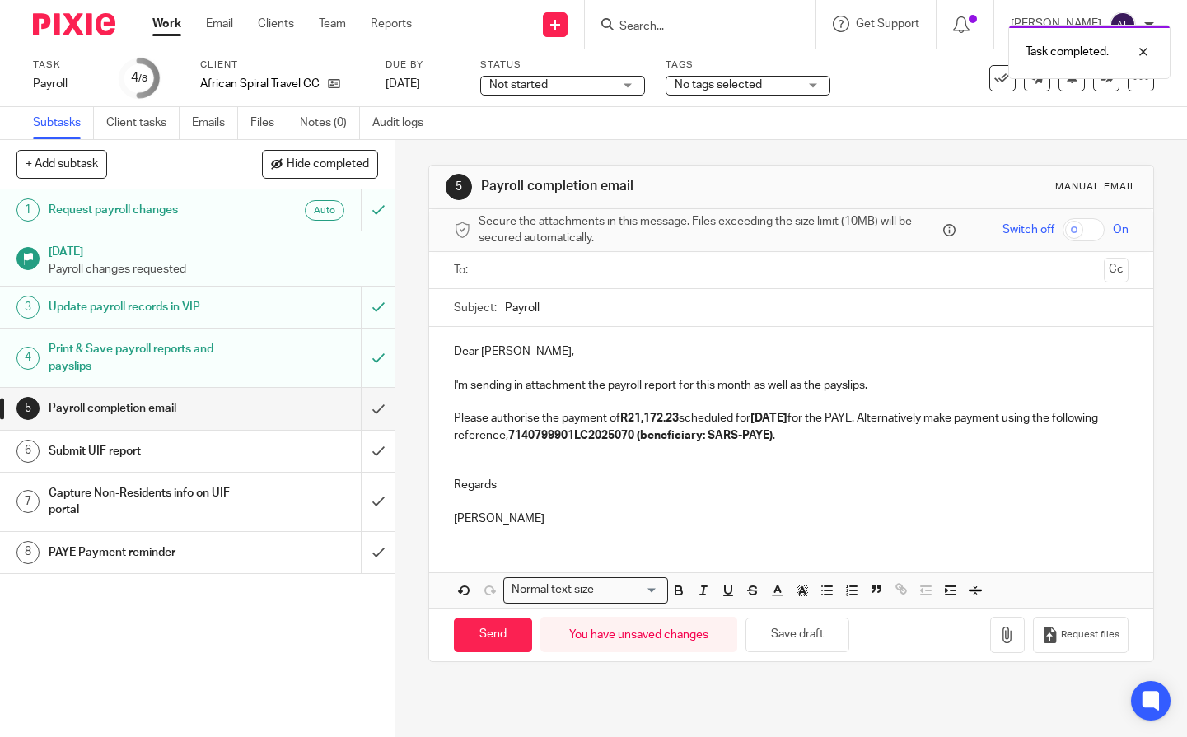
click at [491, 274] on input "text" at bounding box center [790, 270] width 612 height 19
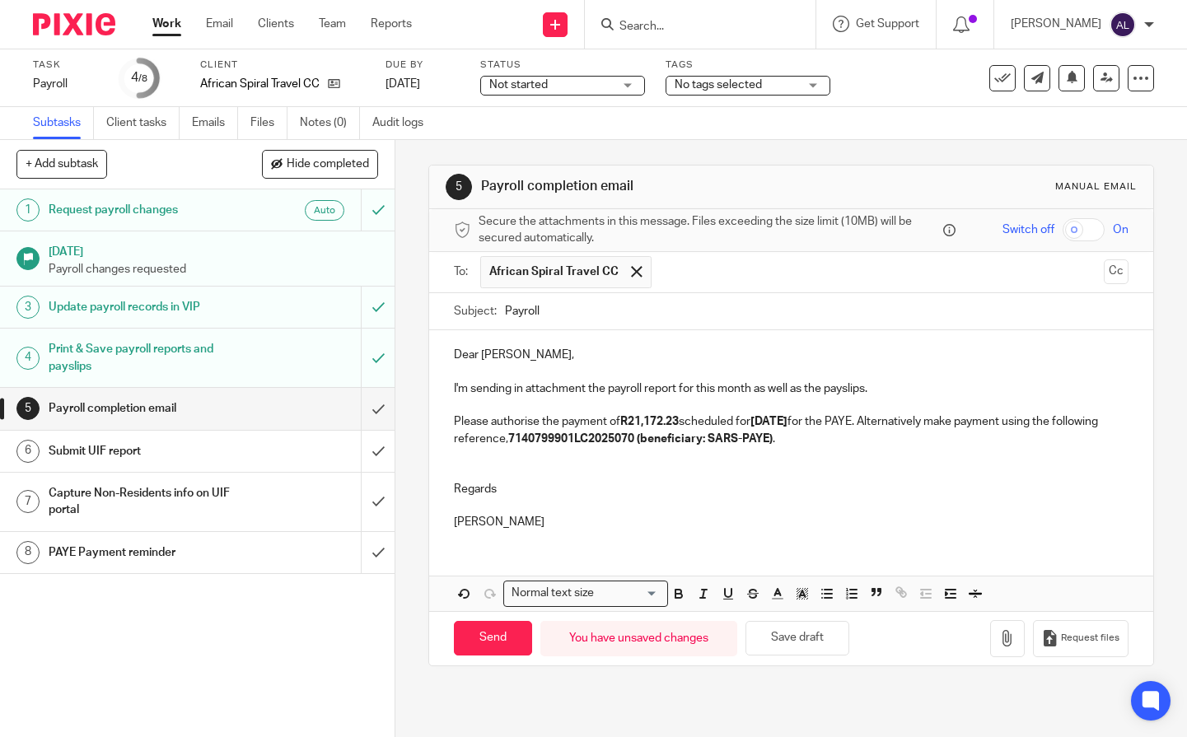
click at [682, 420] on p "Please authorise the payment of R21,172.23 scheduled for [DATE] for the PAYE. A…" at bounding box center [791, 430] width 675 height 34
drag, startPoint x: 787, startPoint y: 423, endPoint x: 759, endPoint y: 423, distance: 28.0
click at [759, 423] on strong "[DATE]" at bounding box center [768, 422] width 37 height 12
click at [706, 420] on p "Please authorise the payment of R21,172.25 scheduled for [DATE] for the PAYE. A…" at bounding box center [791, 430] width 675 height 34
click at [644, 440] on strong "7140799901LC2025070 (beneficiary: SARS-PAYE)" at bounding box center [640, 439] width 264 height 12
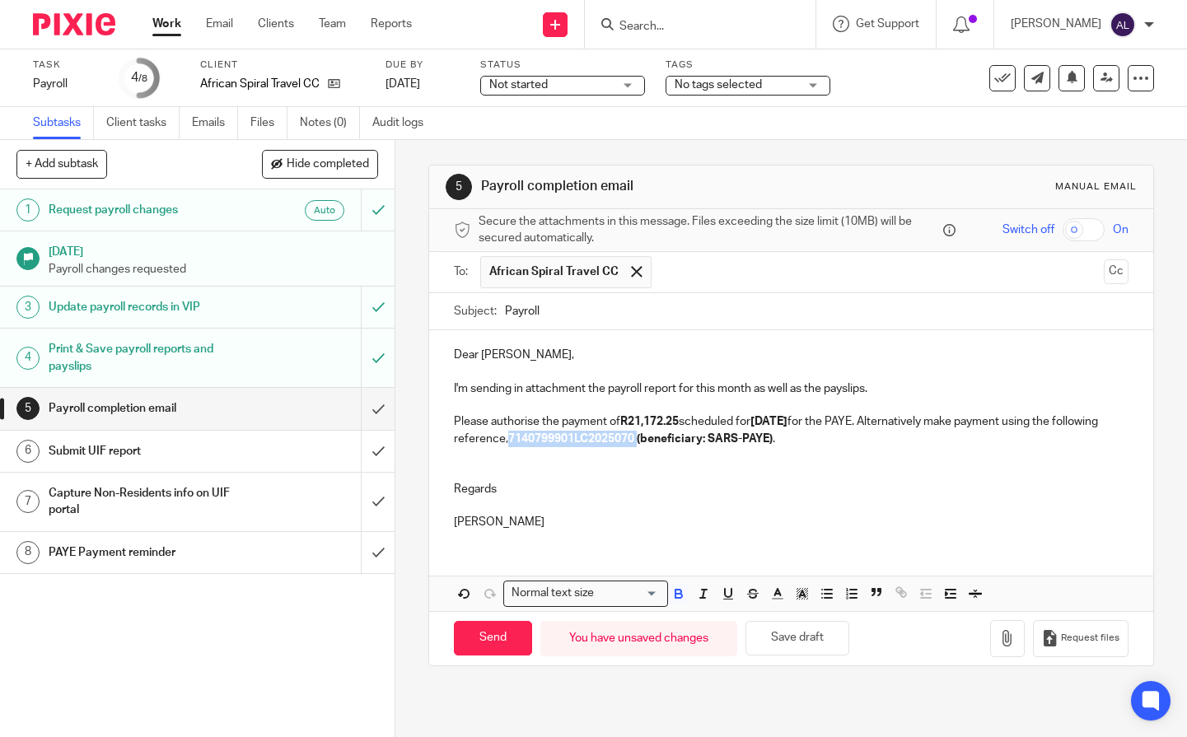
click at [644, 440] on strong "7140799901LC2025070 (beneficiary: SARS-PAYE)" at bounding box center [640, 439] width 264 height 12
click at [644, 440] on p "Please authorise the payment of R21,172.25 scheduled for [DATE] for the PAYE. A…" at bounding box center [791, 430] width 675 height 34
click at [548, 440] on p "Please authorise the payment of R21,172.25 scheduled for [DATE] for the PAYE. A…" at bounding box center [791, 430] width 675 height 34
drag, startPoint x: 591, startPoint y: 430, endPoint x: 602, endPoint y: 437, distance: 13.7
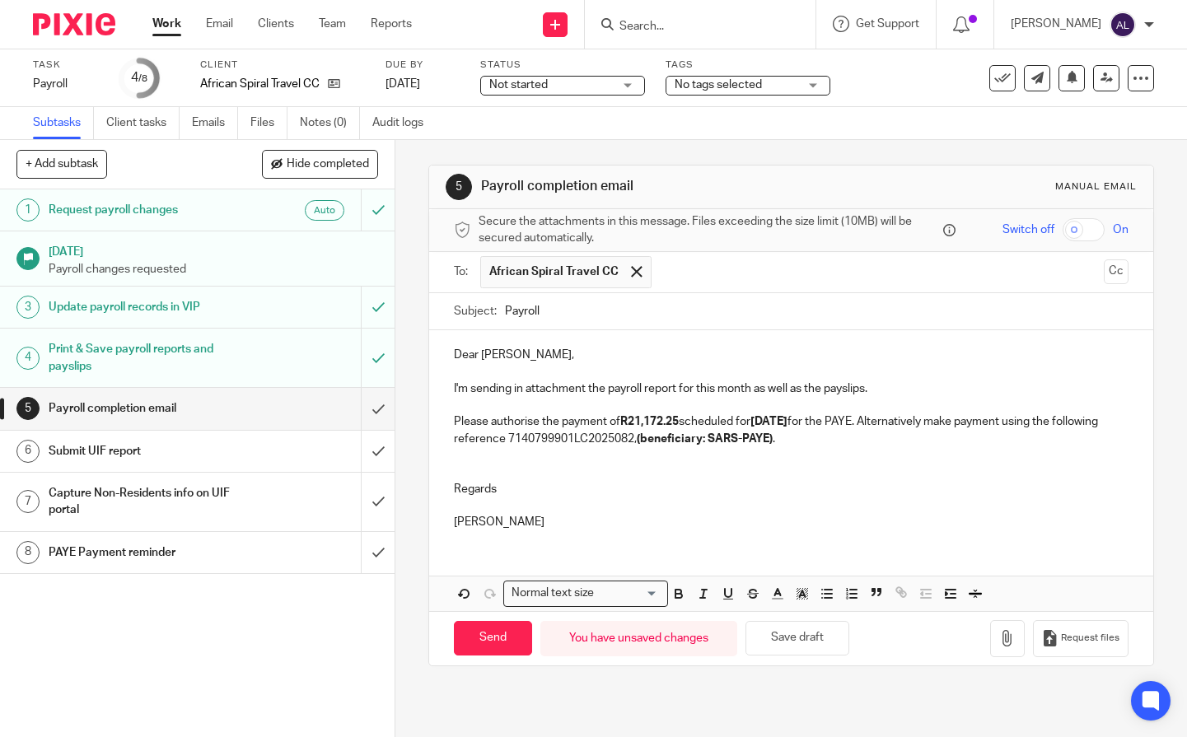
click at [591, 431] on p "Please authorise the payment of R21,172.25 scheduled for [DATE] for the PAYE. A…" at bounding box center [791, 430] width 675 height 34
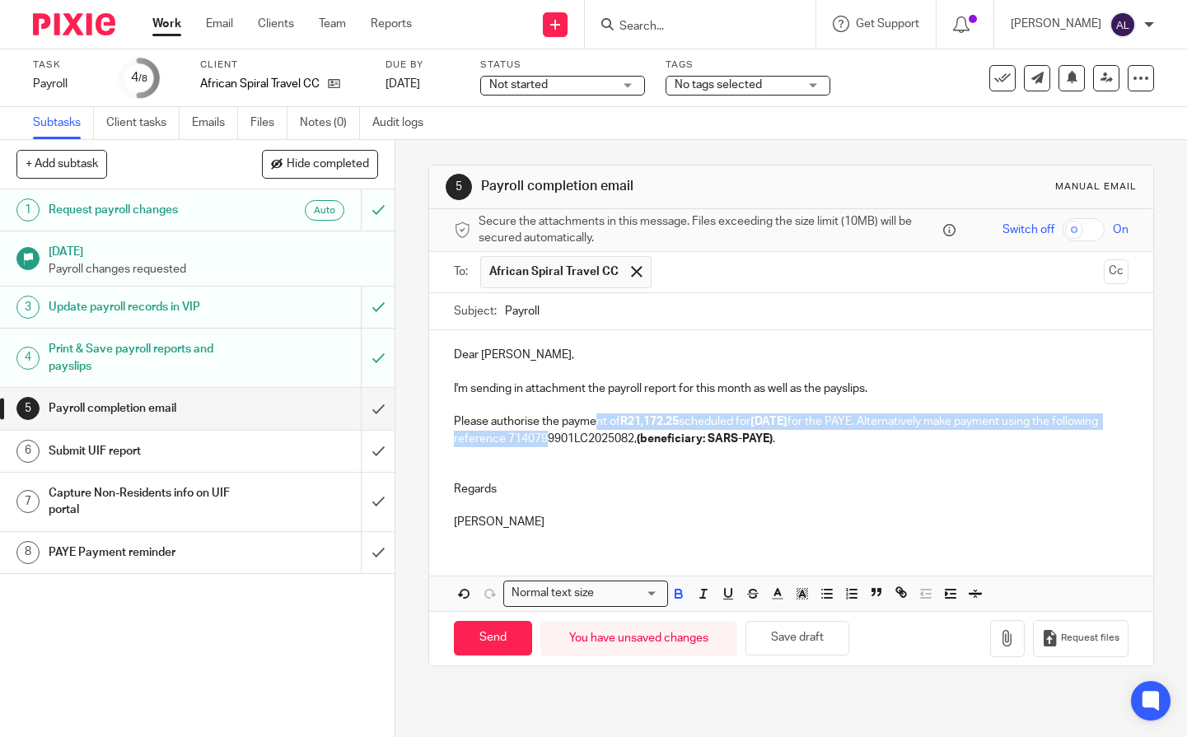
click at [608, 439] on p "Please authorise the payment of R21,172.25 scheduled for [DATE] for the PAYE. A…" at bounding box center [791, 430] width 675 height 34
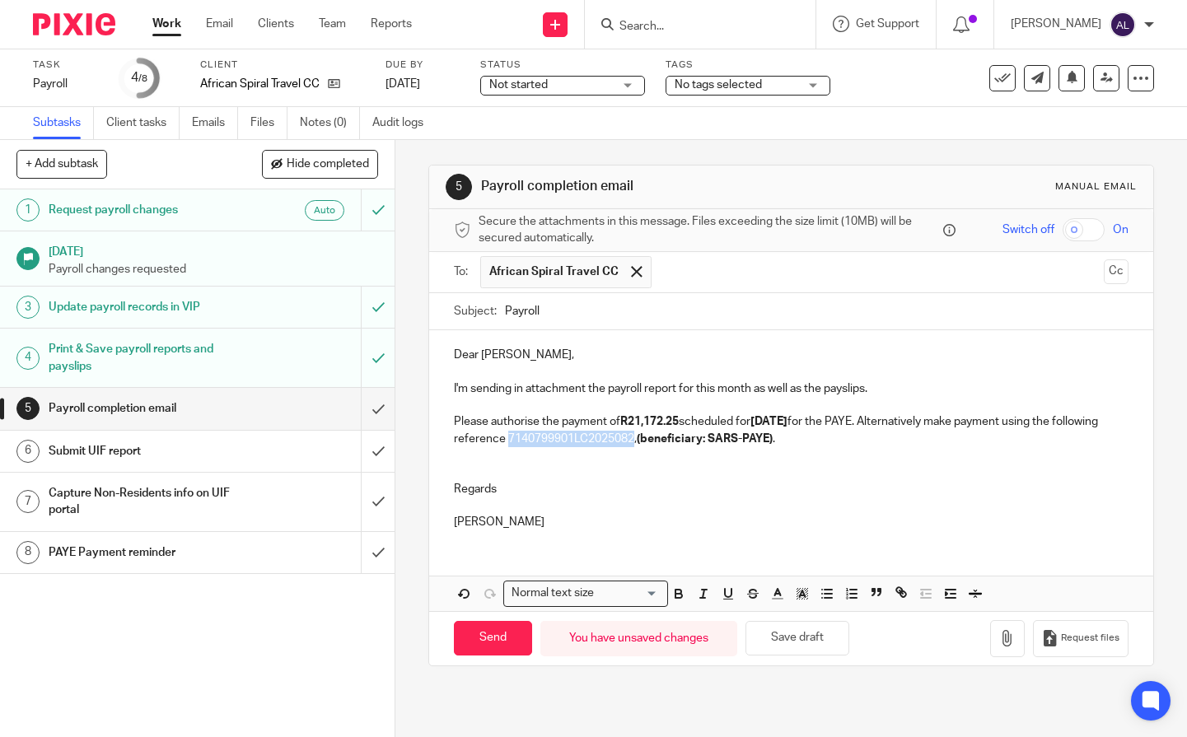
click at [608, 439] on p "Please authorise the payment of R21,172.25 scheduled for [DATE] for the PAYE. A…" at bounding box center [791, 430] width 675 height 34
click at [646, 478] on p at bounding box center [791, 472] width 675 height 16
drag, startPoint x: 784, startPoint y: 425, endPoint x: 764, endPoint y: 424, distance: 19.8
click at [764, 424] on strong "[DATE]" at bounding box center [768, 422] width 37 height 12
click at [505, 314] on input "Payroll" at bounding box center [816, 311] width 623 height 37
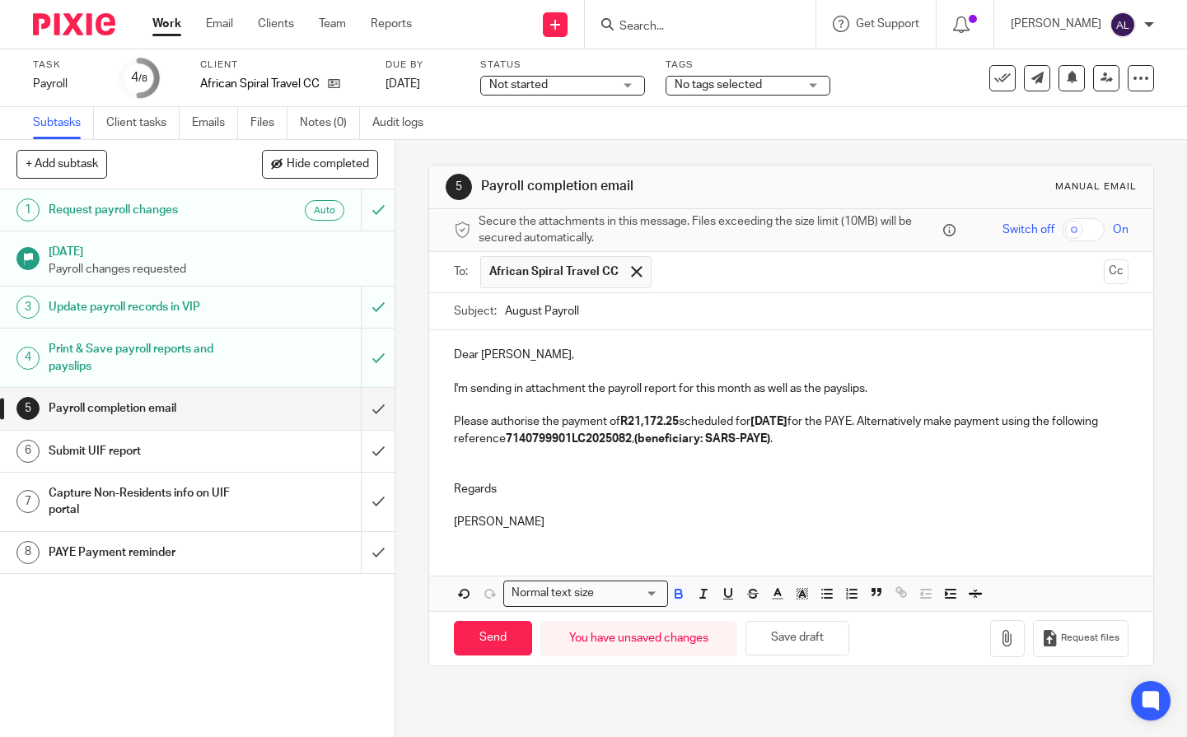
click at [587, 319] on input "August Payroll" at bounding box center [816, 311] width 623 height 37
type input "August Payroll Reports"
click at [999, 637] on icon "button" at bounding box center [1007, 638] width 16 height 16
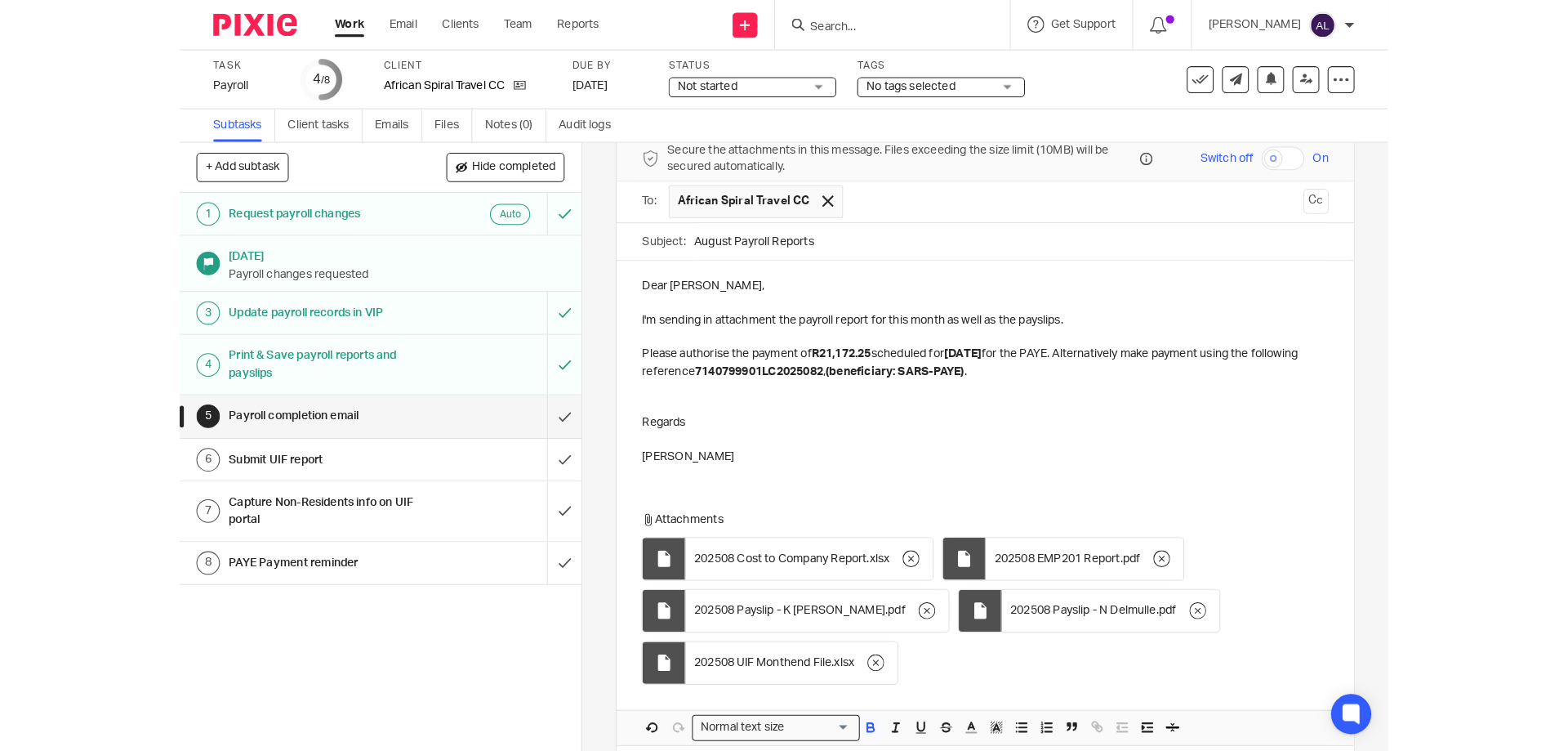
scroll to position [147, 0]
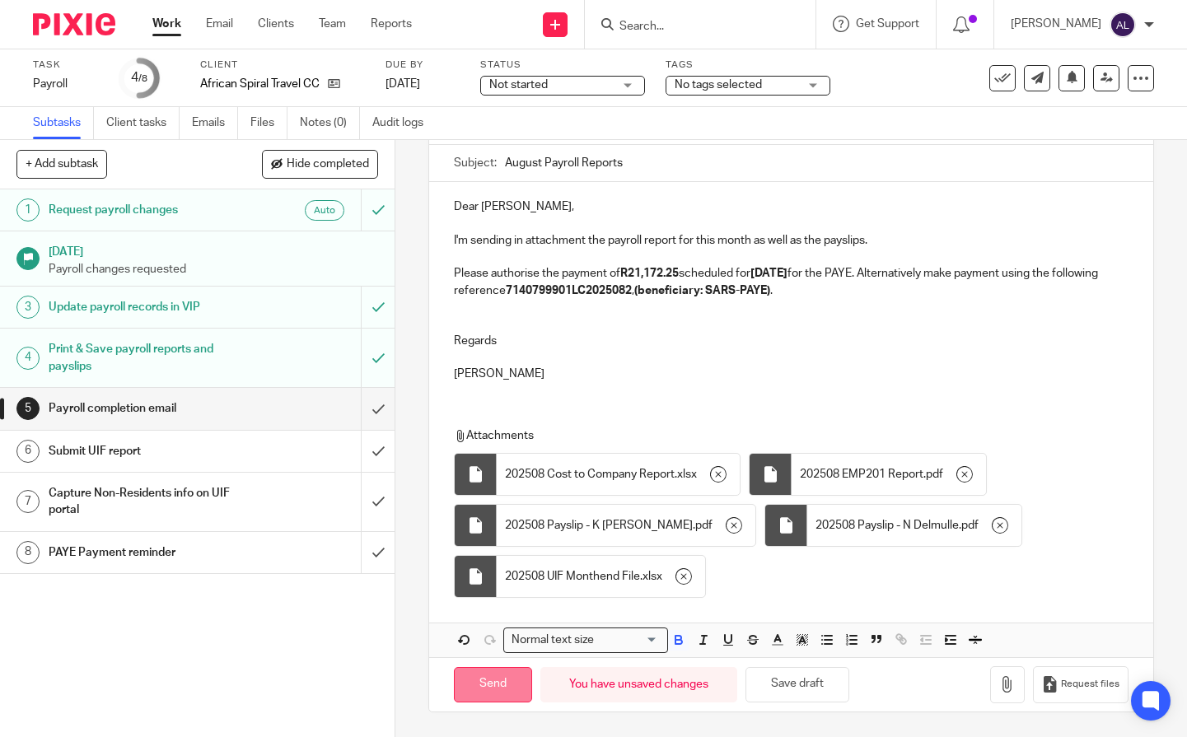
click at [507, 689] on input "Send" at bounding box center [493, 684] width 78 height 35
type input "Sent"
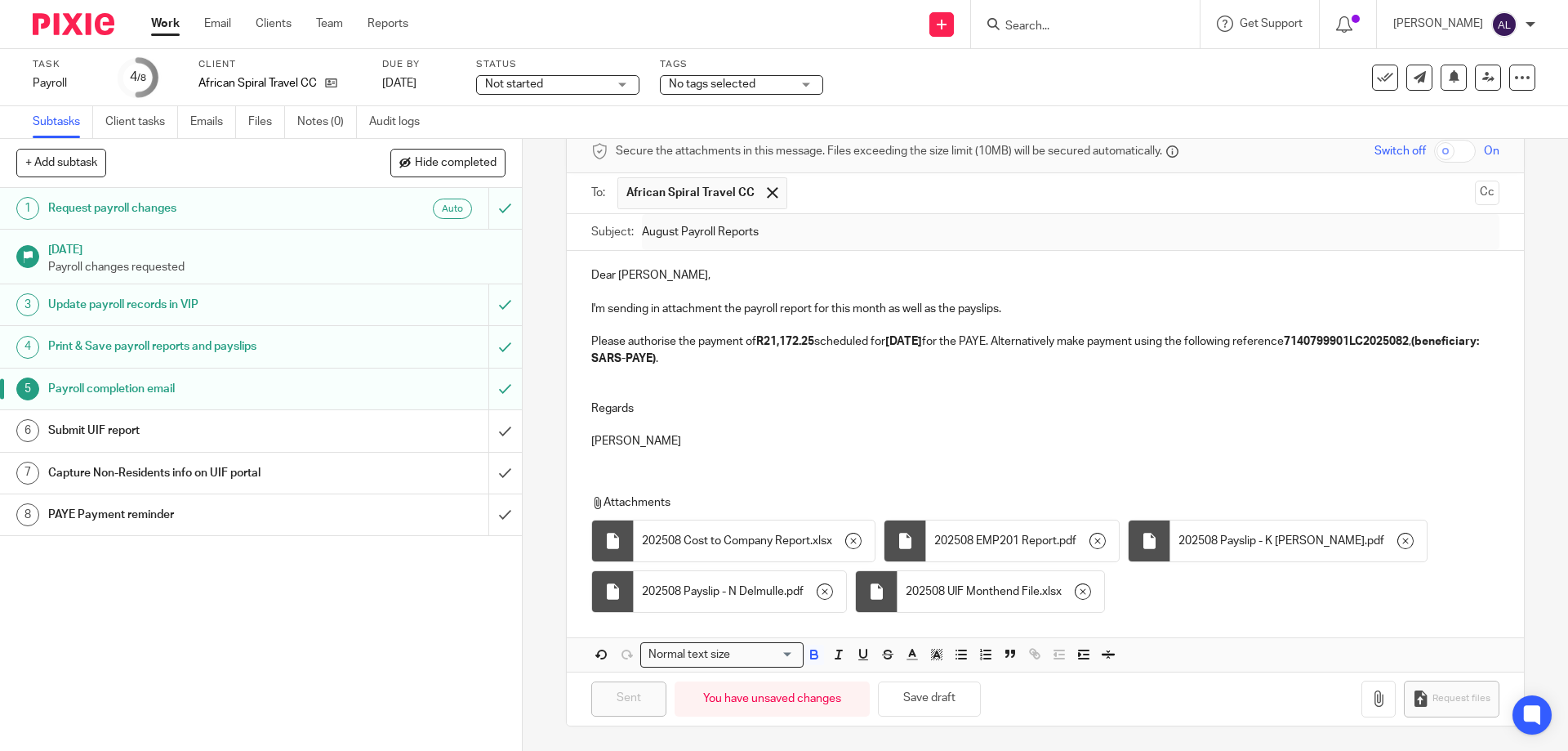
scroll to position [76, 0]
